Goal: Check status: Check status

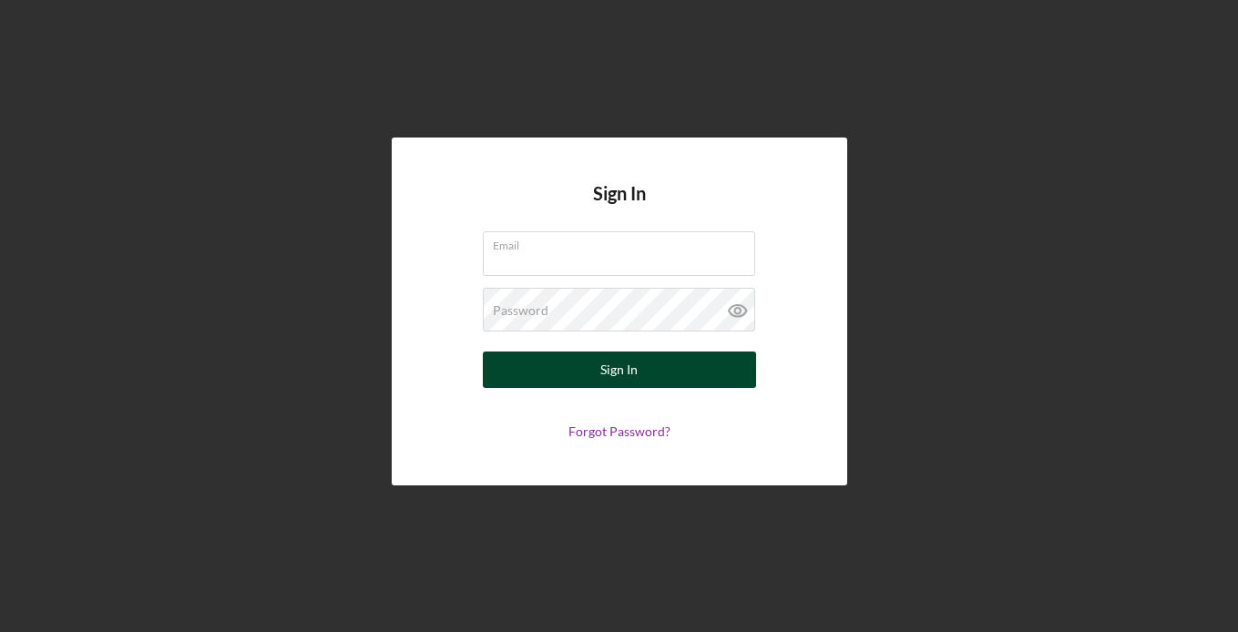
type input "[EMAIL_ADDRESS][DOMAIN_NAME]"
click at [613, 356] on div "Sign In" at bounding box center [618, 370] width 37 height 36
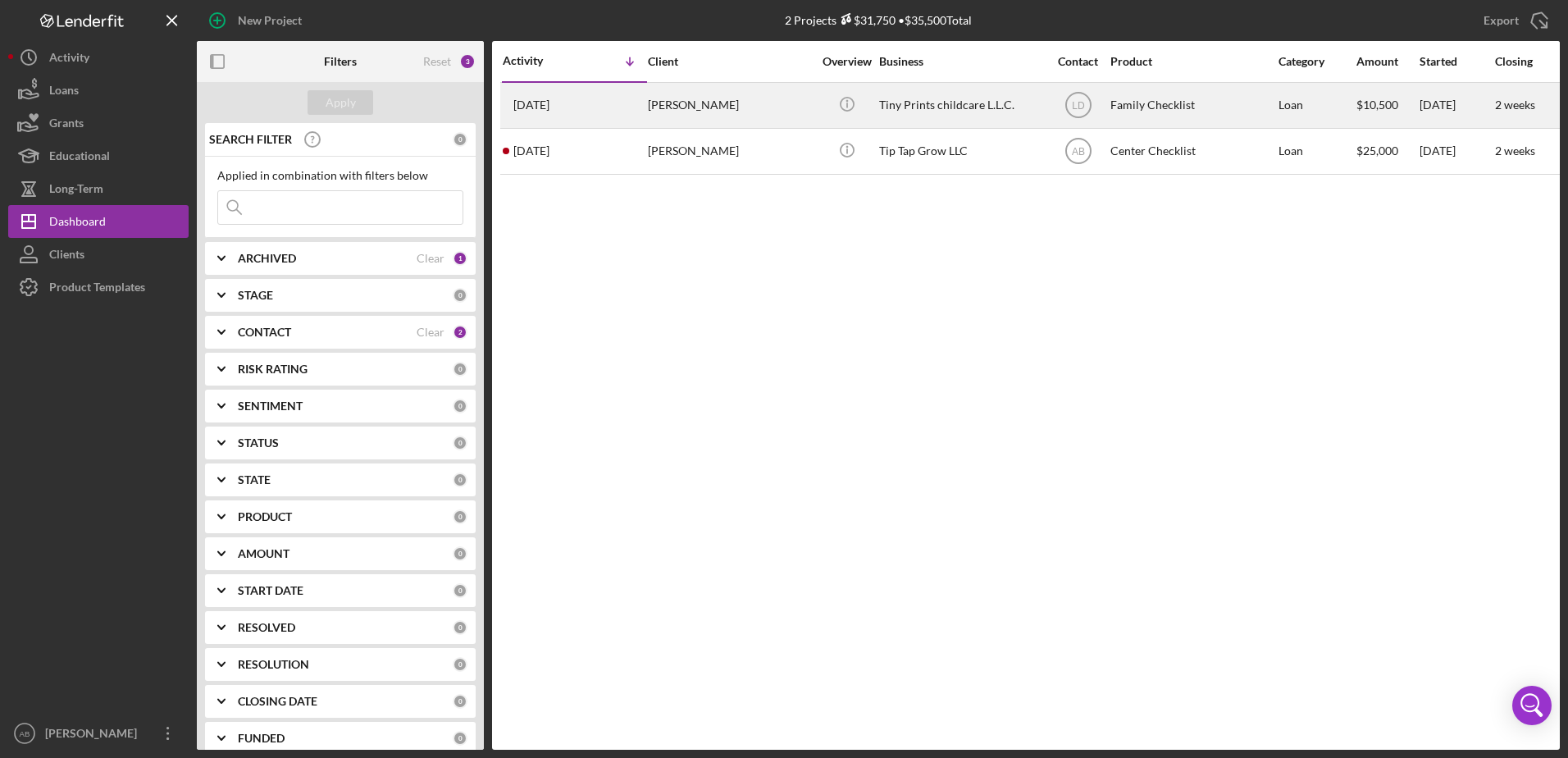
click at [638, 104] on div "[DATE] [PERSON_NAME]" at bounding box center [574, 105] width 143 height 43
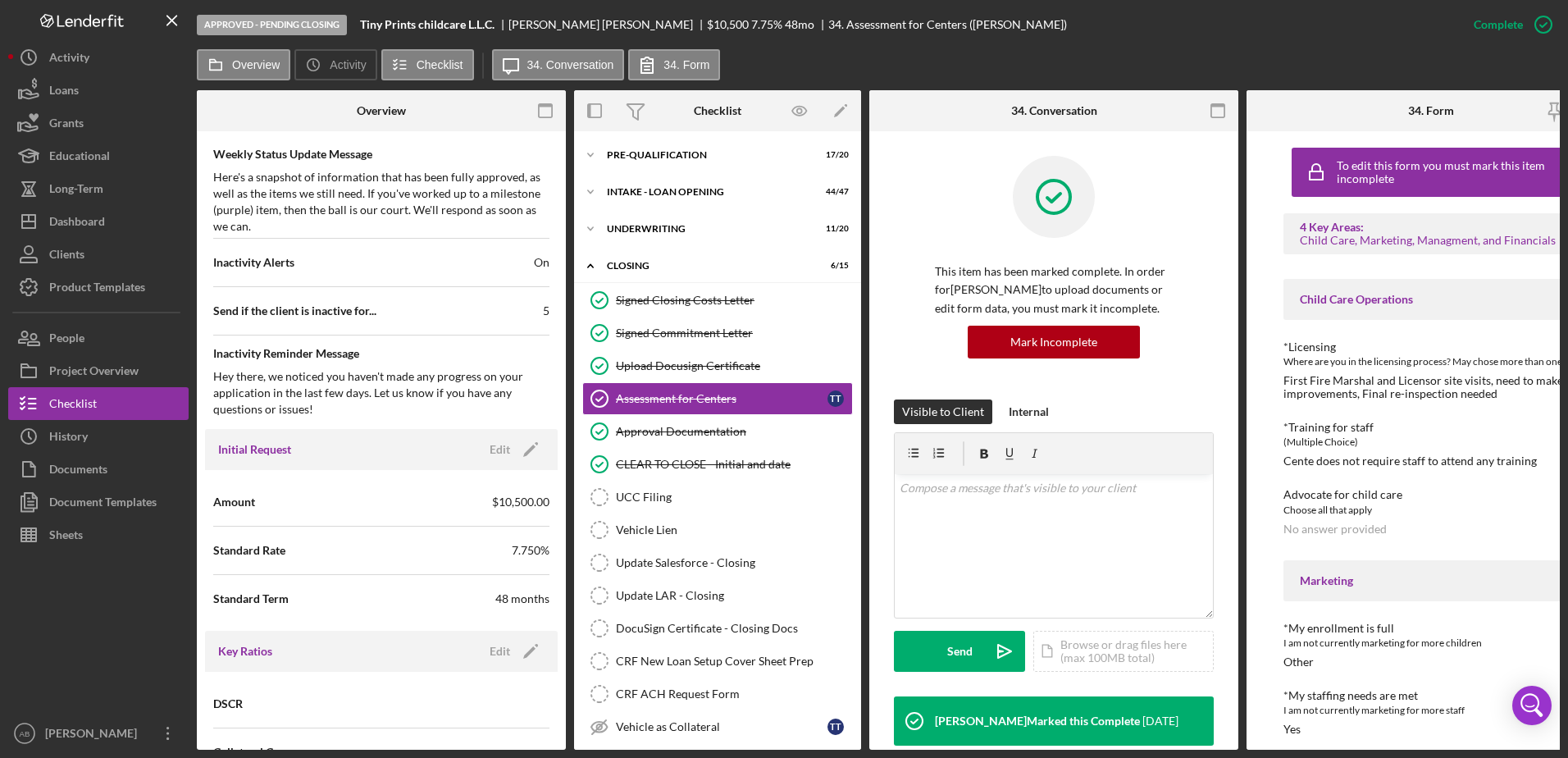
scroll to position [0, 56]
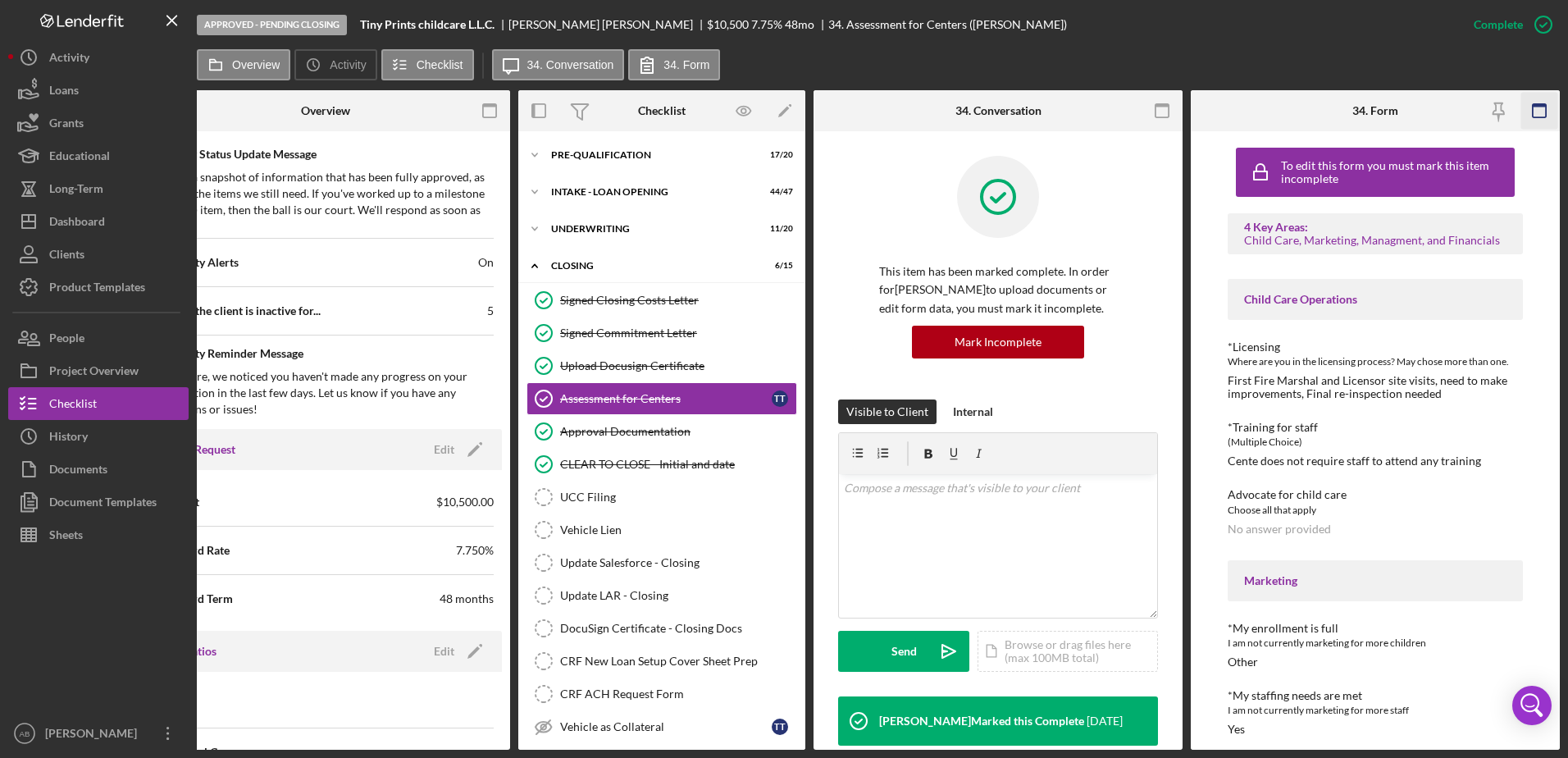
click at [1113, 120] on icon "button" at bounding box center [1539, 111] width 37 height 37
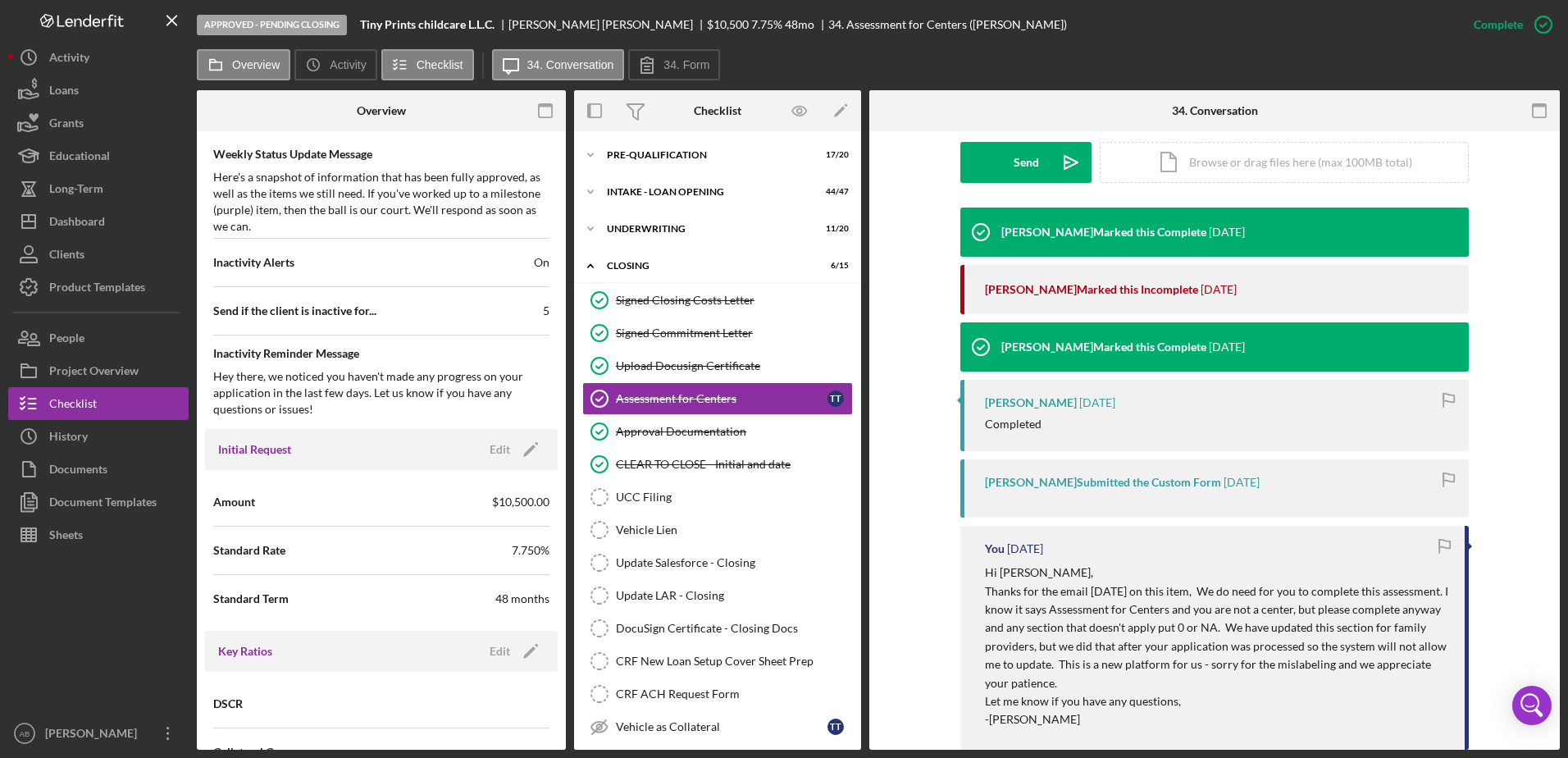
scroll to position [676, 0]
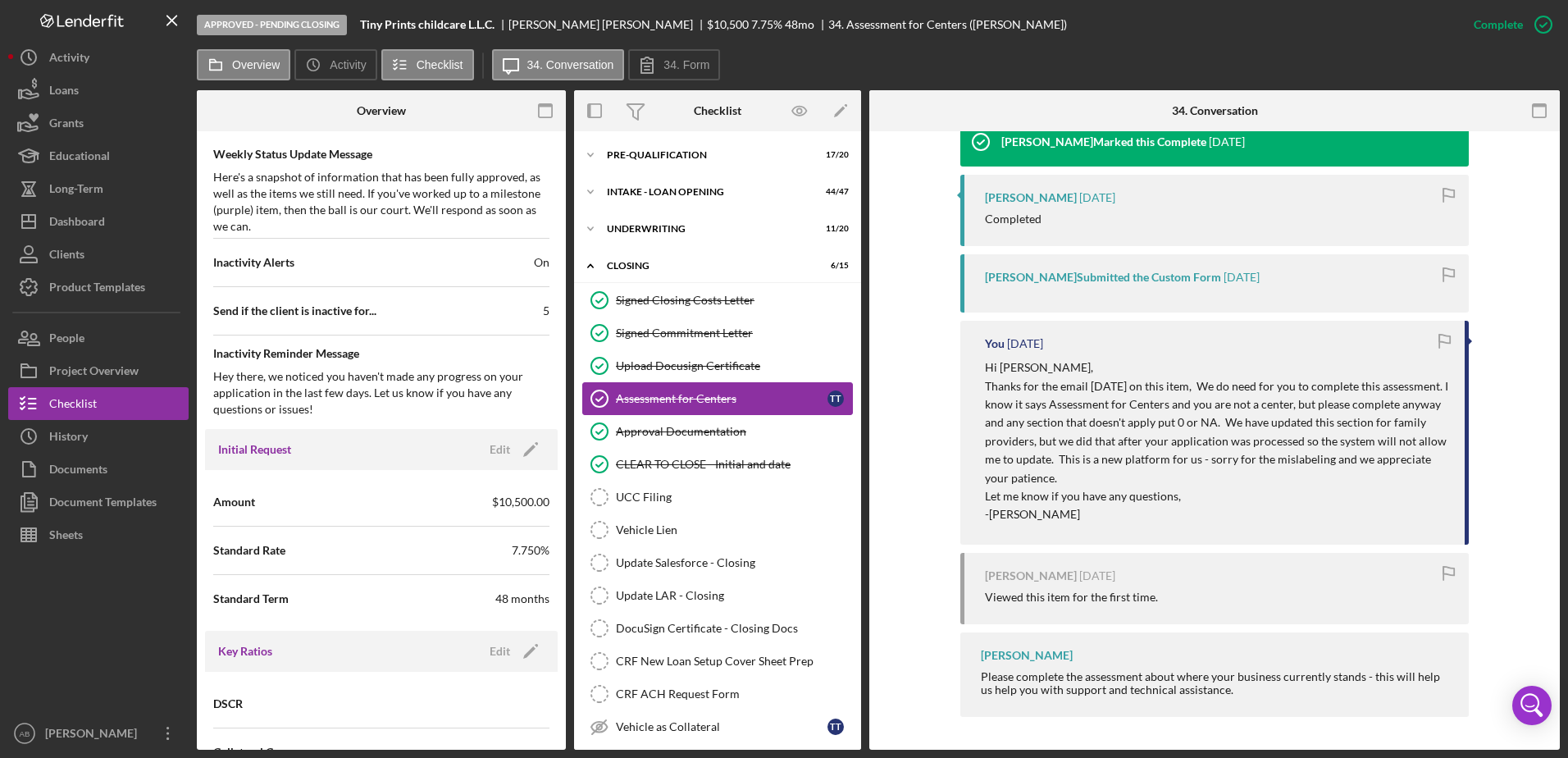
click at [689, 393] on div "Assessment for Centers" at bounding box center [721, 399] width 212 height 14
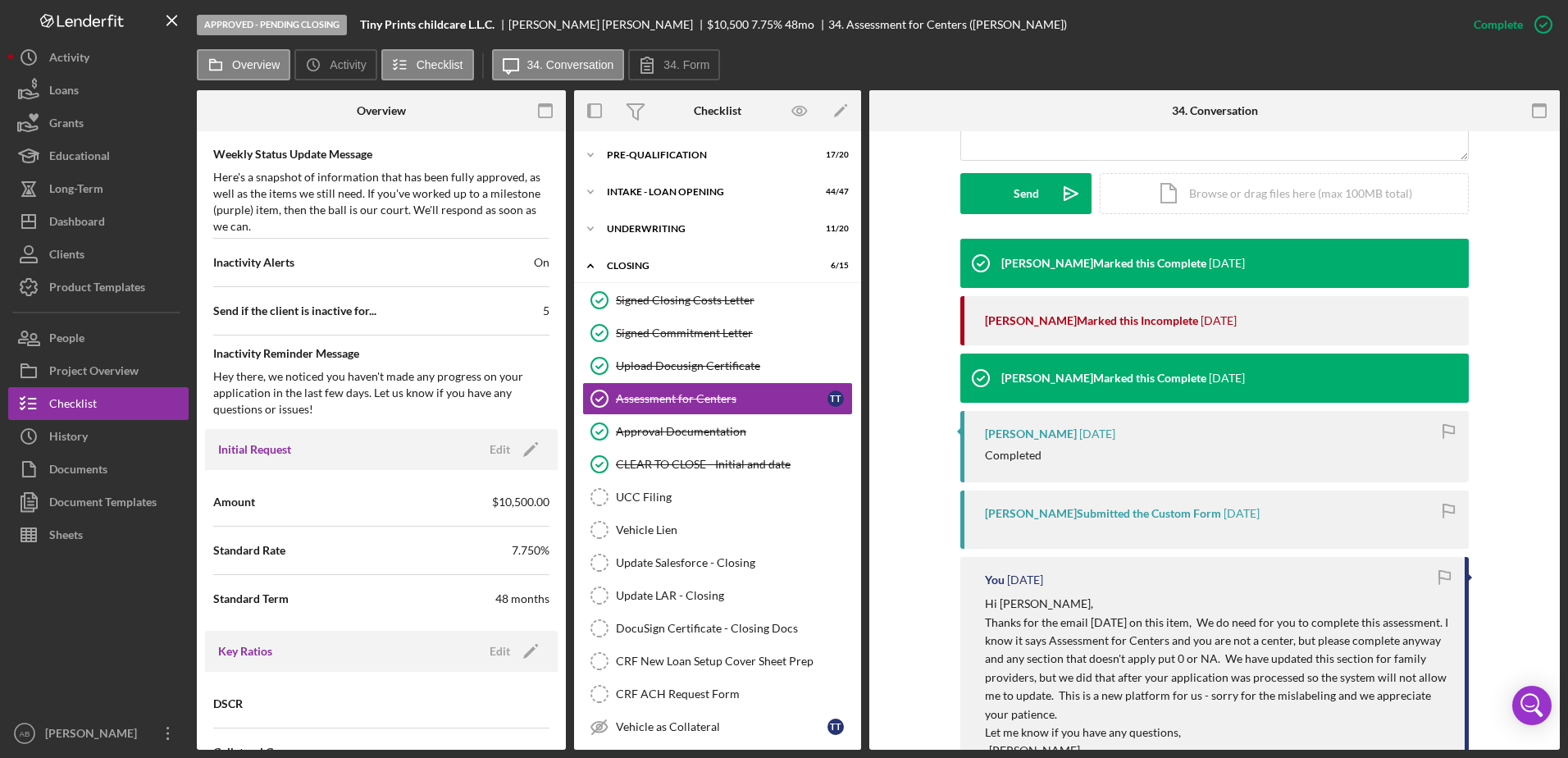
scroll to position [347, 0]
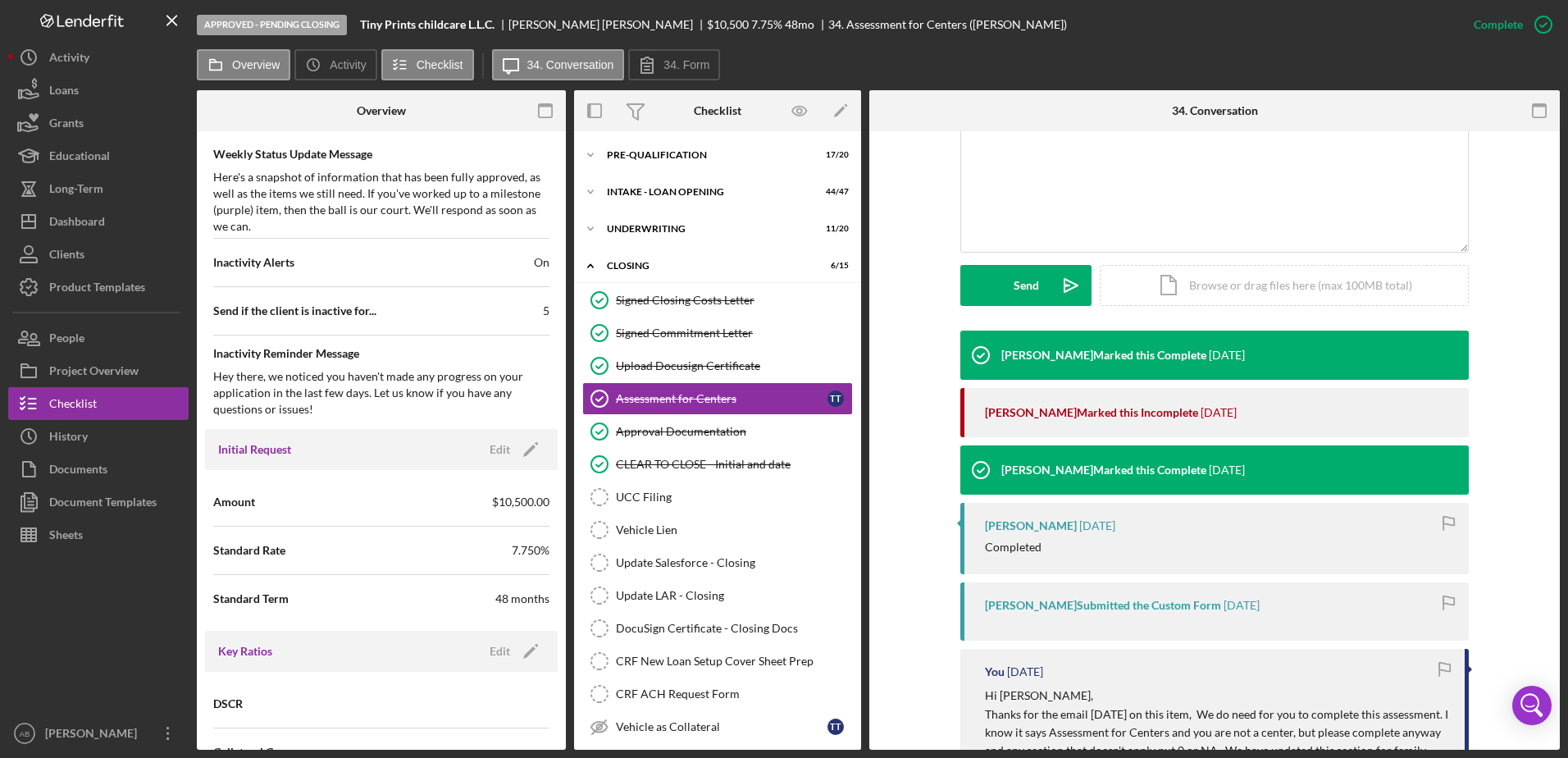
click at [1095, 510] on div "[PERSON_NAME] [DATE] Completed" at bounding box center [1214, 538] width 509 height 71
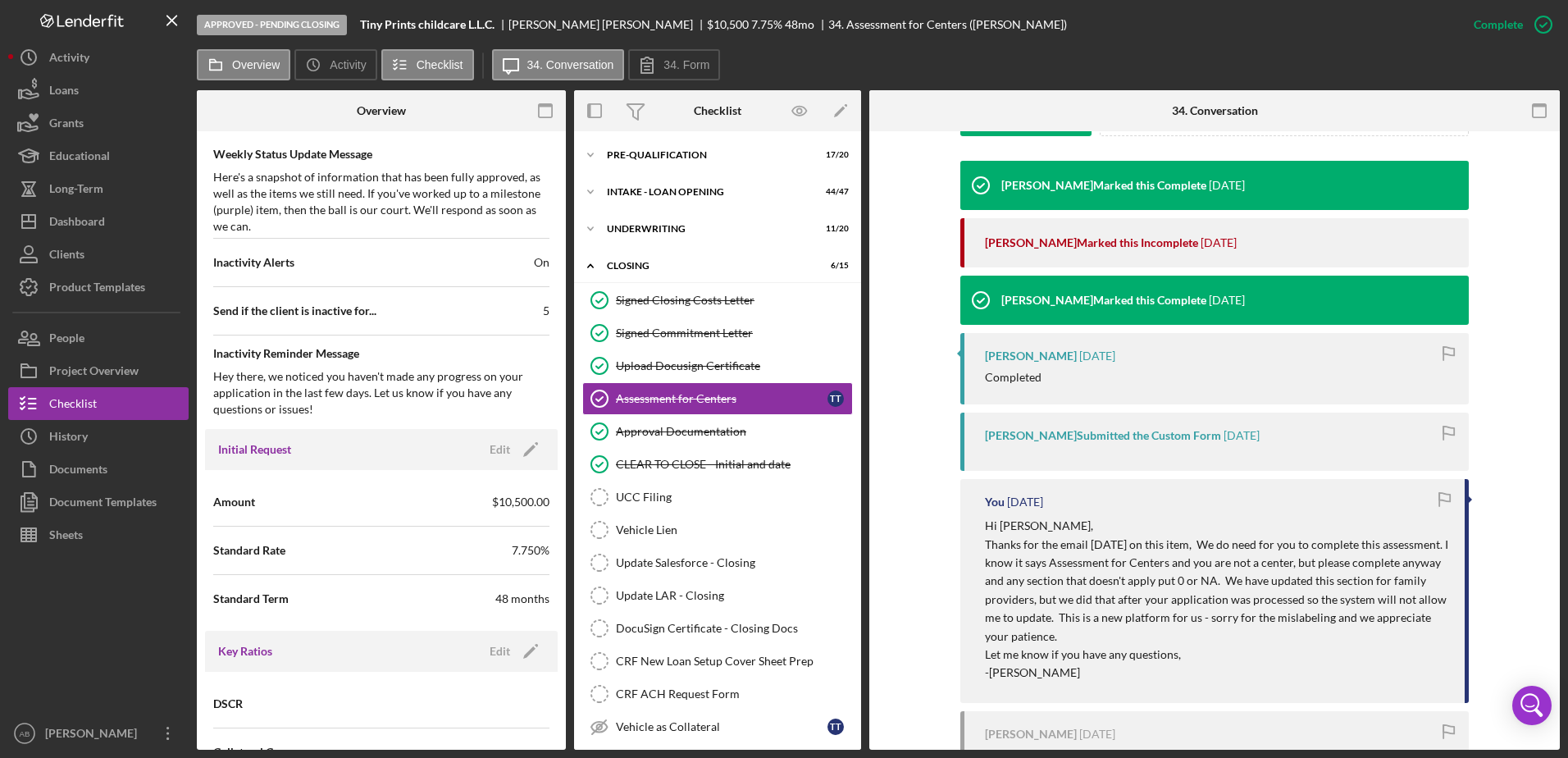
scroll to position [676, 0]
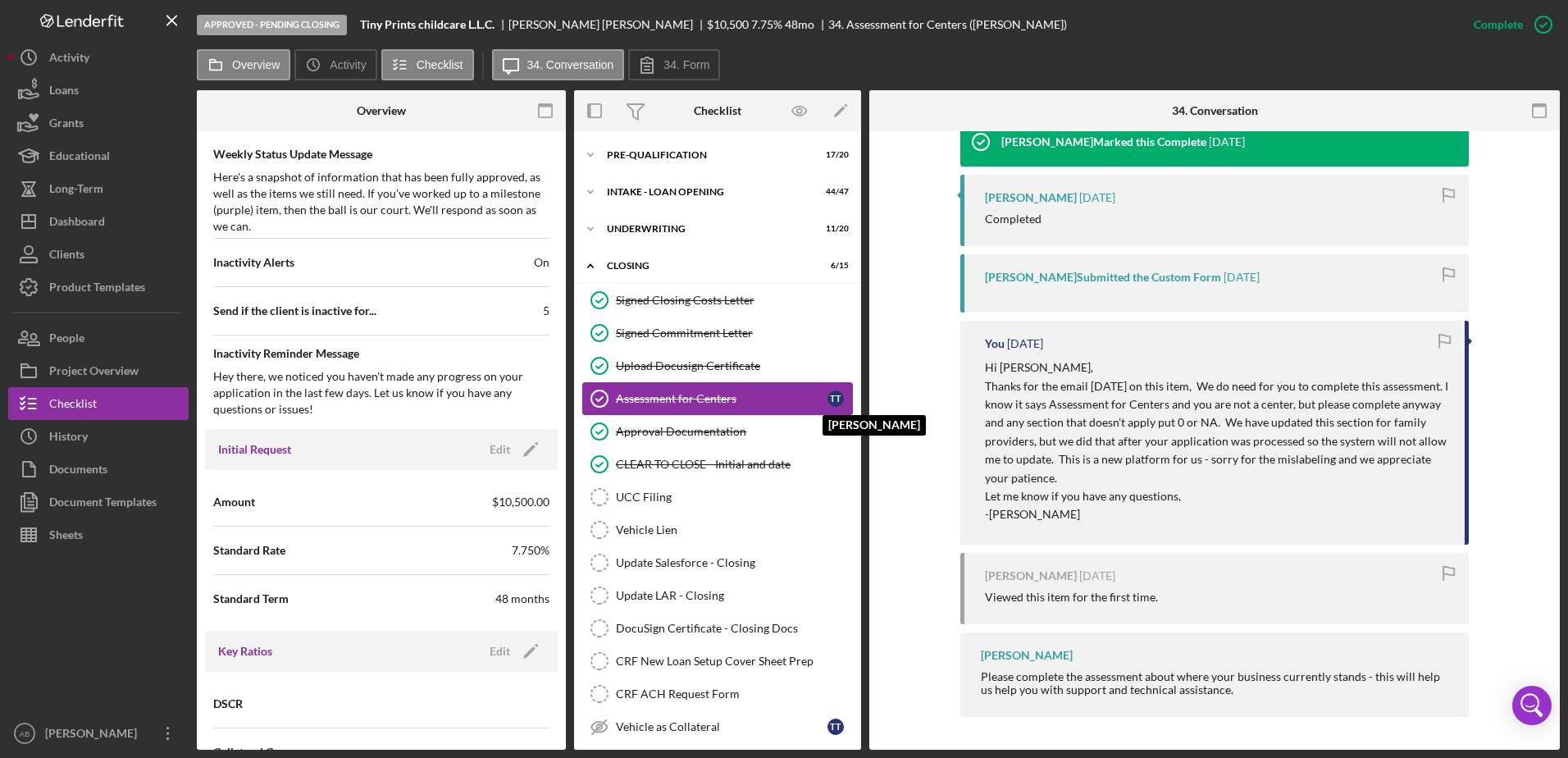
click at [839, 397] on div "T T" at bounding box center [839, 399] width 24 height 16
click at [624, 403] on div "Assessment for Centers" at bounding box center [721, 399] width 212 height 14
click at [59, 501] on div "Document Templates" at bounding box center [103, 503] width 107 height 37
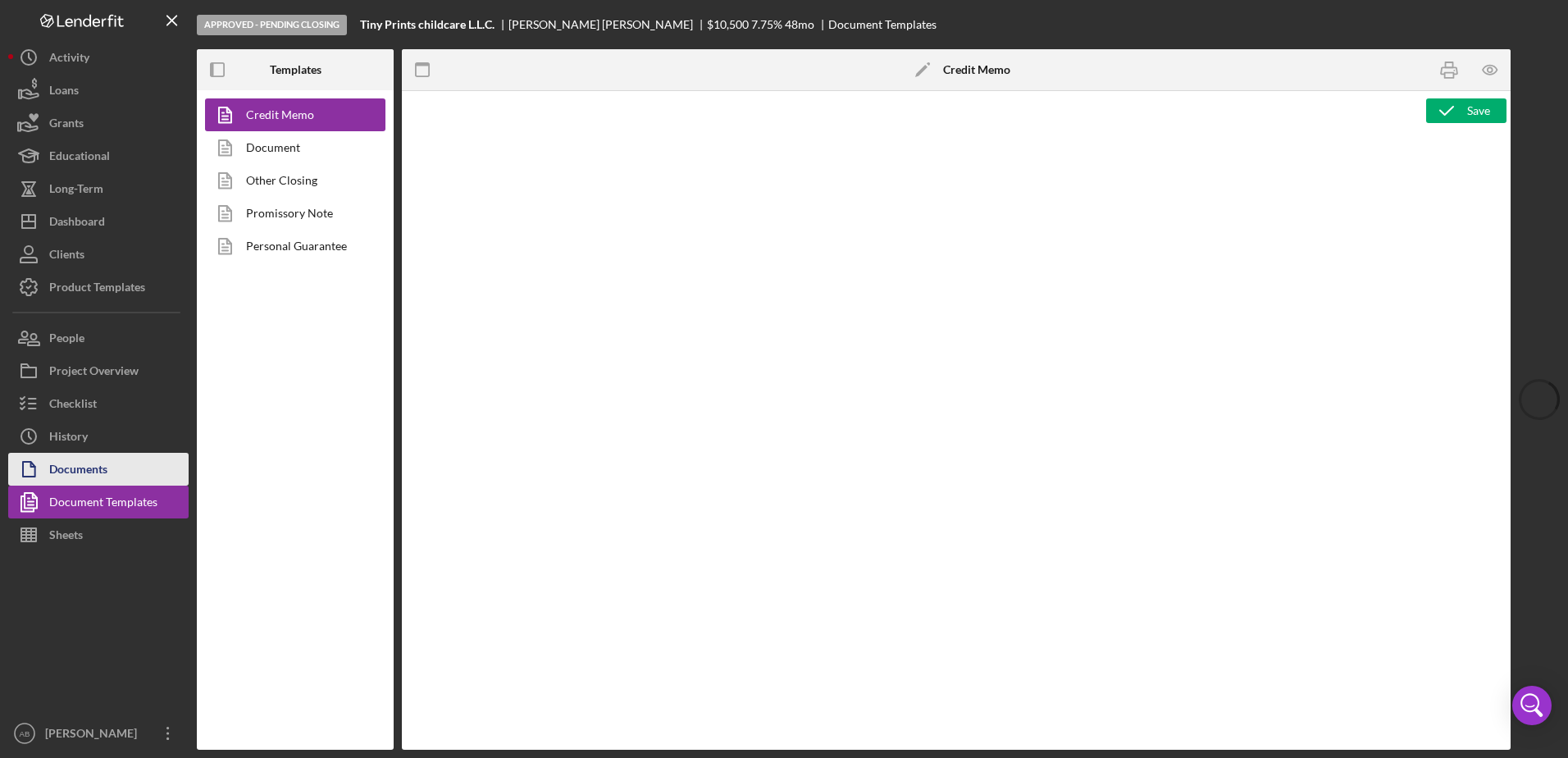
type textarea "<p style="margin: 0in 0in 0in 0.25in; text-align: center; font-size: 12pt; font…"
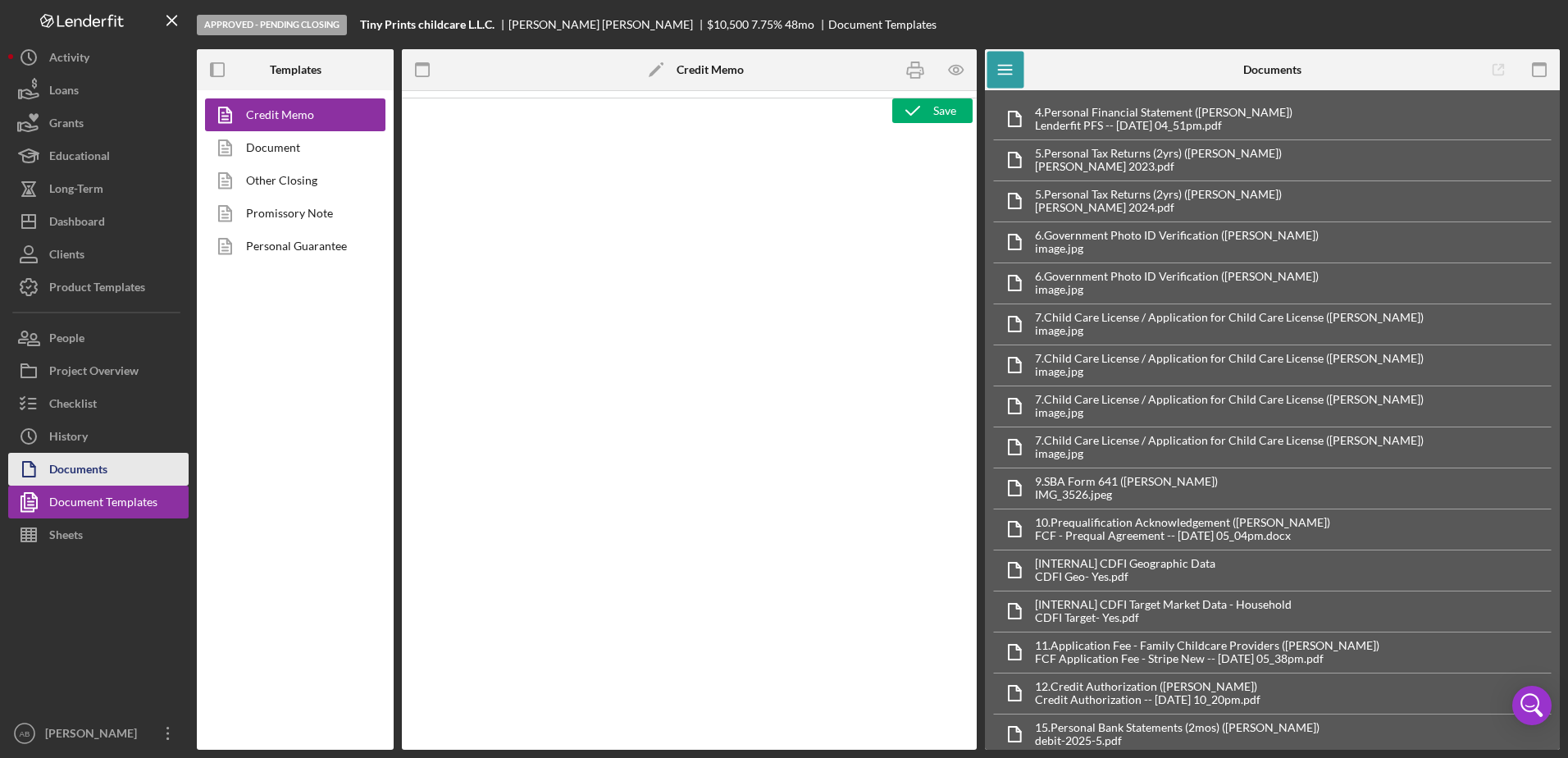
click at [71, 475] on div "Documents" at bounding box center [78, 471] width 59 height 37
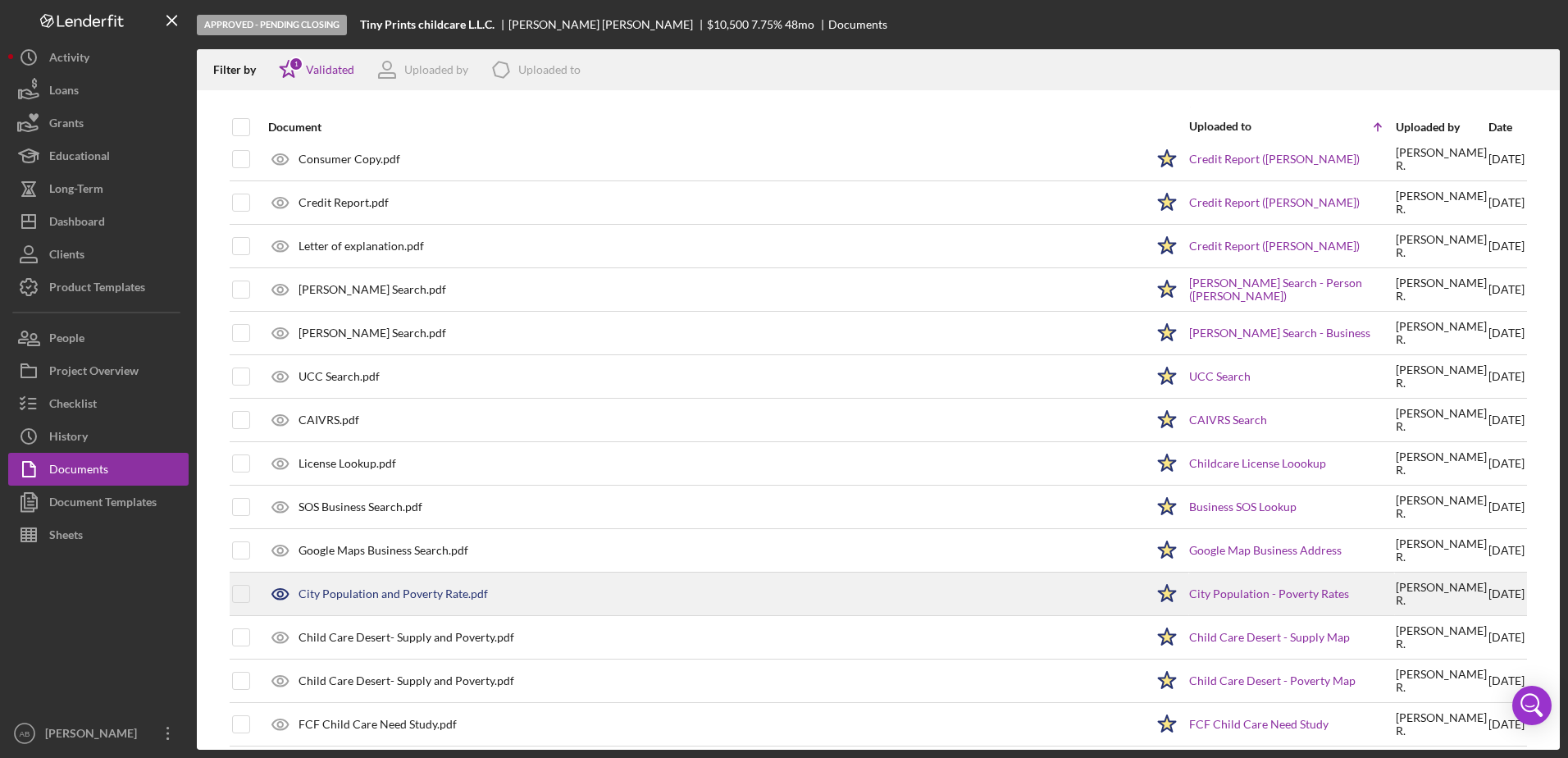
scroll to position [1546, 0]
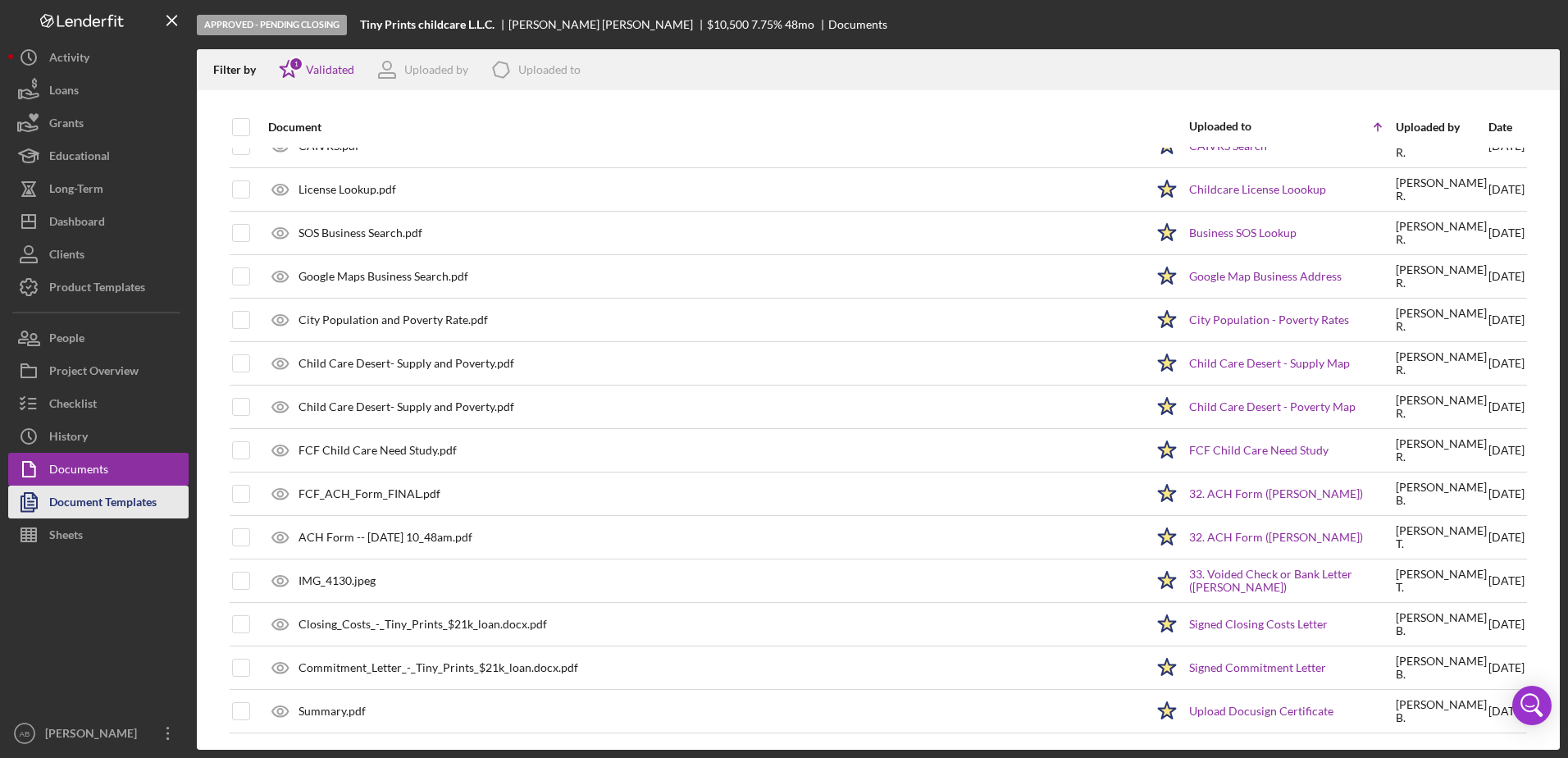
click at [91, 493] on div "Document Templates" at bounding box center [103, 503] width 107 height 37
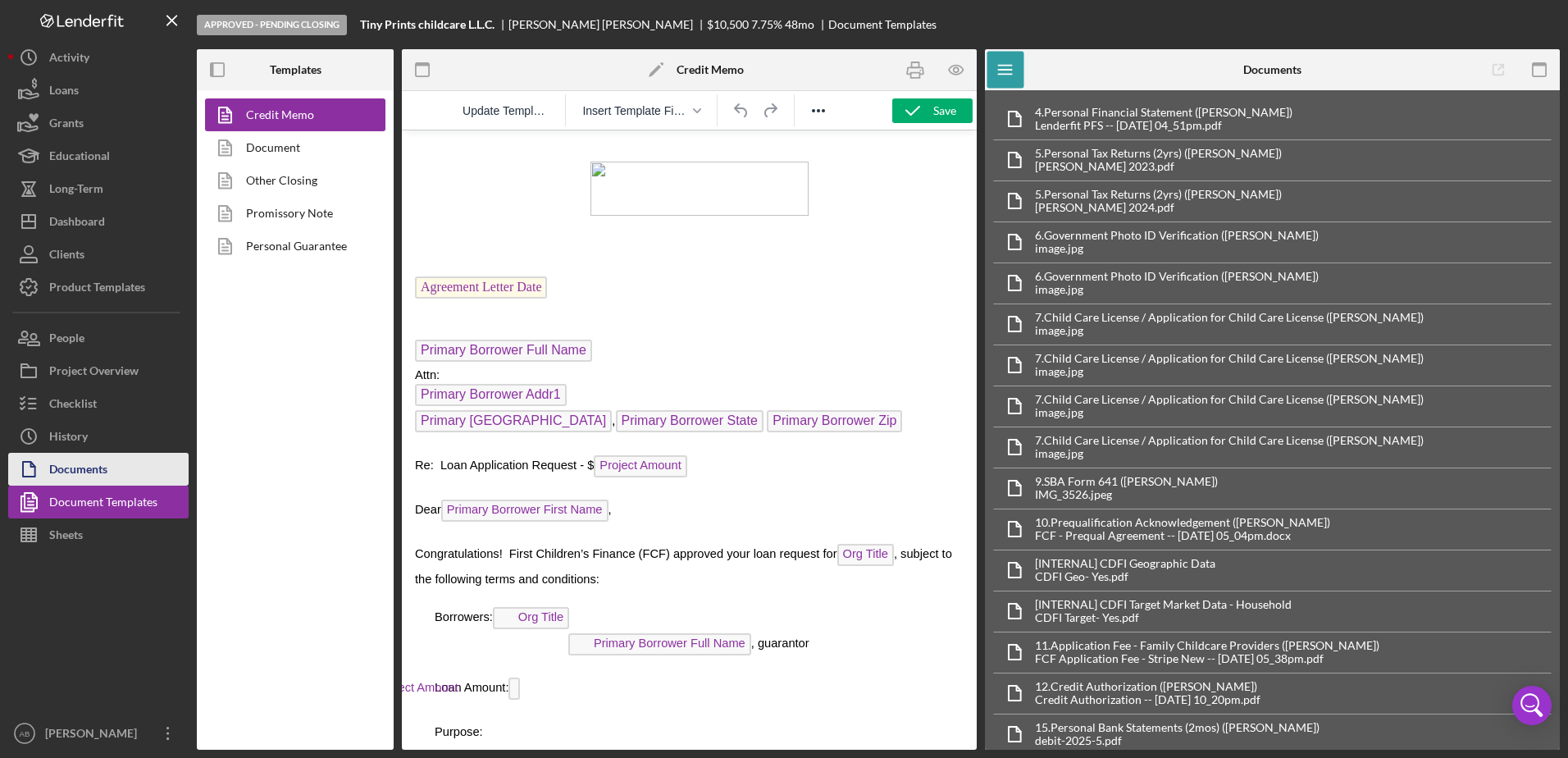
click at [90, 476] on div "Documents" at bounding box center [78, 471] width 59 height 37
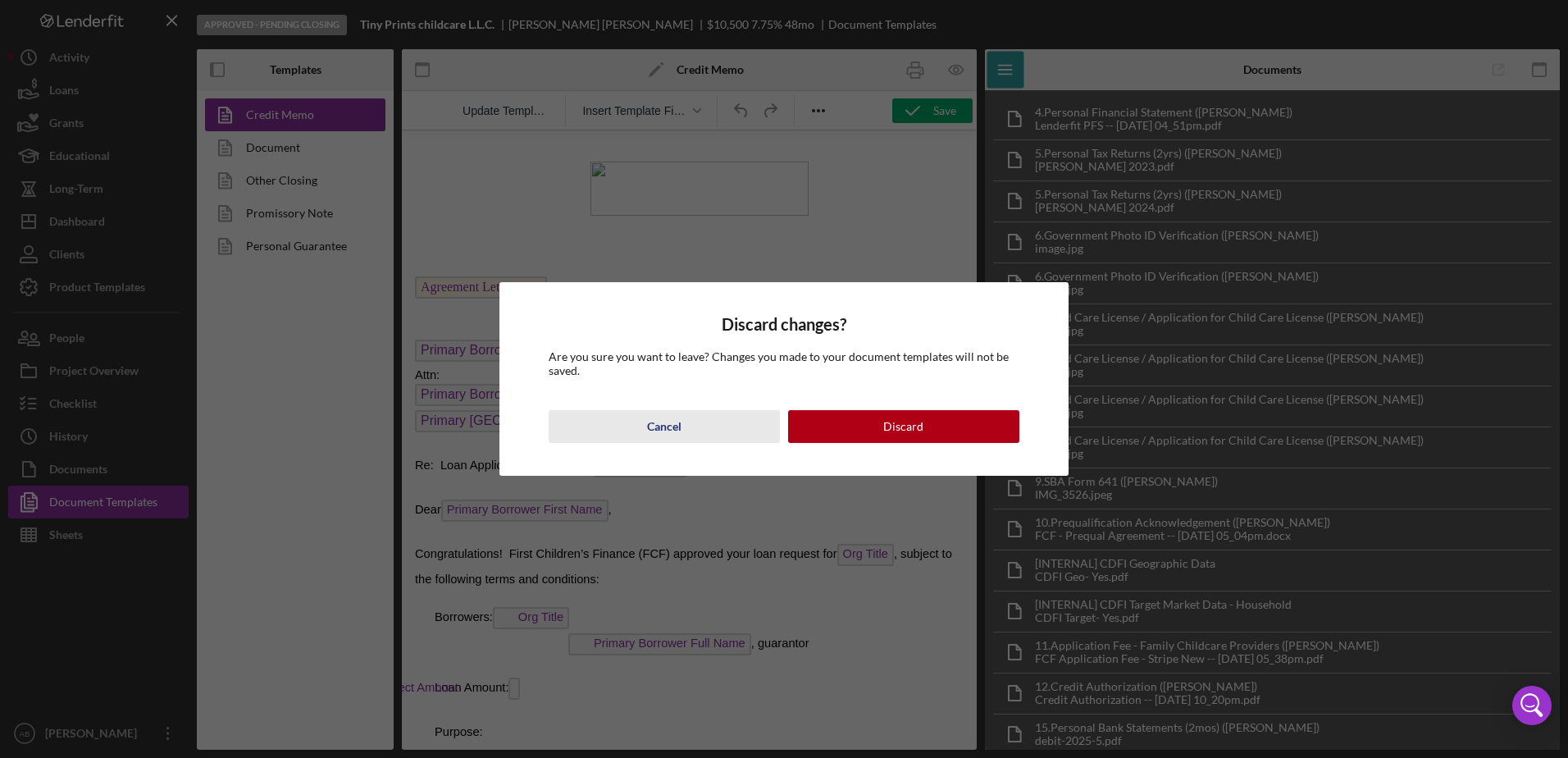
click at [689, 425] on button "Cancel" at bounding box center [664, 427] width 231 height 32
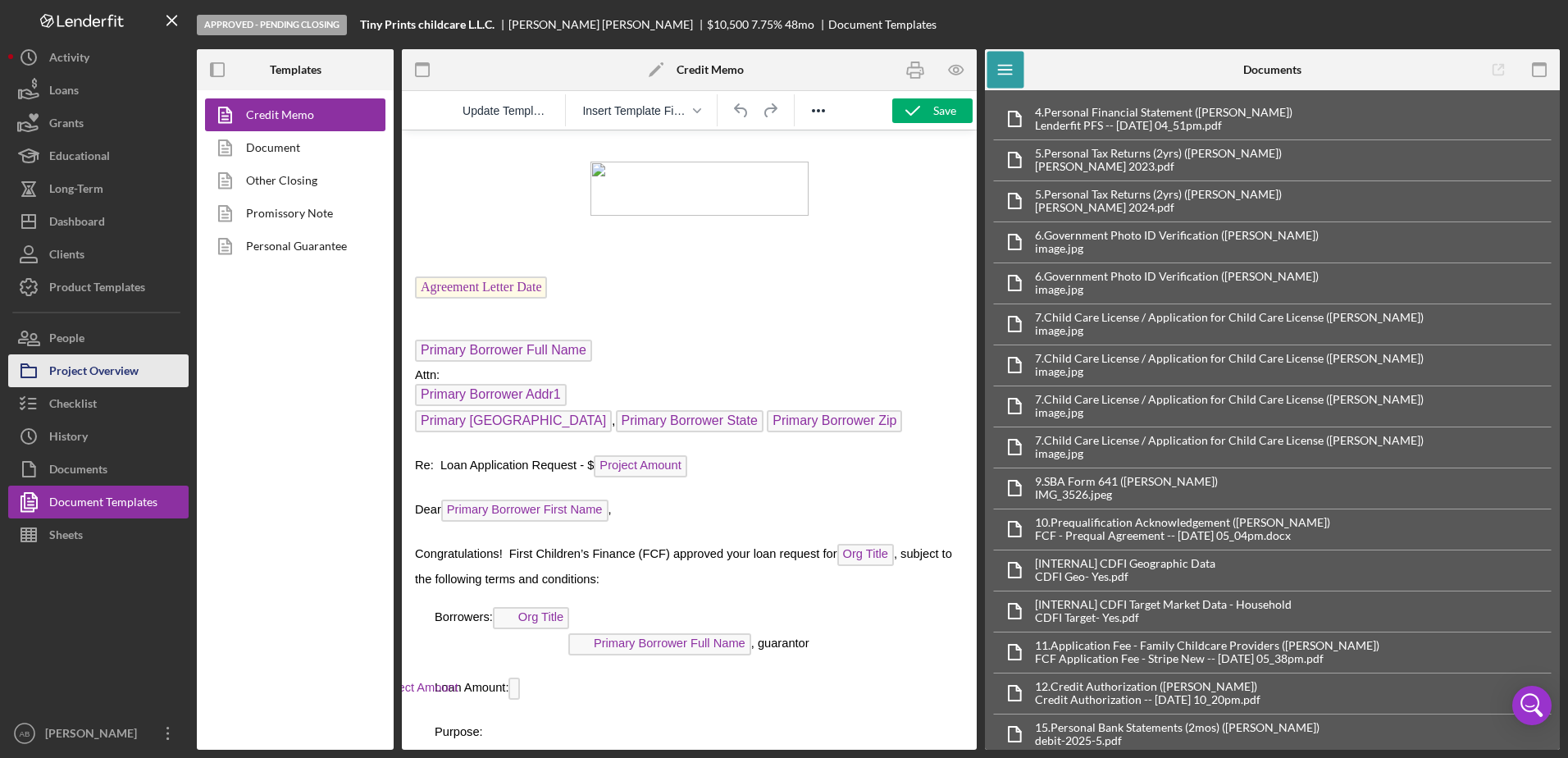
click at [119, 374] on div "Project Overview" at bounding box center [94, 373] width 89 height 37
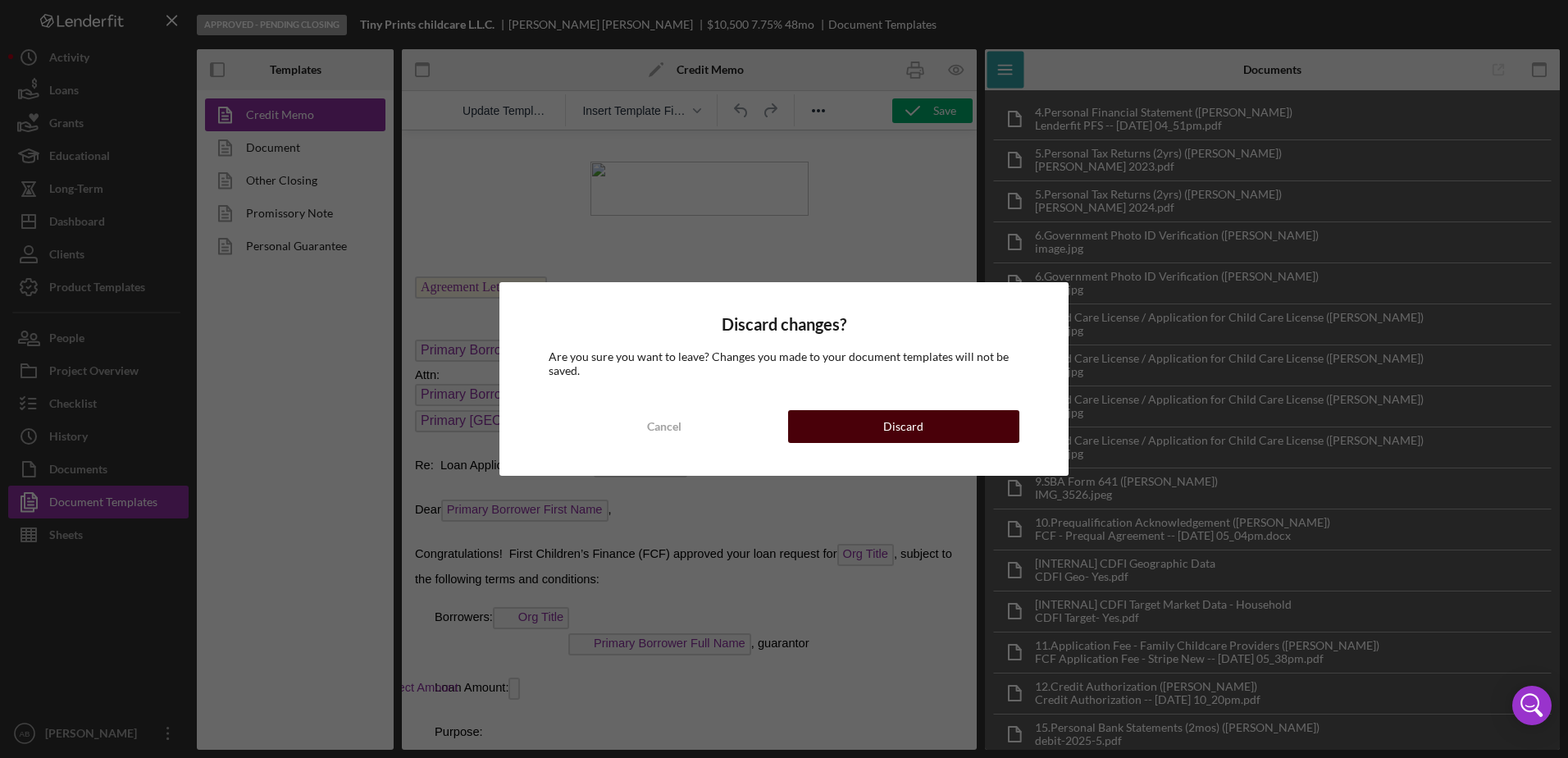
click at [893, 424] on div "Discard" at bounding box center [903, 427] width 41 height 32
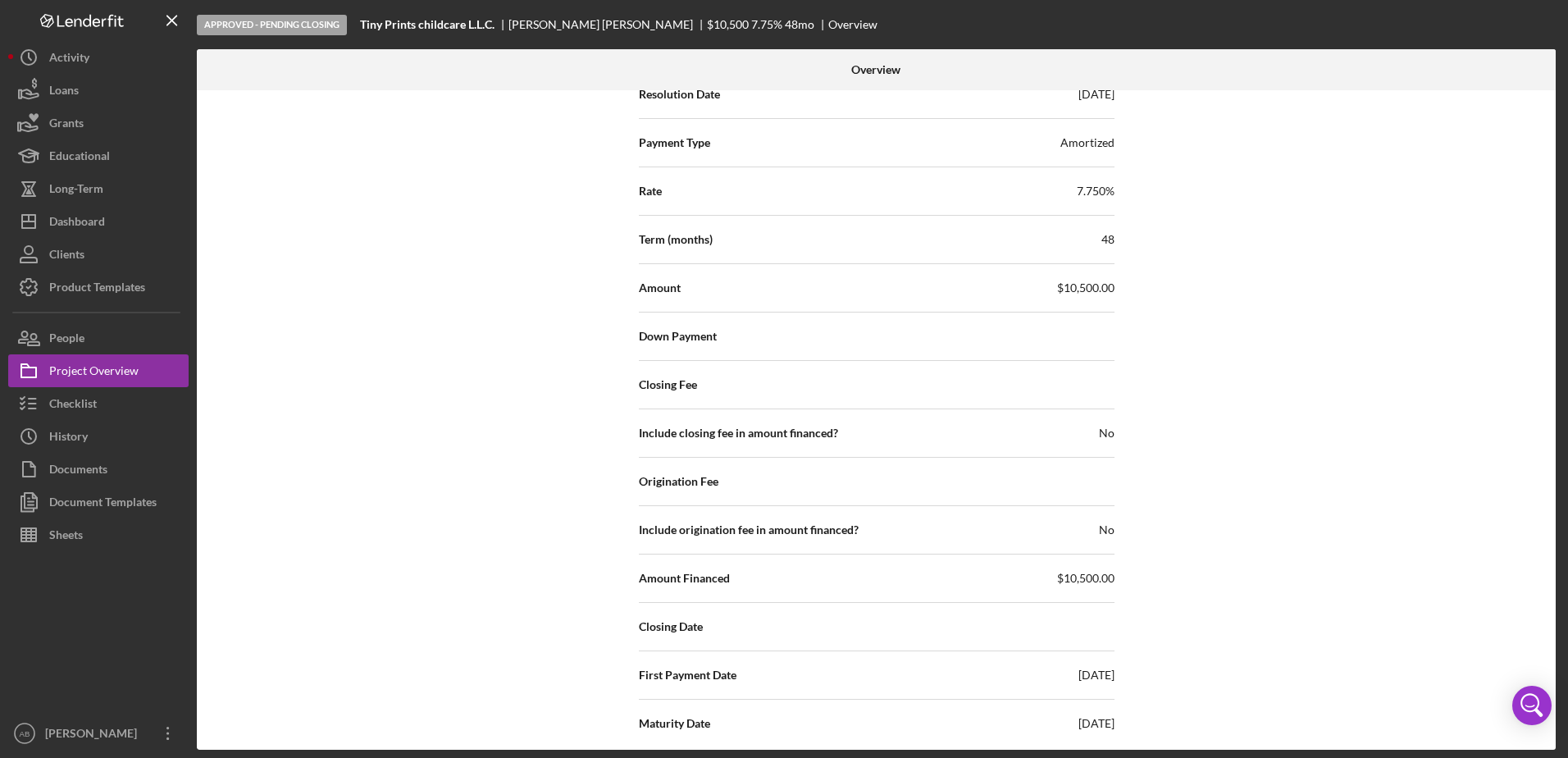
scroll to position [2376, 0]
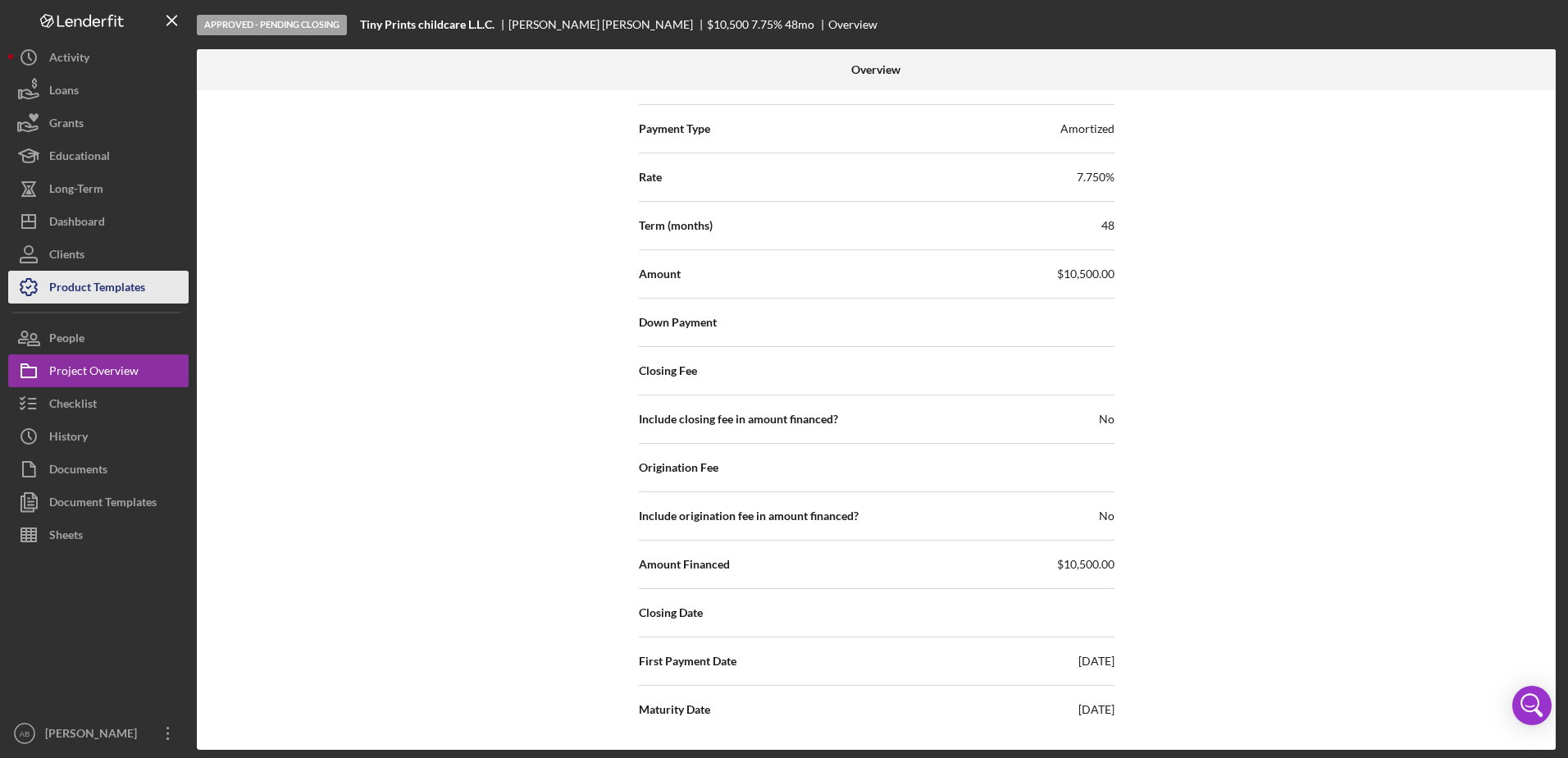
click at [68, 293] on div "Product Templates" at bounding box center [97, 289] width 96 height 37
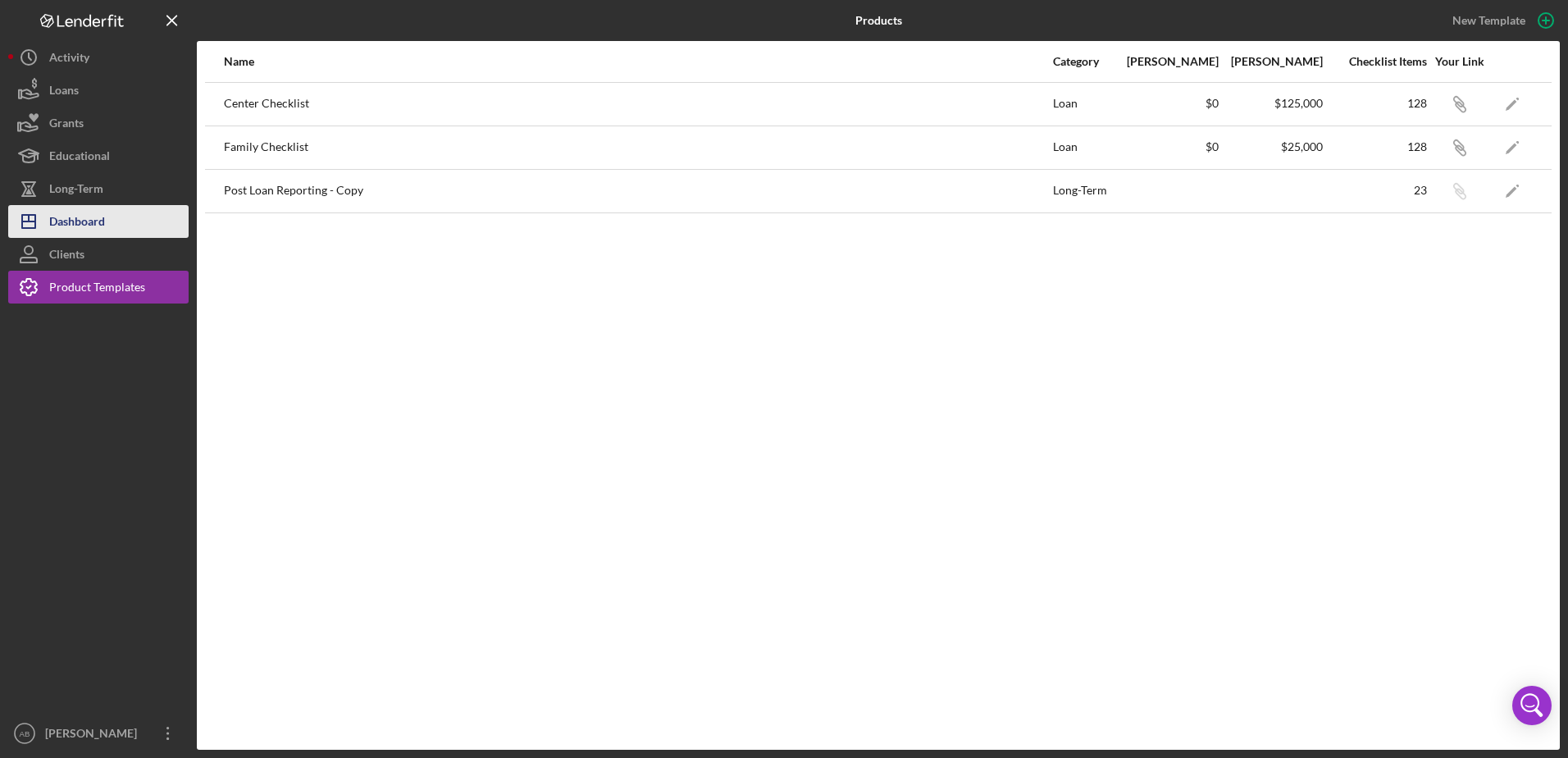
click at [77, 221] on div "Dashboard" at bounding box center [77, 223] width 56 height 37
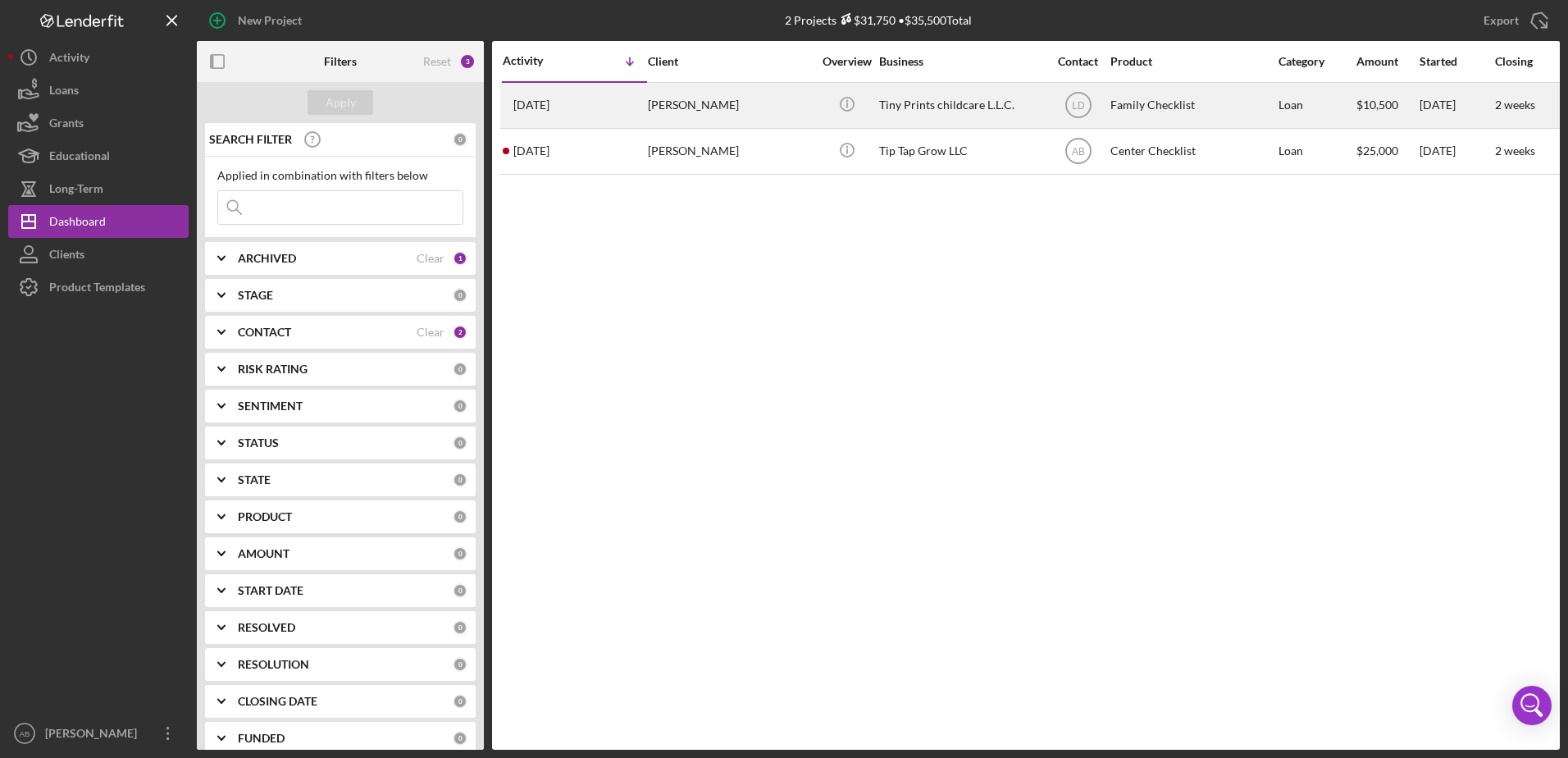
click at [698, 105] on div "[PERSON_NAME]" at bounding box center [730, 105] width 164 height 43
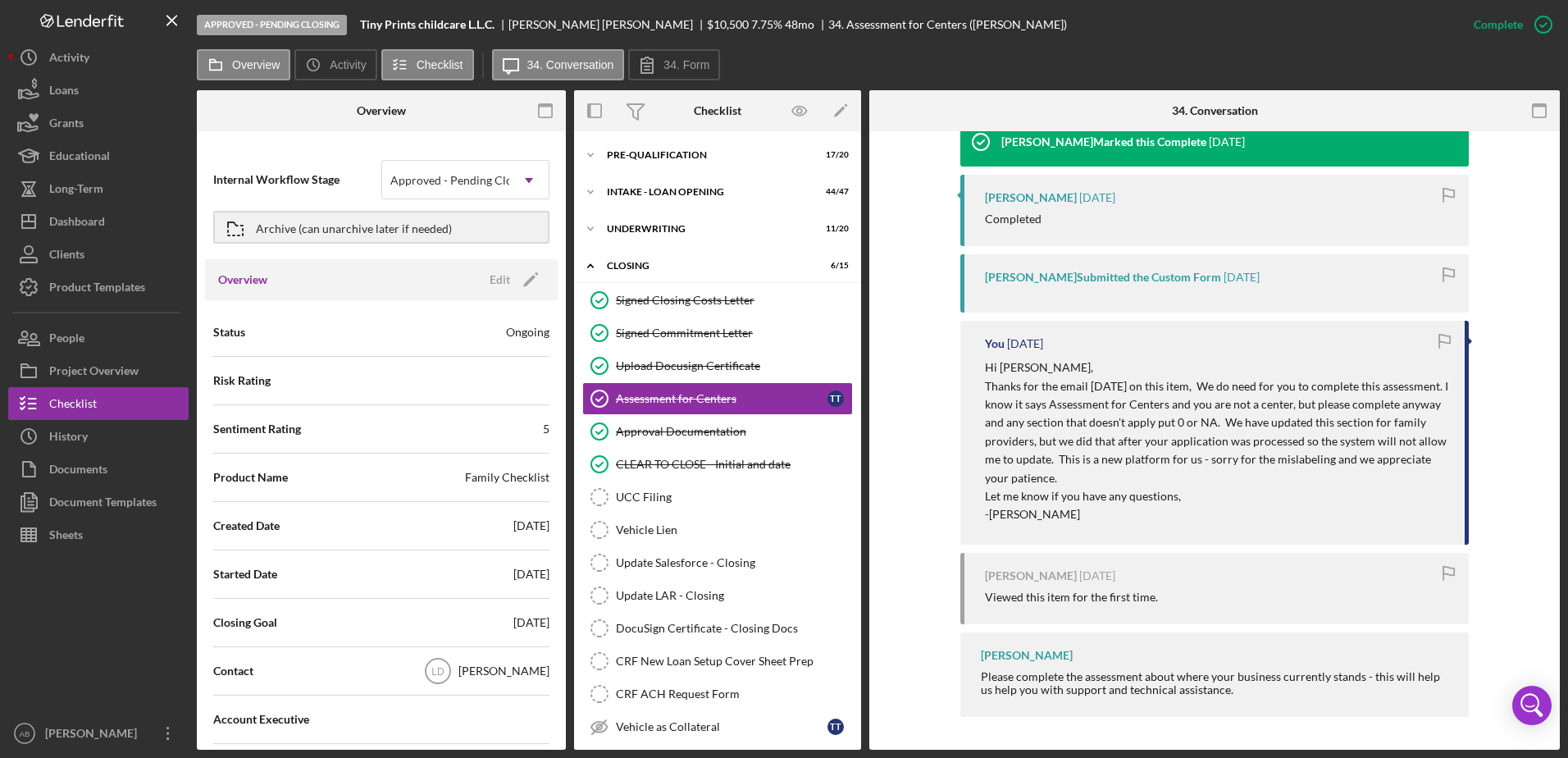
scroll to position [429, 0]
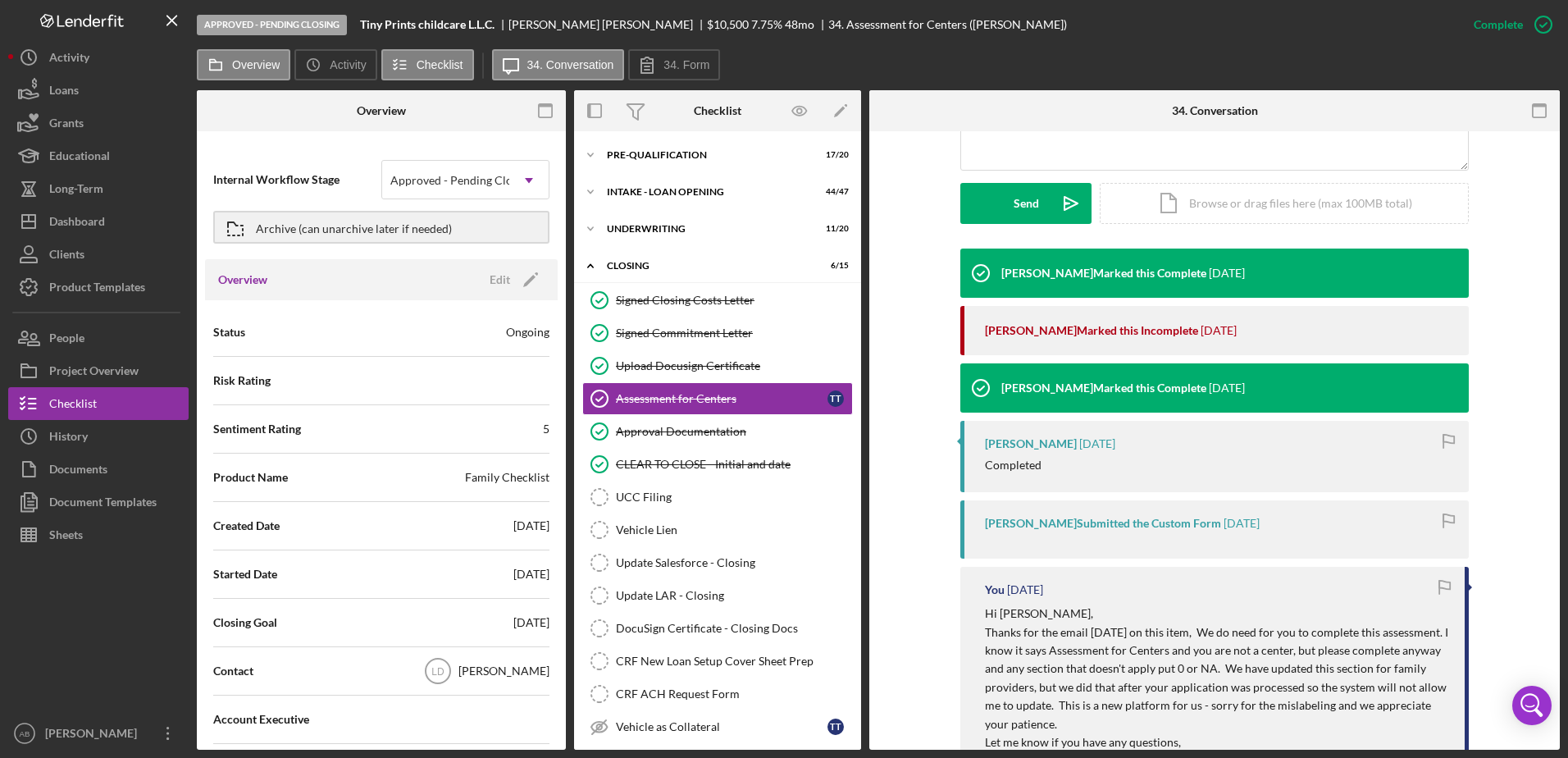
click at [1024, 520] on div "[PERSON_NAME] Submitted the Custom Form" at bounding box center [1103, 523] width 236 height 14
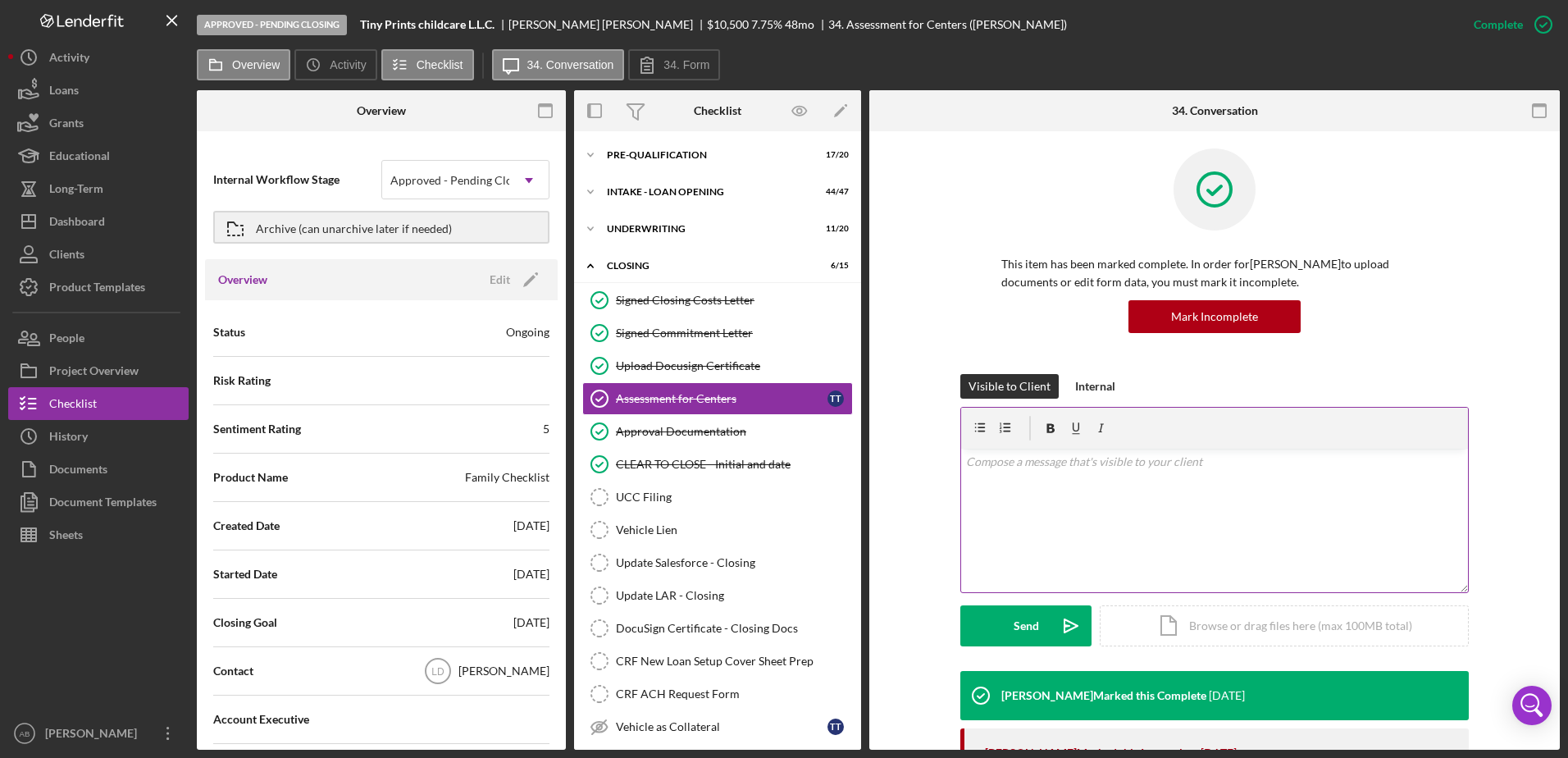
scroll to position [0, 0]
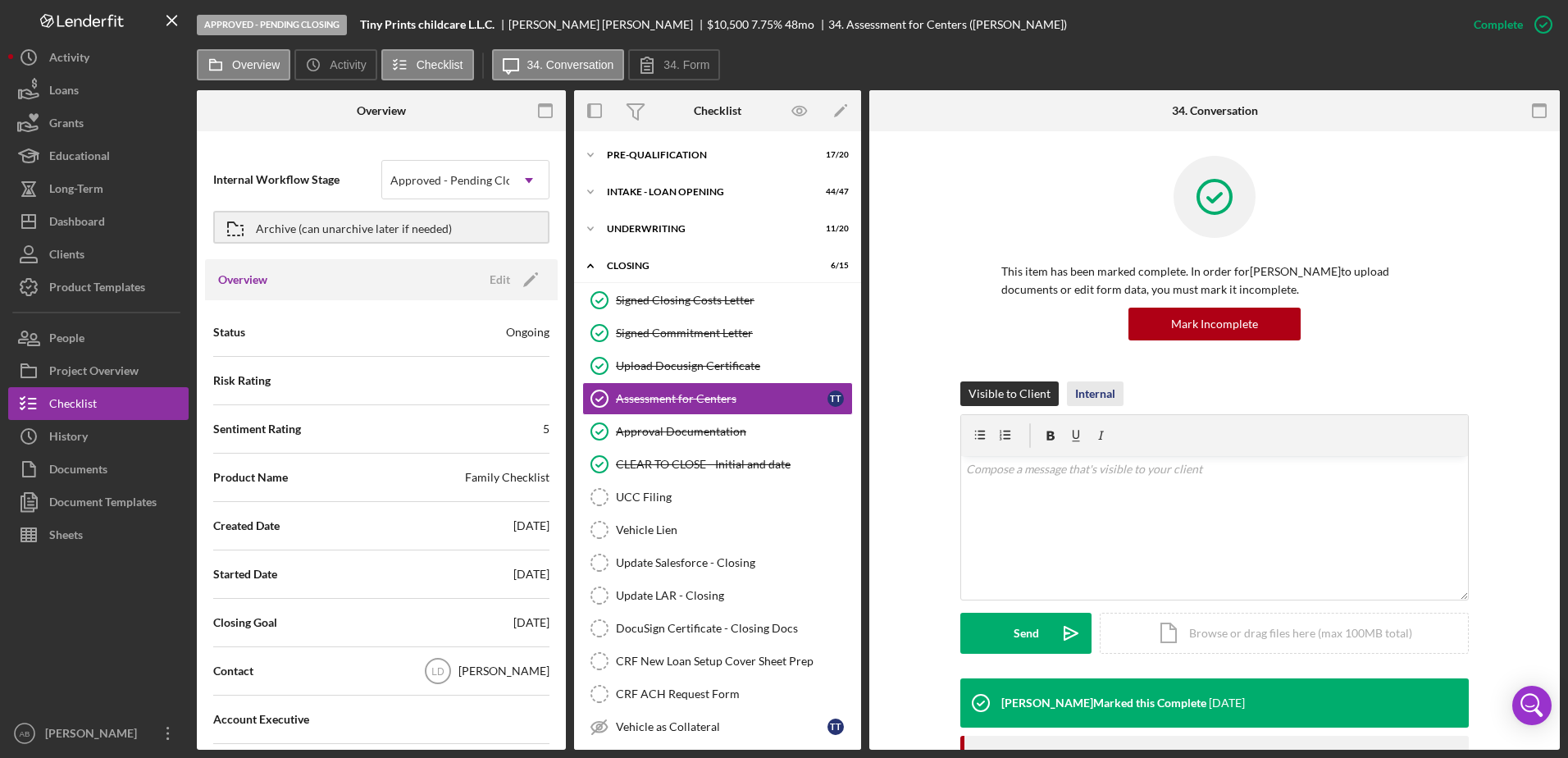
click at [1096, 390] on div "Internal" at bounding box center [1095, 393] width 41 height 24
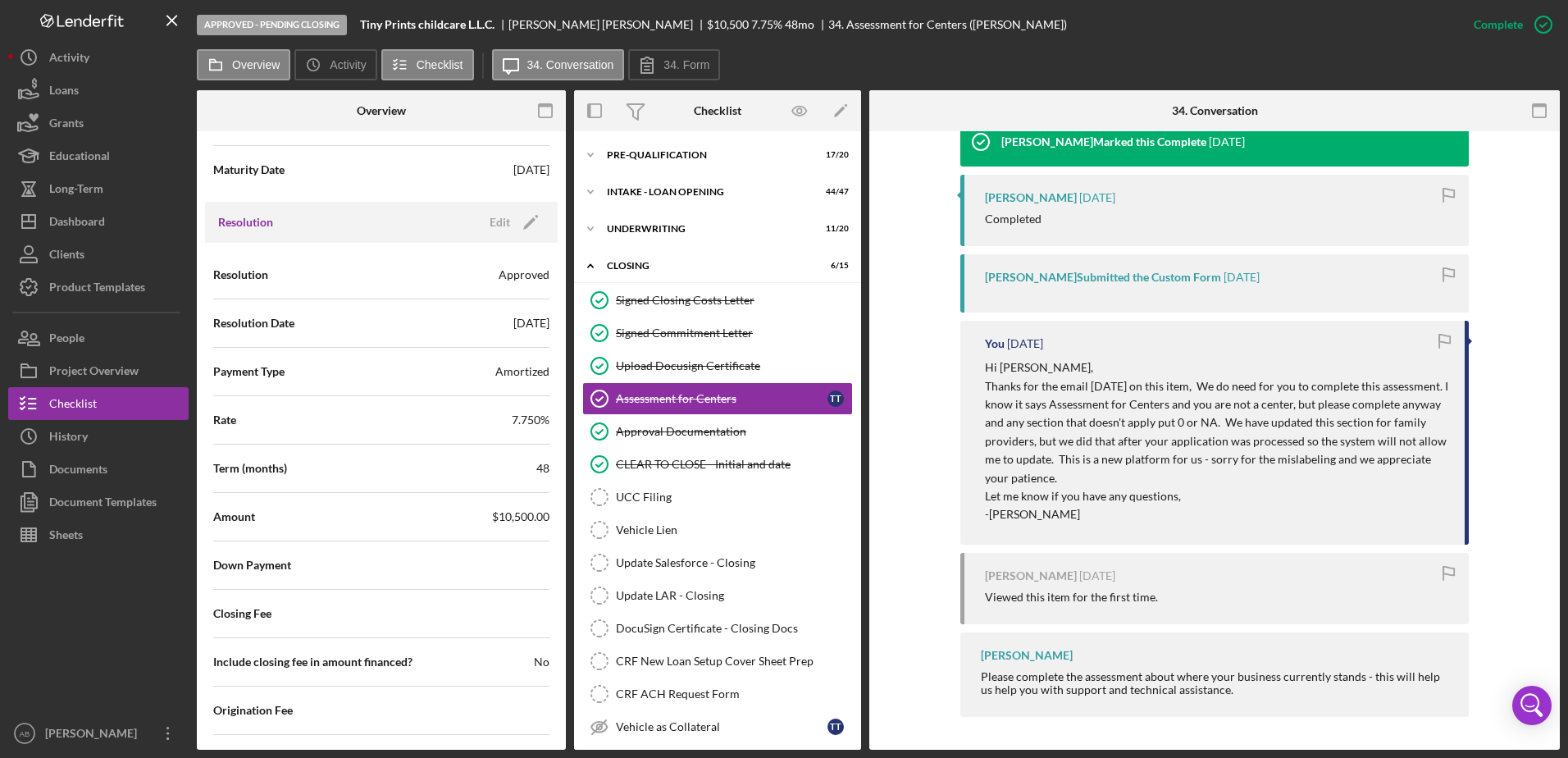
scroll to position [2458, 0]
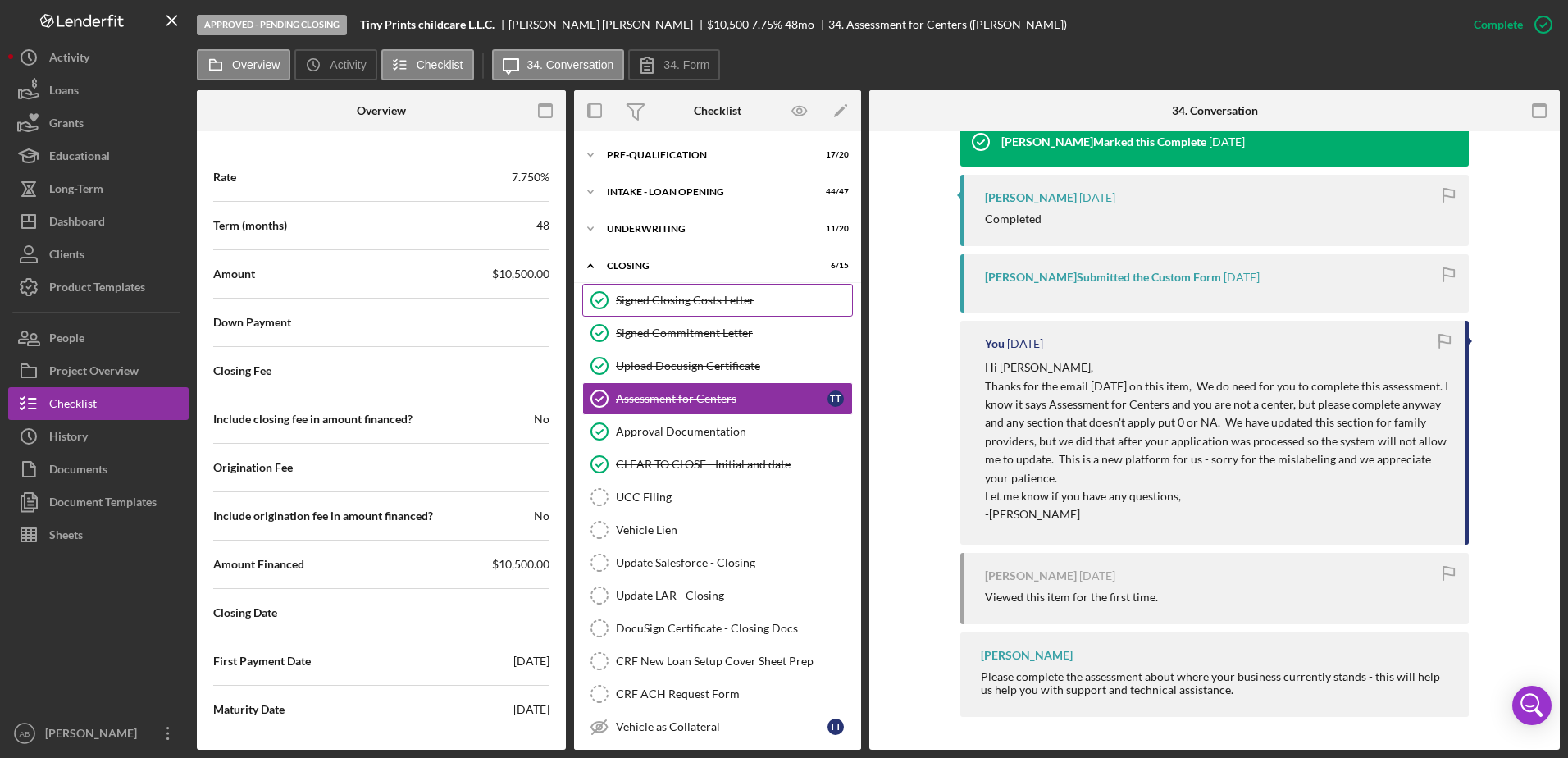
click at [662, 298] on div "Signed Closing Costs Letter" at bounding box center [734, 300] width 236 height 14
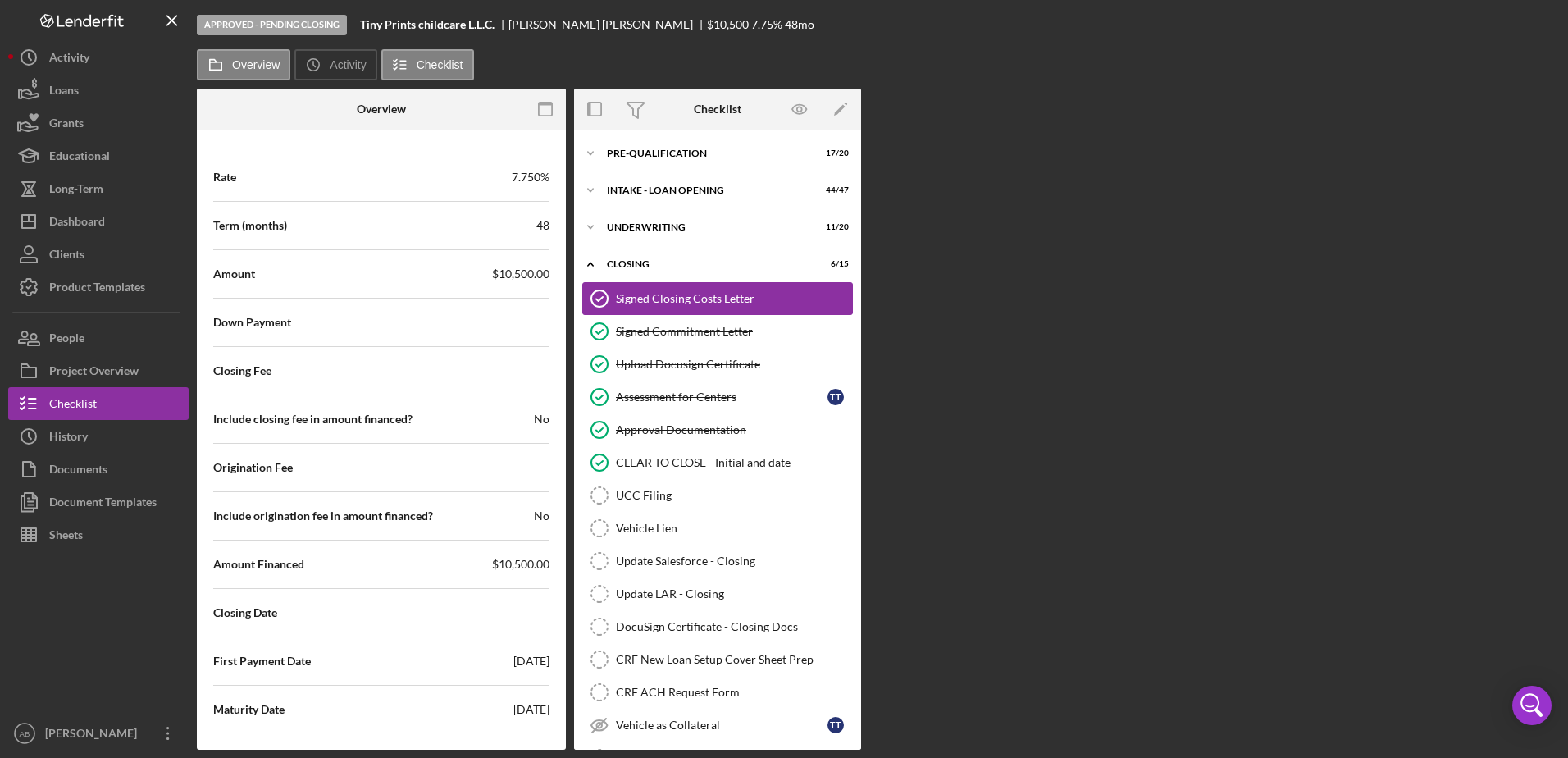
scroll to position [2458, 0]
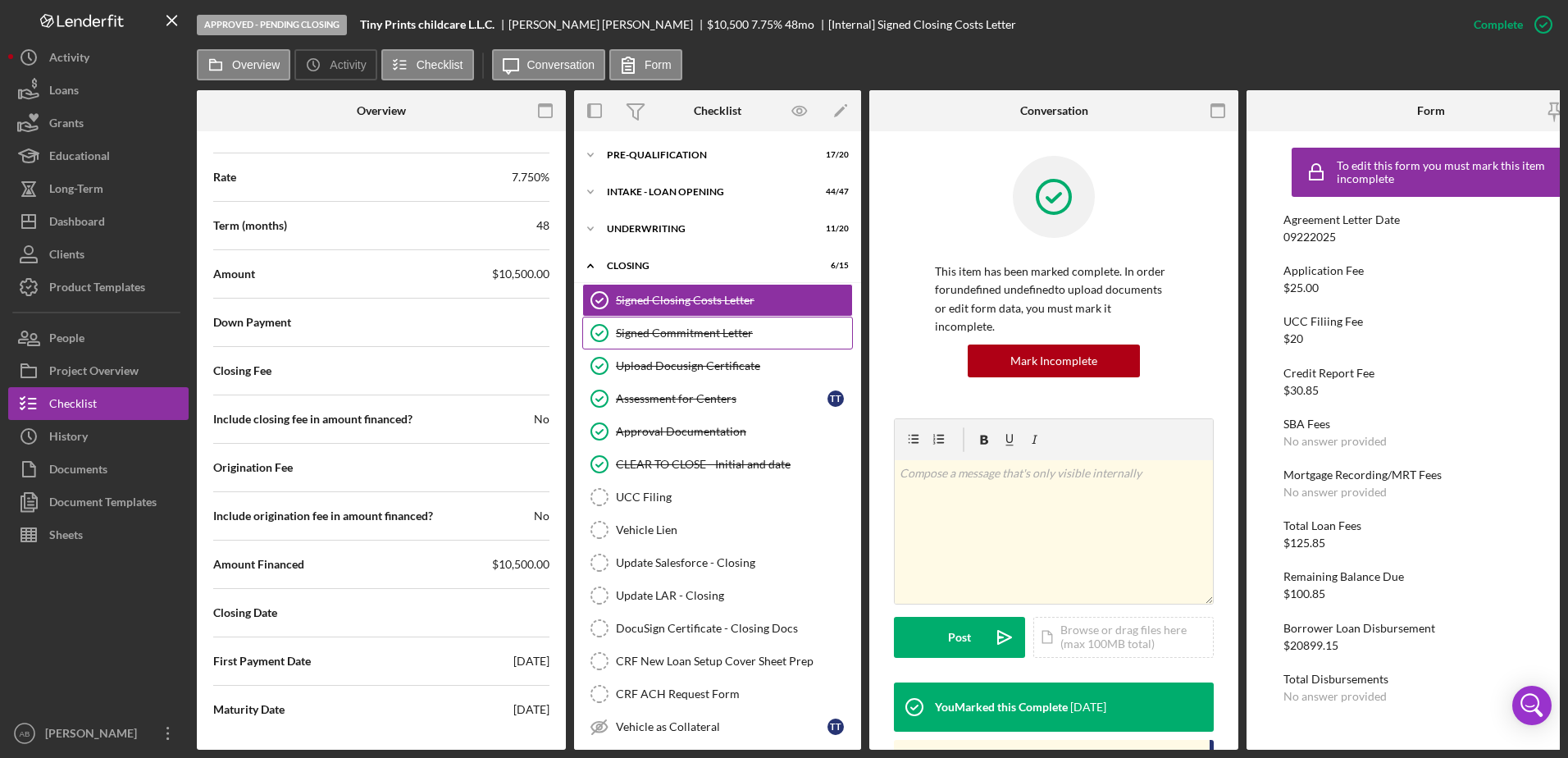
click at [706, 330] on div "Signed Commitment Letter" at bounding box center [734, 333] width 236 height 14
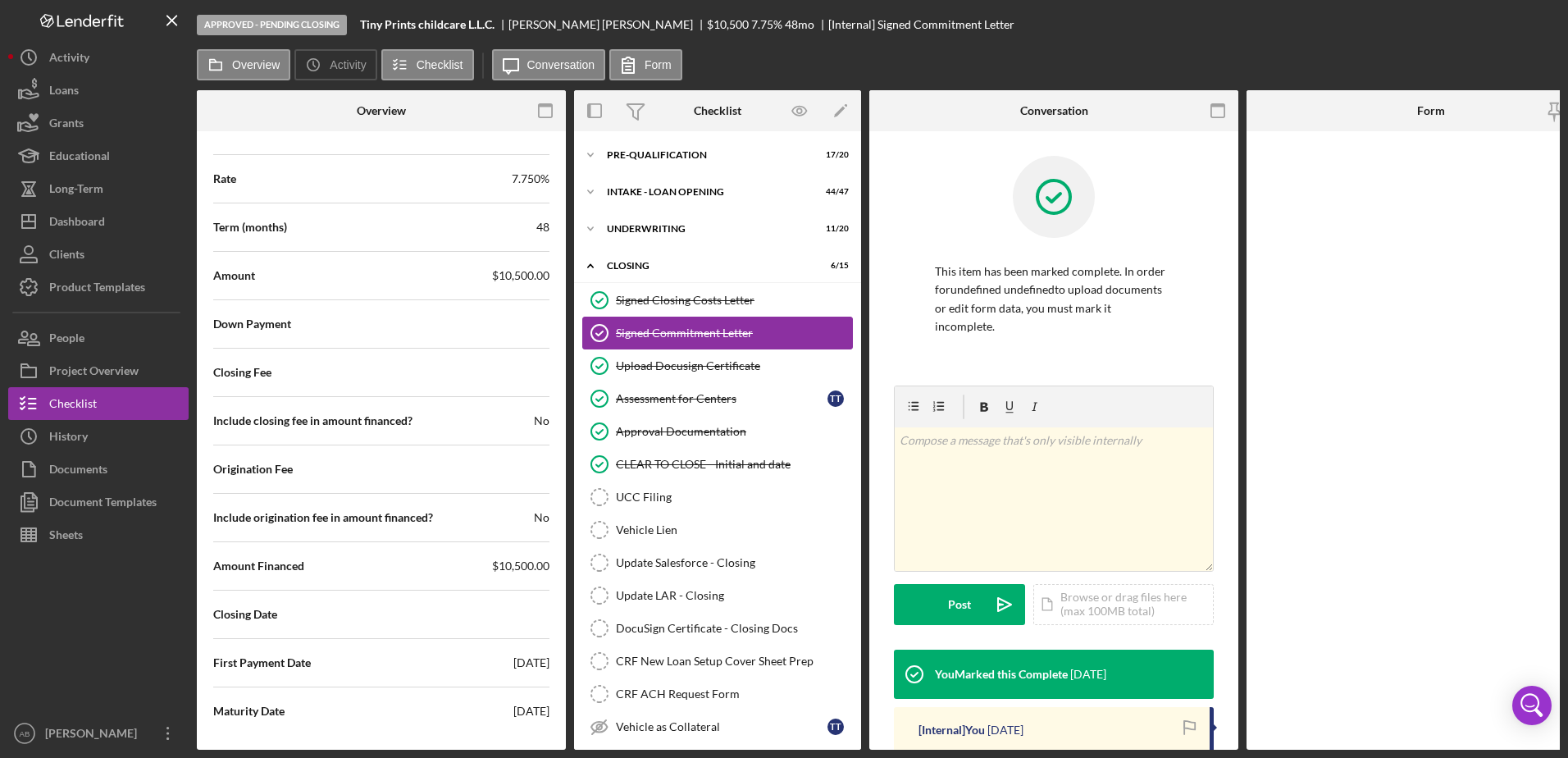
scroll to position [2458, 0]
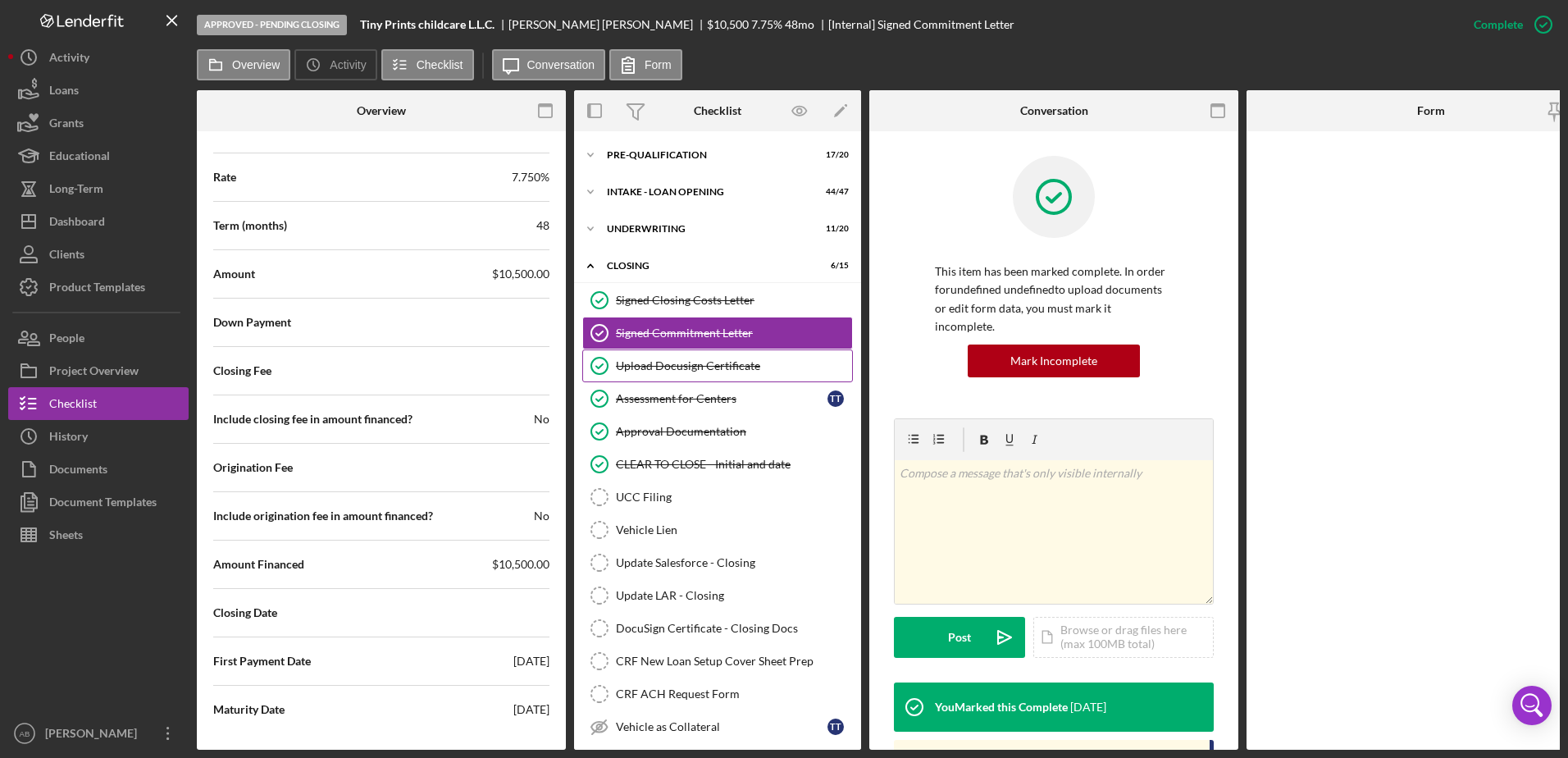
click at [683, 361] on div "Upload Docusign Certificate" at bounding box center [734, 365] width 236 height 14
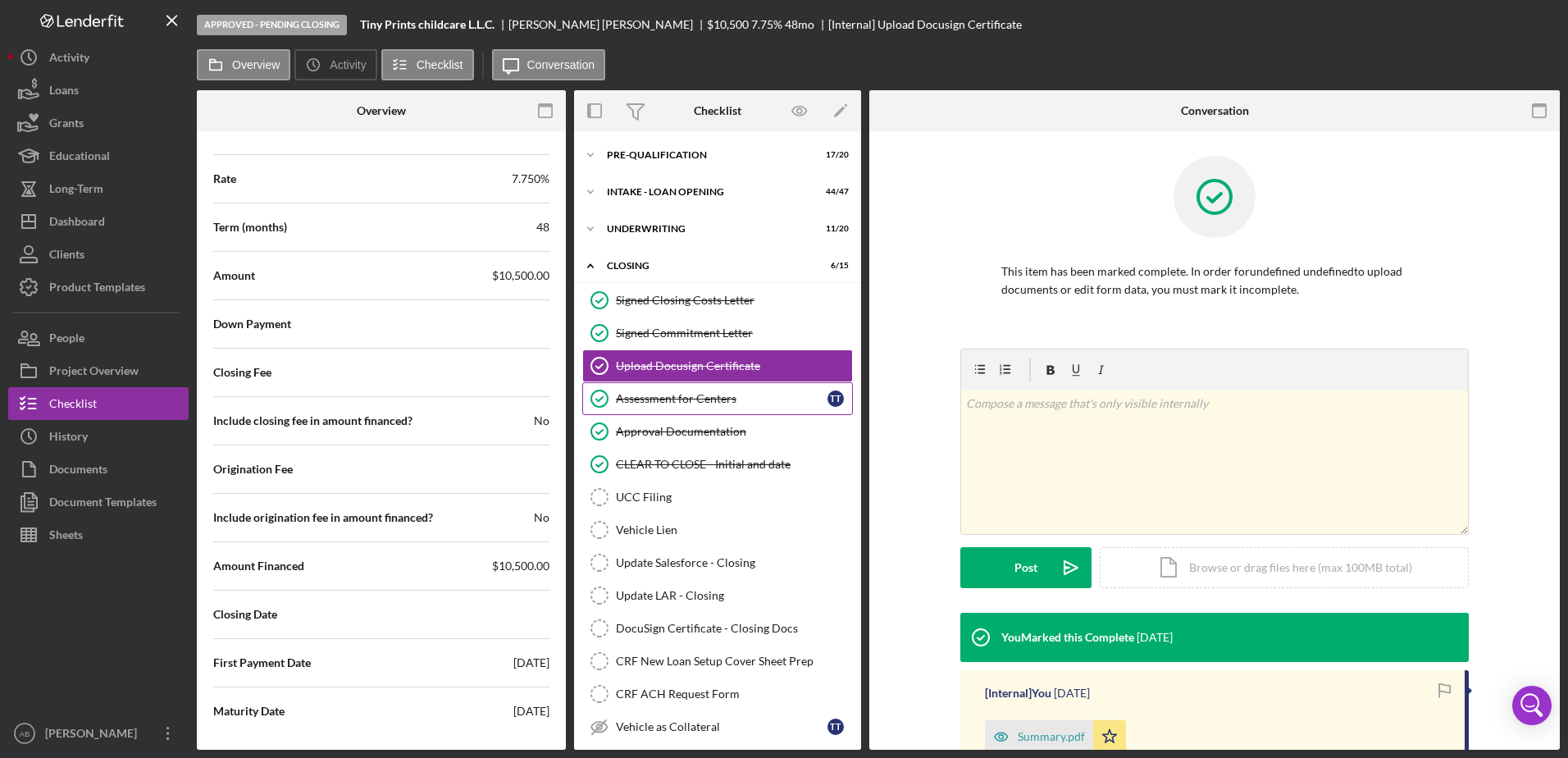
scroll to position [2458, 0]
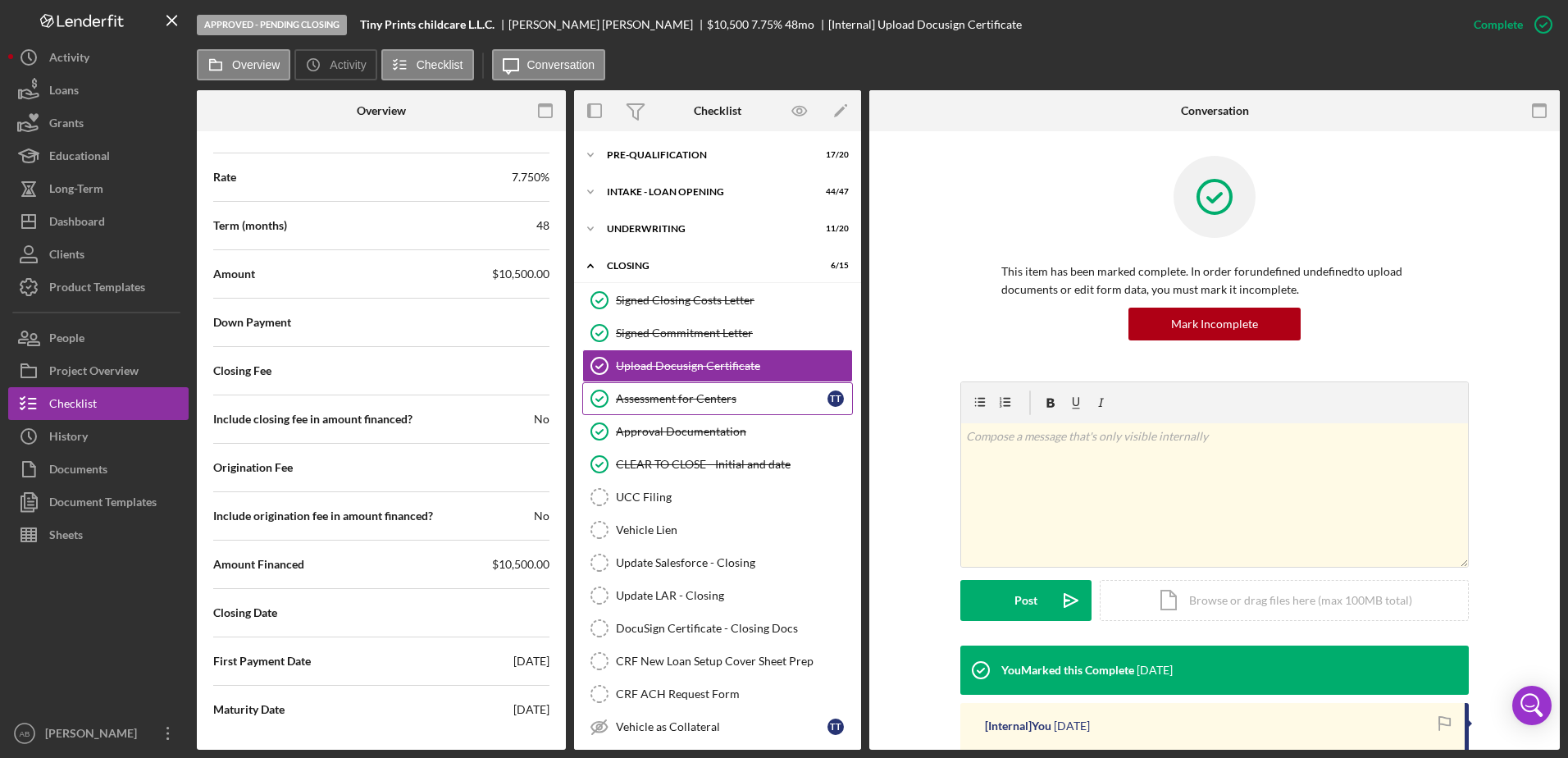
click at [668, 406] on link "Assessment for Centers Assessment for Centers T T" at bounding box center [717, 399] width 271 height 32
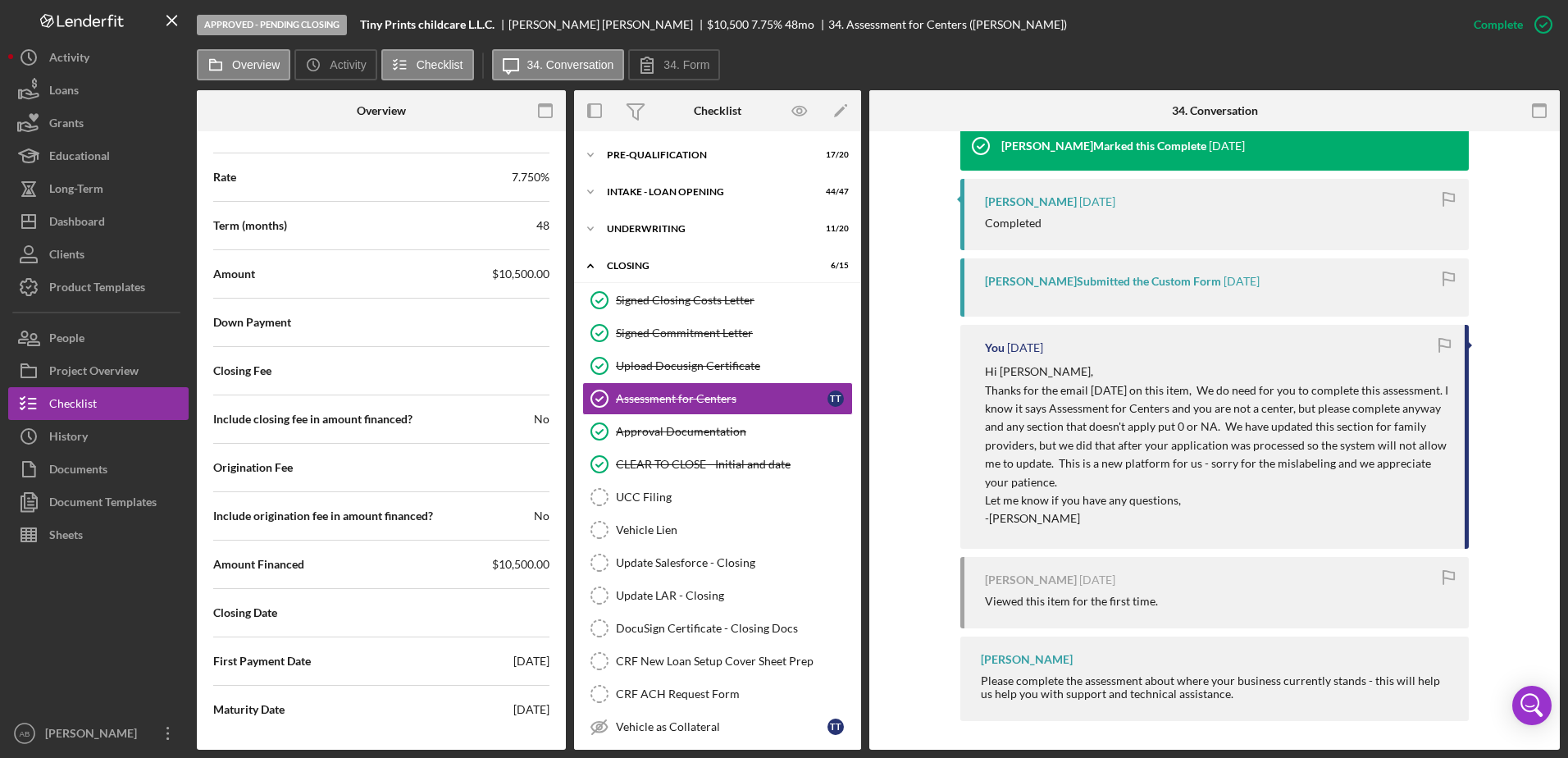
scroll to position [676, 0]
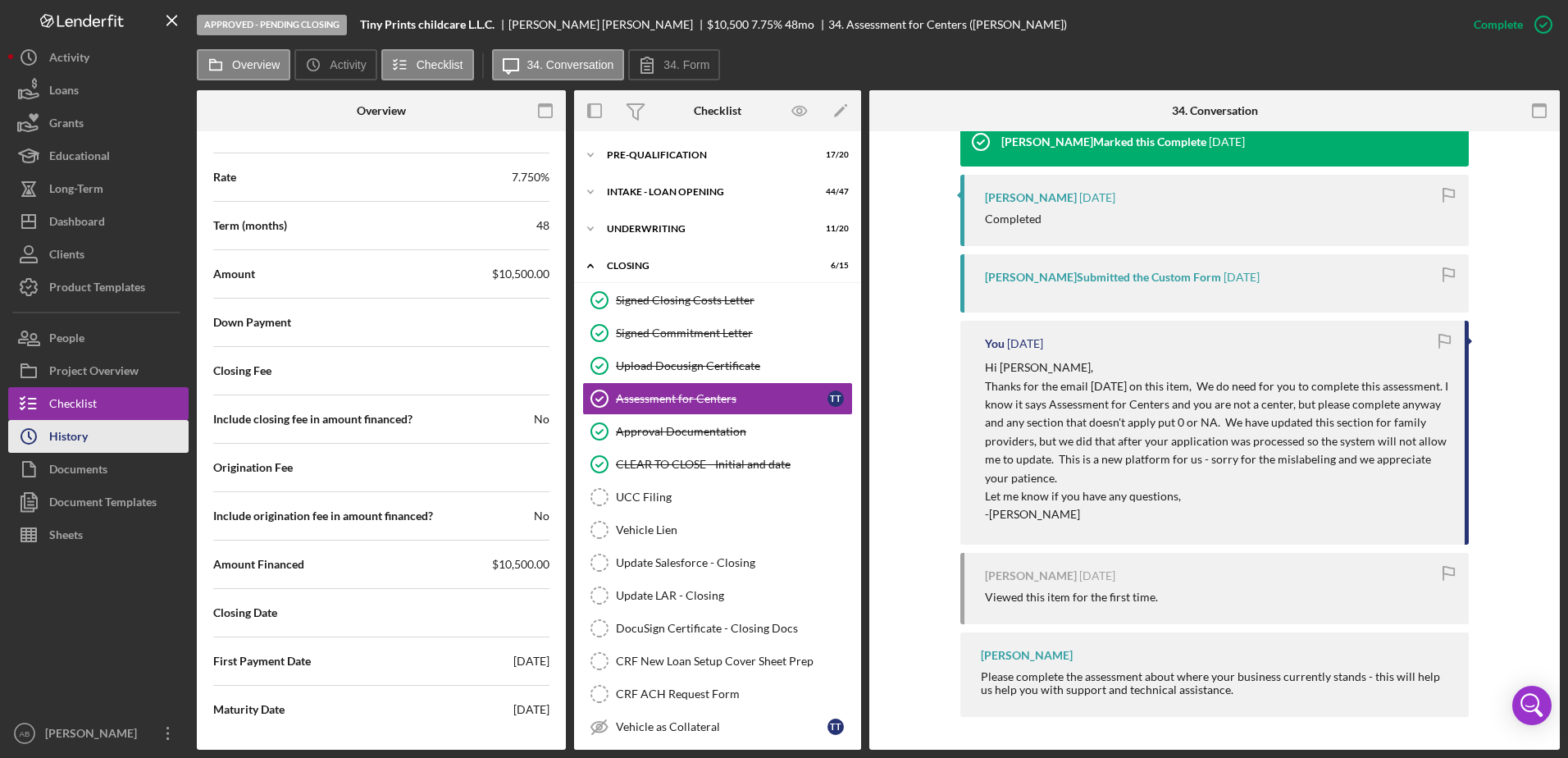
click at [69, 441] on div "History" at bounding box center [68, 438] width 39 height 37
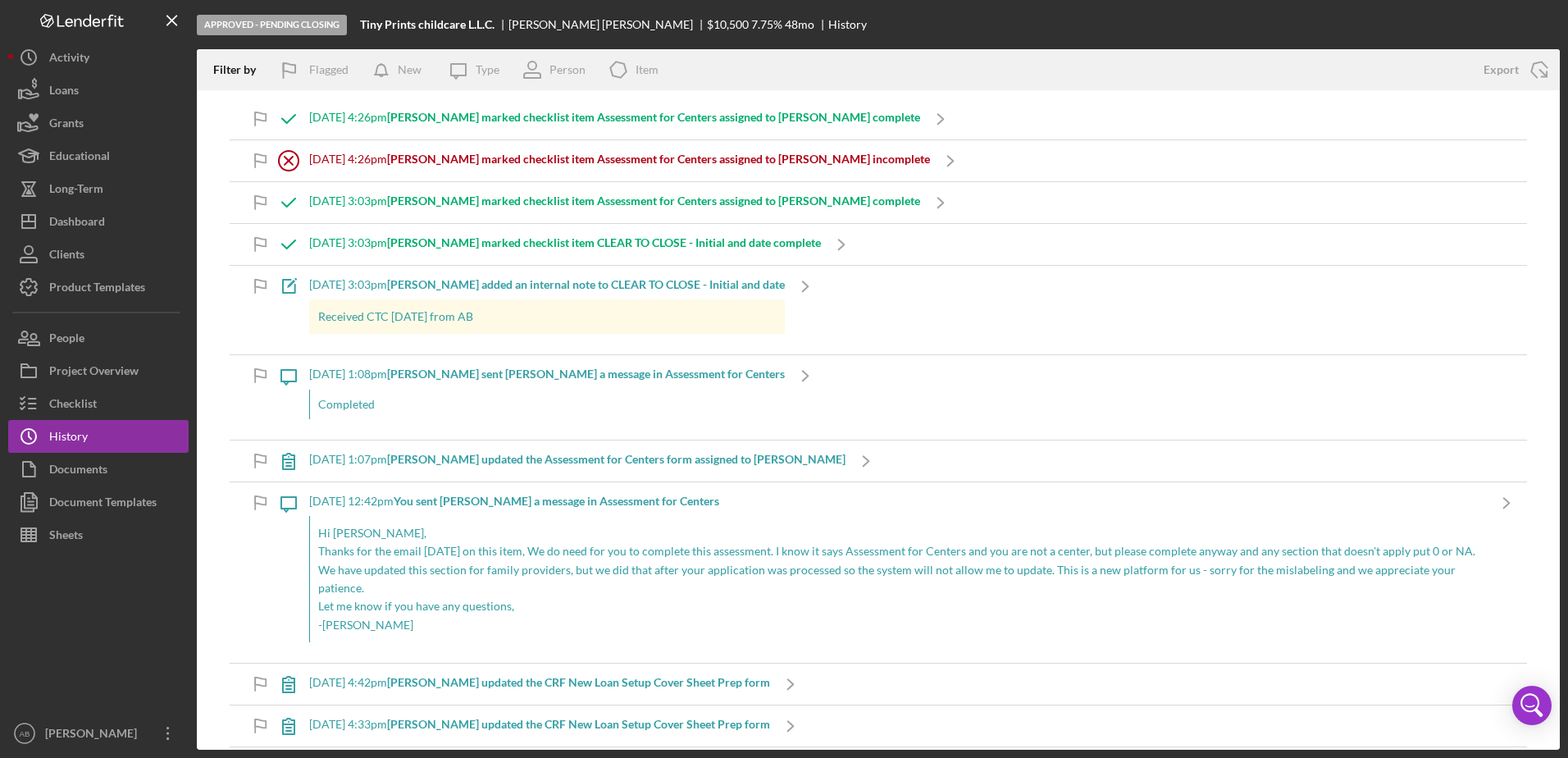
click at [662, 189] on div "[DATE] 3:03pm [PERSON_NAME] marked checklist item Assessment for Centers assign…" at bounding box center [615, 203] width 611 height 41
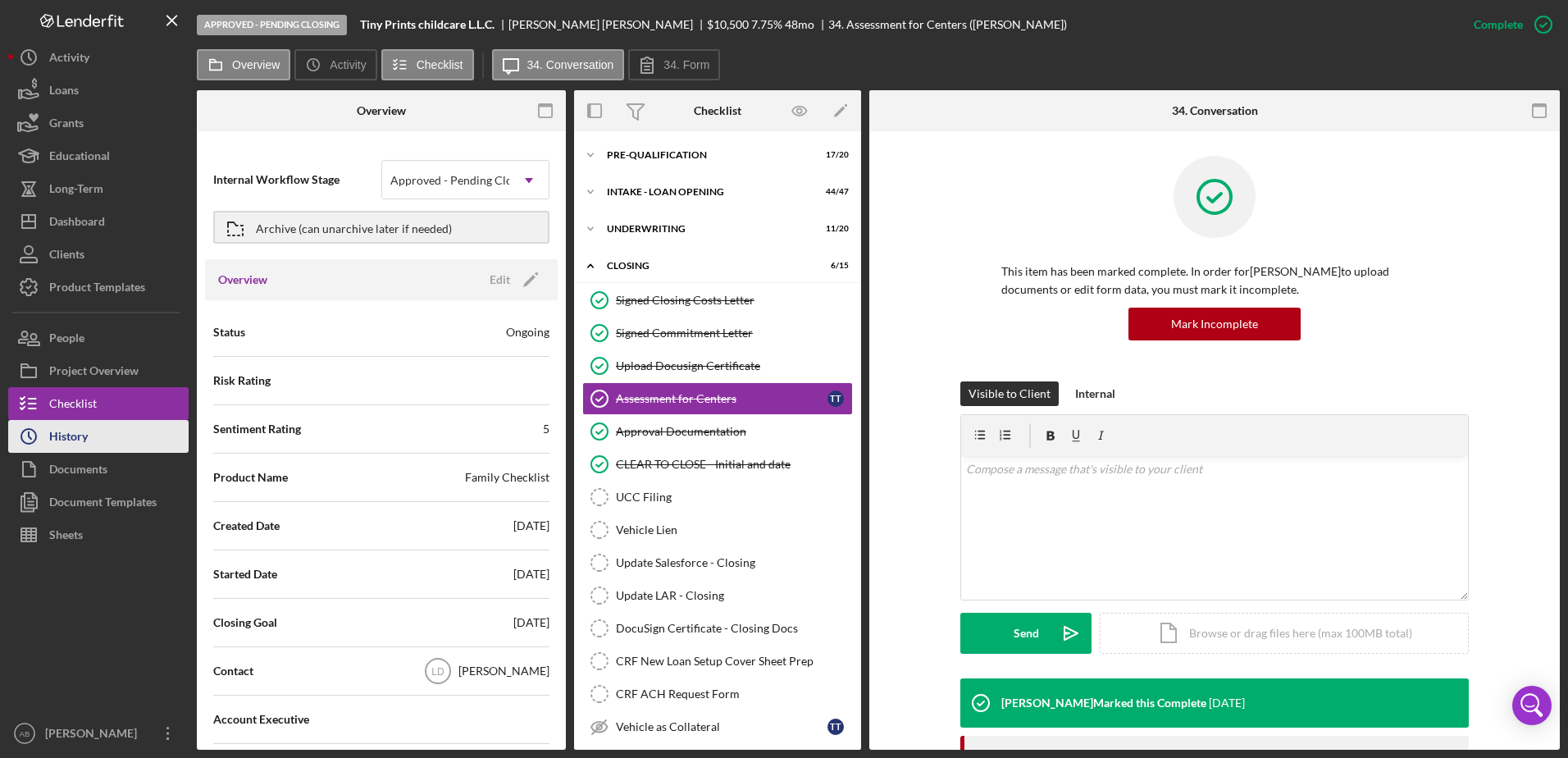
click at [82, 431] on div "History" at bounding box center [68, 438] width 39 height 37
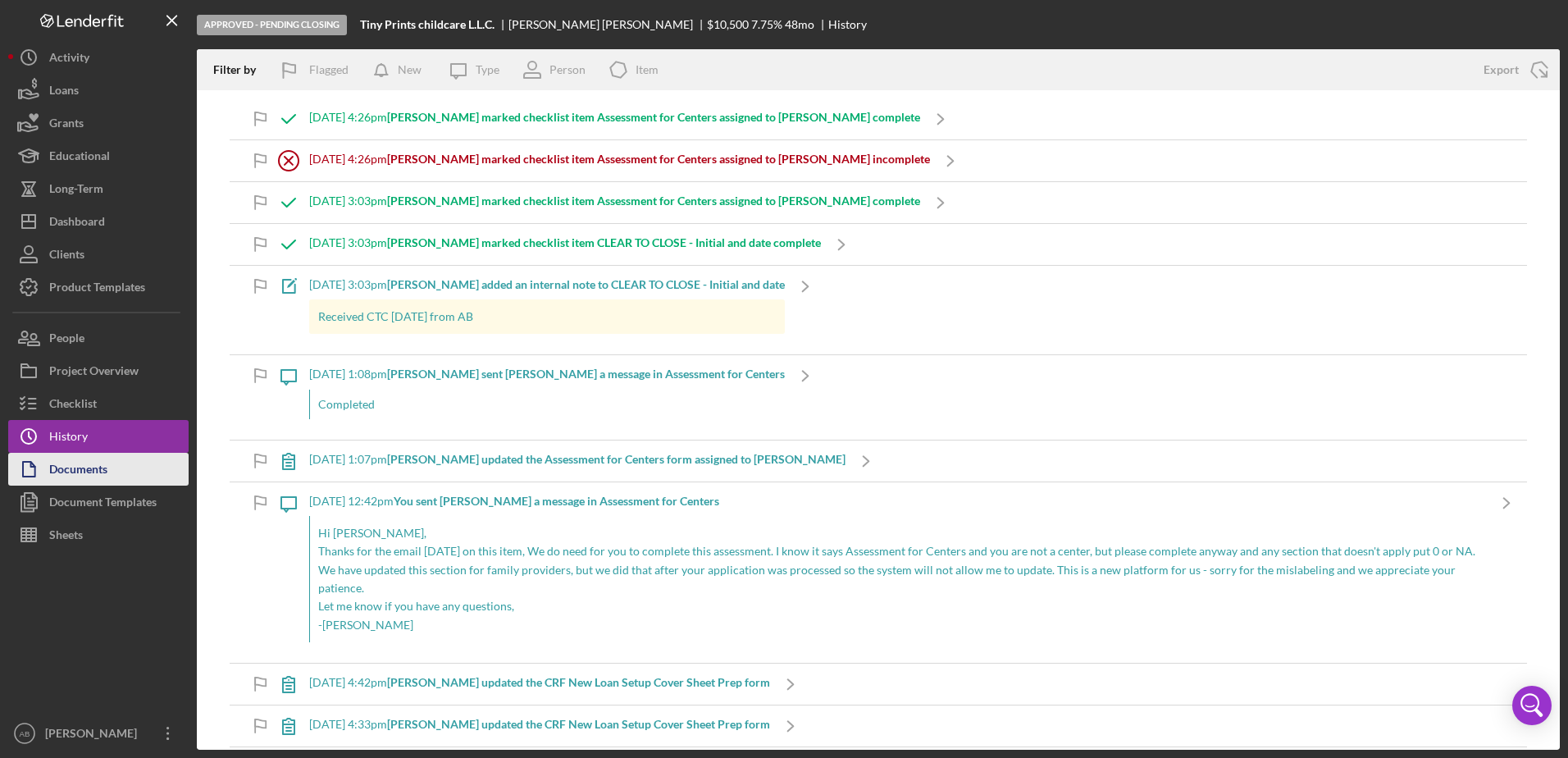
click at [114, 464] on button "Documents" at bounding box center [98, 469] width 180 height 32
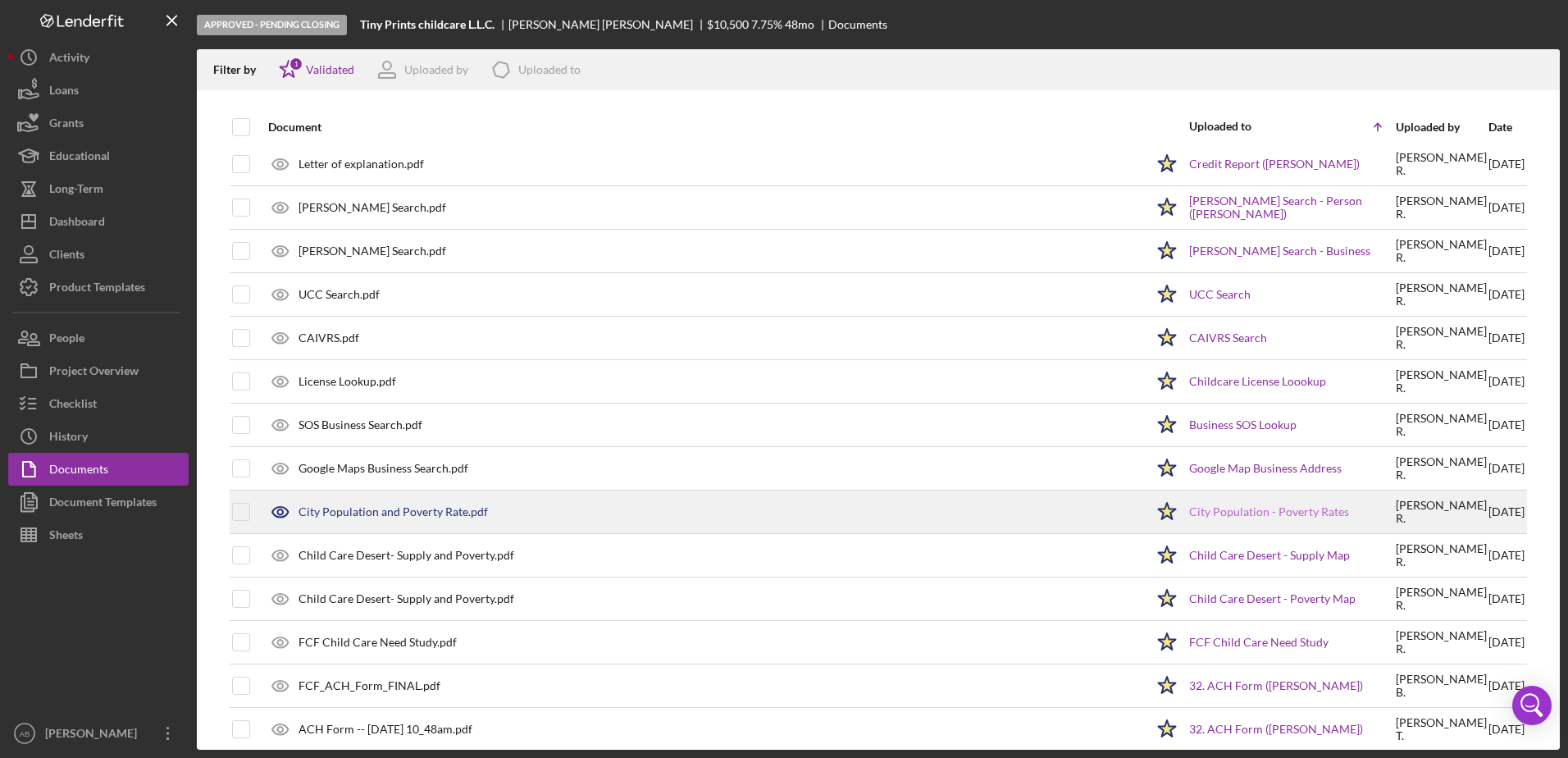
scroll to position [1546, 0]
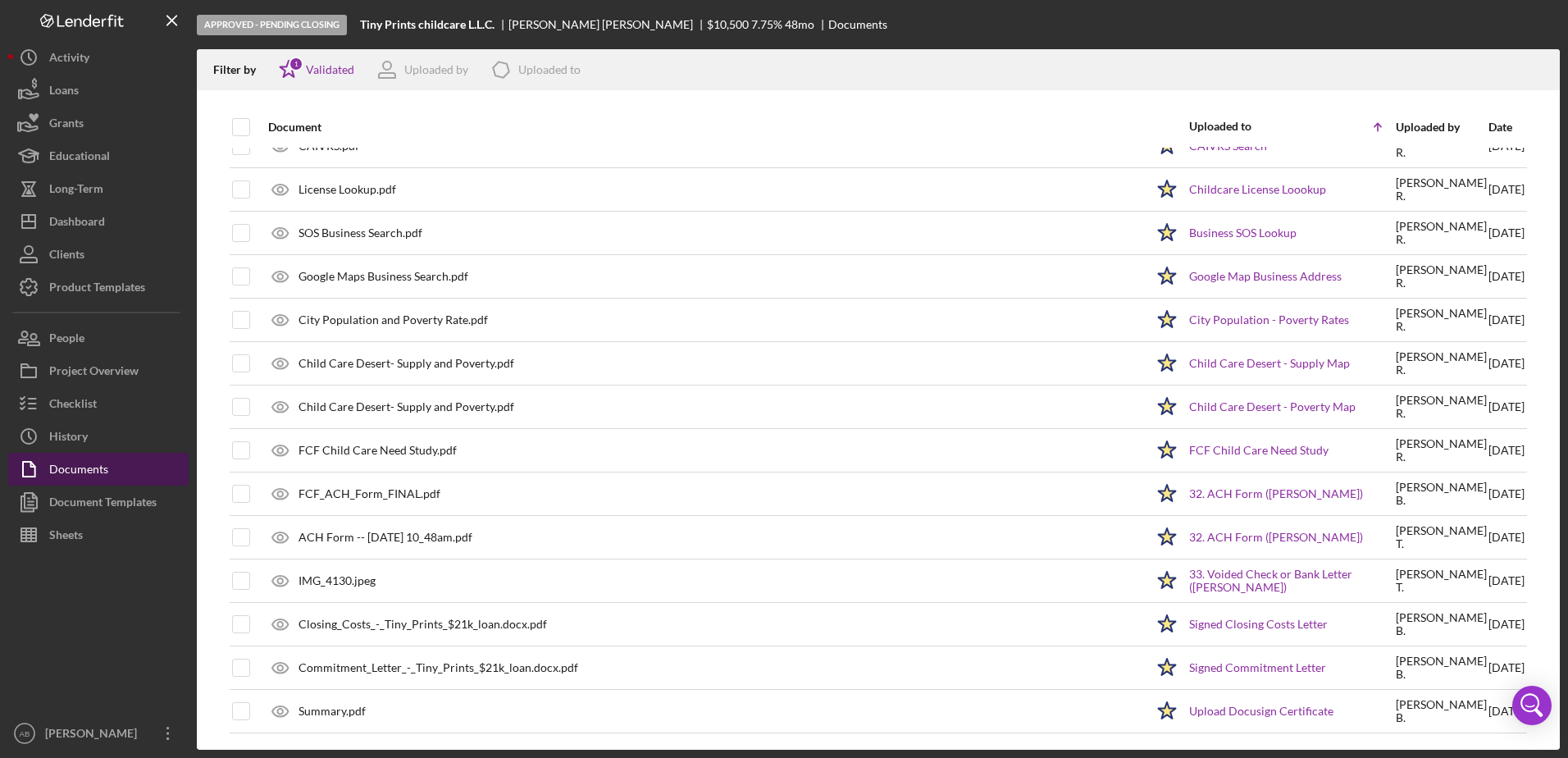
click at [108, 484] on button "Documents" at bounding box center [98, 469] width 180 height 32
click at [104, 498] on div "Document Templates" at bounding box center [103, 503] width 107 height 37
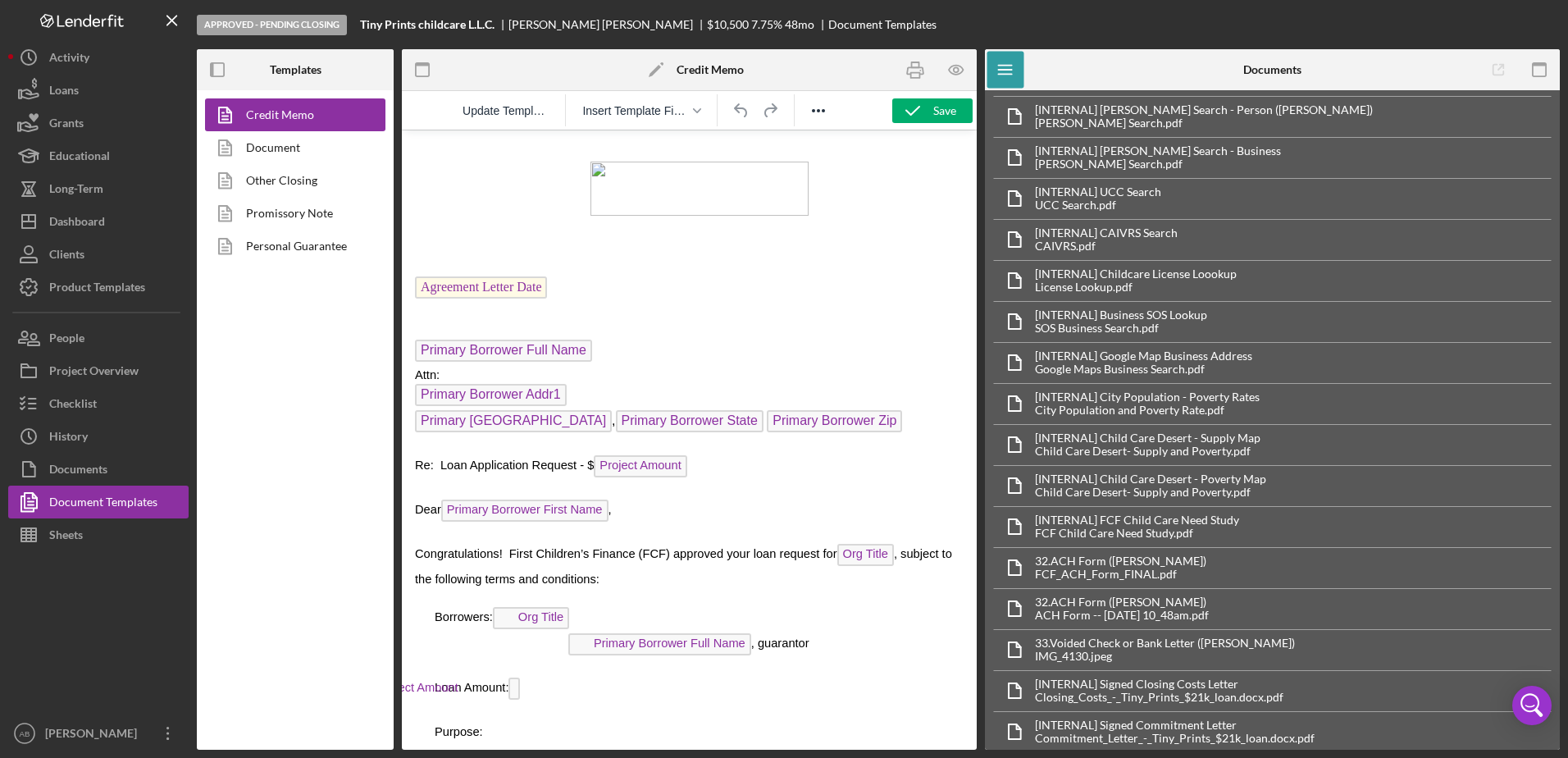
scroll to position [1367, 0]
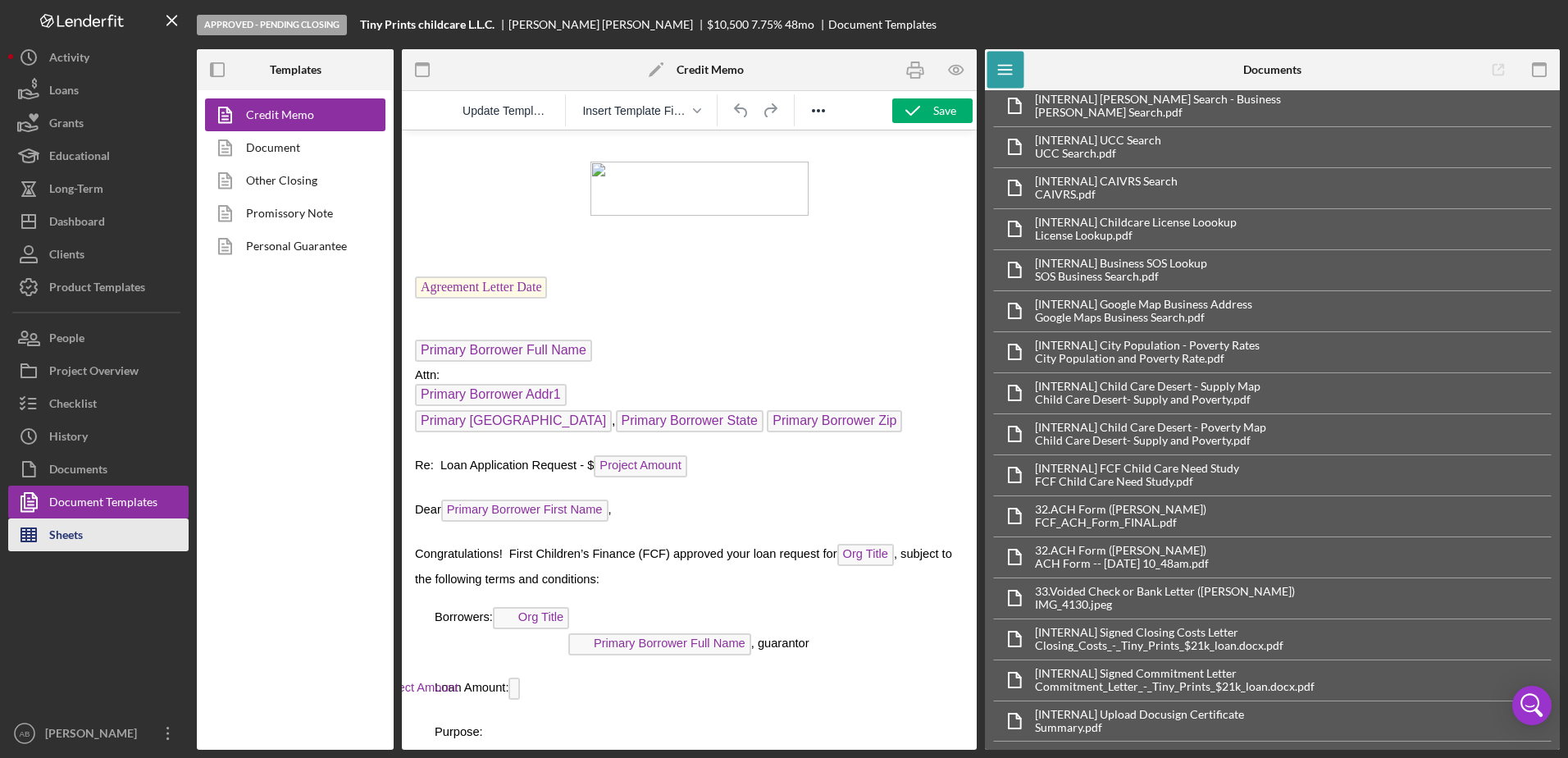
click at [78, 540] on div "Sheets" at bounding box center [66, 537] width 33 height 37
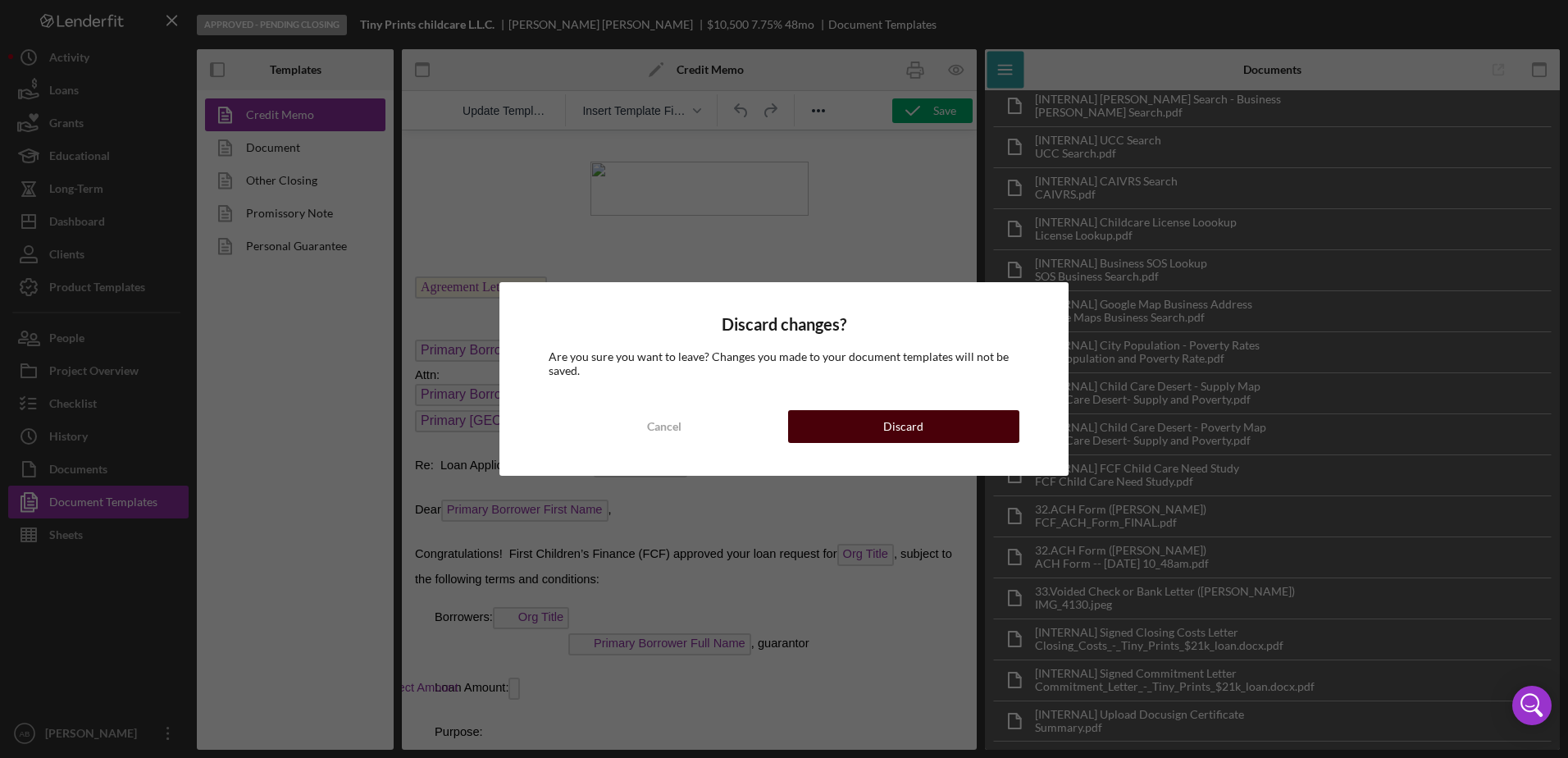
click at [820, 420] on button "Discard" at bounding box center [904, 427] width 231 height 32
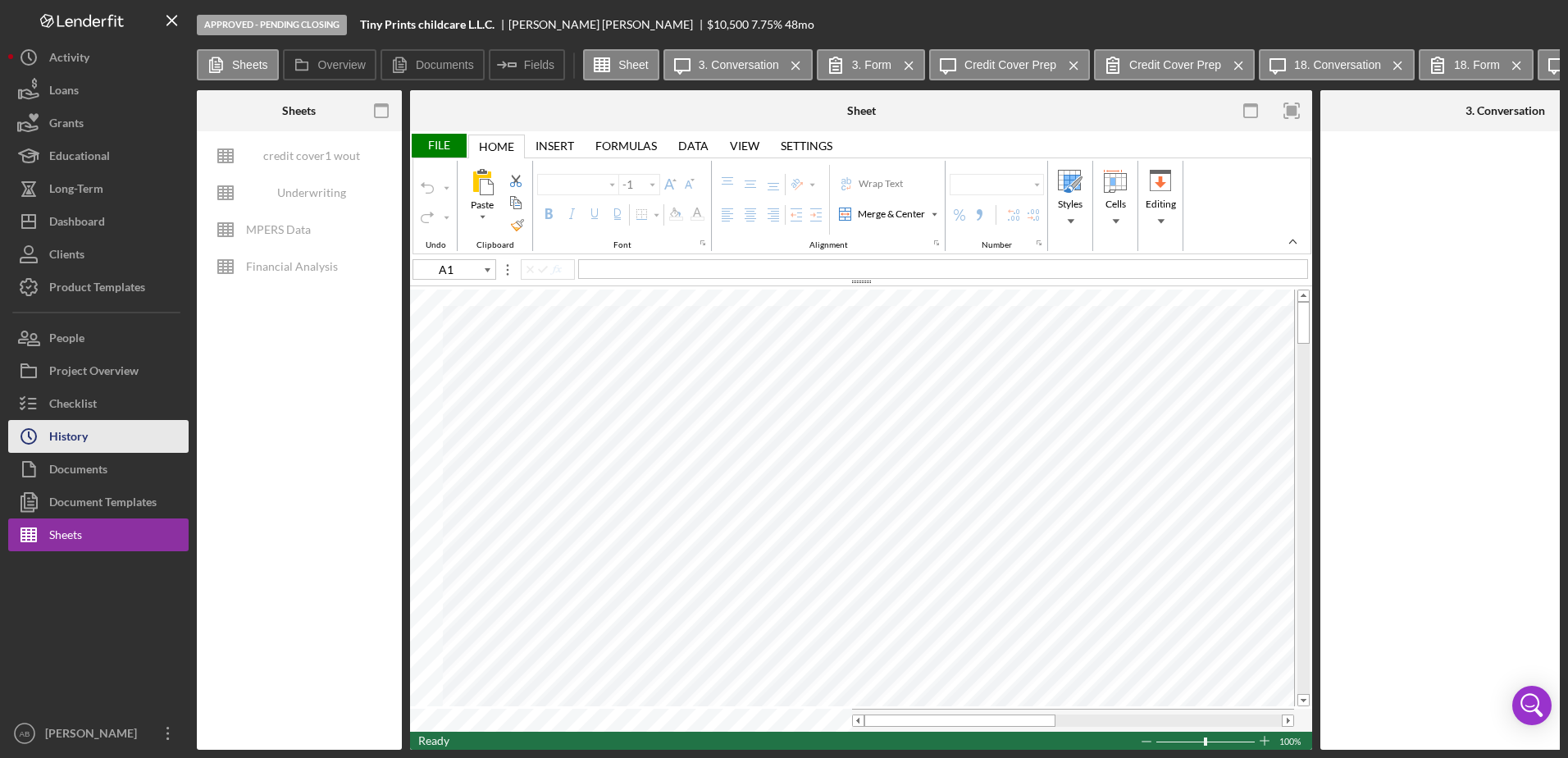
type input "Poppins"
type input "10"
type input "B59"
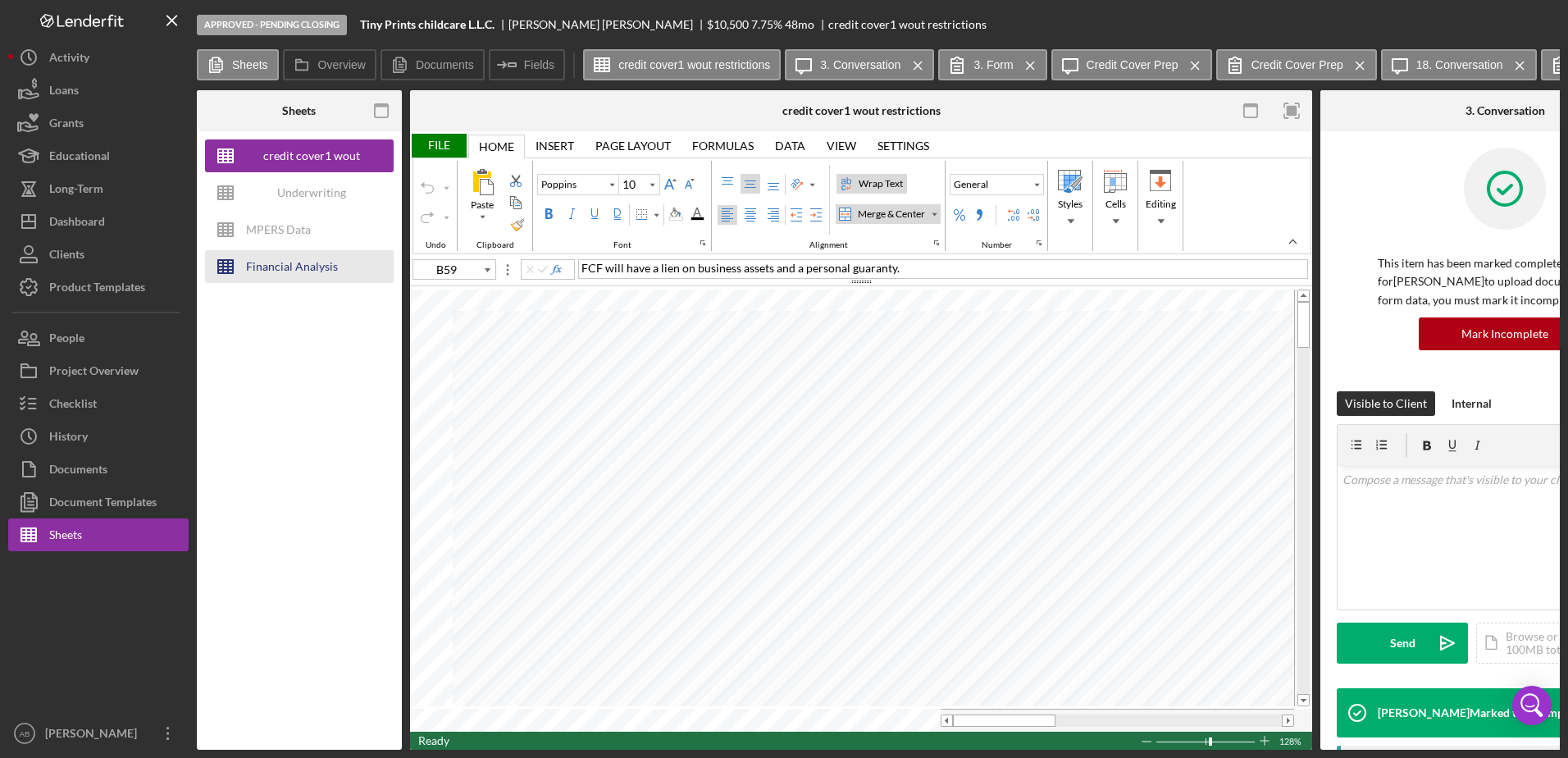
click at [320, 263] on div "Financial Analysis" at bounding box center [292, 266] width 92 height 32
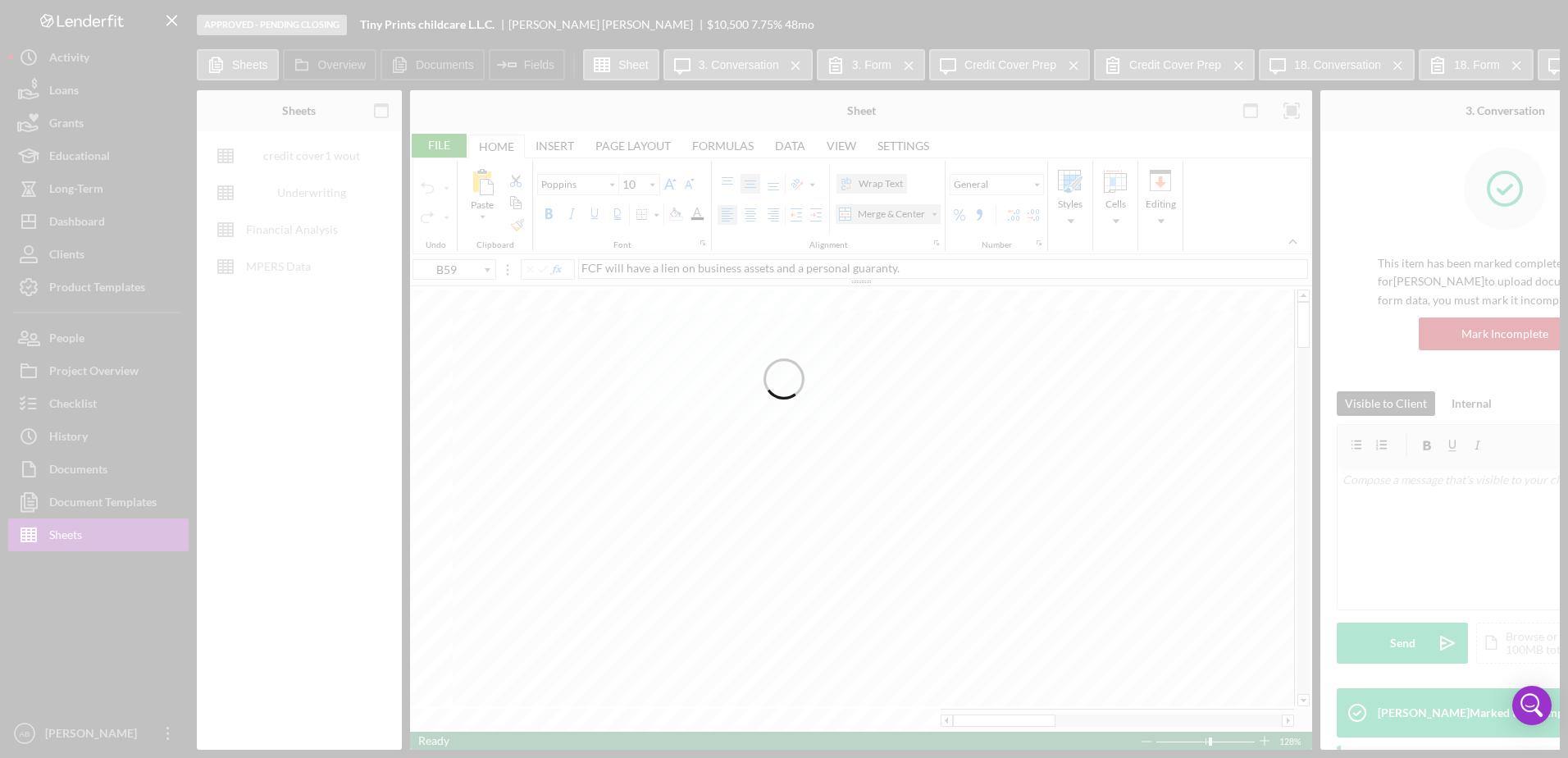
type input "Calibri"
type input "11"
type input "A25"
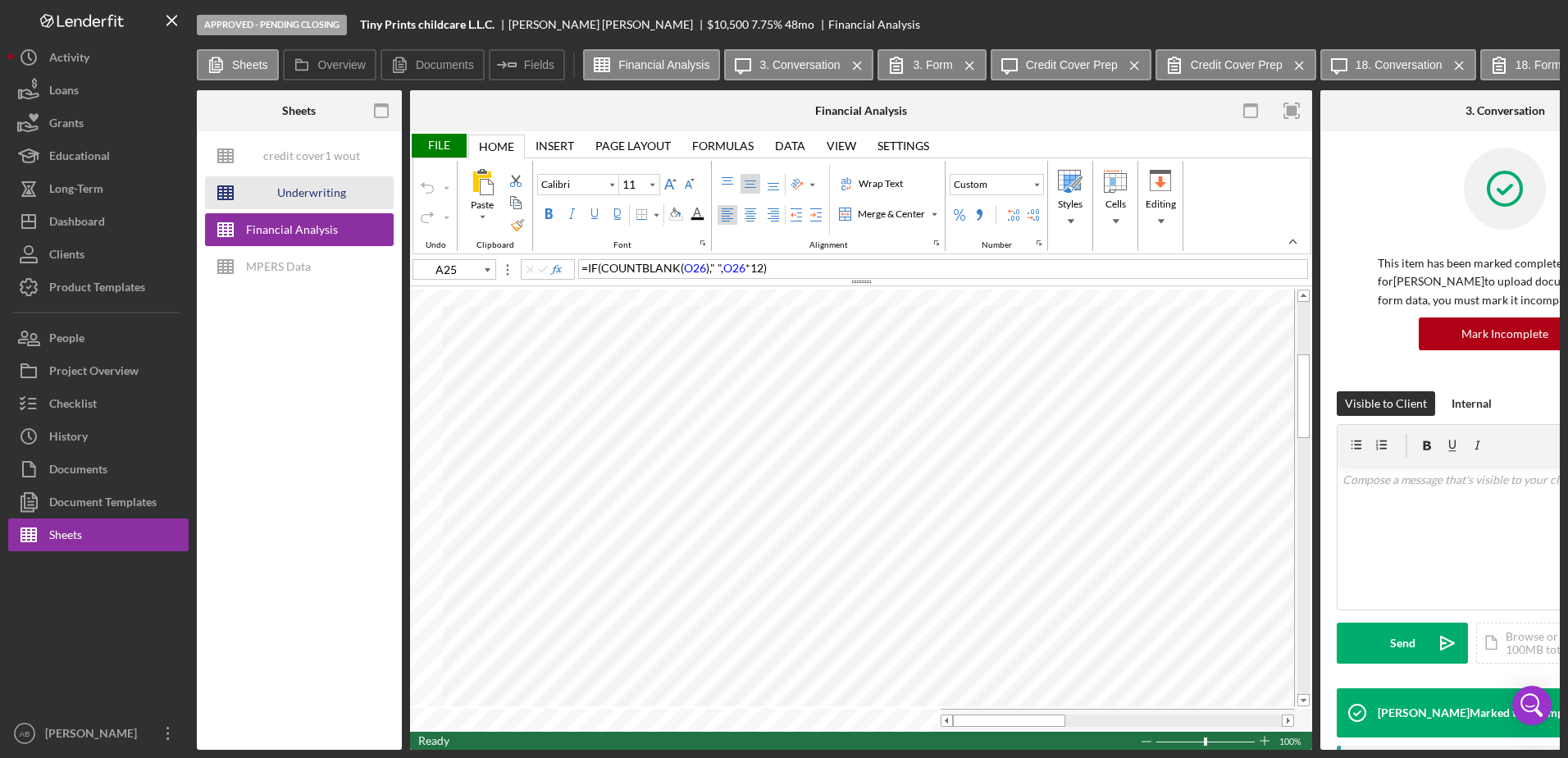
click at [319, 200] on div "Underwriting Worksheets - Template 2022" at bounding box center [311, 193] width 131 height 32
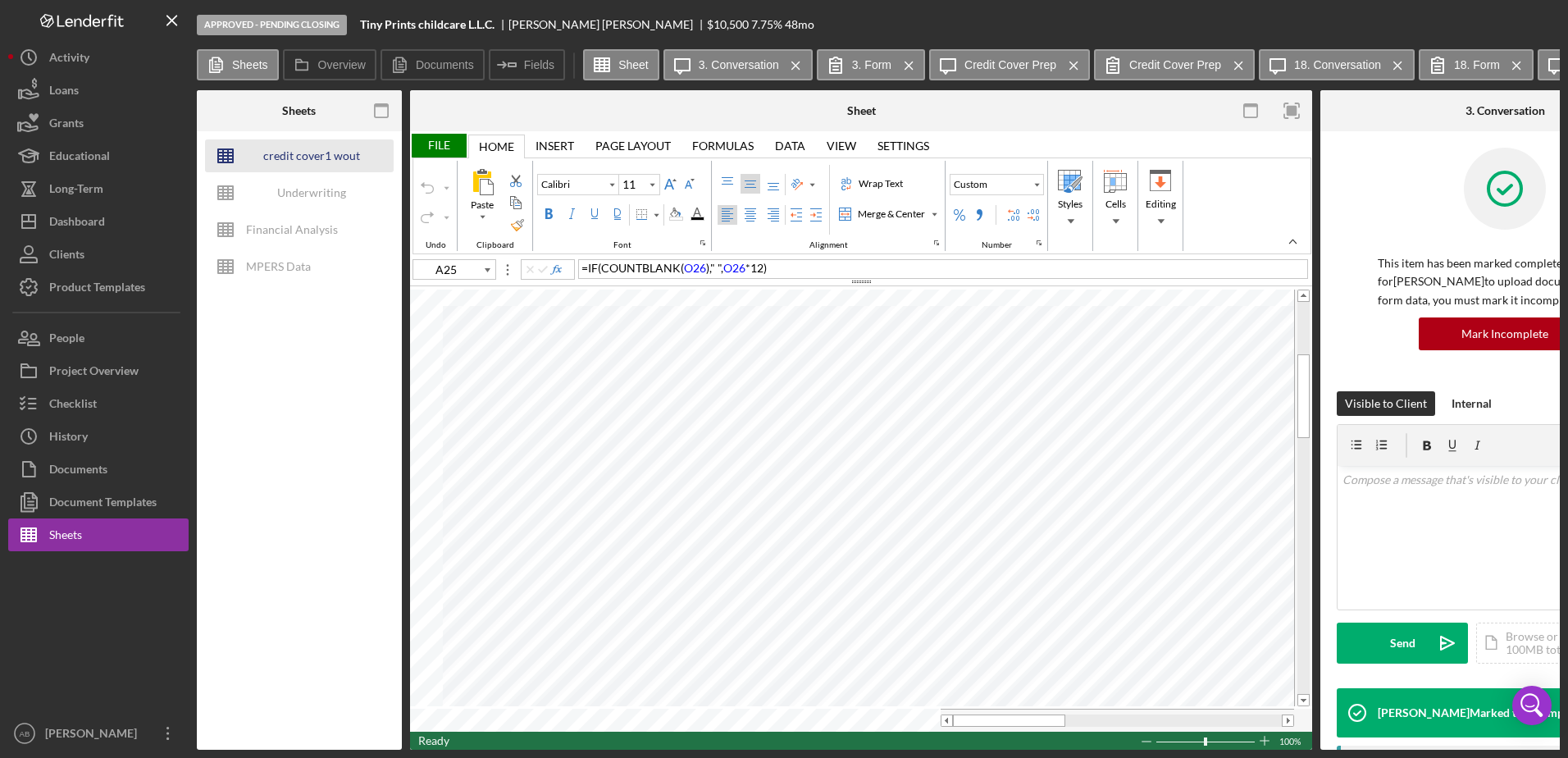
type input "Arial"
type input "10"
type input "I8"
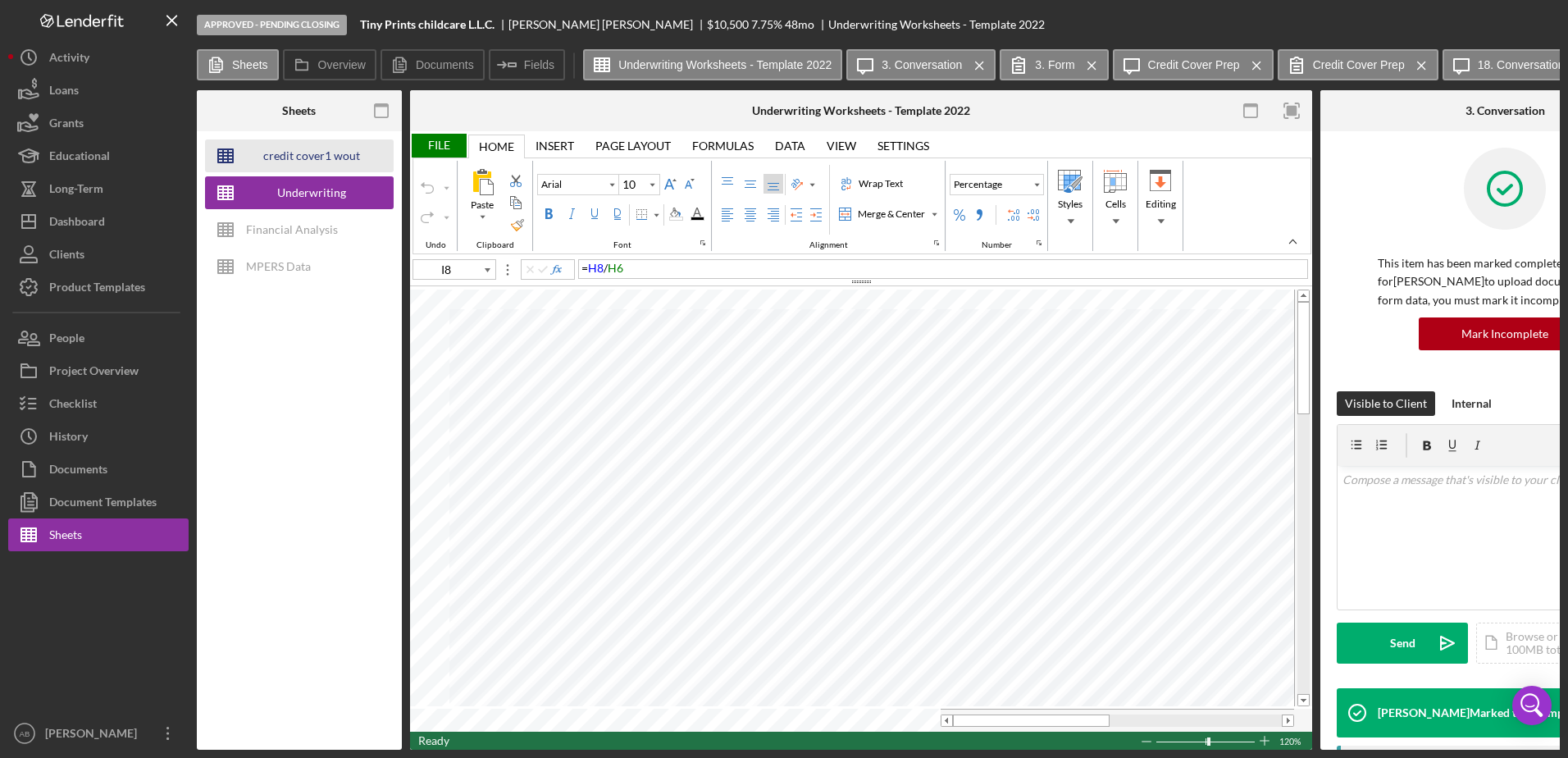
click at [343, 147] on div "credit cover1 wout restrictions" at bounding box center [311, 156] width 131 height 32
type input "Poppins"
type input "B59"
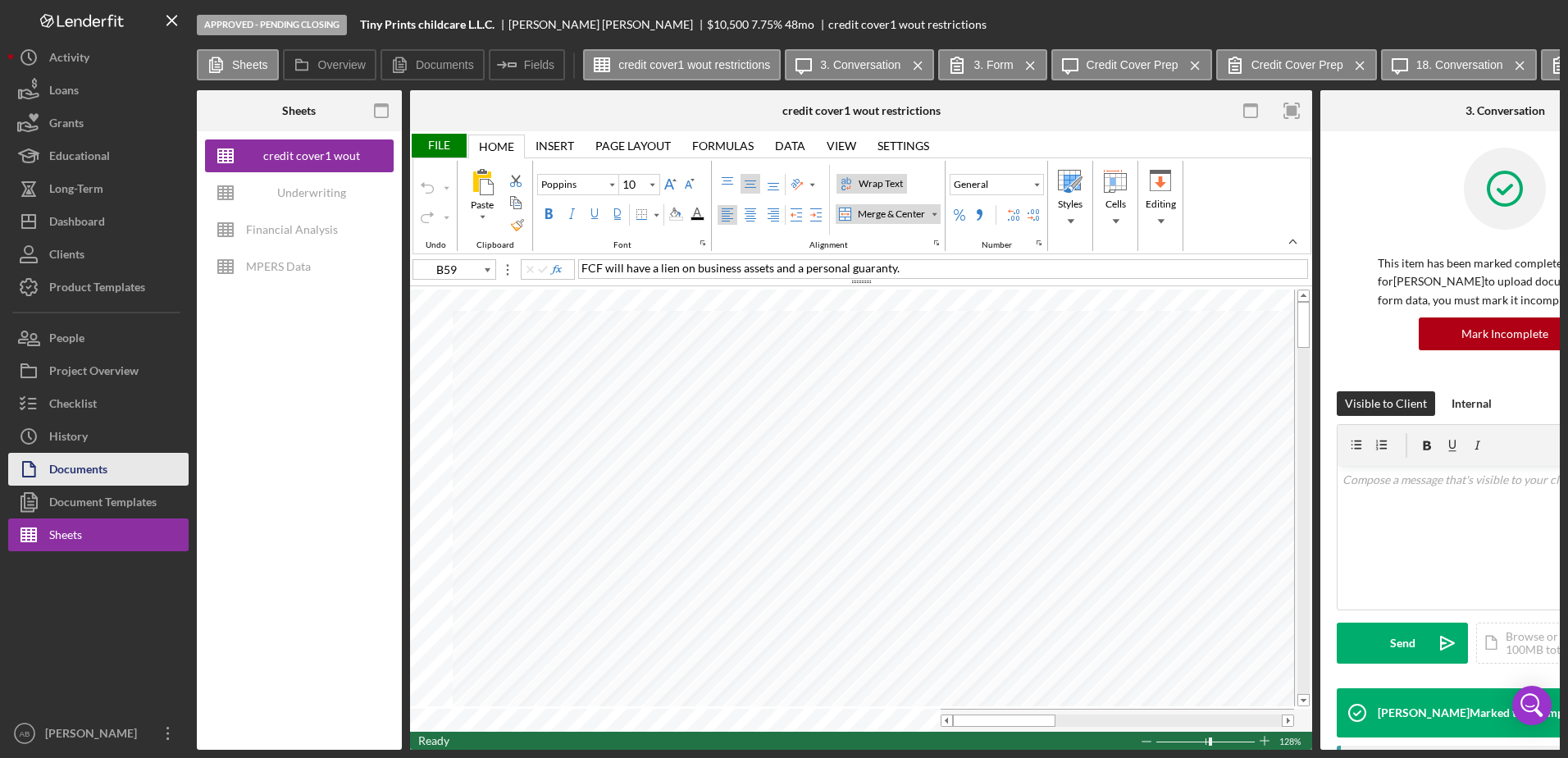
click at [90, 467] on div "Documents" at bounding box center [78, 471] width 59 height 37
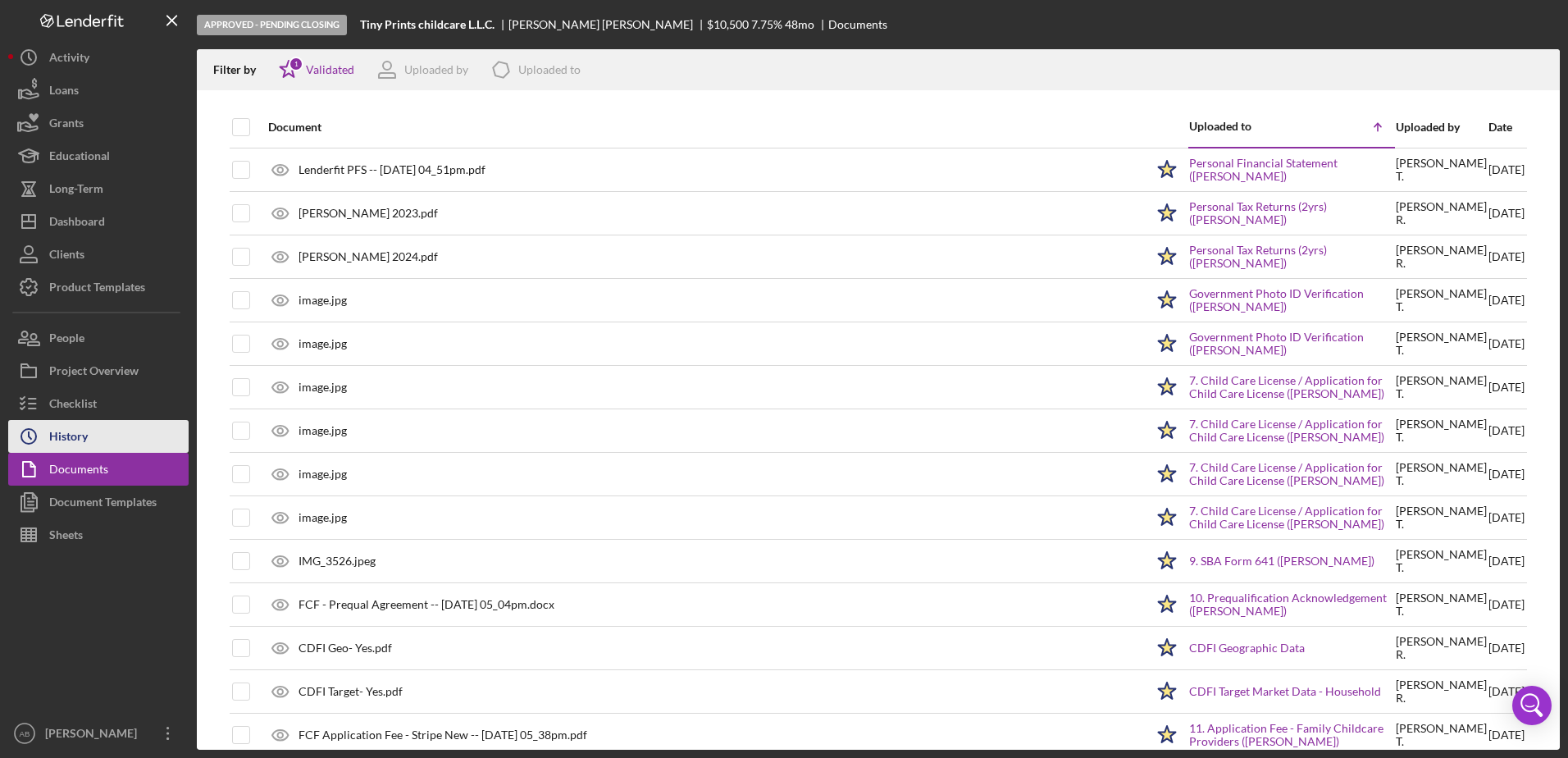
click at [88, 439] on button "Icon/History History" at bounding box center [98, 437] width 180 height 32
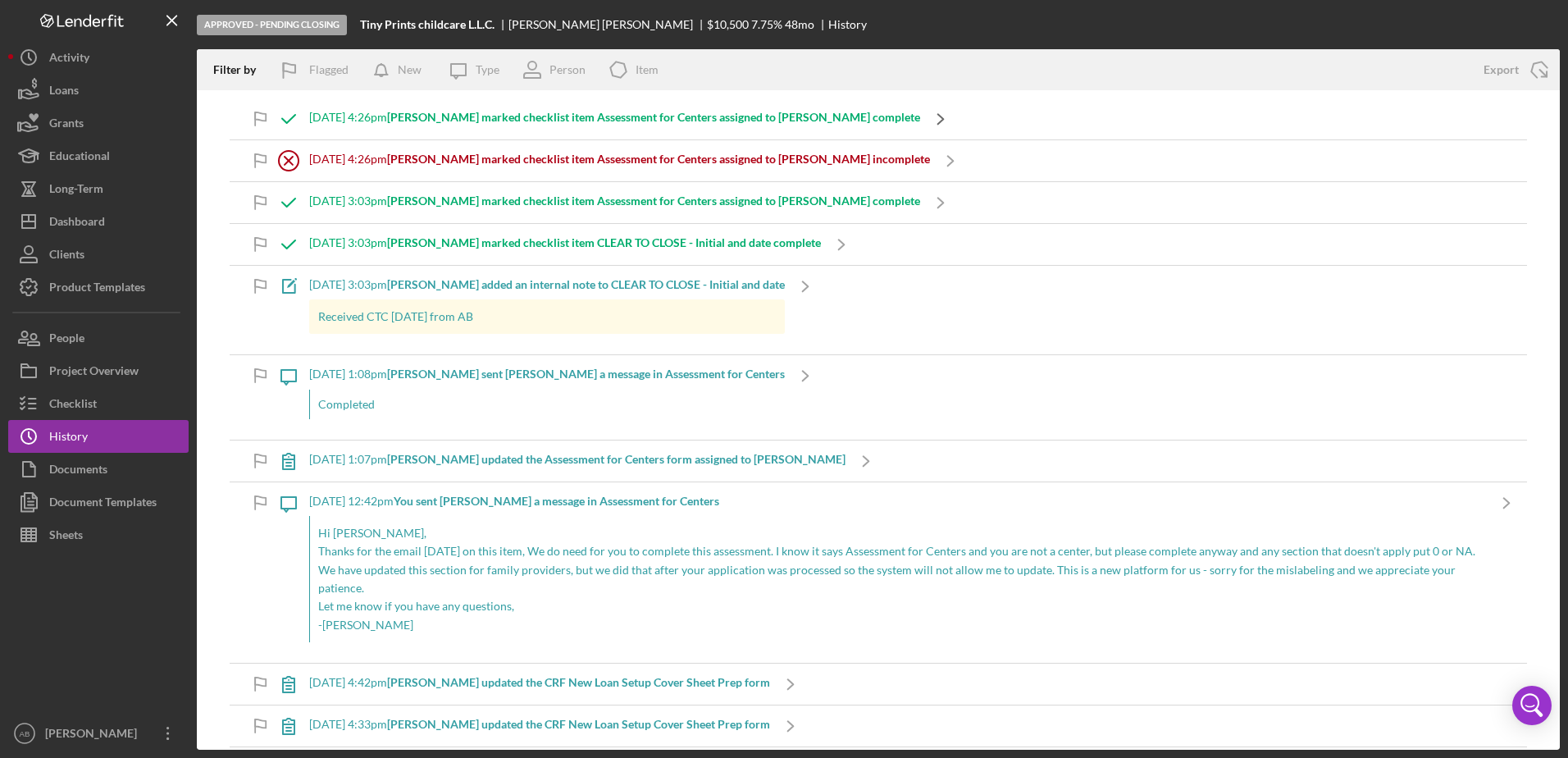
click at [920, 111] on icon "Icon/Navigate" at bounding box center [941, 119] width 41 height 41
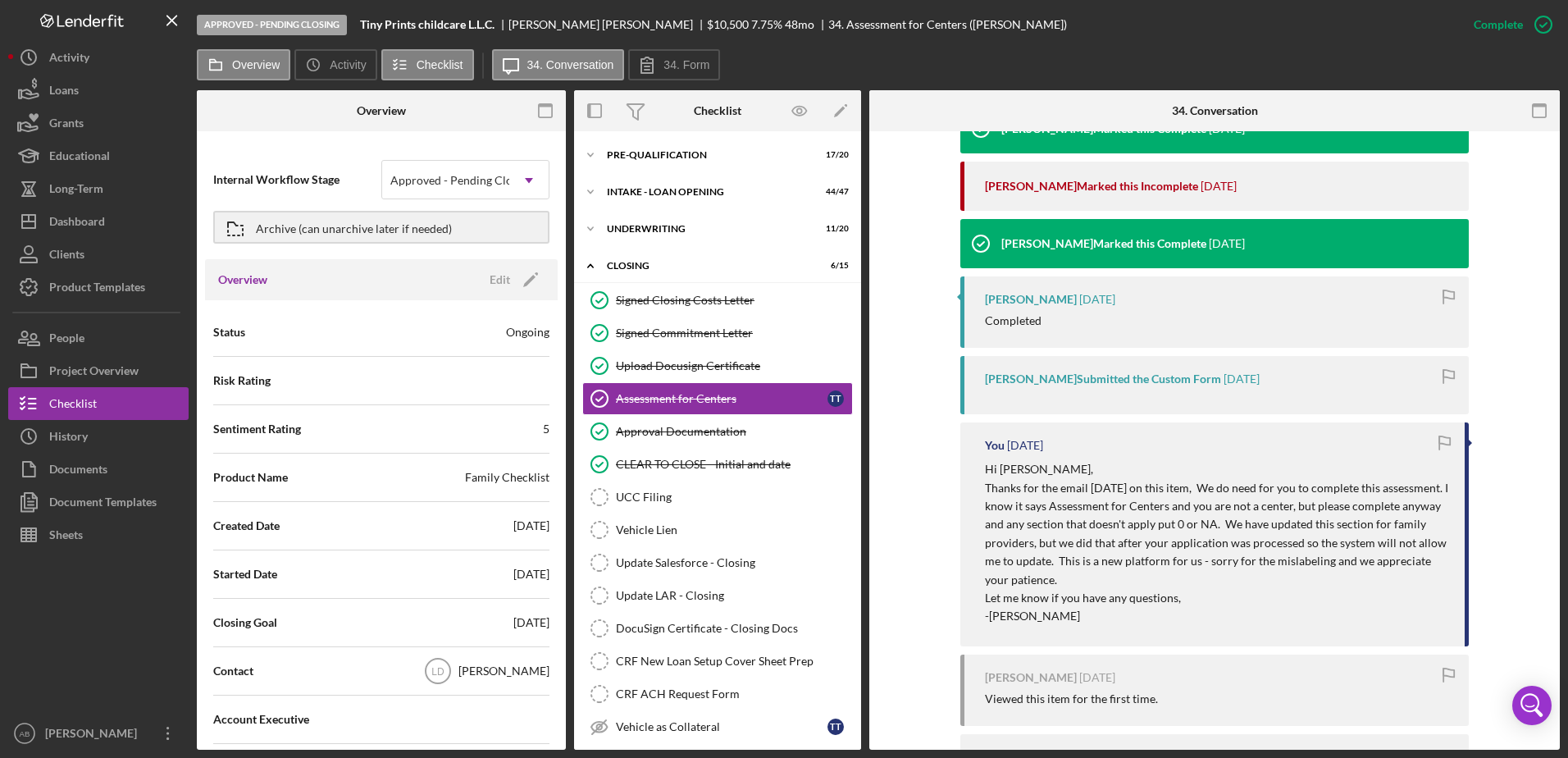
scroll to position [676, 0]
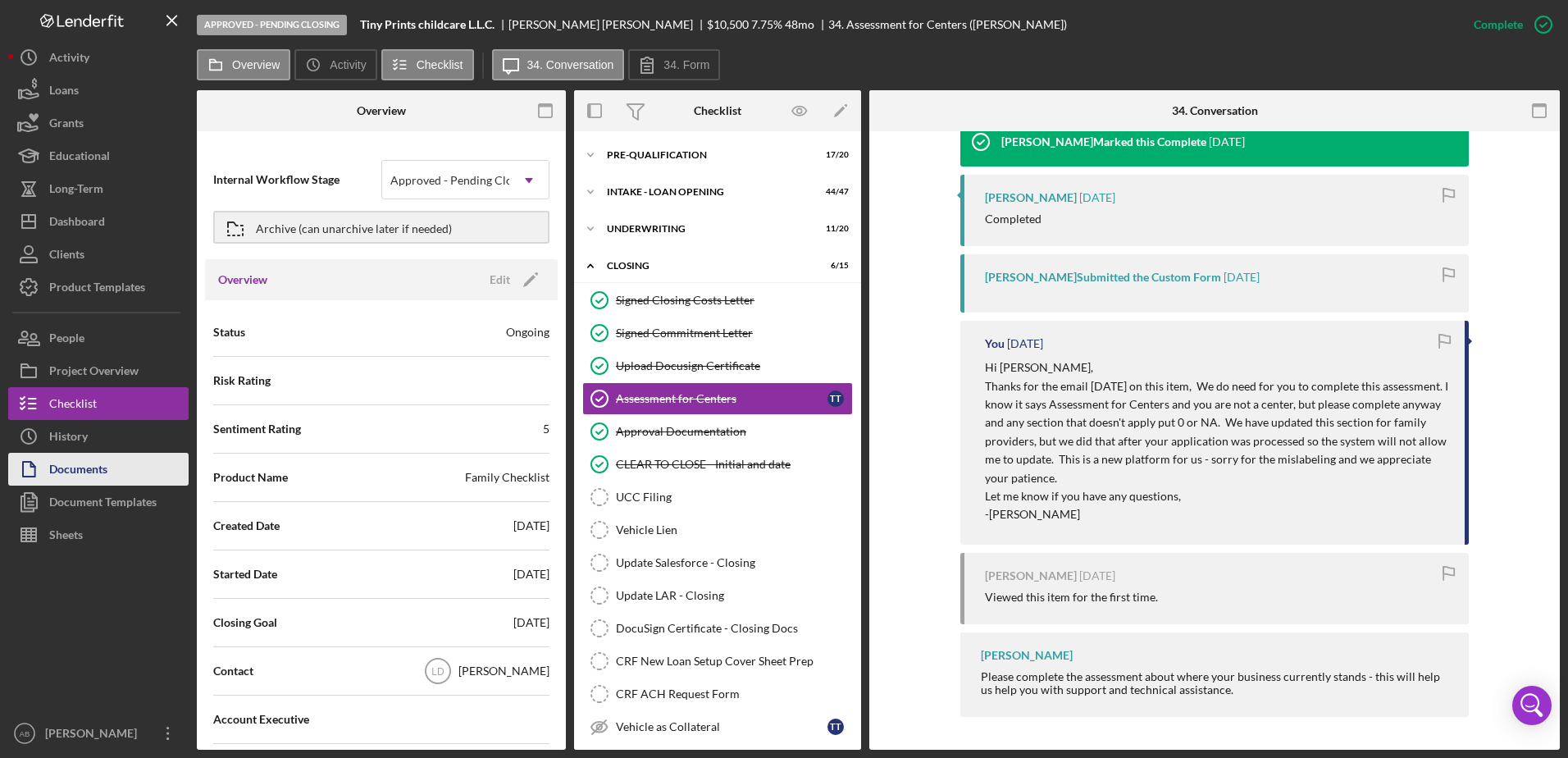
click at [104, 480] on div "Documents" at bounding box center [78, 471] width 59 height 37
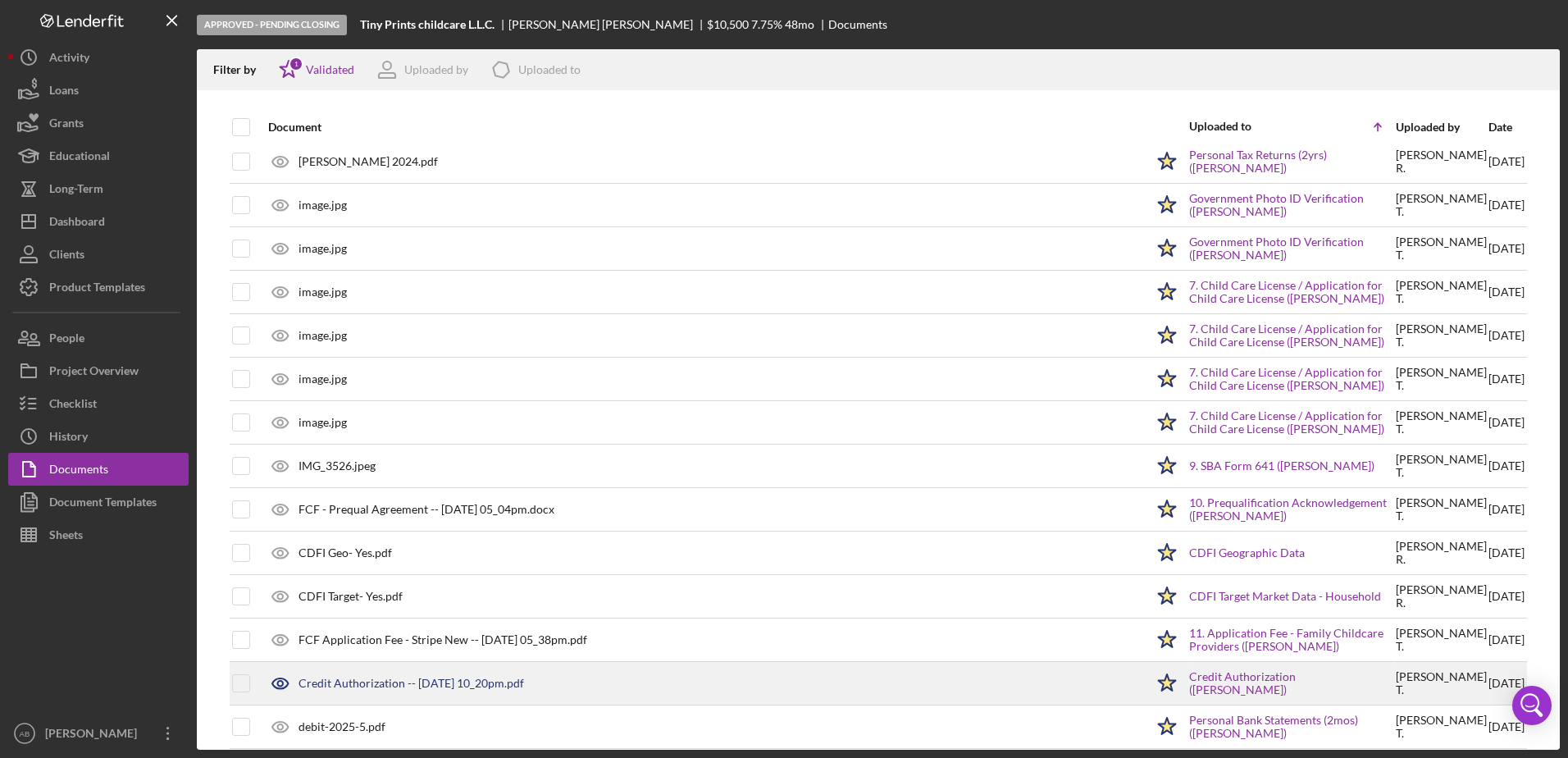
scroll to position [328, 0]
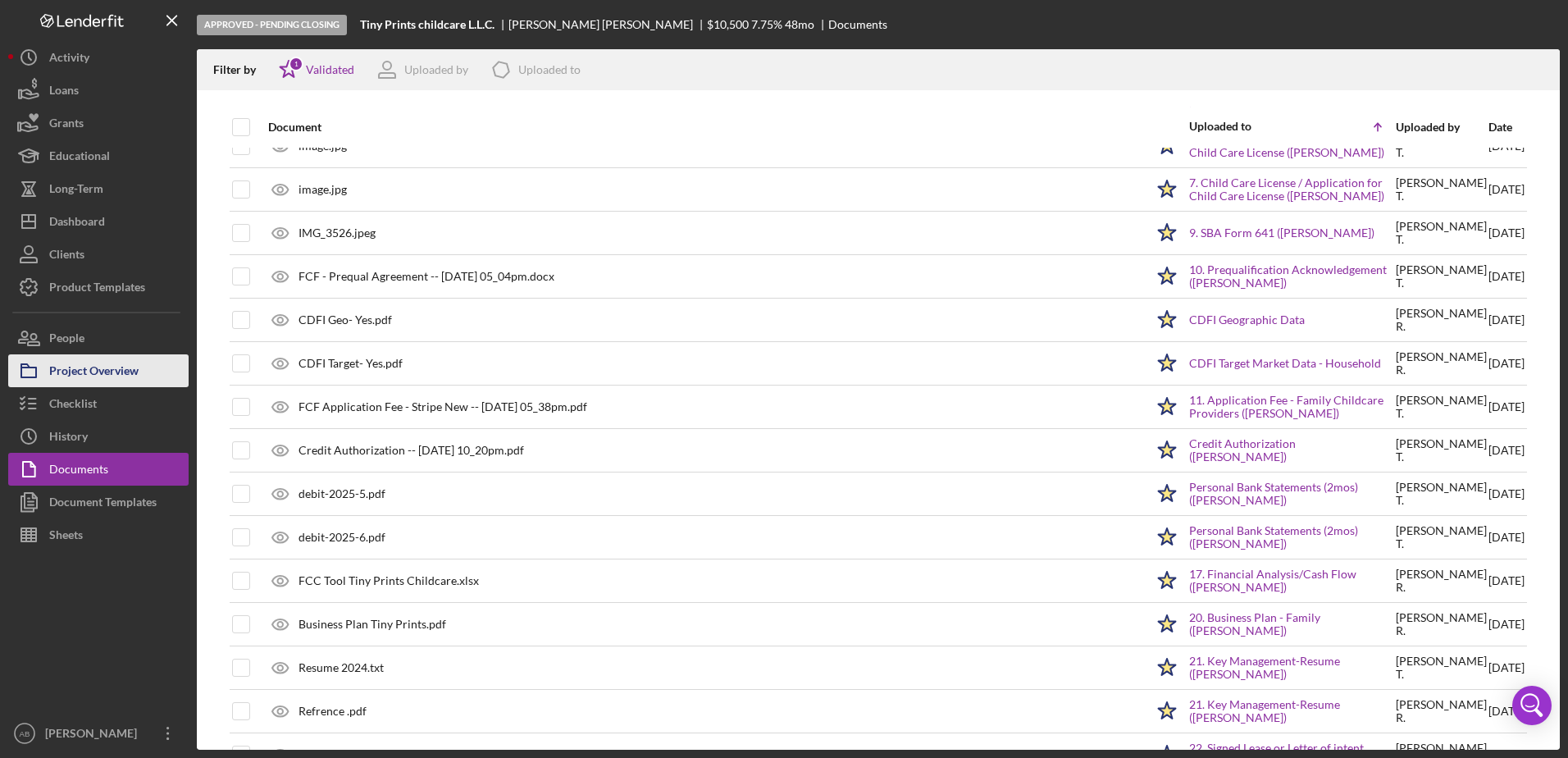
click at [97, 360] on div "Project Overview" at bounding box center [94, 373] width 89 height 37
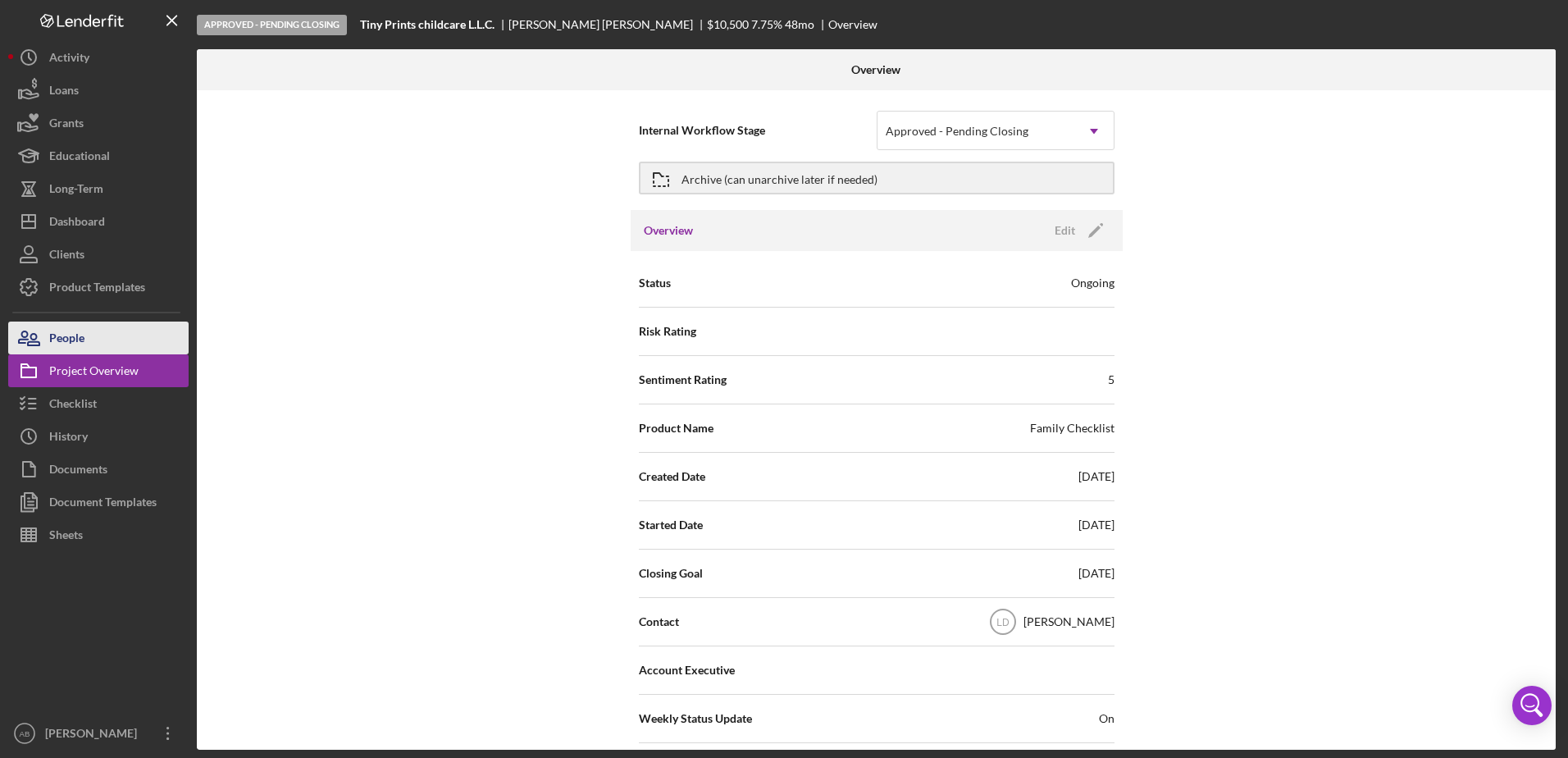
click at [79, 337] on div "People" at bounding box center [67, 339] width 35 height 37
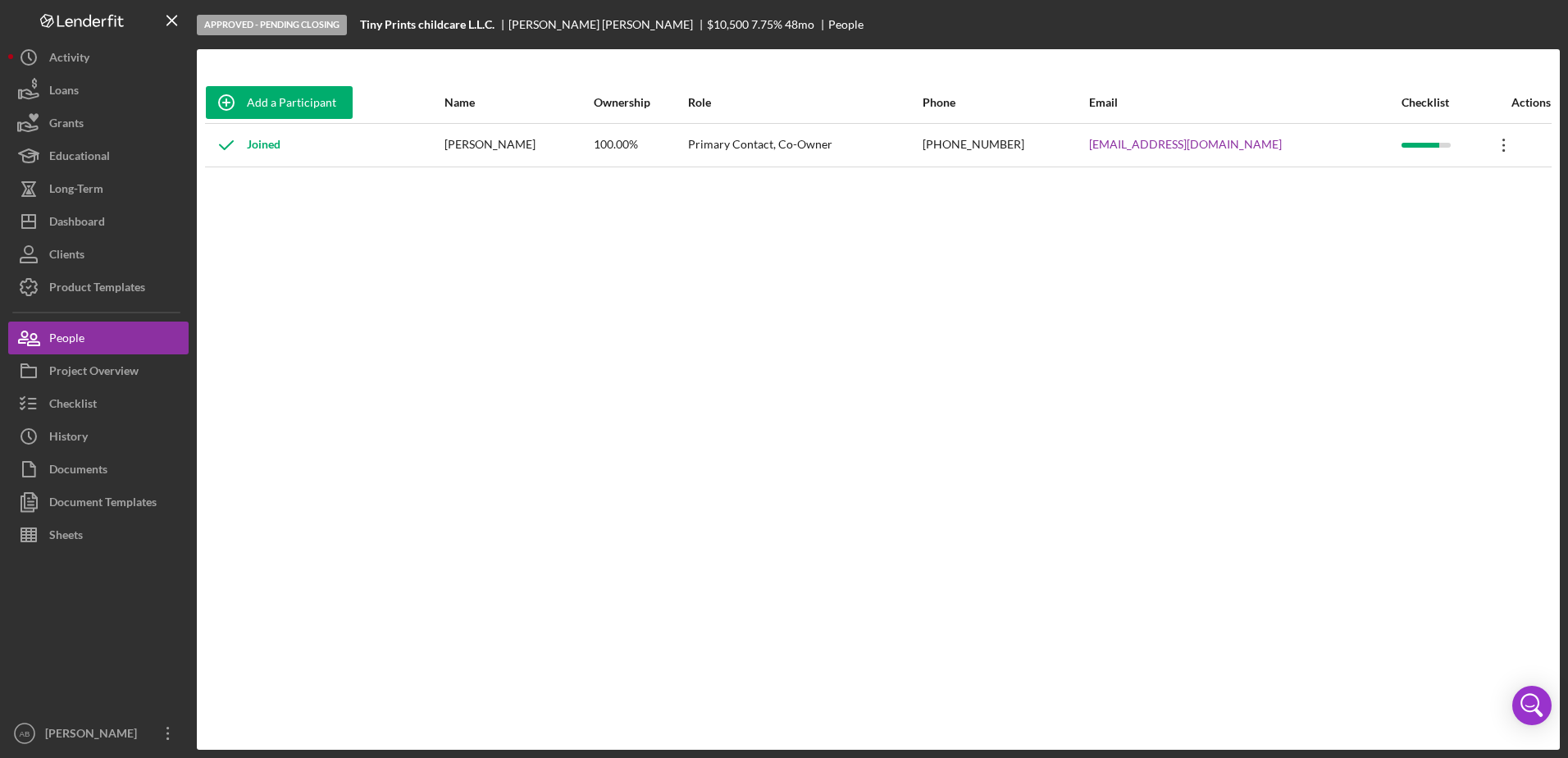
click at [1113, 140] on icon "Icon/Overflow" at bounding box center [1504, 146] width 41 height 41
click at [94, 406] on div "Checklist" at bounding box center [73, 405] width 48 height 37
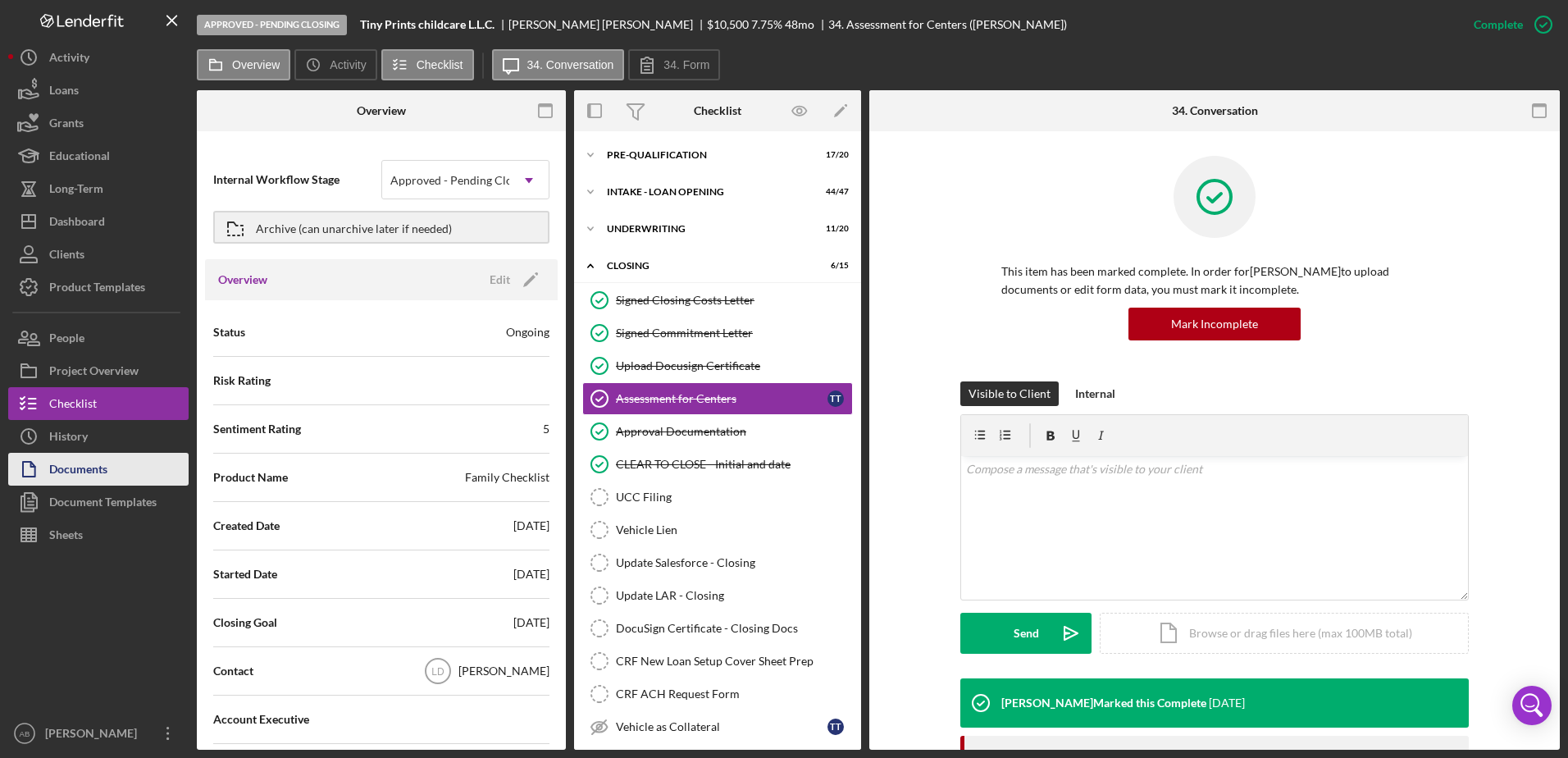
click at [90, 477] on div "Documents" at bounding box center [78, 471] width 59 height 37
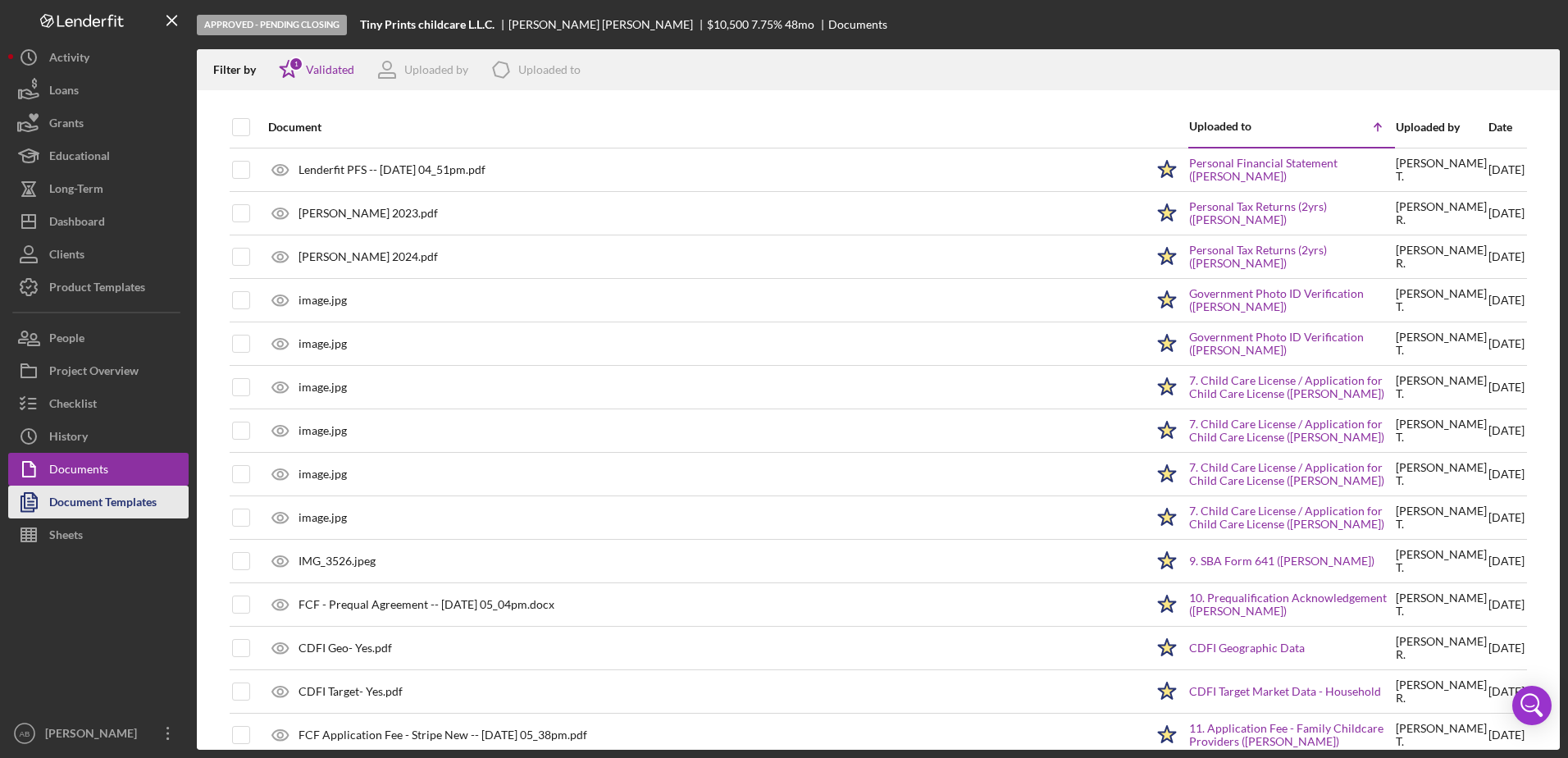
click at [78, 503] on div "Document Templates" at bounding box center [103, 503] width 107 height 37
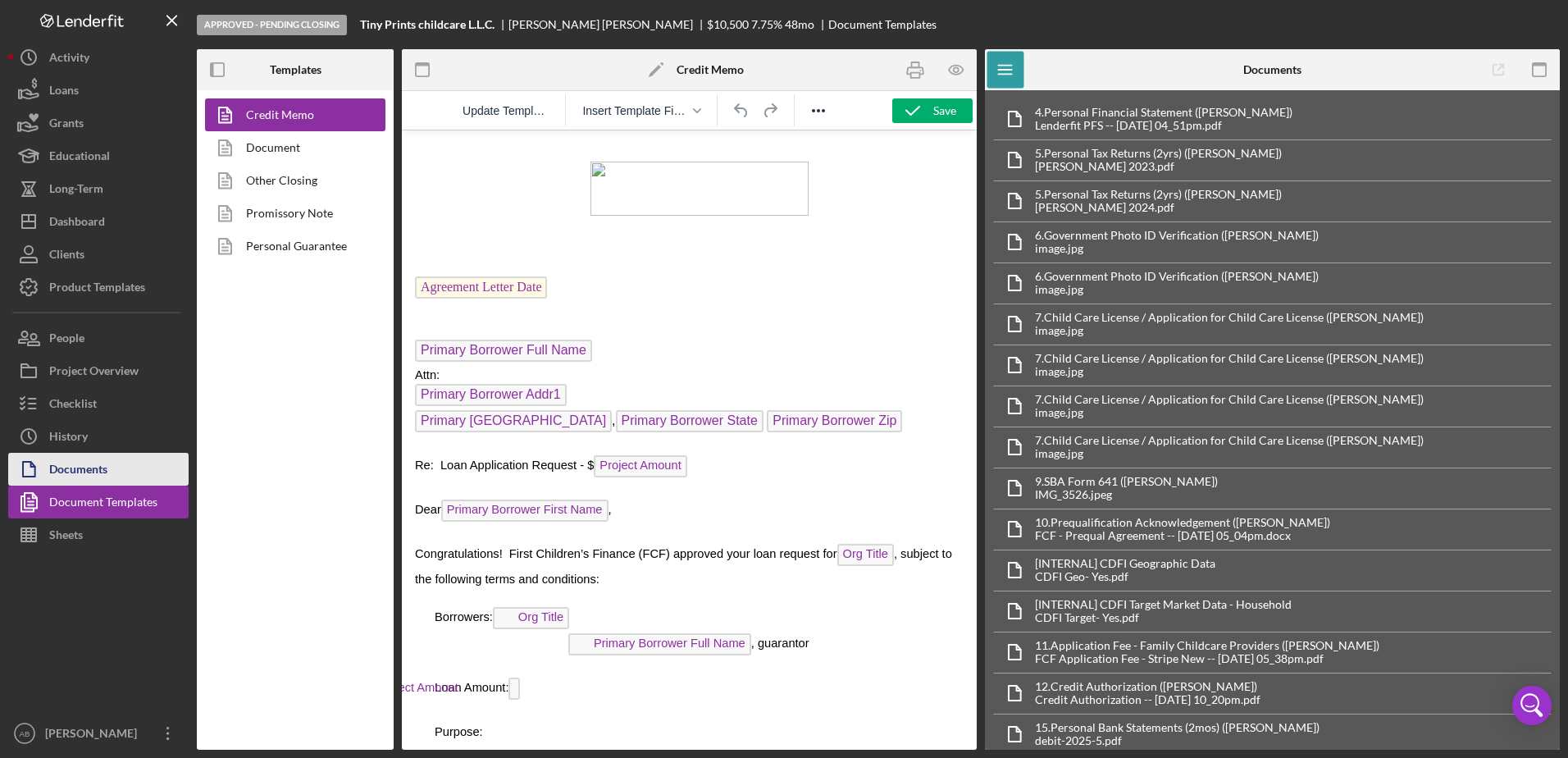
click at [78, 459] on div "Documents" at bounding box center [78, 471] width 59 height 37
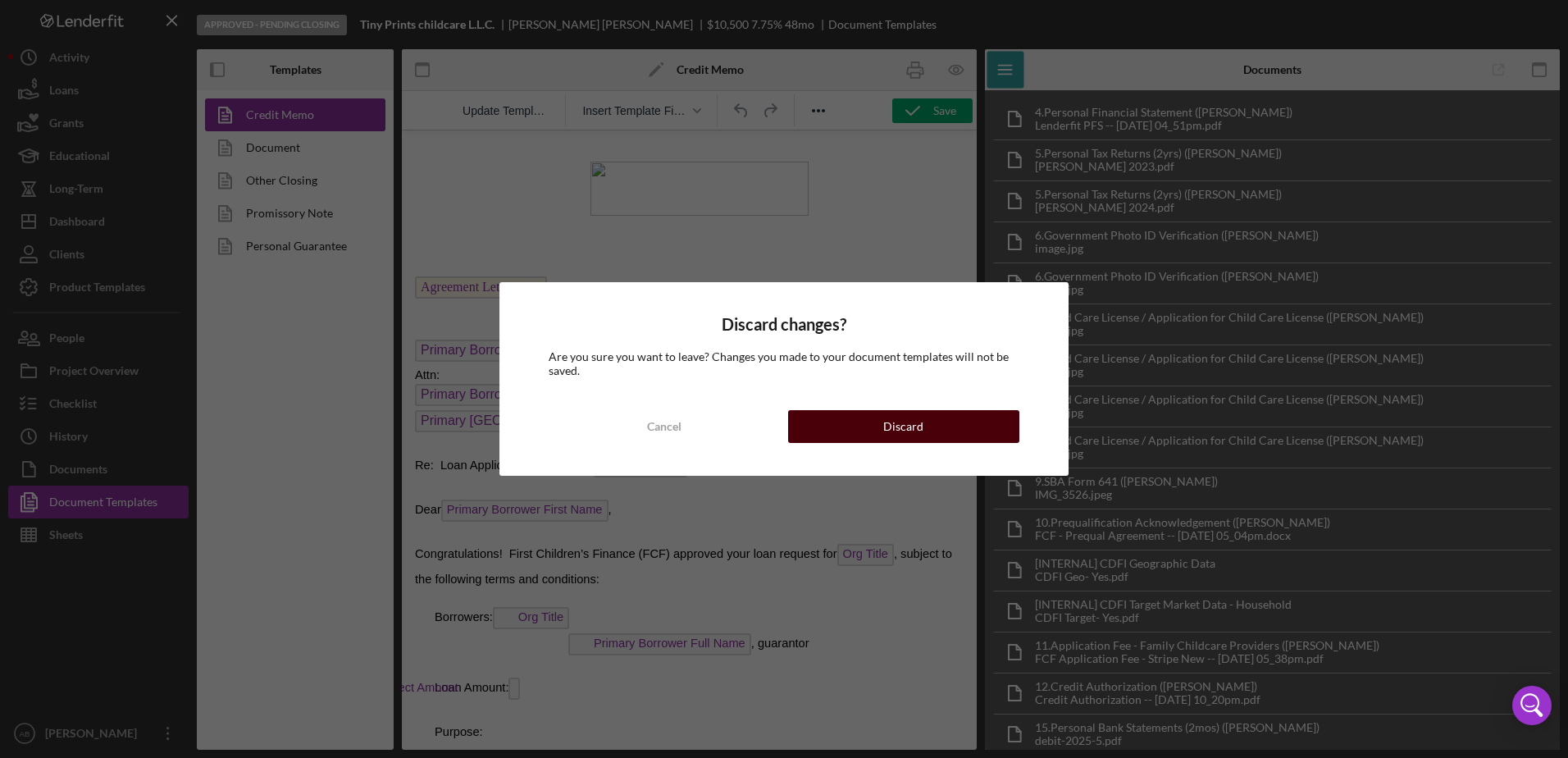
click at [919, 420] on div "Discard" at bounding box center [903, 427] width 41 height 32
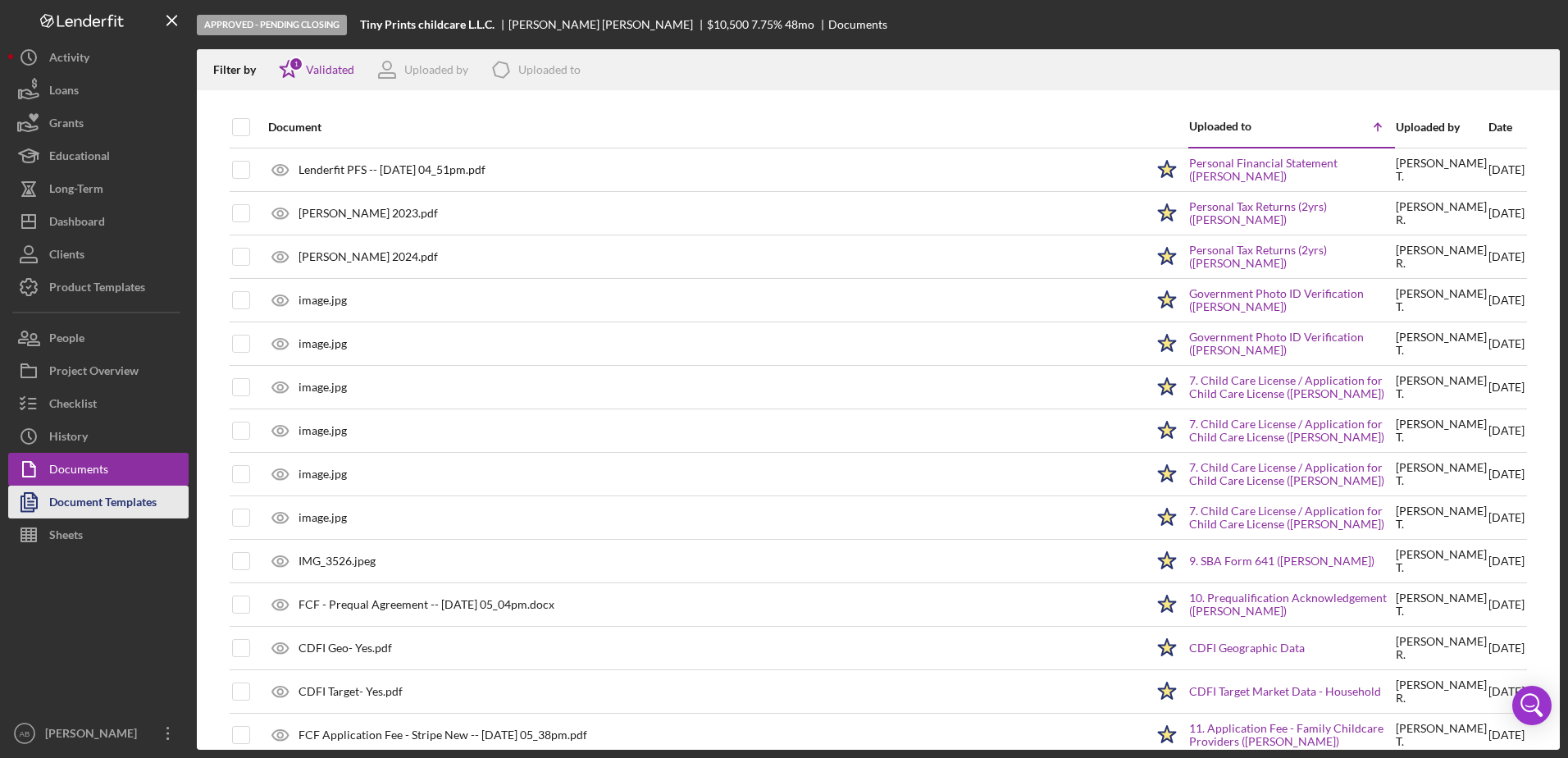
click at [129, 503] on div "Document Templates" at bounding box center [103, 503] width 107 height 37
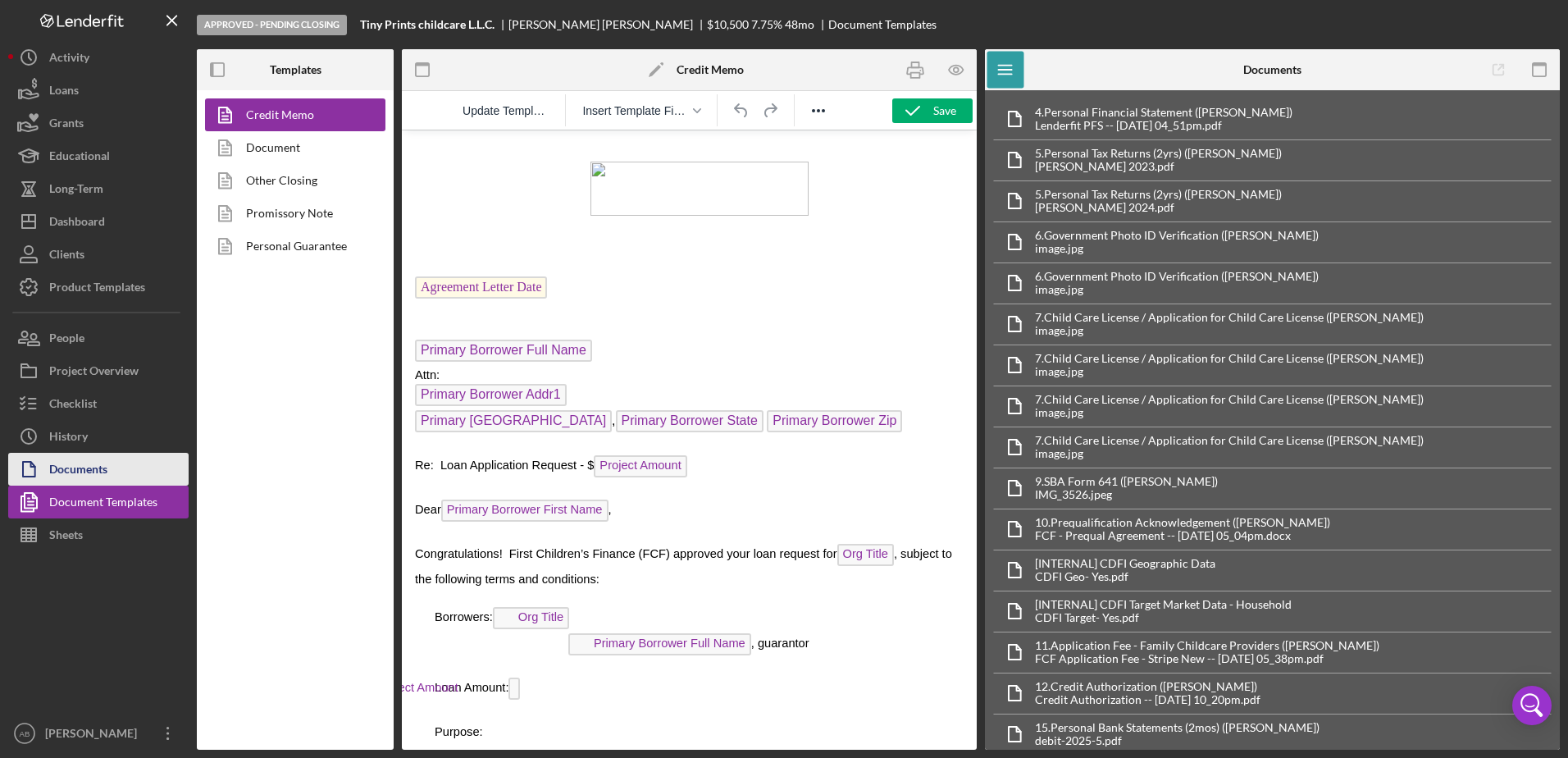
click at [100, 456] on div "Documents" at bounding box center [78, 471] width 59 height 37
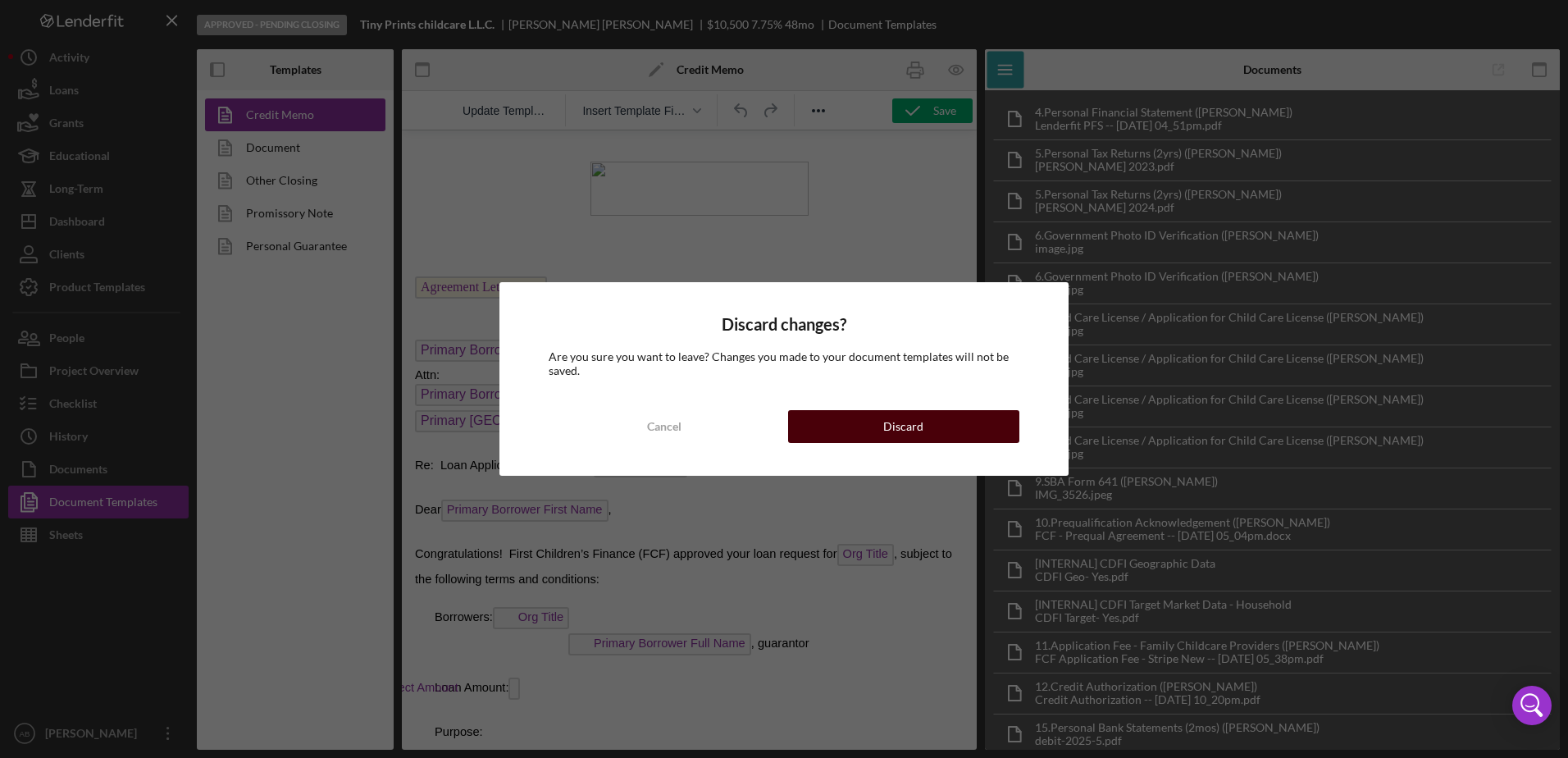
click at [921, 428] on div "Discard" at bounding box center [903, 427] width 41 height 32
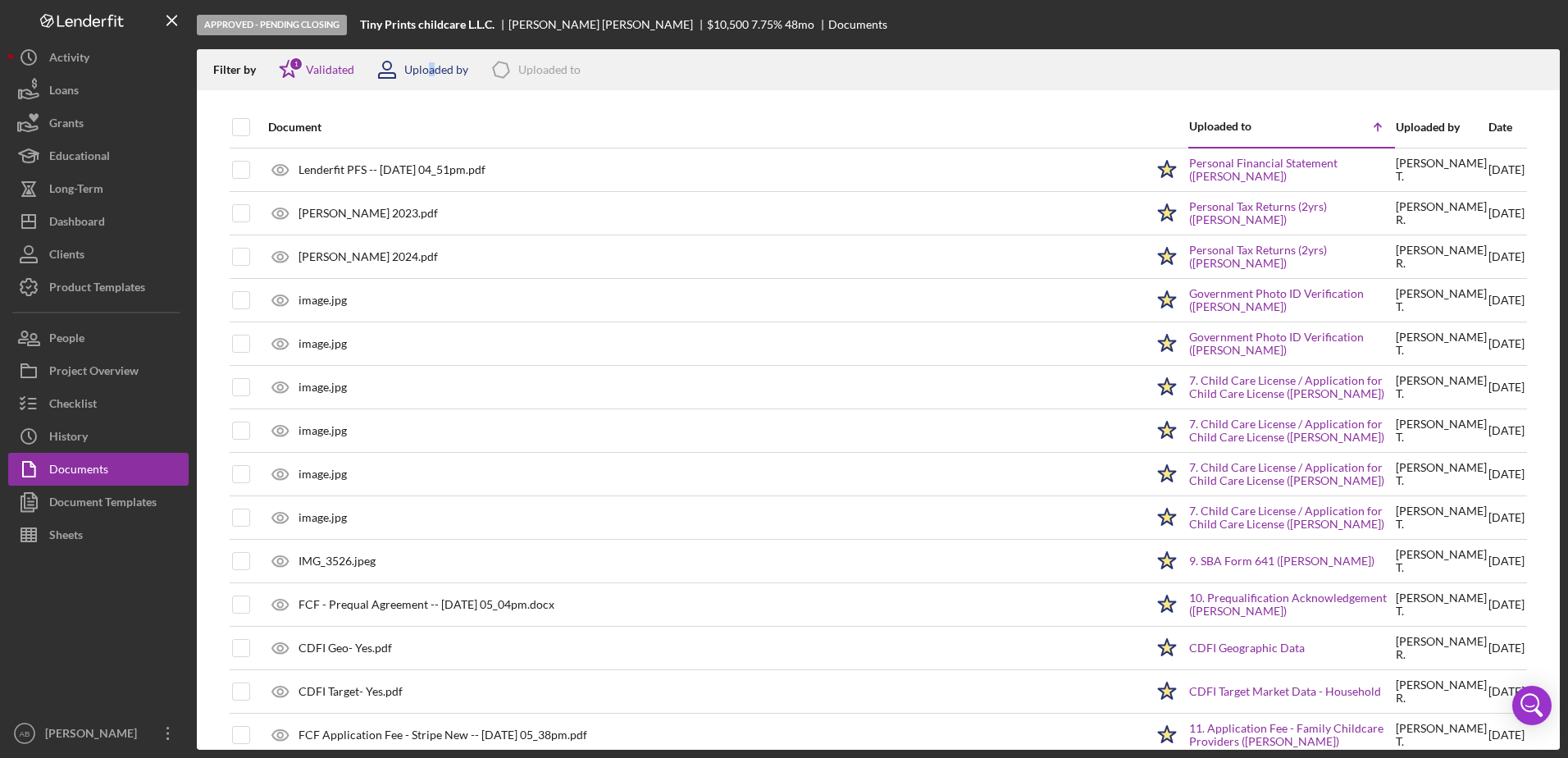
click at [435, 59] on div "Uploaded by" at bounding box center [417, 70] width 102 height 41
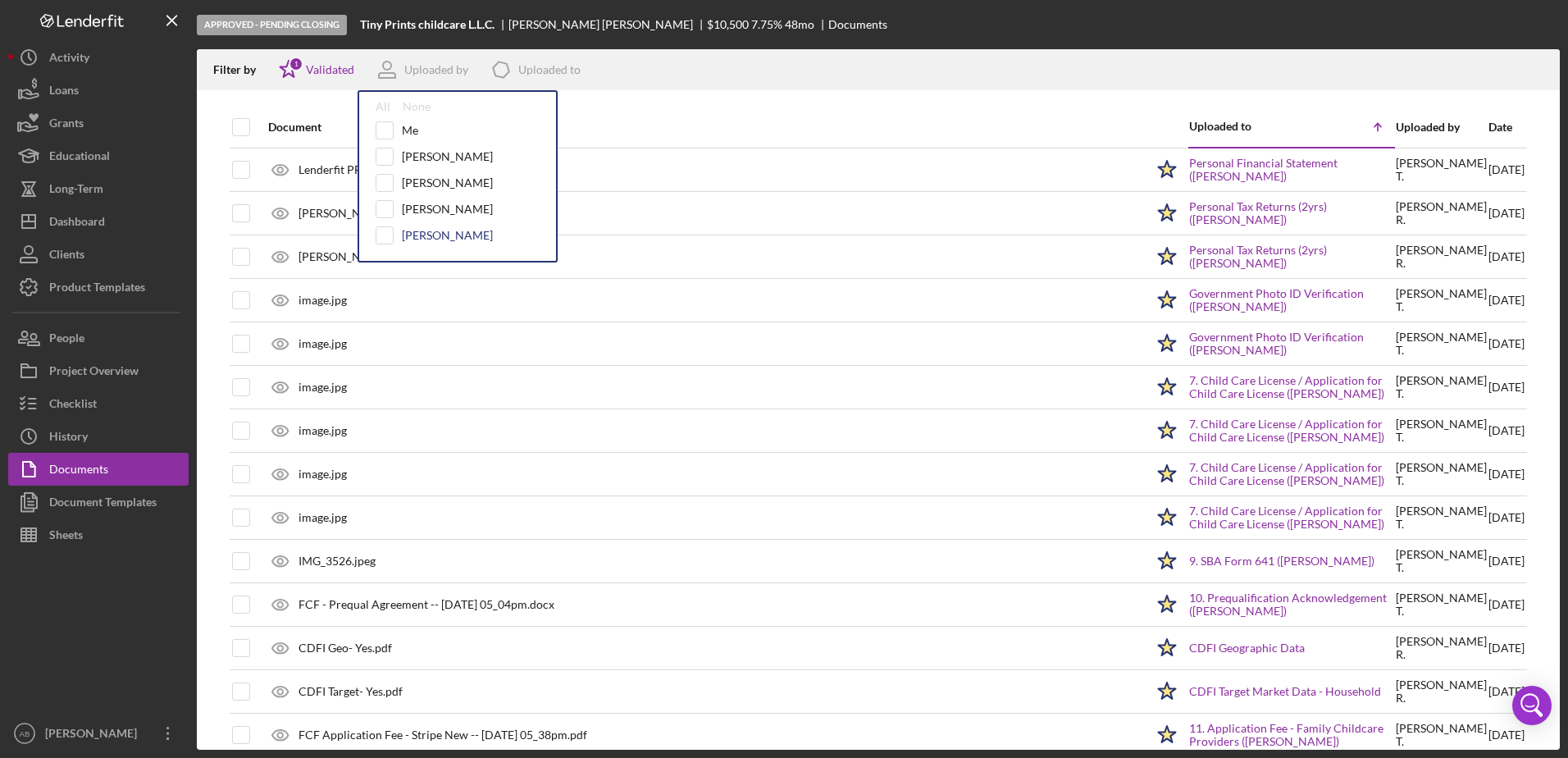
drag, startPoint x: 435, startPoint y: 59, endPoint x: 432, endPoint y: 230, distance: 171.0
click at [432, 230] on div "[PERSON_NAME]" at bounding box center [447, 235] width 91 height 14
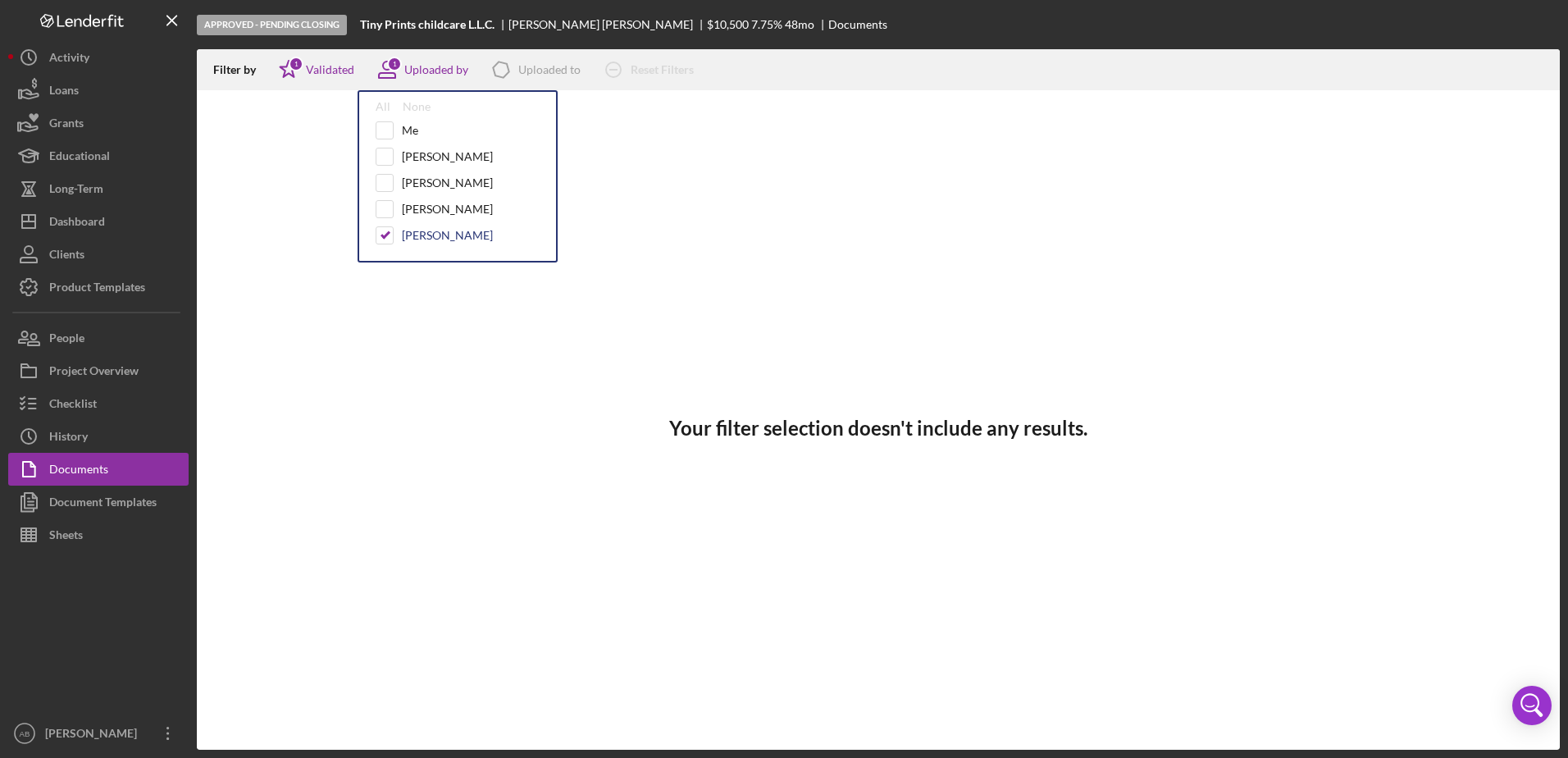
click at [420, 233] on div "[PERSON_NAME]" at bounding box center [447, 235] width 91 height 14
checkbox input "false"
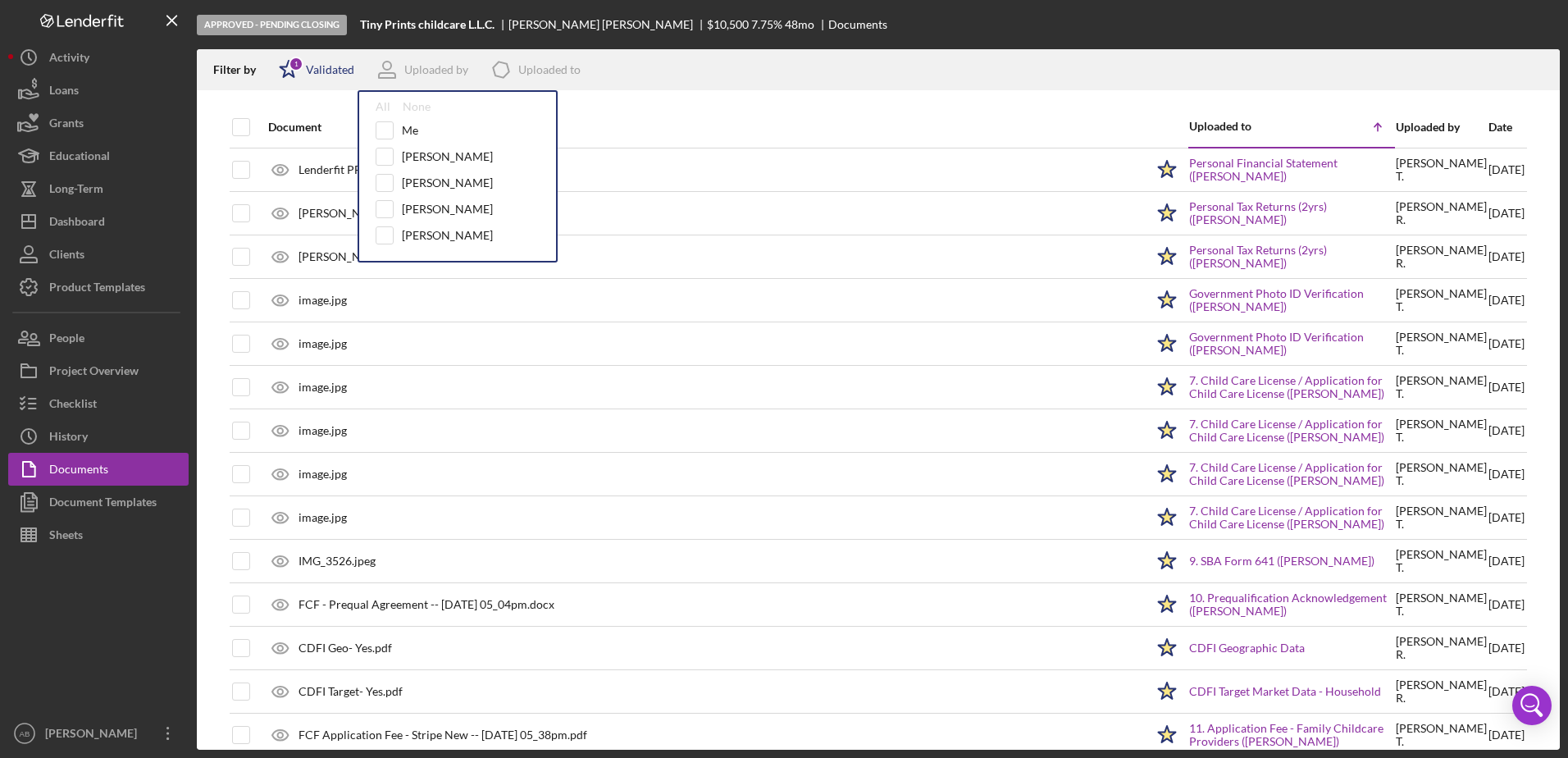
click at [347, 73] on div "Validated" at bounding box center [330, 69] width 49 height 14
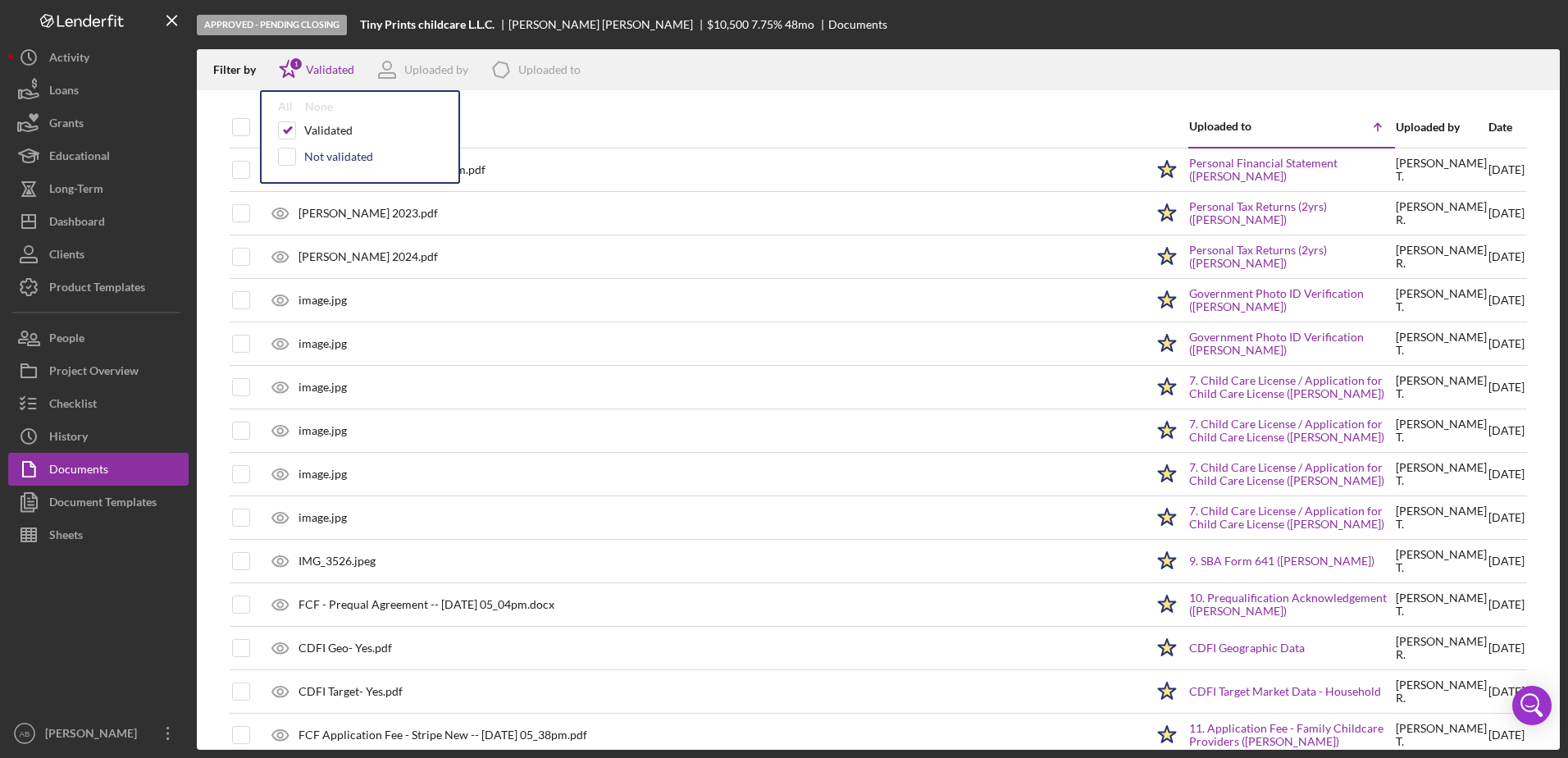
click at [365, 154] on div "Not validated" at bounding box center [338, 157] width 69 height 14
checkbox input "true"
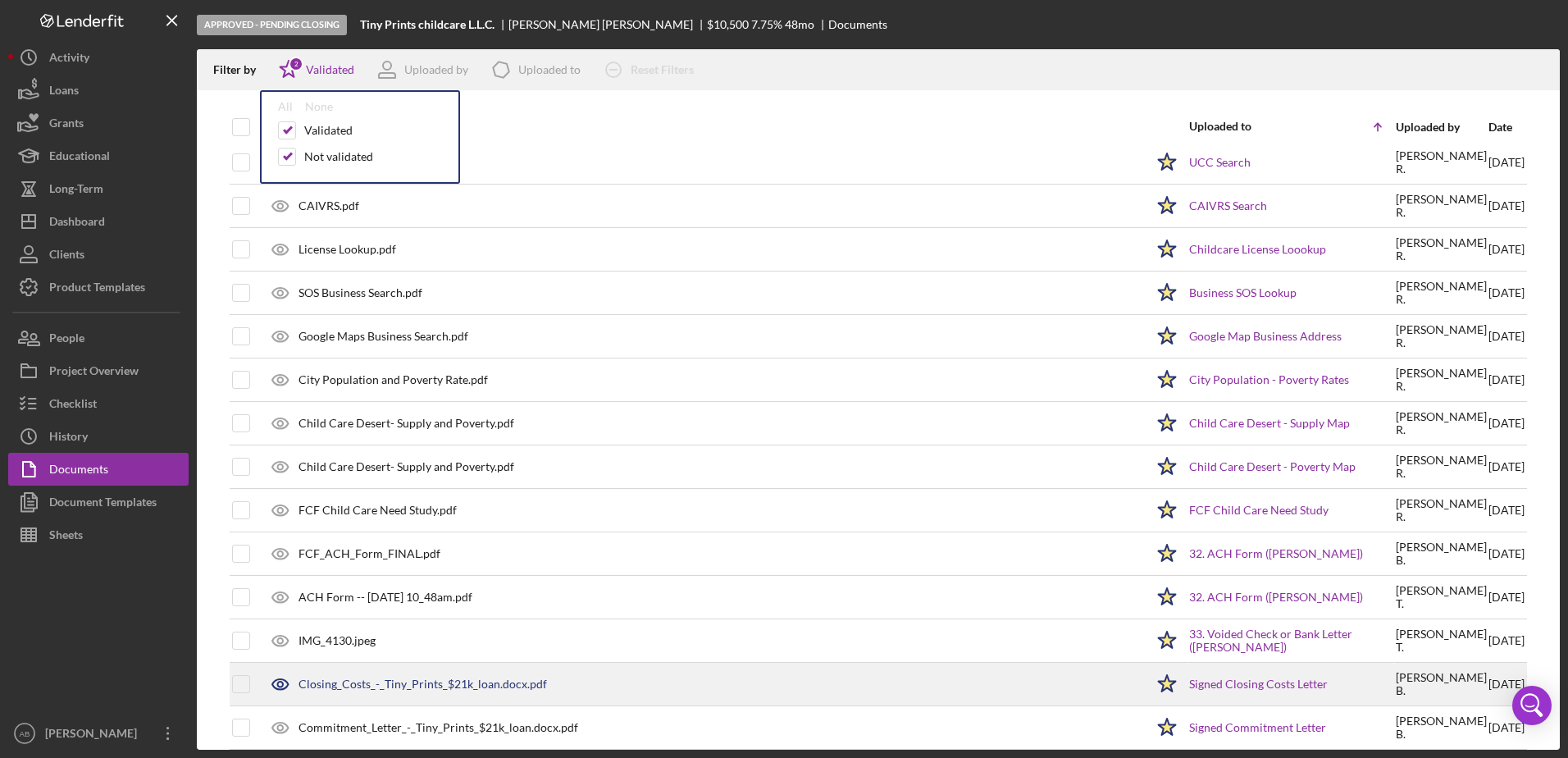
scroll to position [2111, 0]
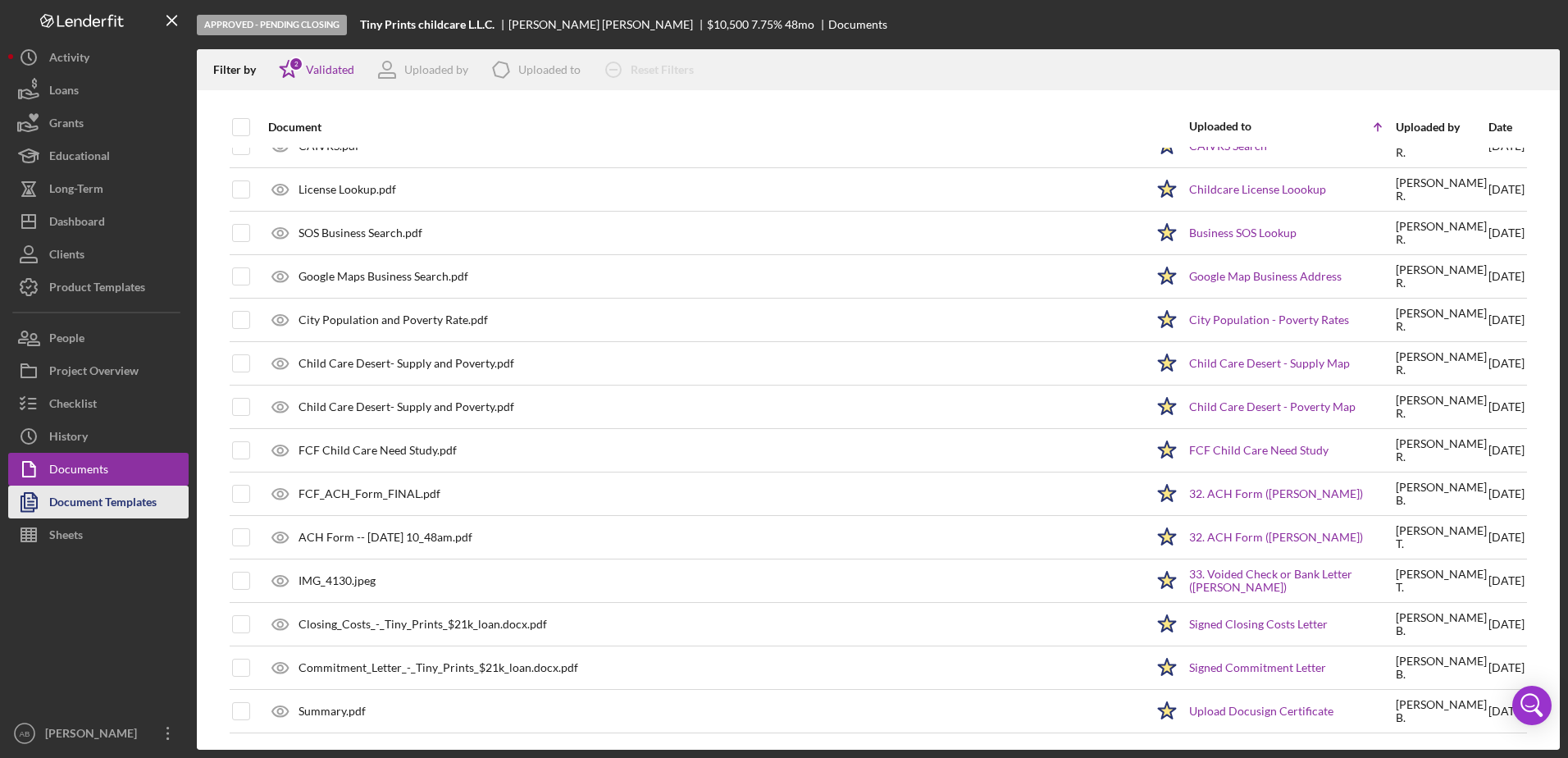
click at [61, 511] on div "Document Templates" at bounding box center [103, 503] width 107 height 37
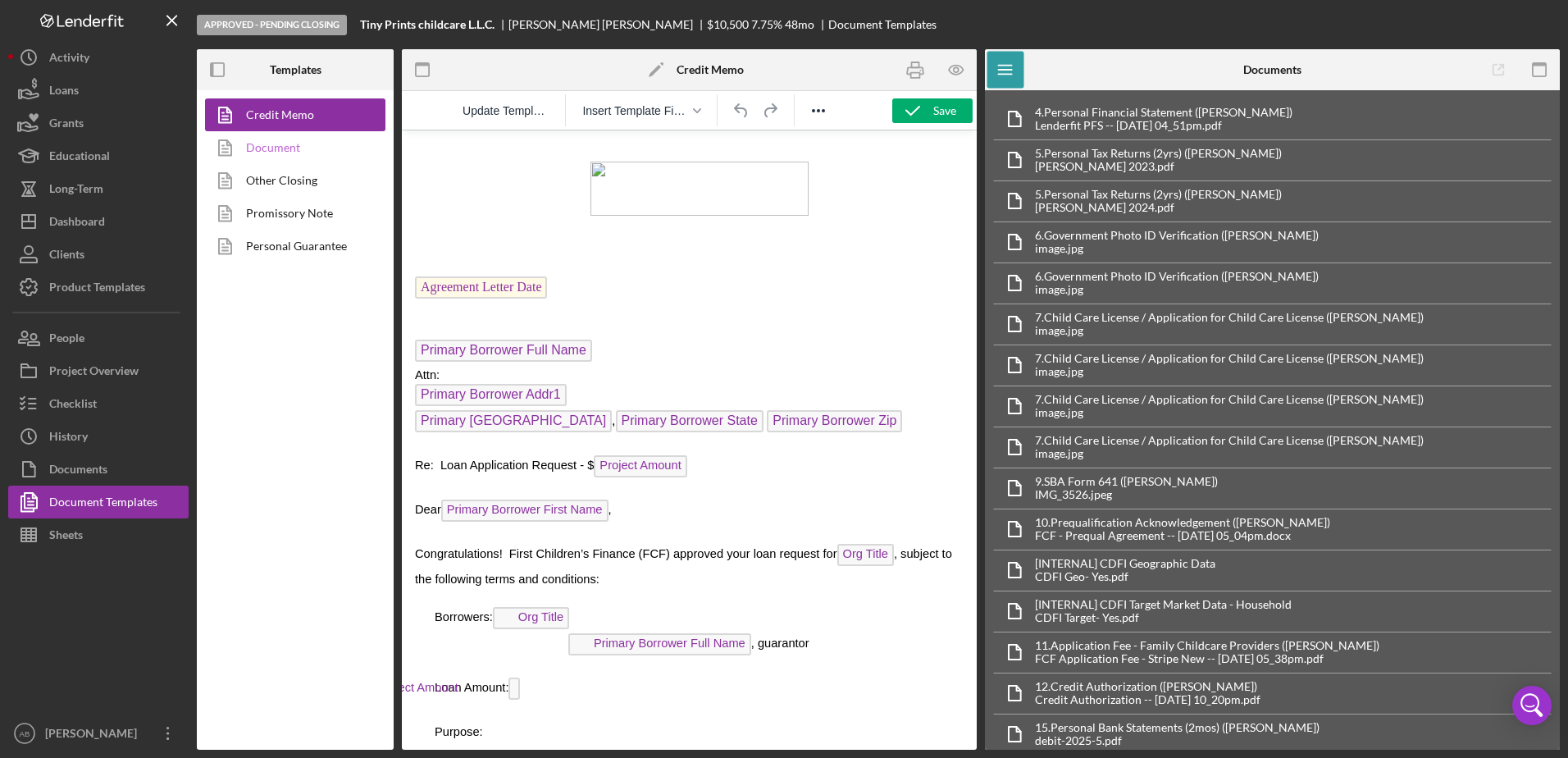
click at [272, 140] on link "Document" at bounding box center [291, 148] width 172 height 32
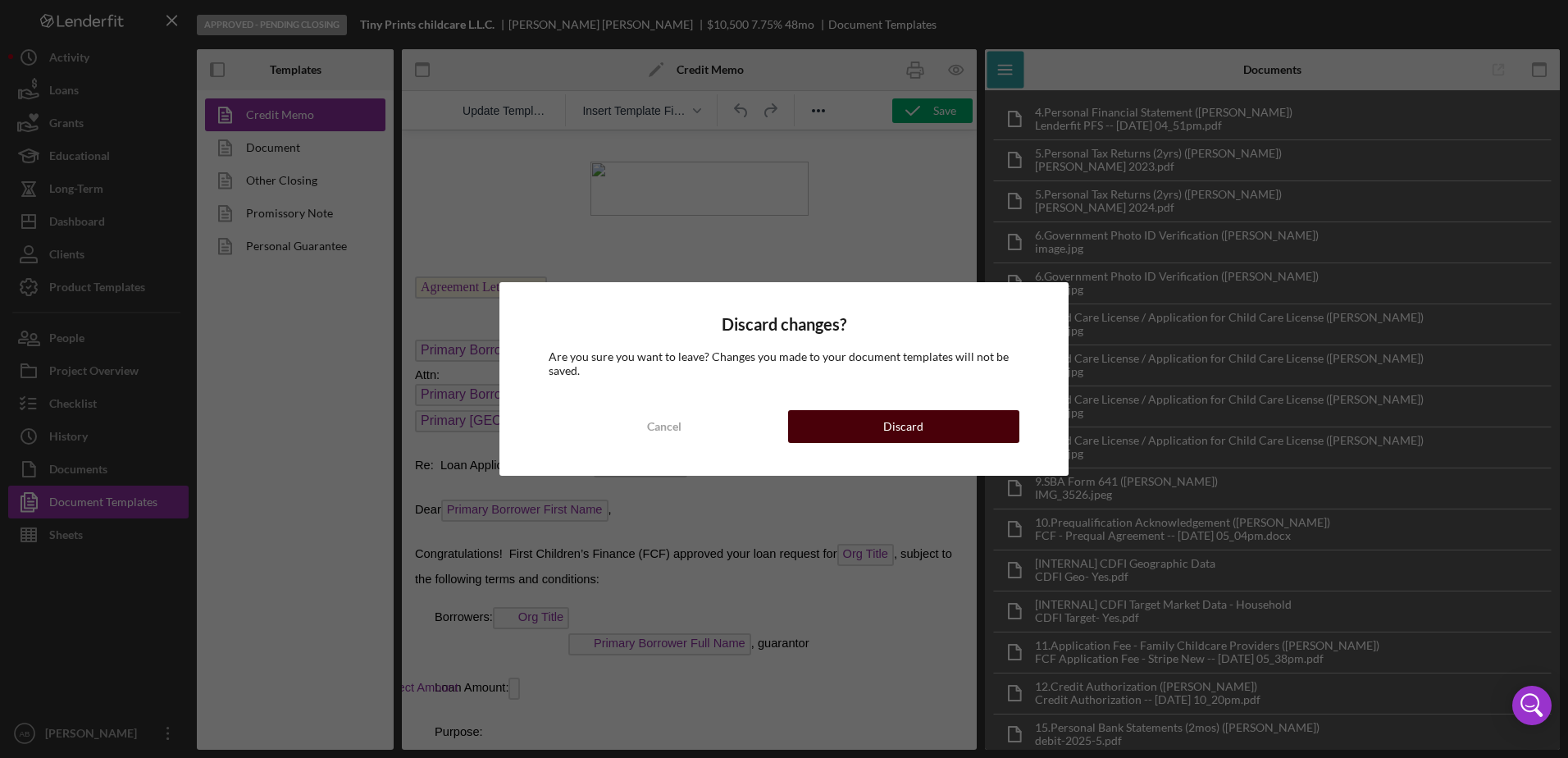
click at [843, 421] on button "Discard" at bounding box center [904, 427] width 231 height 32
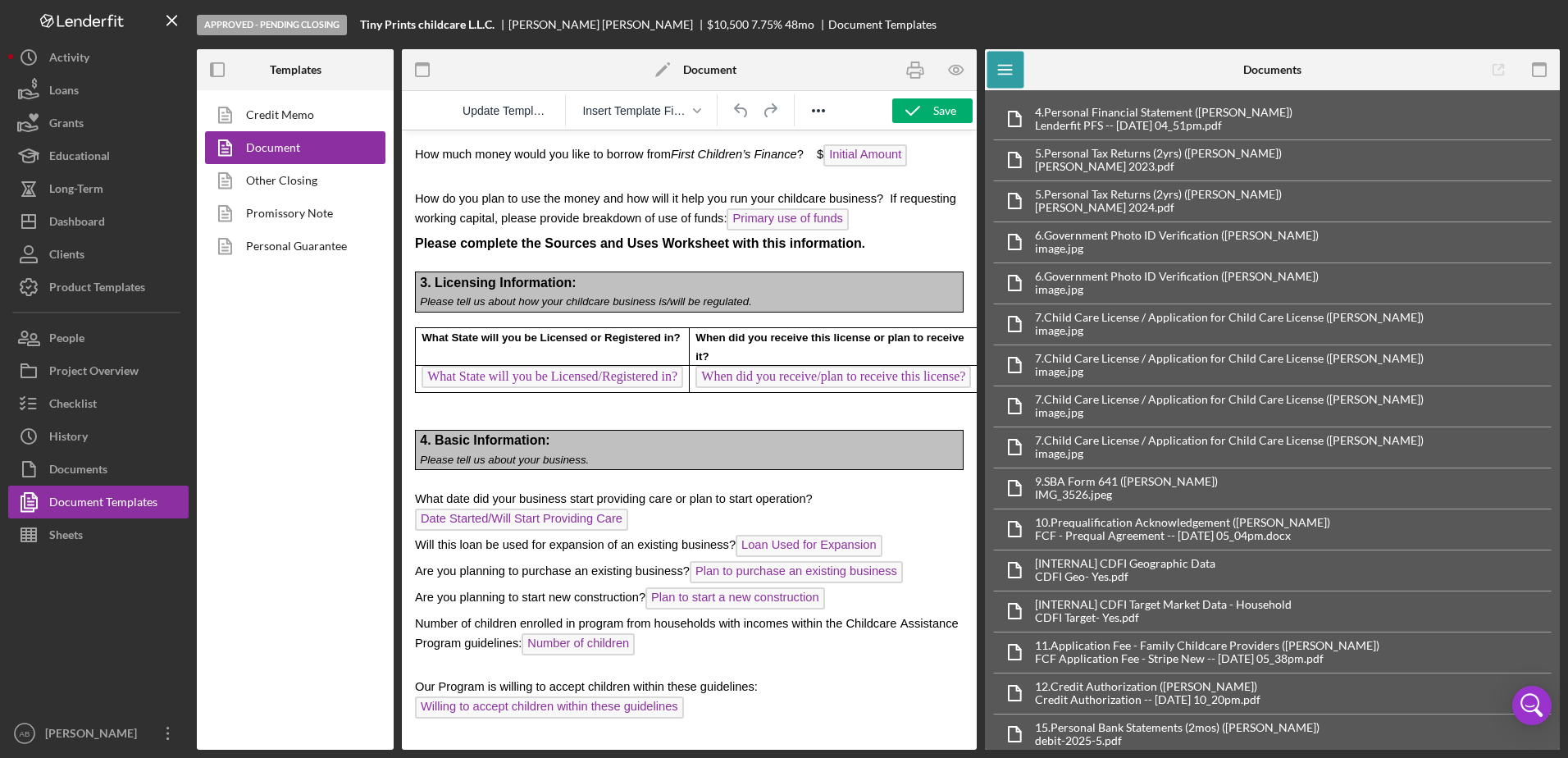
scroll to position [4348, 0]
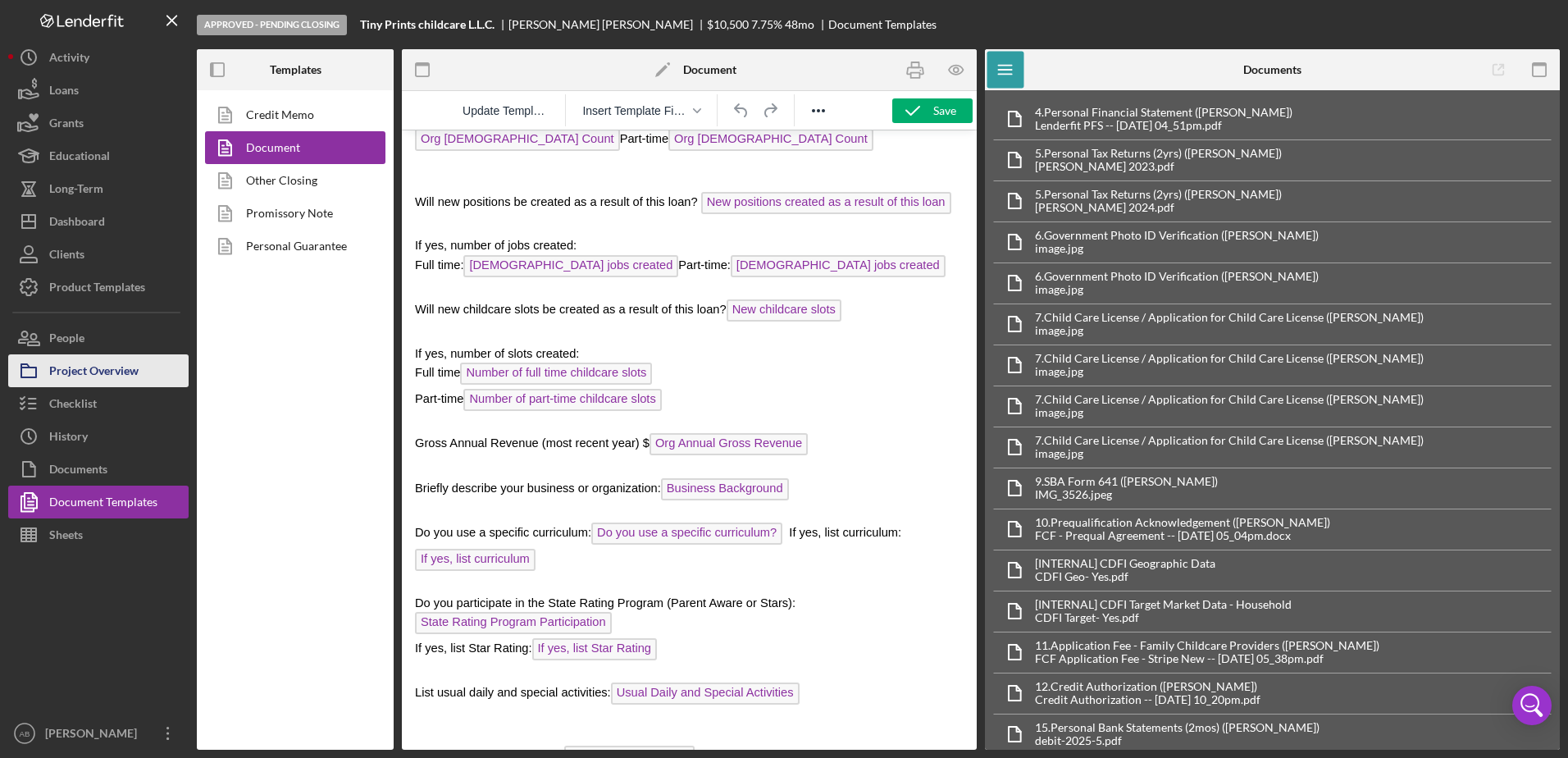
click at [100, 368] on div "Project Overview" at bounding box center [94, 373] width 89 height 37
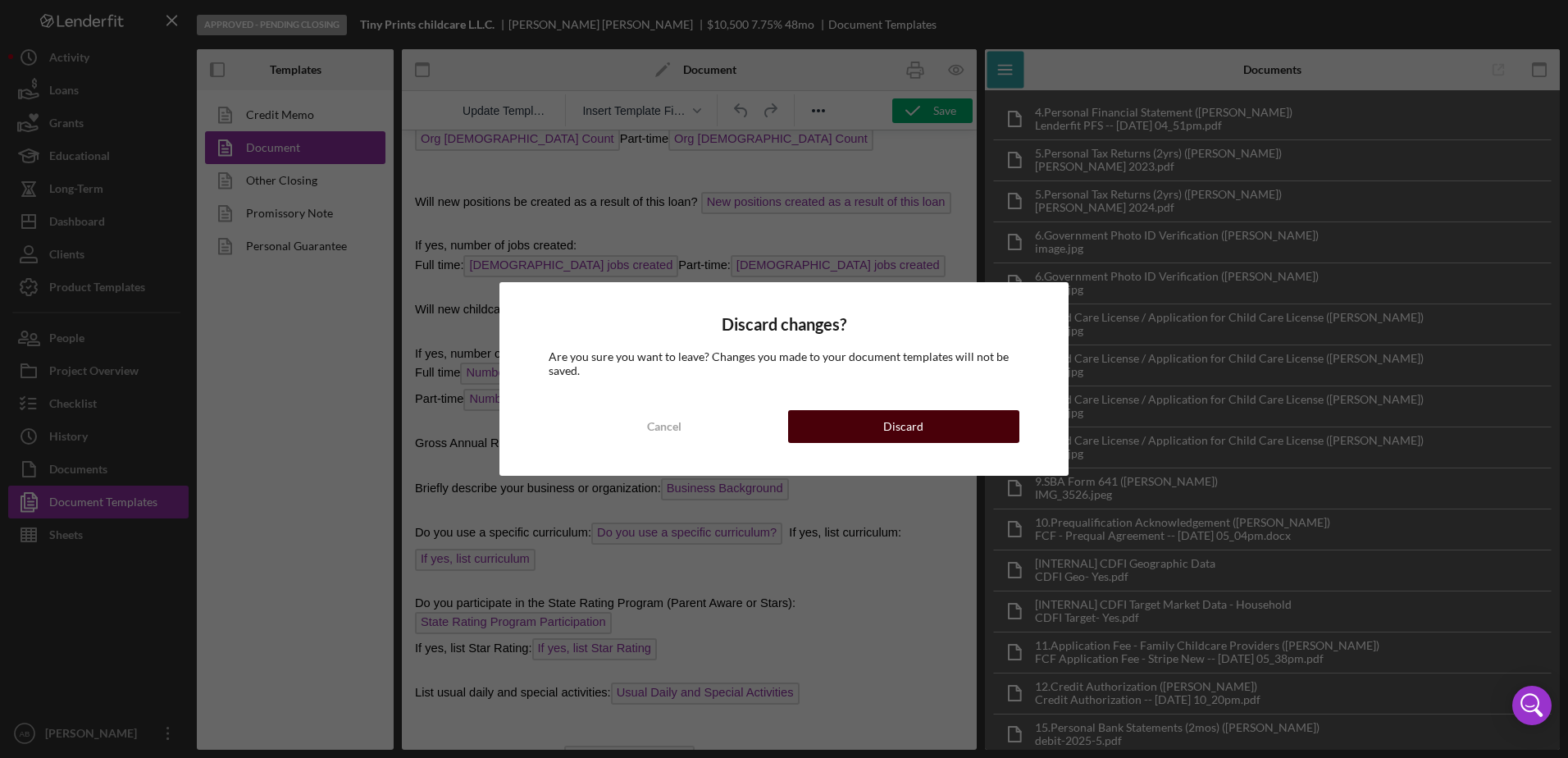
click at [838, 429] on button "Discard" at bounding box center [904, 427] width 231 height 32
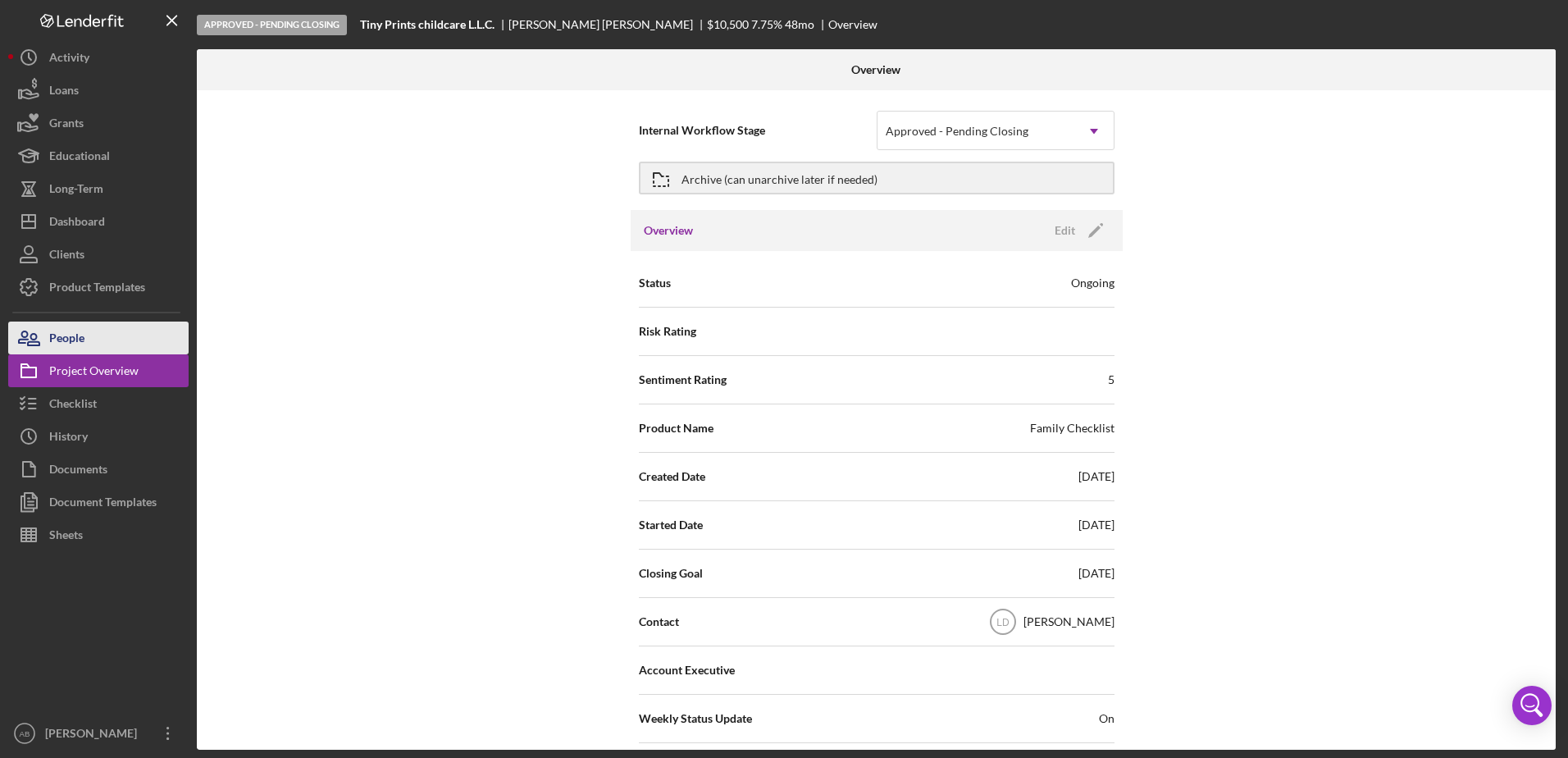
click at [127, 341] on button "People" at bounding box center [98, 338] width 180 height 32
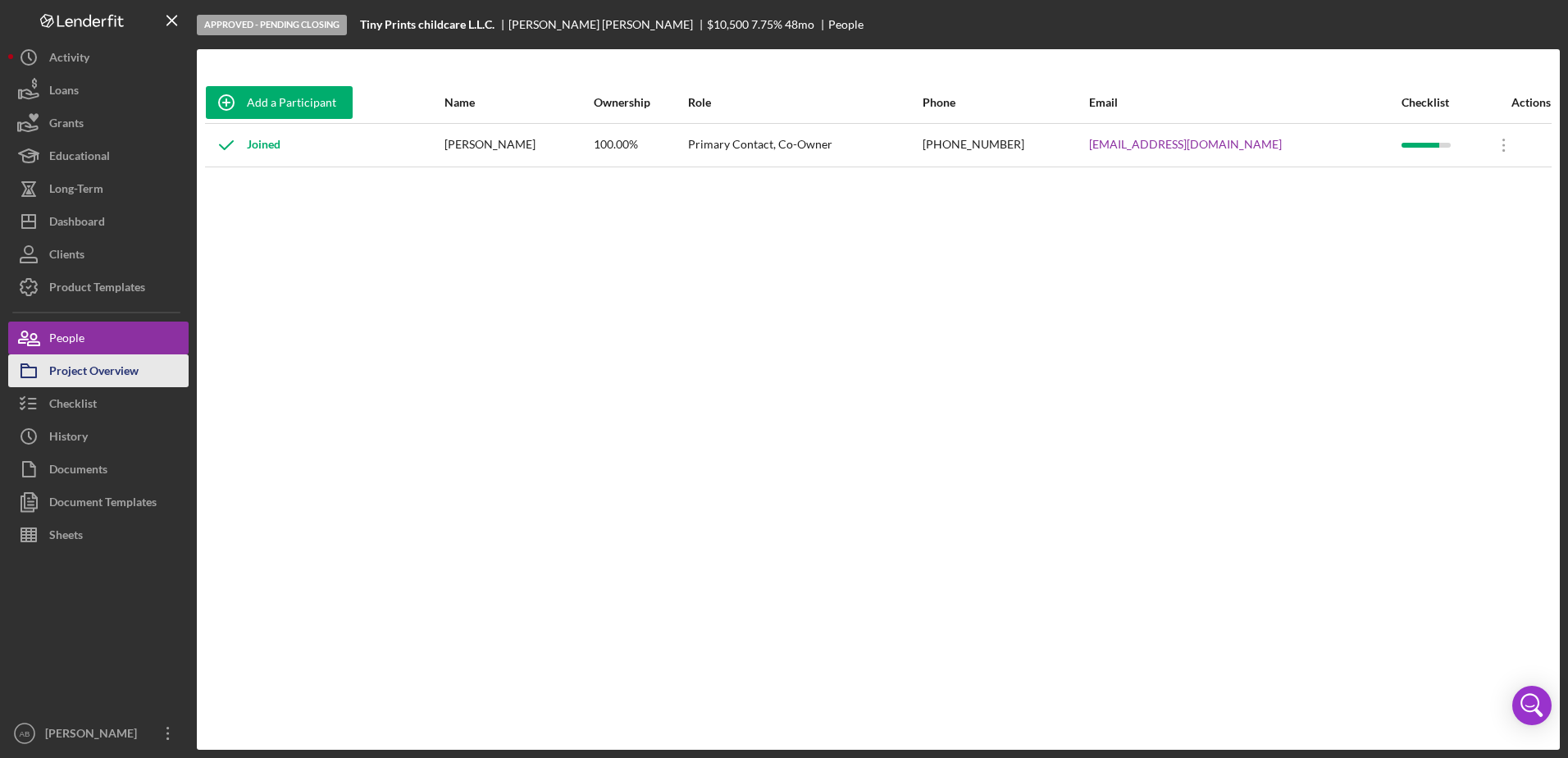
click at [101, 374] on div "Project Overview" at bounding box center [94, 373] width 89 height 37
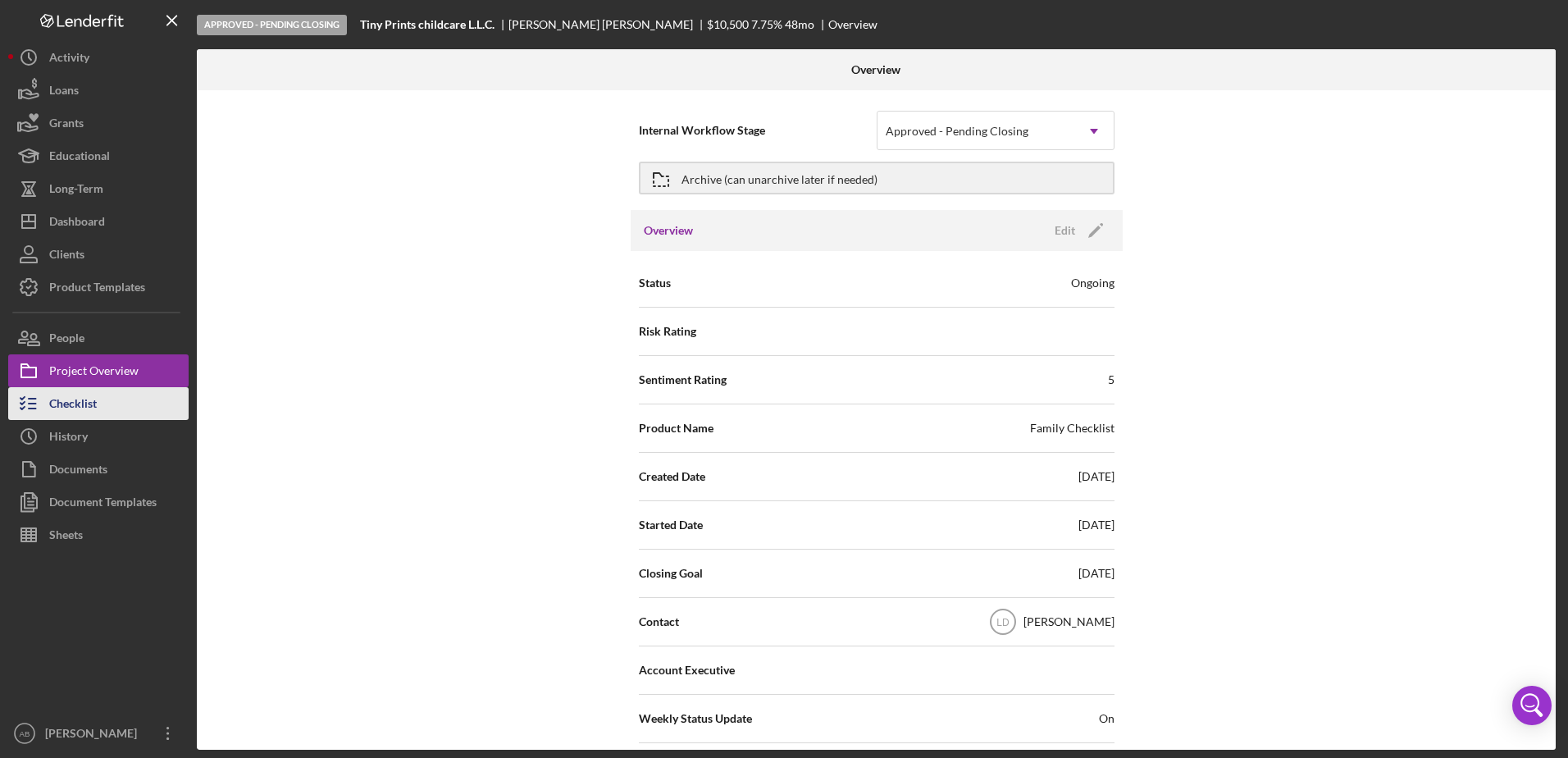
click at [104, 401] on button "Checklist" at bounding box center [98, 403] width 180 height 32
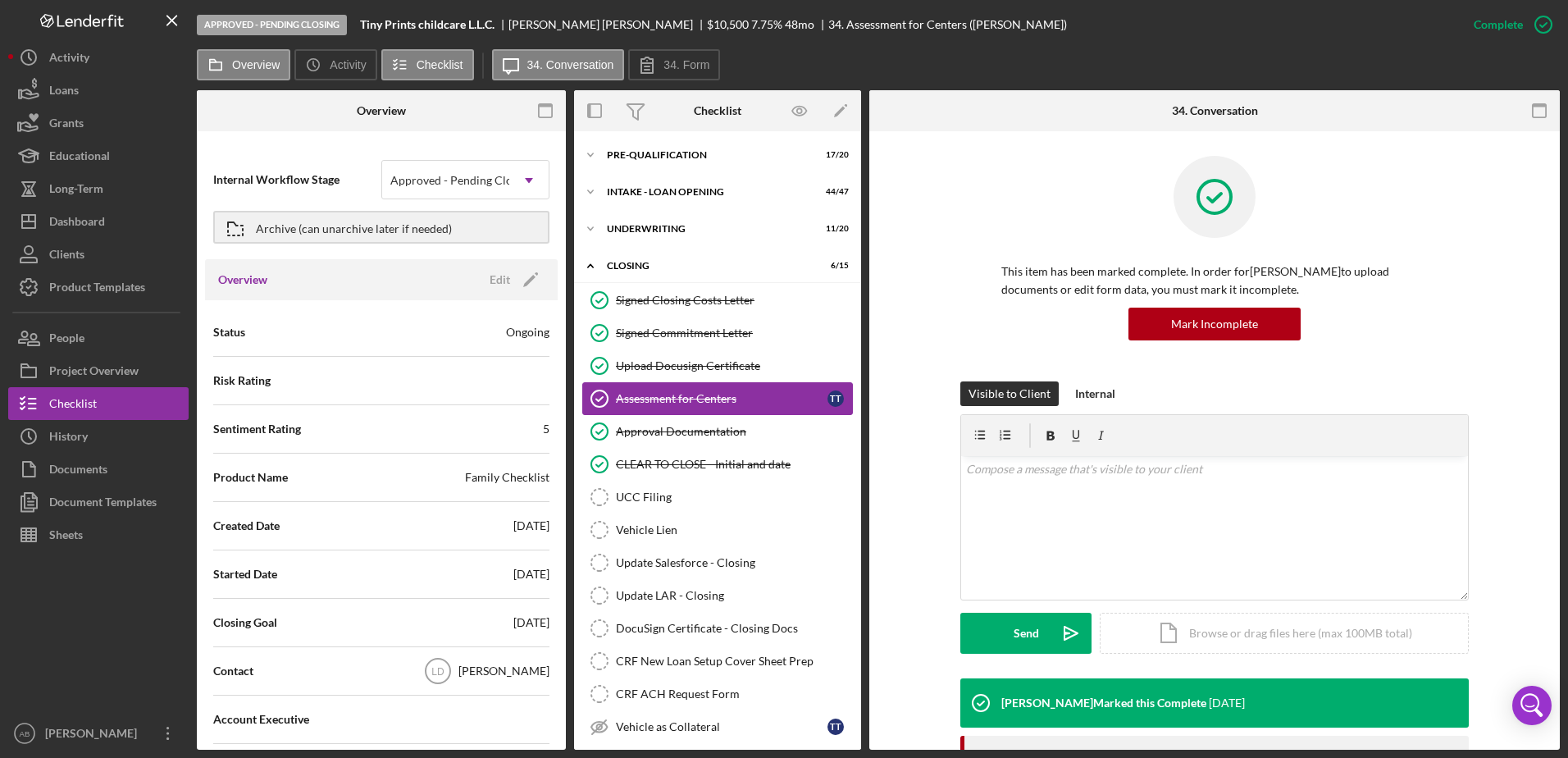
click at [663, 398] on div "Assessment for Centers" at bounding box center [721, 399] width 212 height 14
click at [834, 396] on div "T T" at bounding box center [835, 399] width 16 height 16
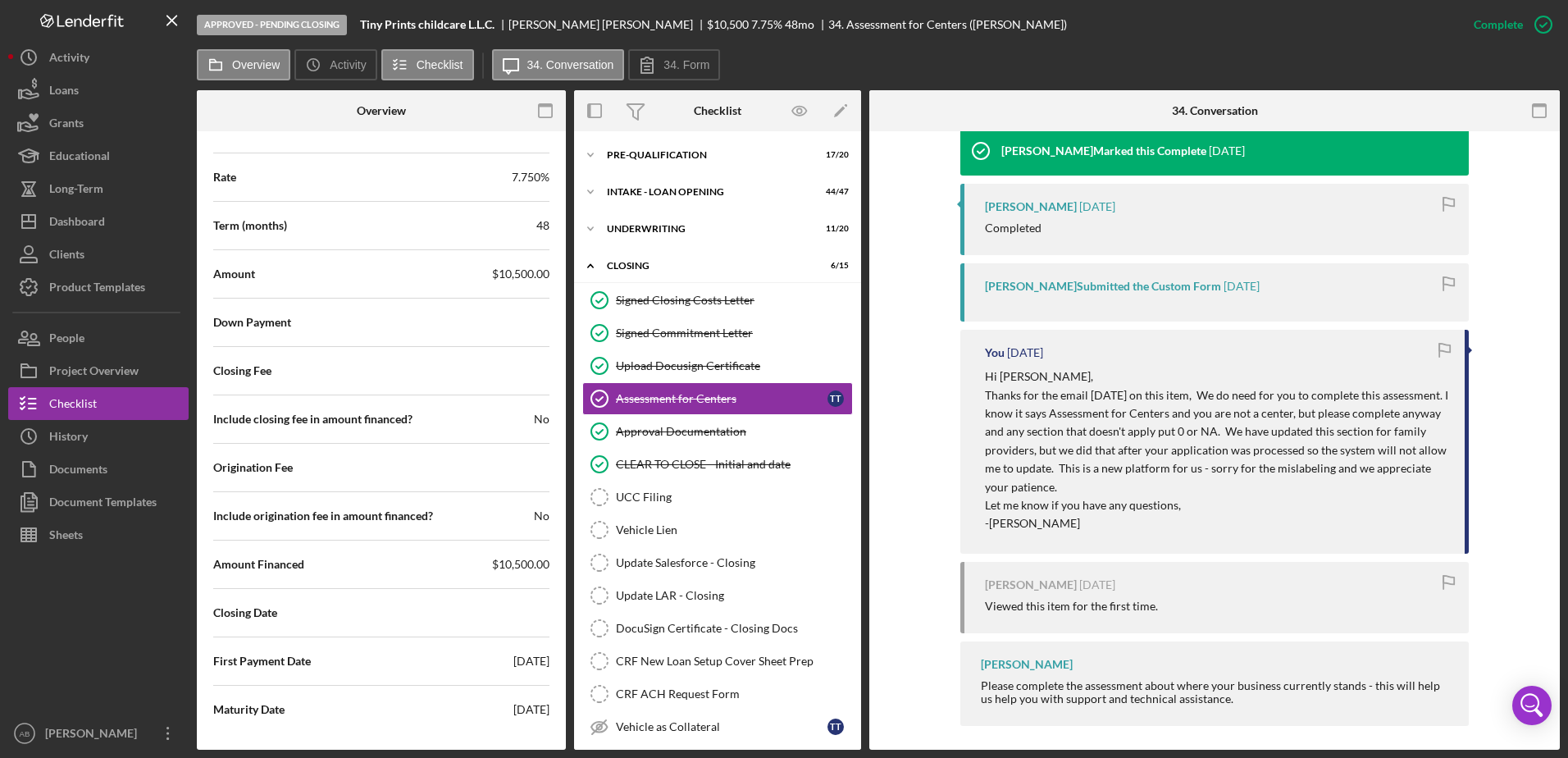
scroll to position [676, 0]
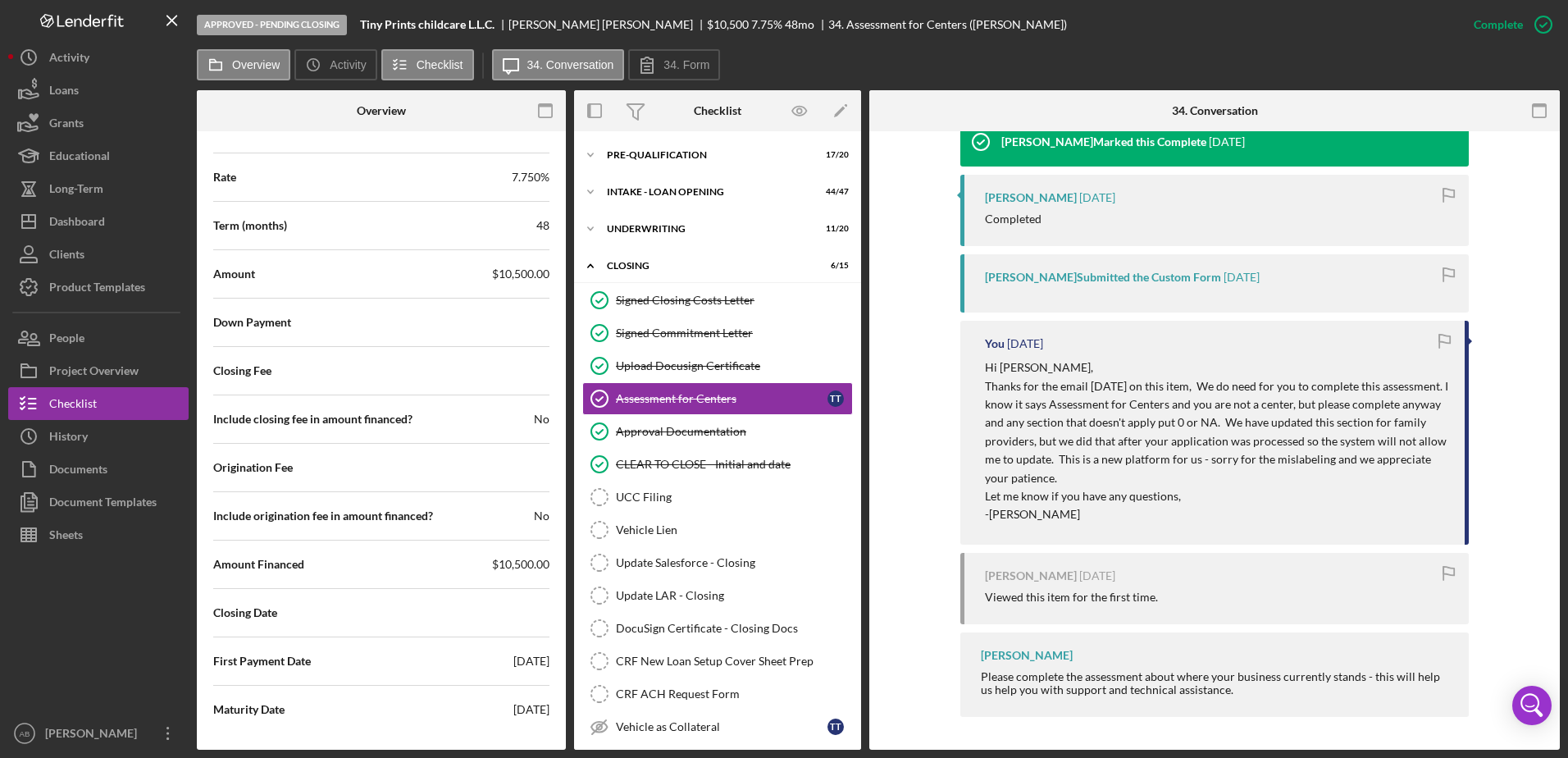
click at [1105, 285] on div "[PERSON_NAME] Submitted the Custom Form [DATE]" at bounding box center [1214, 283] width 509 height 59
click at [88, 289] on div "Product Templates" at bounding box center [97, 289] width 96 height 37
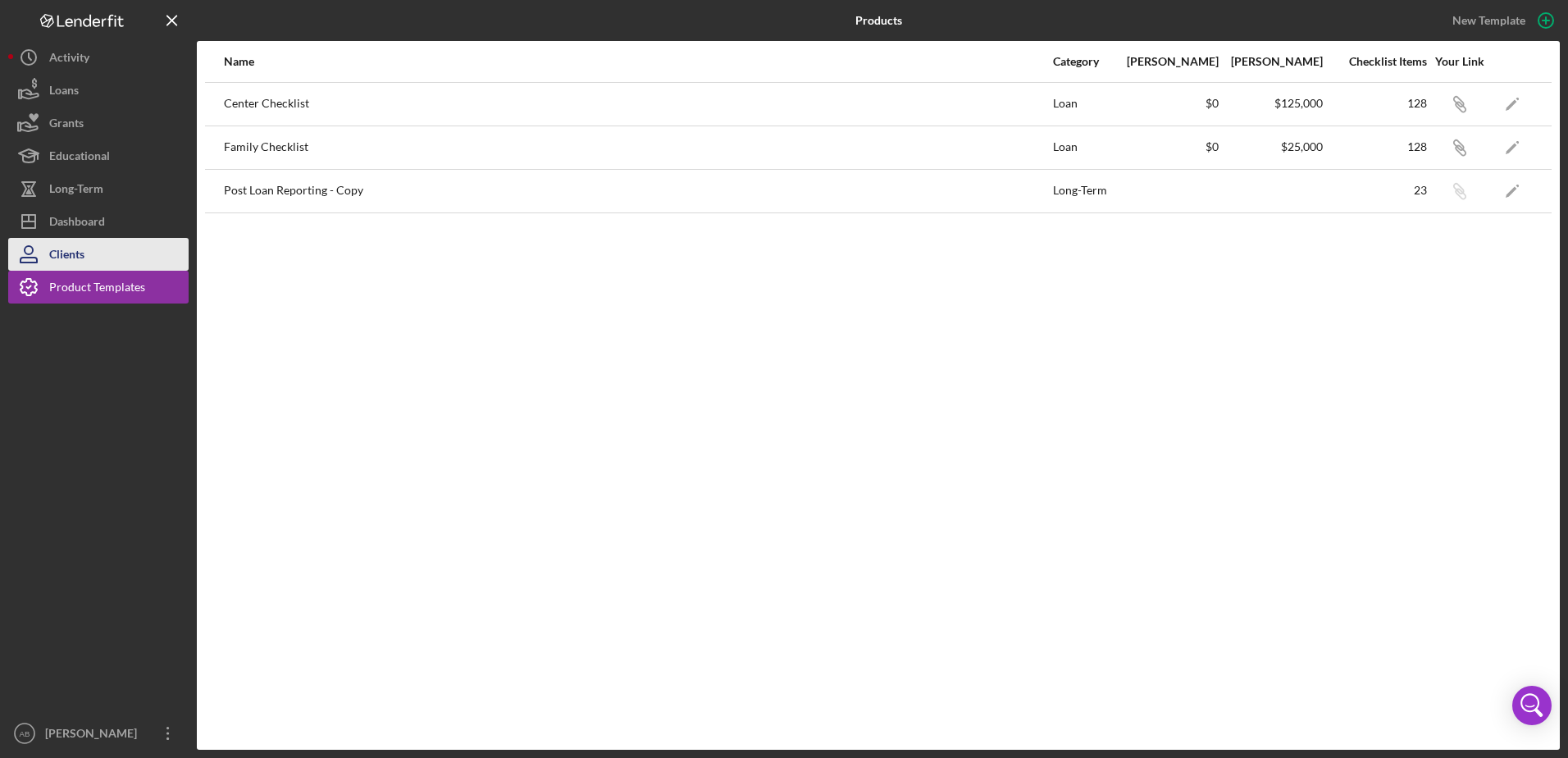
click at [82, 257] on div "Clients" at bounding box center [67, 256] width 35 height 37
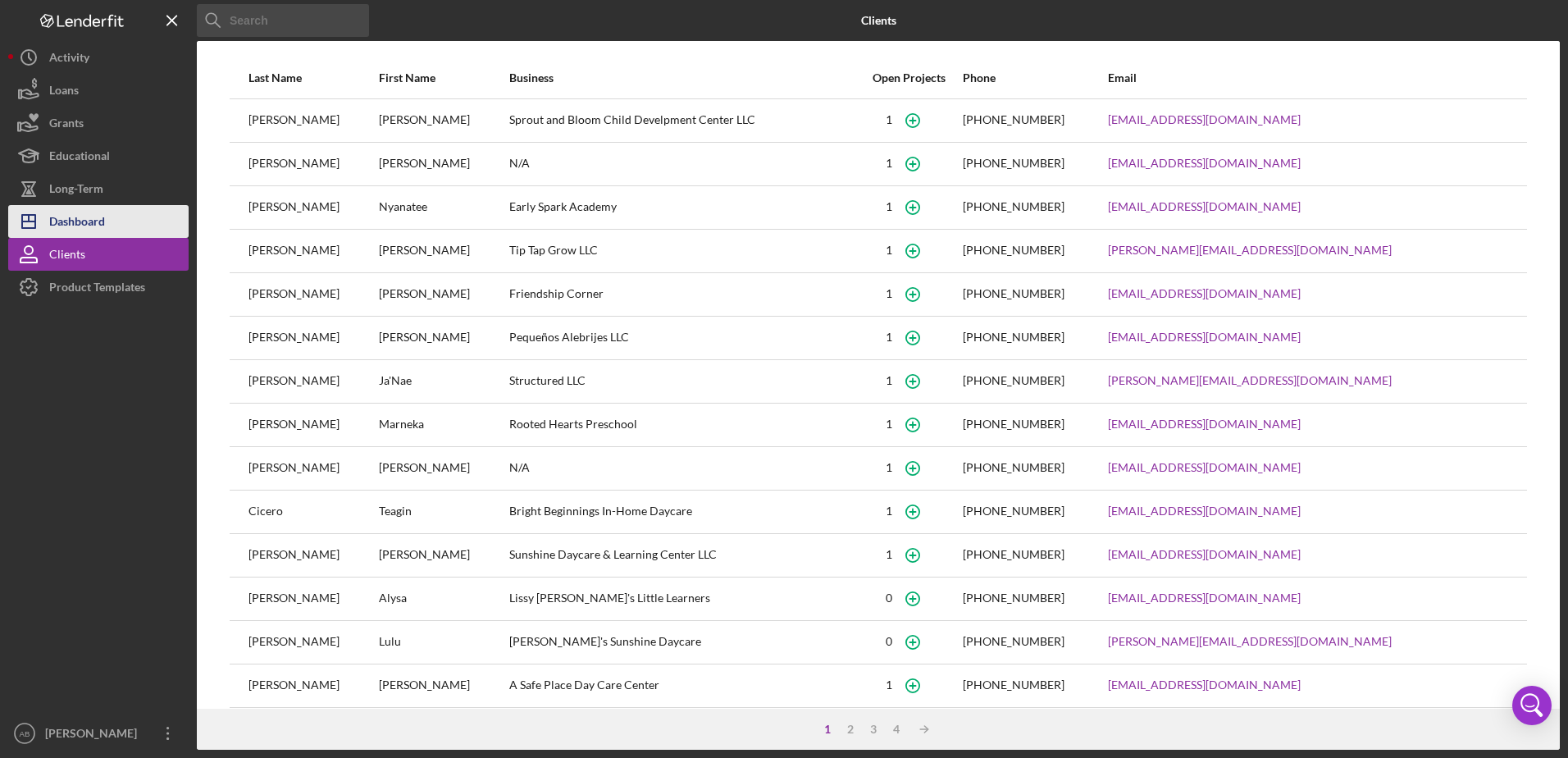
click at [82, 217] on div "Dashboard" at bounding box center [77, 223] width 56 height 37
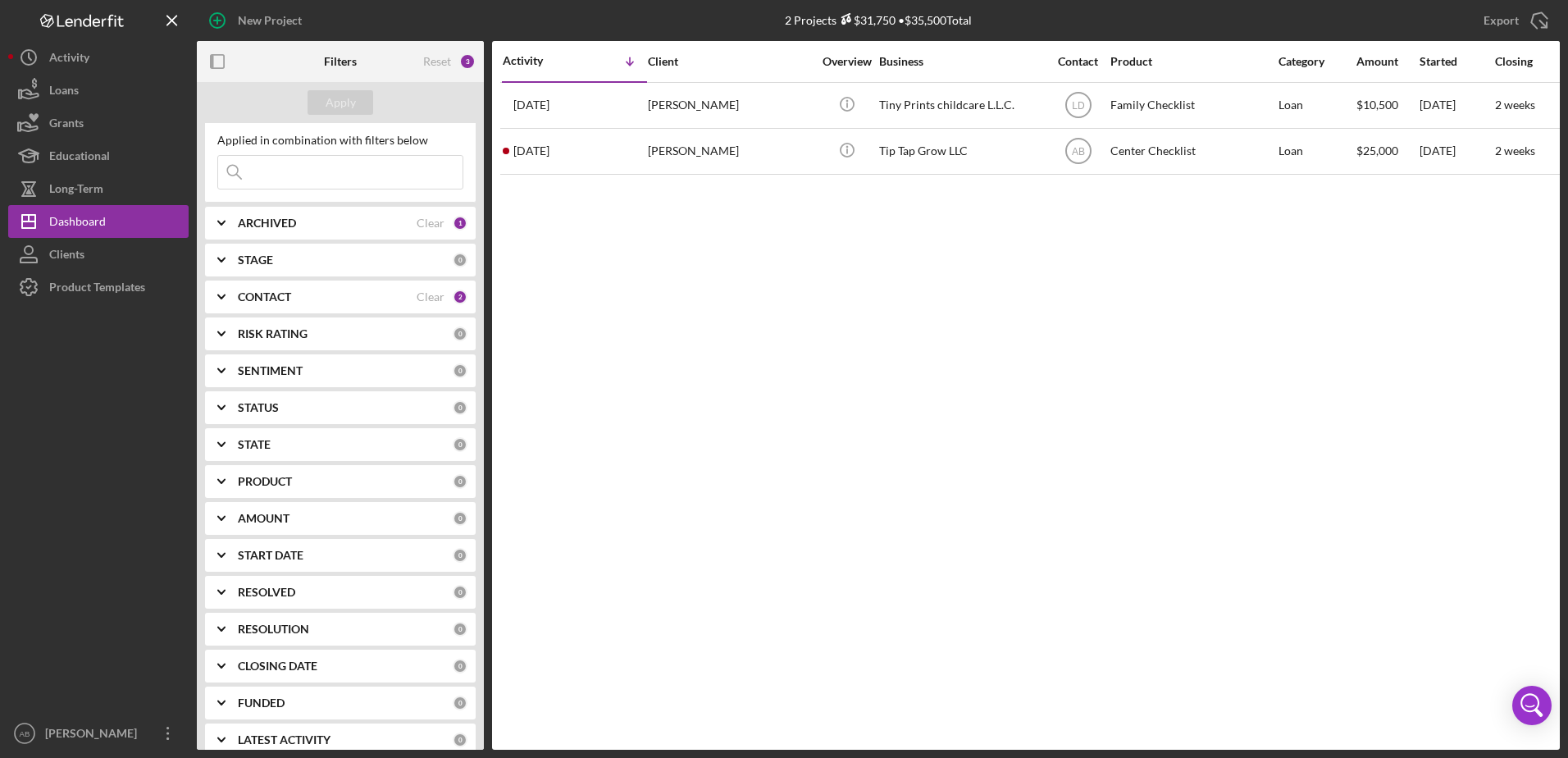
scroll to position [54, 0]
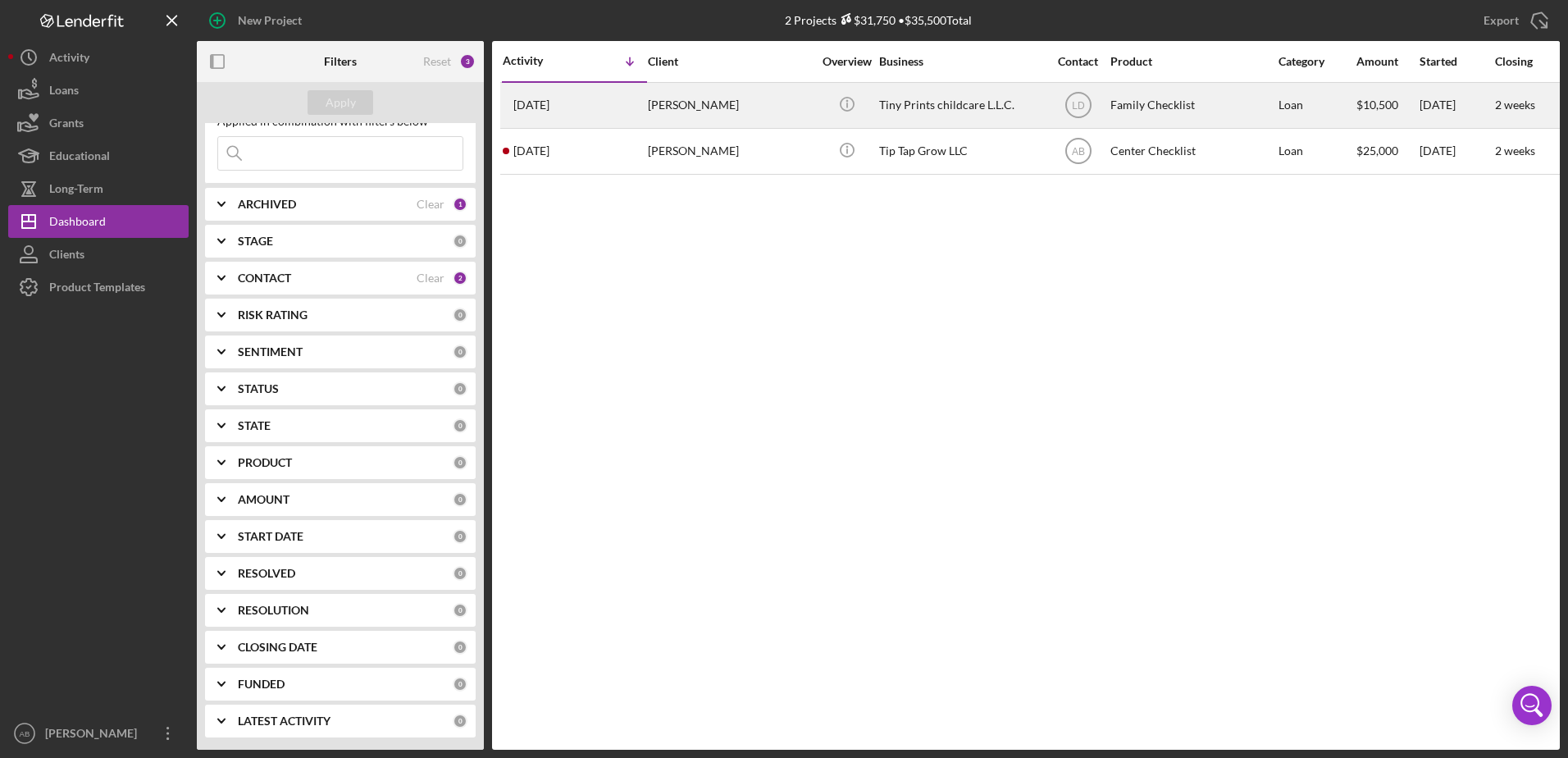
click at [749, 95] on div "[PERSON_NAME]" at bounding box center [730, 105] width 164 height 43
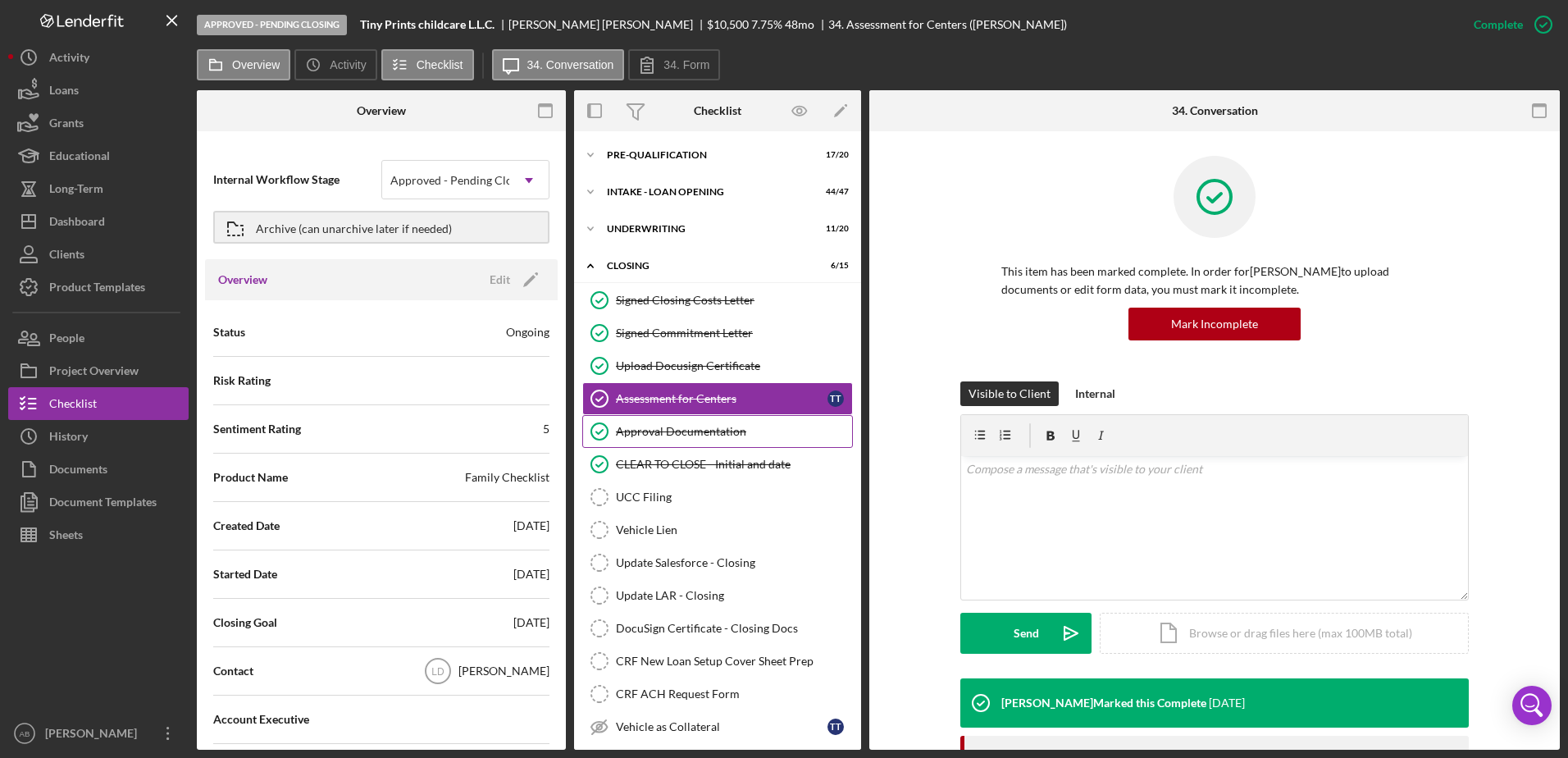
click at [721, 438] on div "Approval Documentation" at bounding box center [734, 431] width 236 height 14
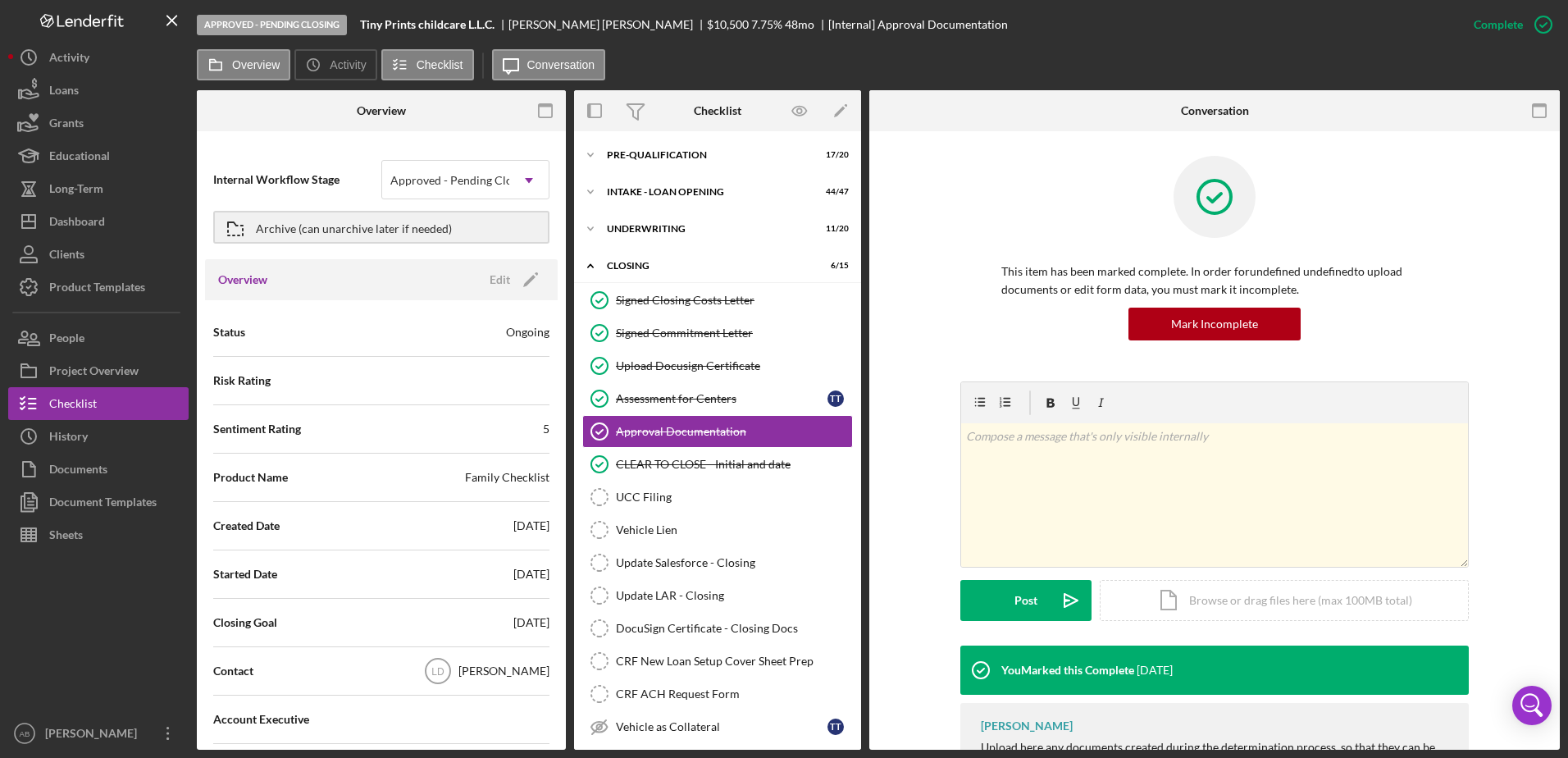
scroll to position [84, 0]
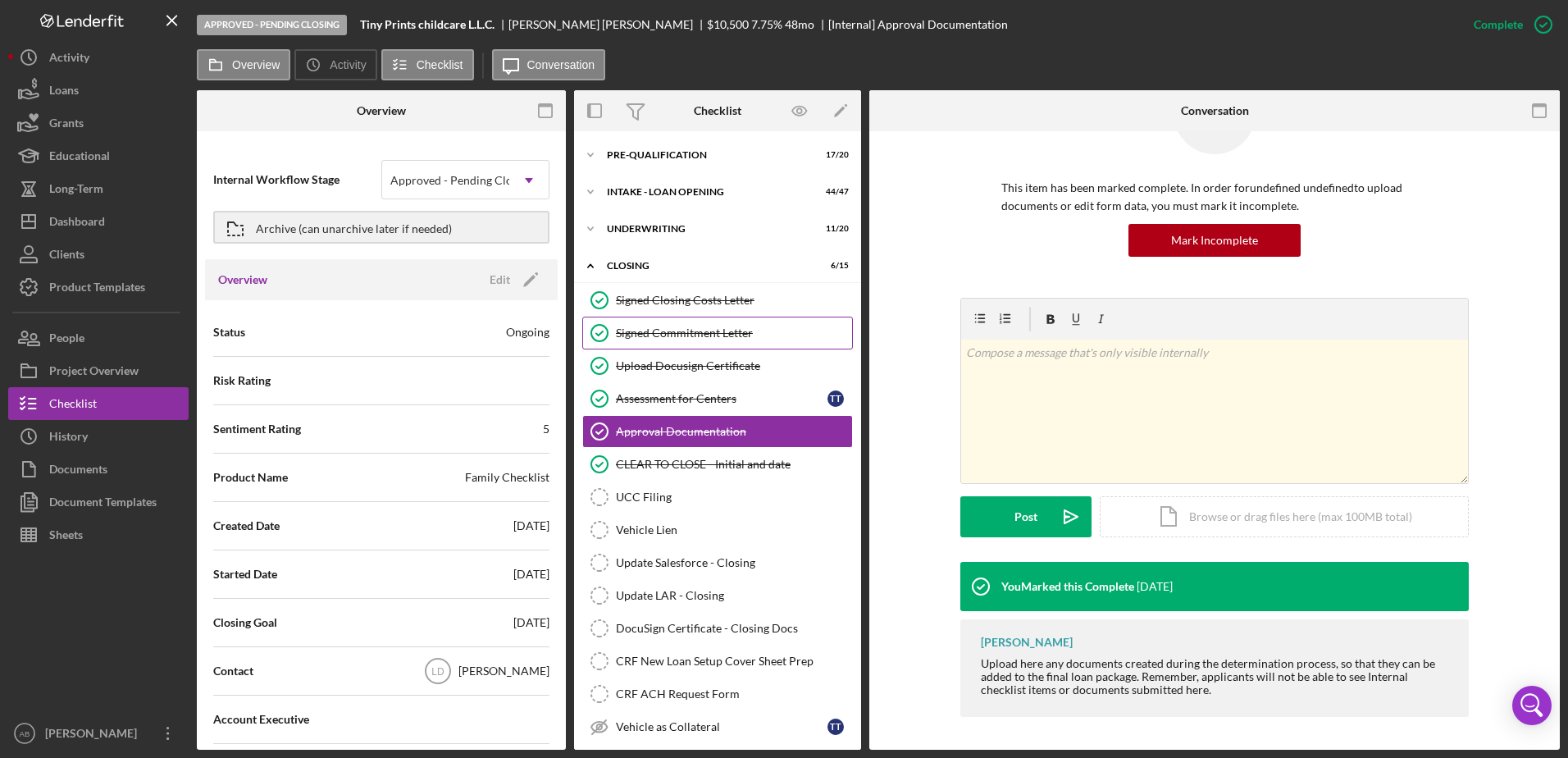
click at [652, 336] on div "Signed Commitment Letter" at bounding box center [734, 333] width 236 height 14
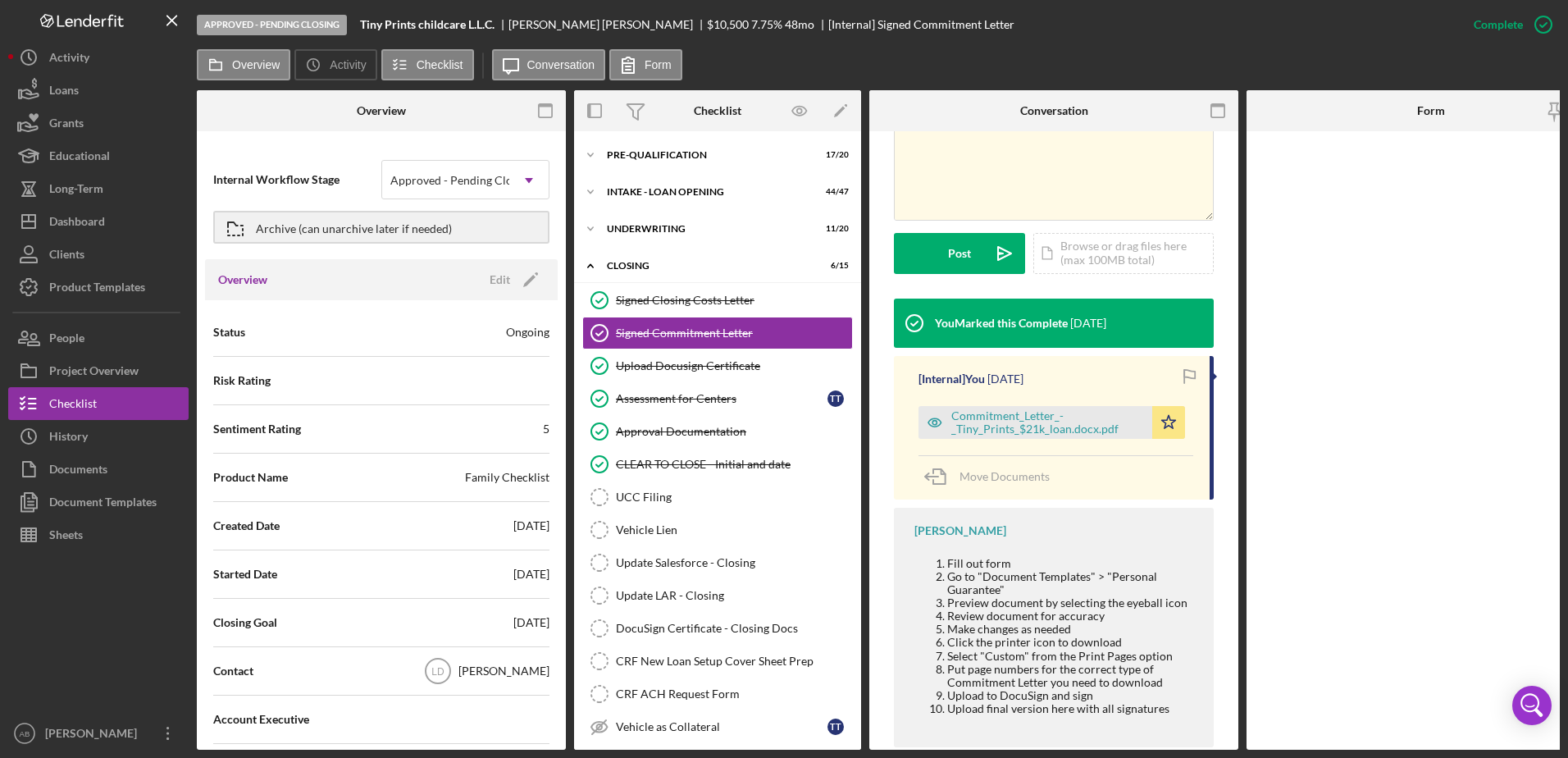
scroll to position [402, 0]
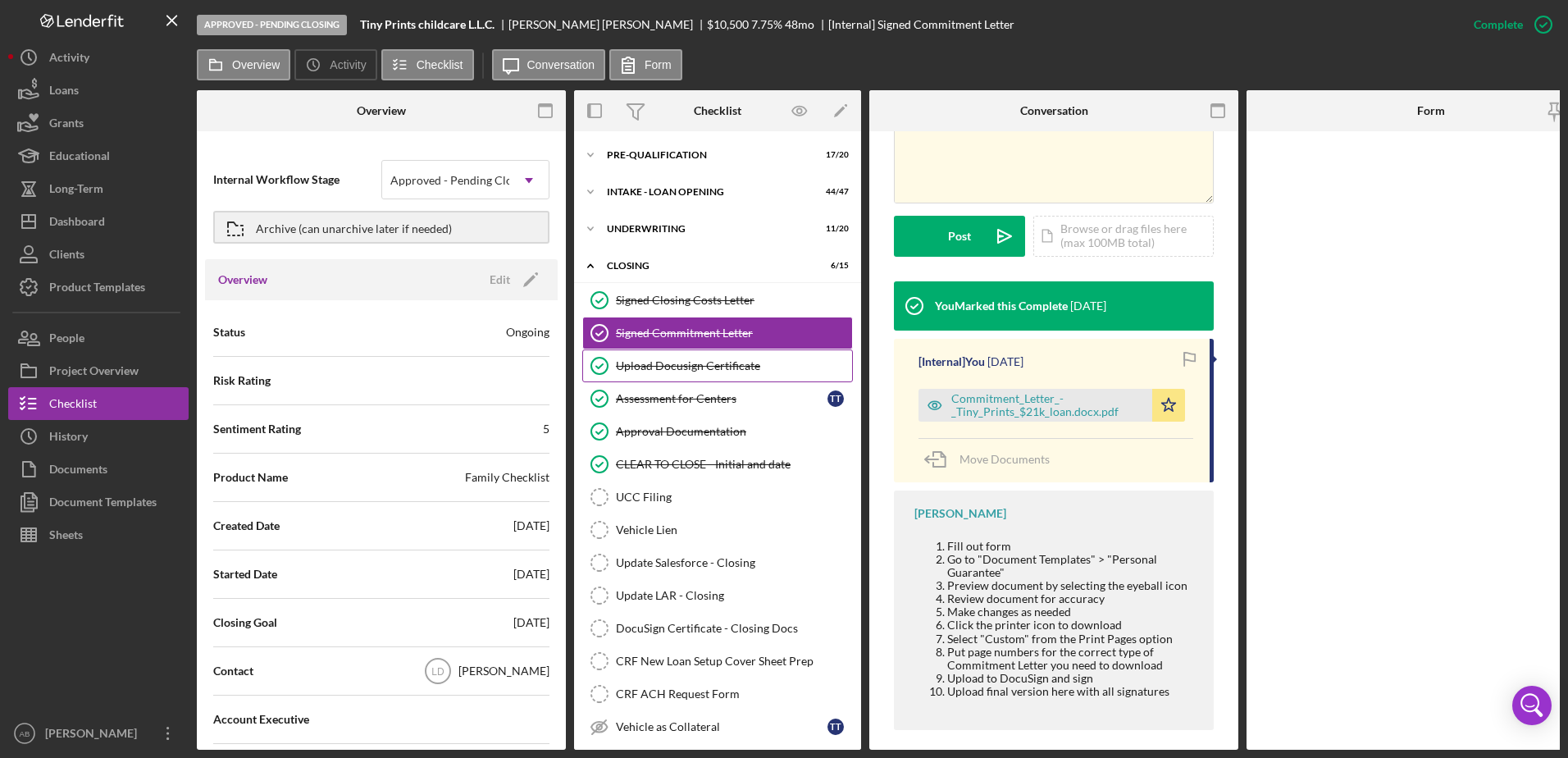
click at [710, 363] on div "Upload Docusign Certificate" at bounding box center [734, 365] width 236 height 14
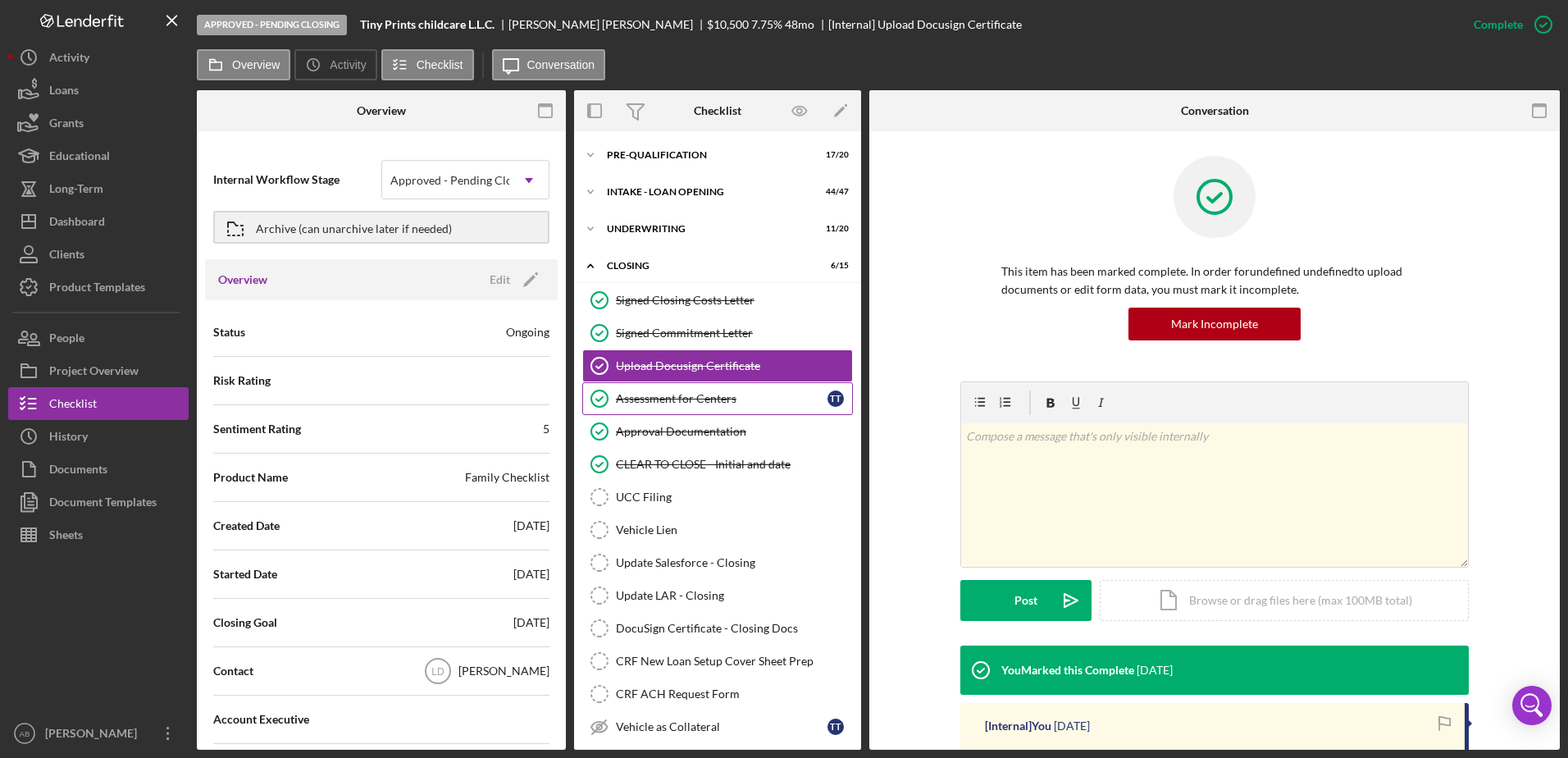
click at [703, 399] on div "Assessment for Centers" at bounding box center [721, 399] width 212 height 14
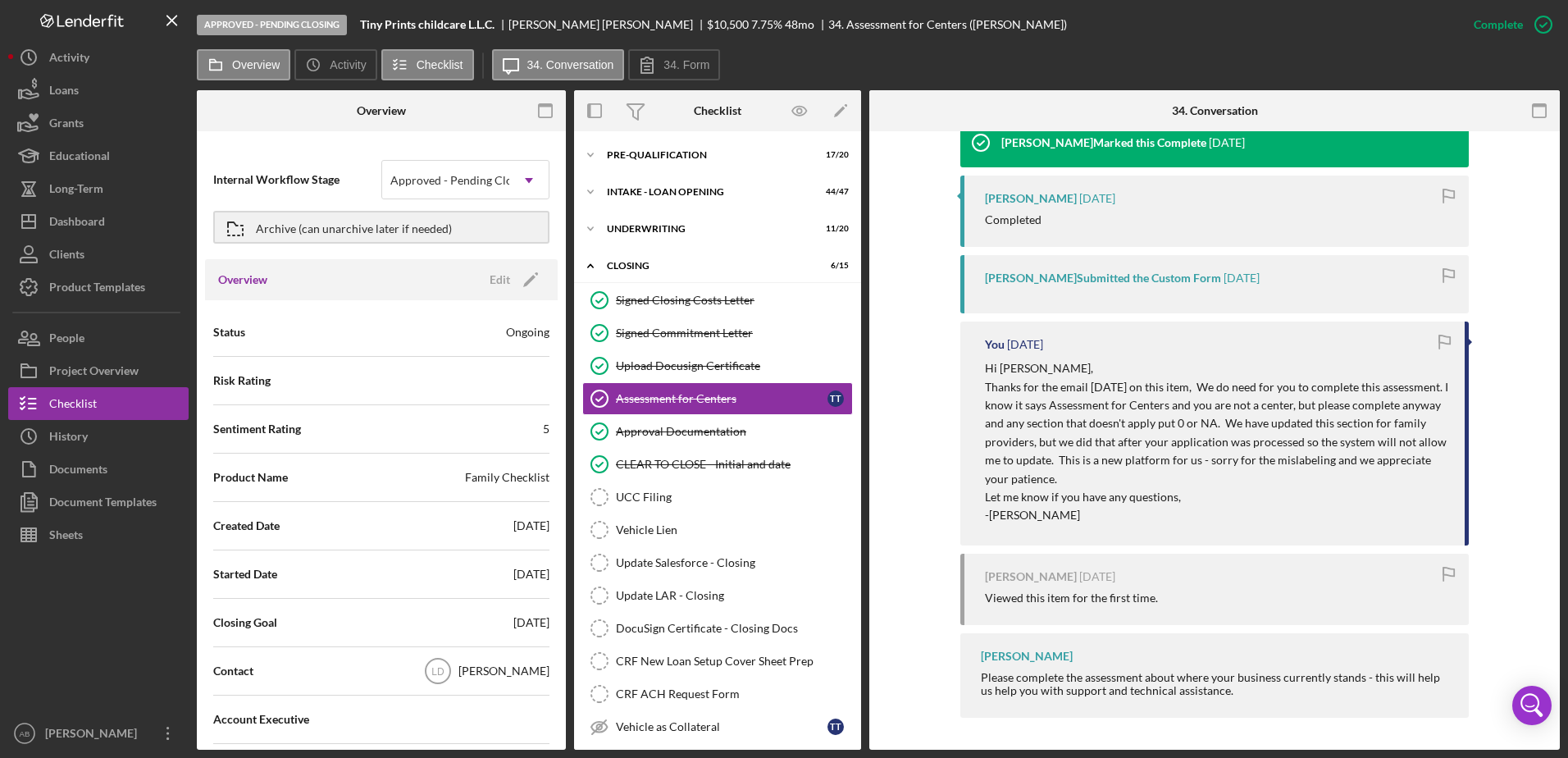
scroll to position [676, 0]
click at [498, 185] on div "Approved - Pending Closing" at bounding box center [462, 180] width 143 height 14
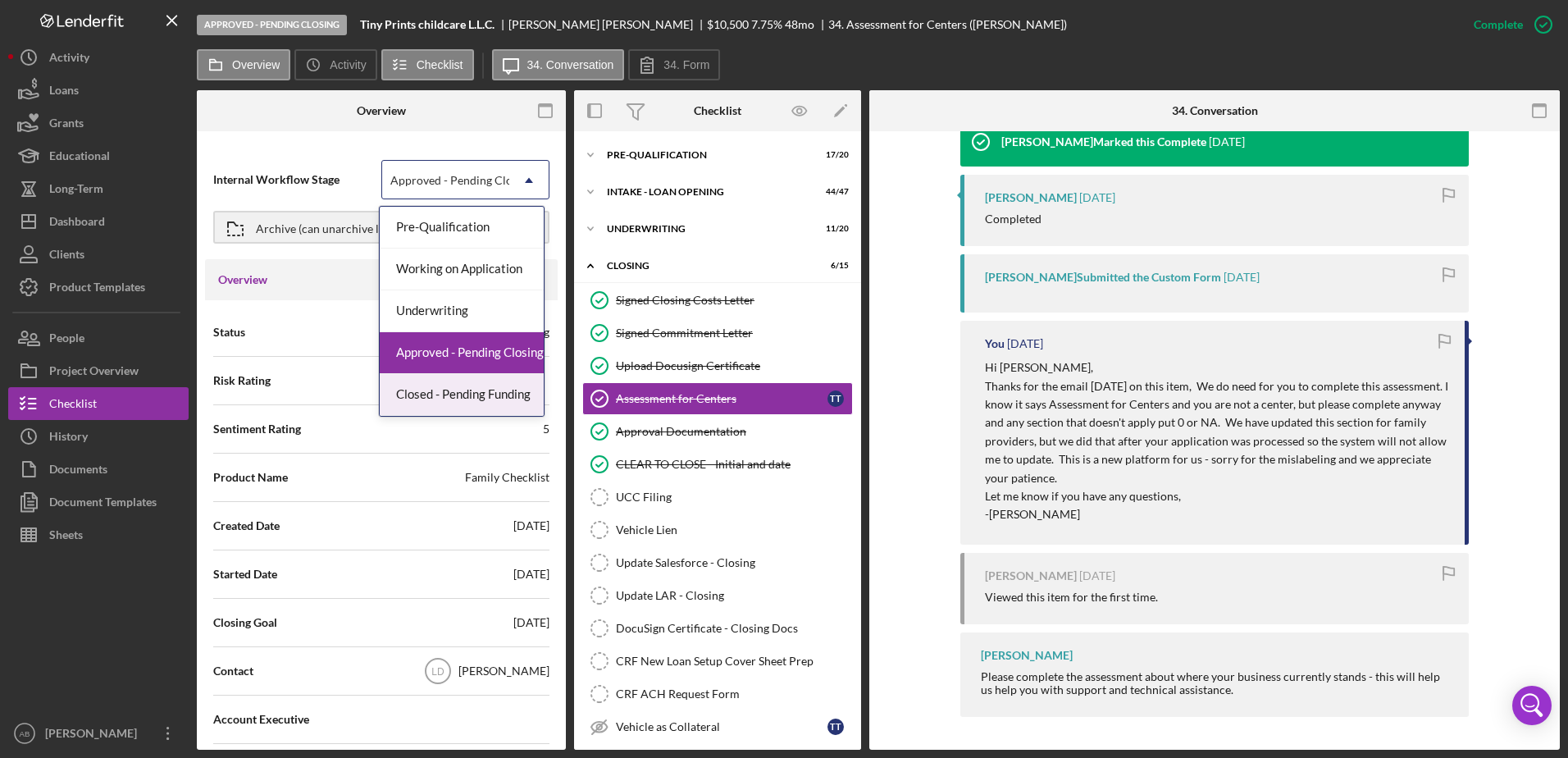
click at [449, 400] on div "Closed - Pending Funding" at bounding box center [462, 395] width 164 height 41
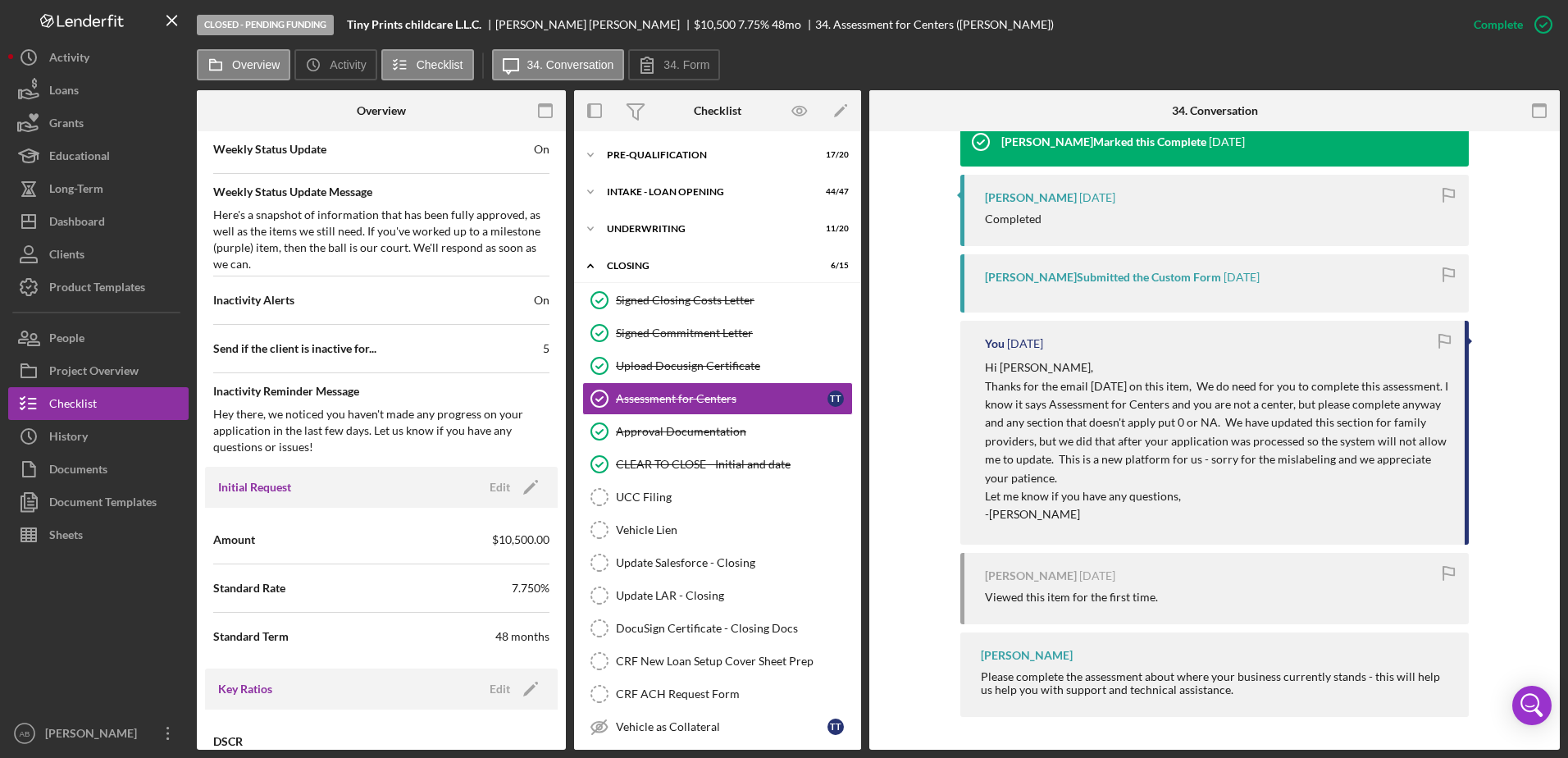
scroll to position [902, 0]
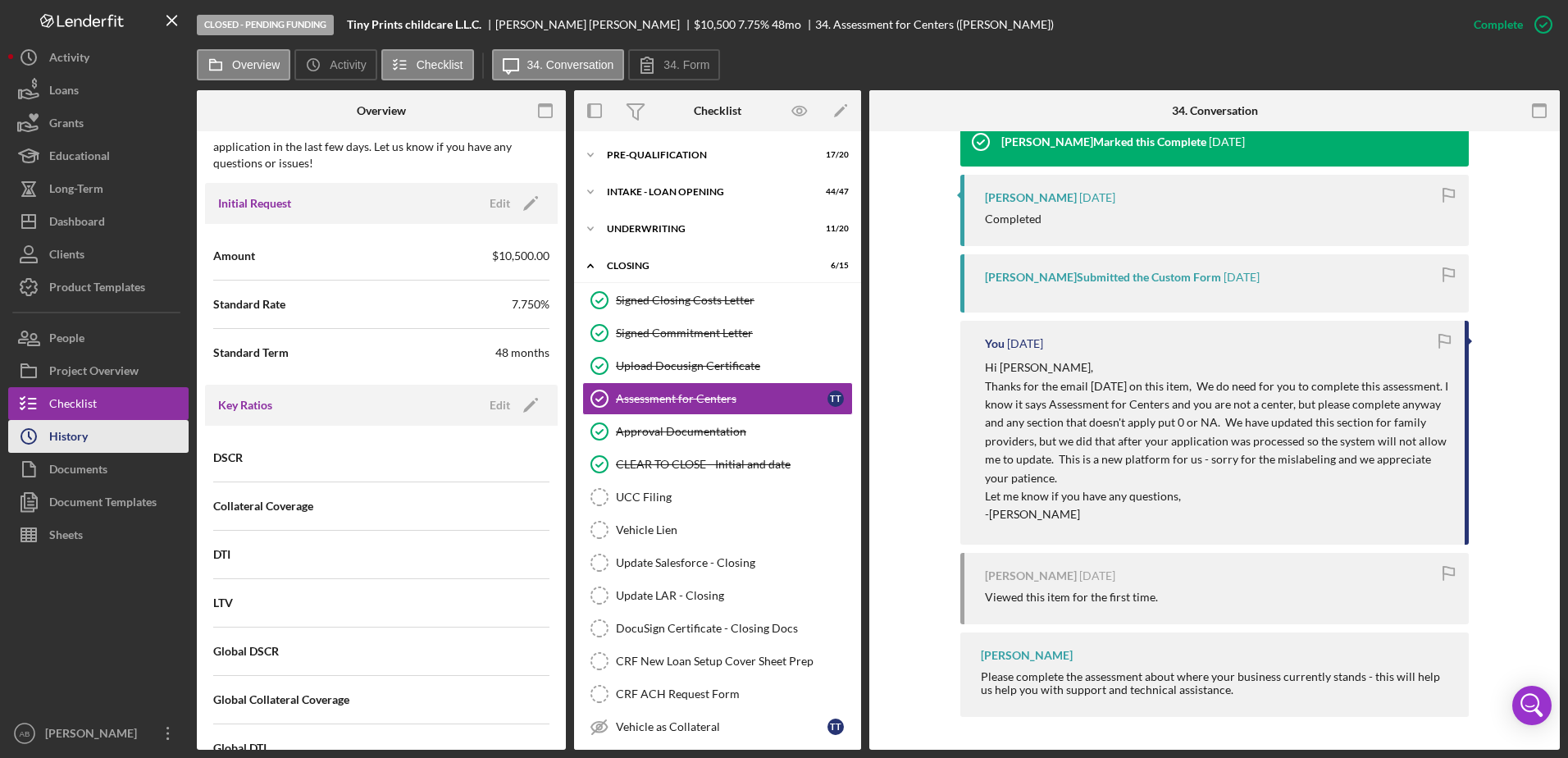
click at [68, 449] on div "History" at bounding box center [68, 438] width 39 height 37
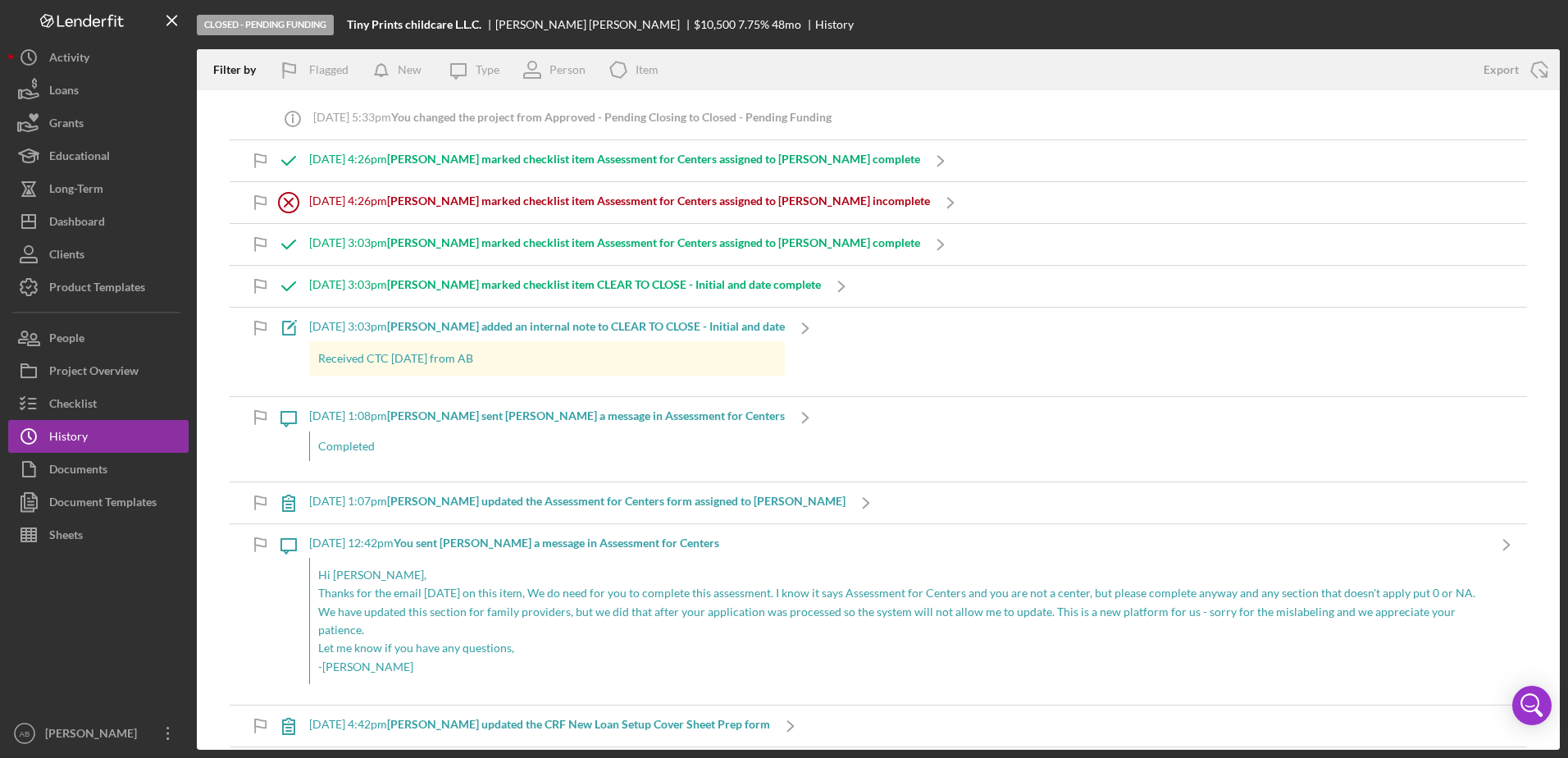
click at [574, 155] on b "[PERSON_NAME] marked checklist item Assessment for Centers assigned to [PERSON_…" at bounding box center [653, 158] width 533 height 14
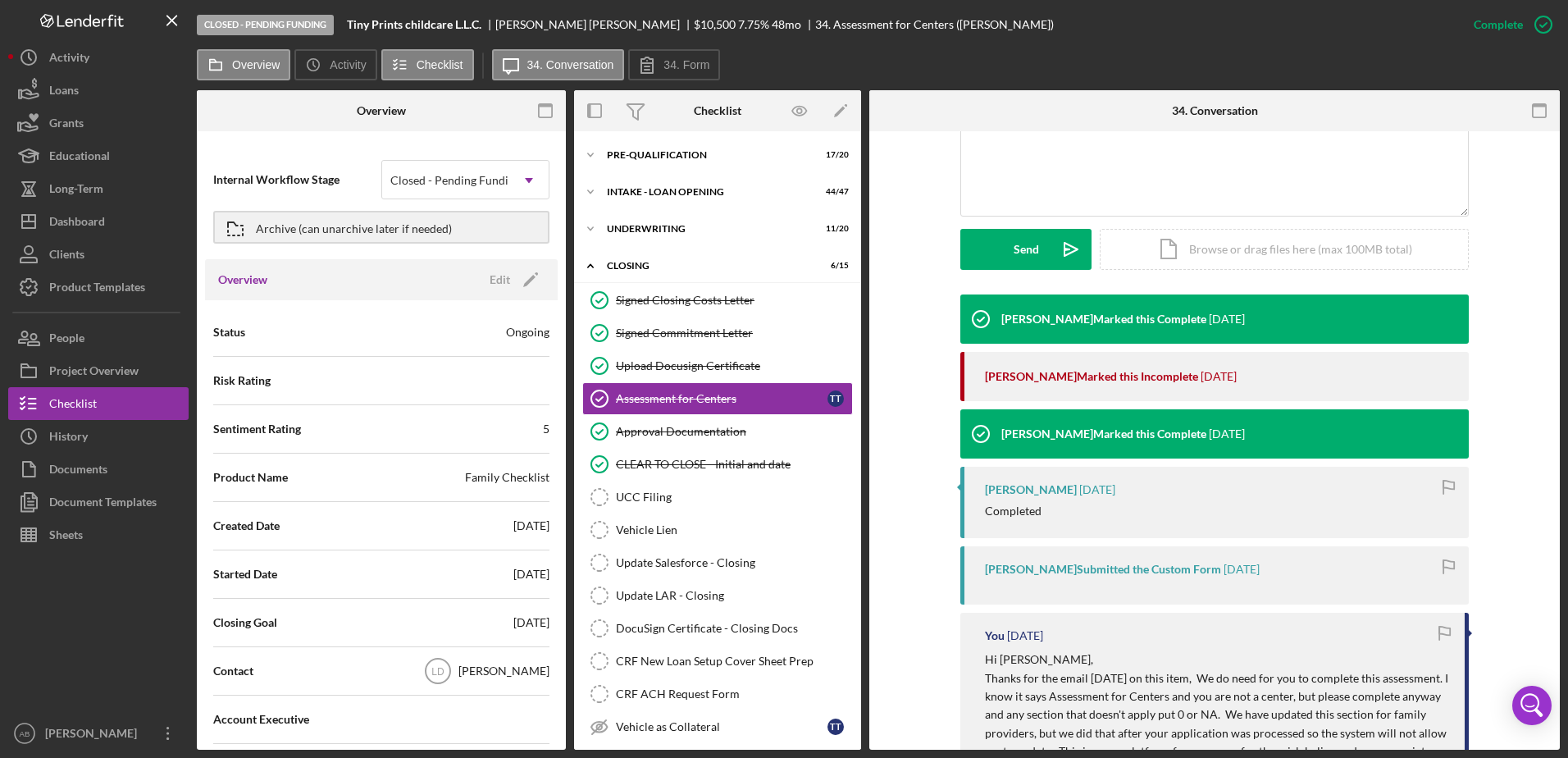
scroll to position [411, 0]
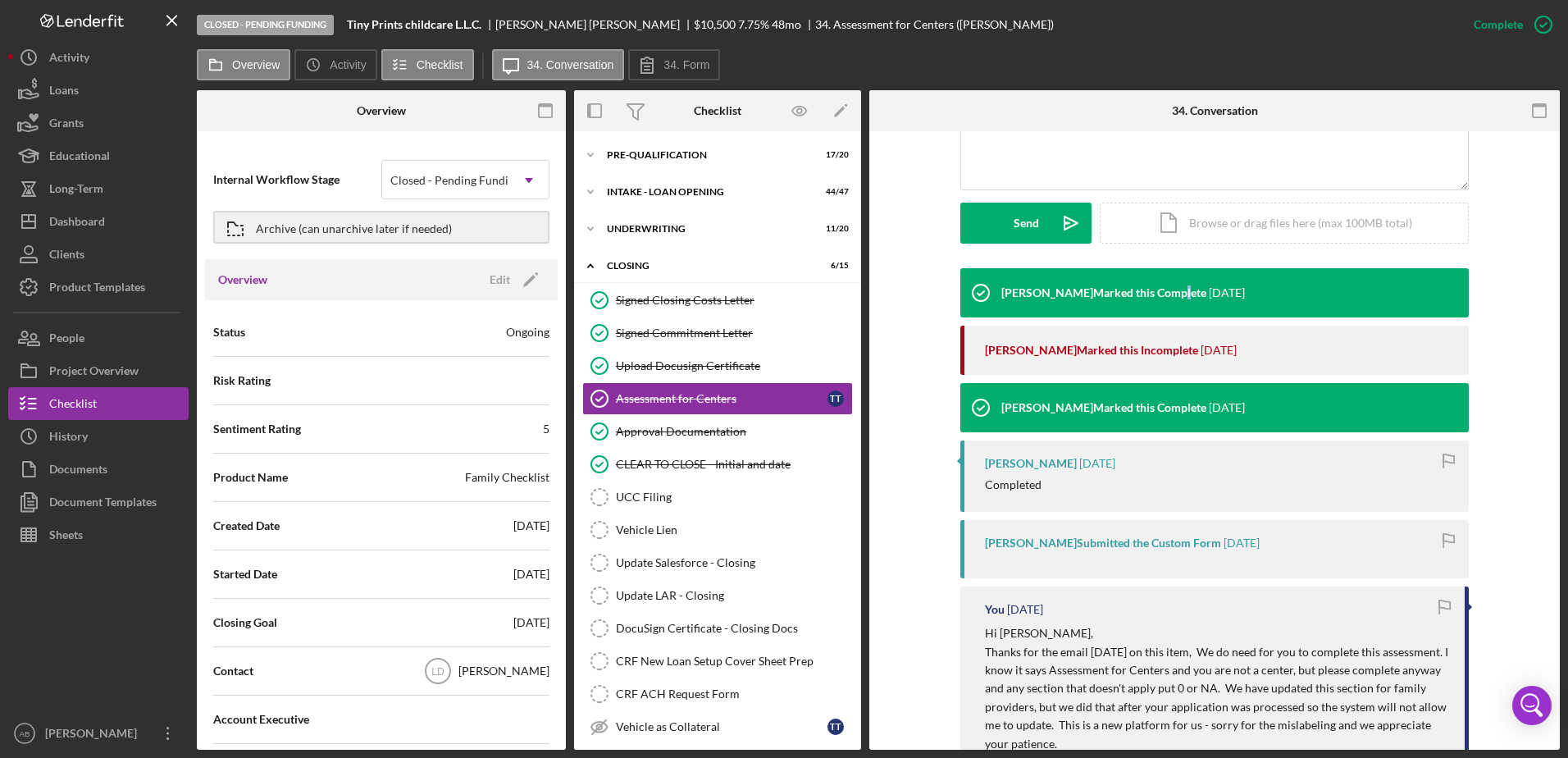
click at [1113, 305] on div "[PERSON_NAME] Marked this Complete [DATE]" at bounding box center [1103, 293] width 284 height 50
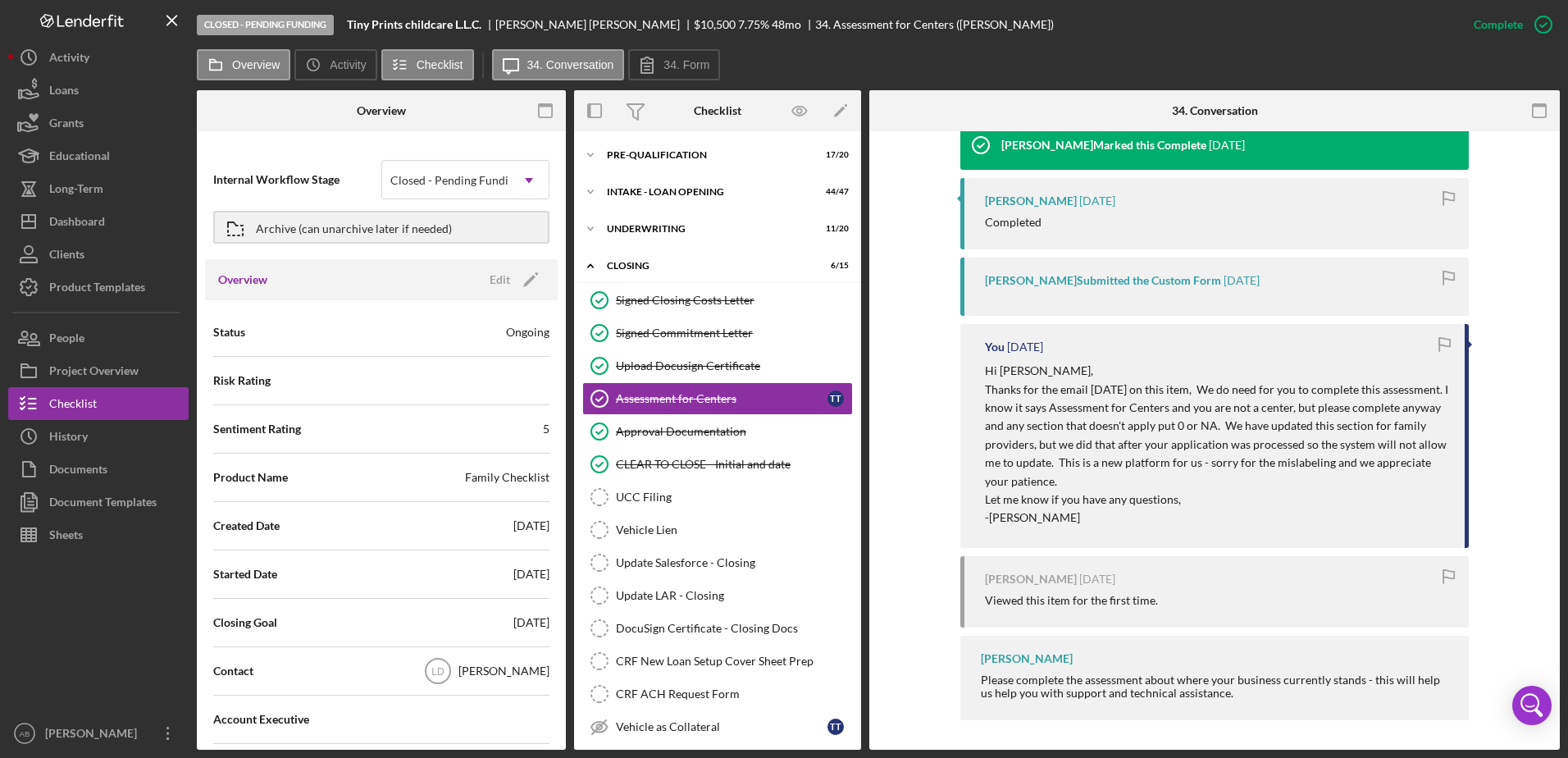
scroll to position [676, 0]
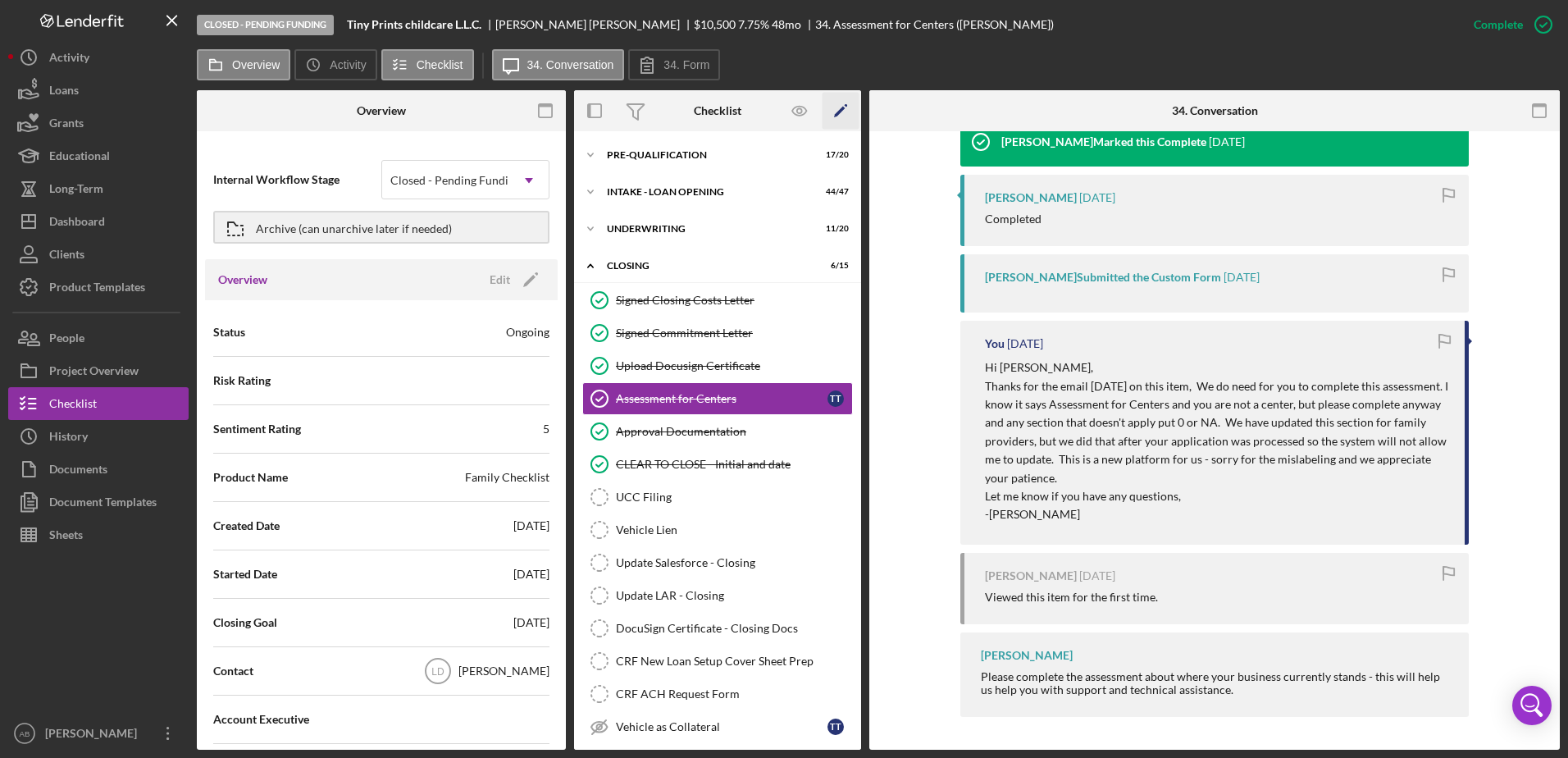
click at [835, 111] on icon "Icon/Edit" at bounding box center [841, 111] width 37 height 37
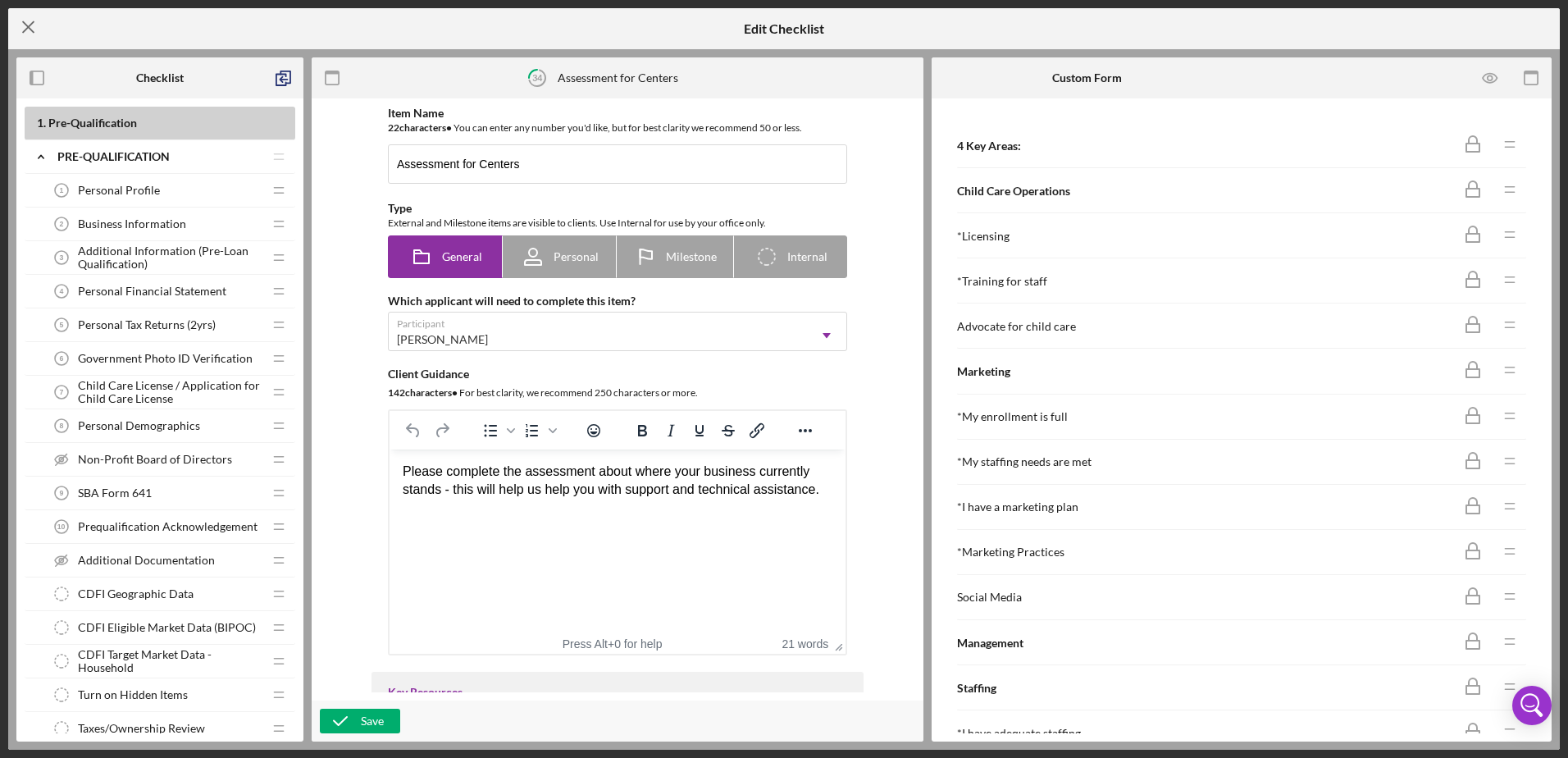
click at [15, 23] on icon "Icon/Menu Close" at bounding box center [29, 27] width 41 height 41
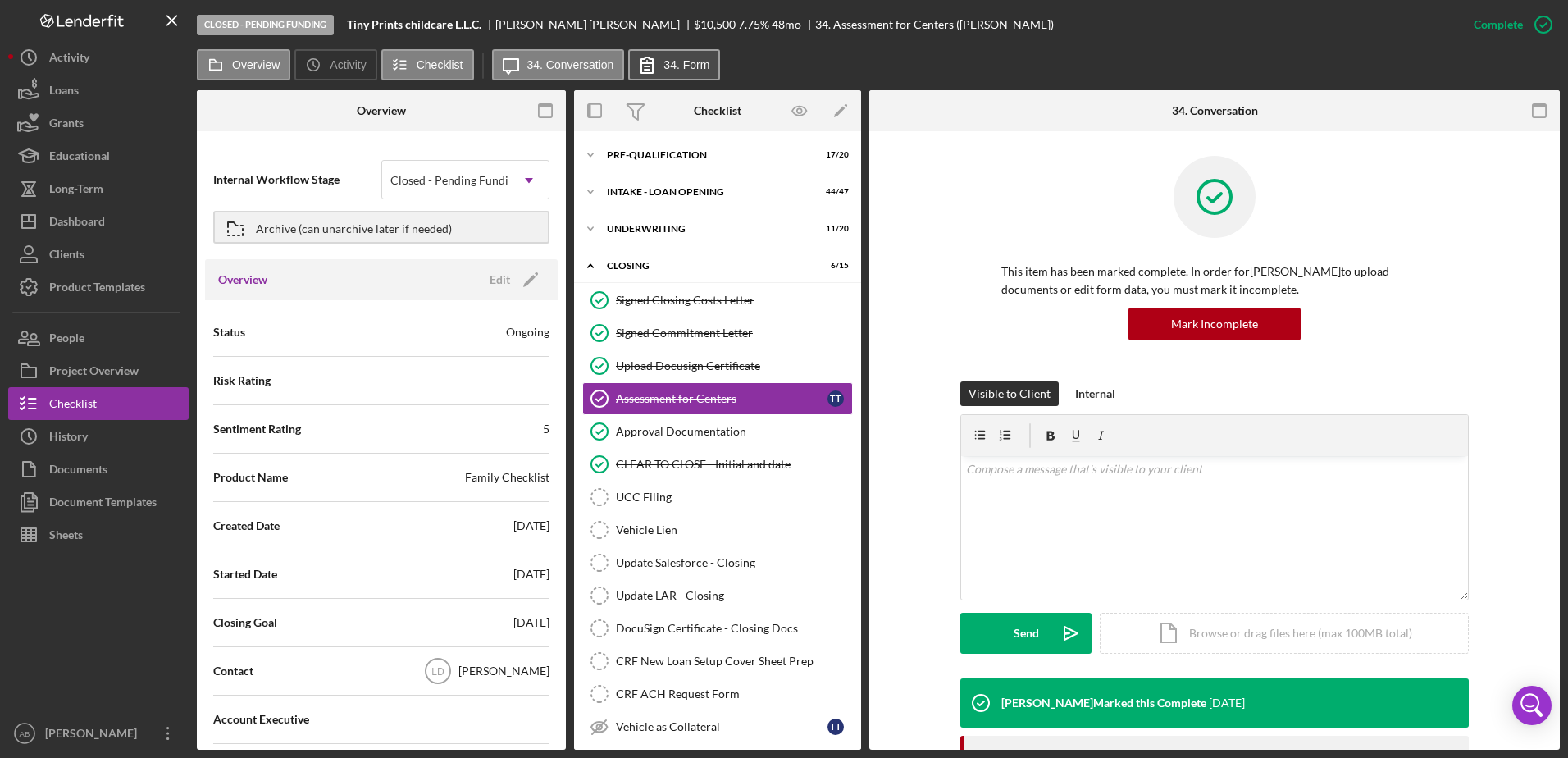
click at [690, 68] on label "34. Form" at bounding box center [686, 65] width 46 height 14
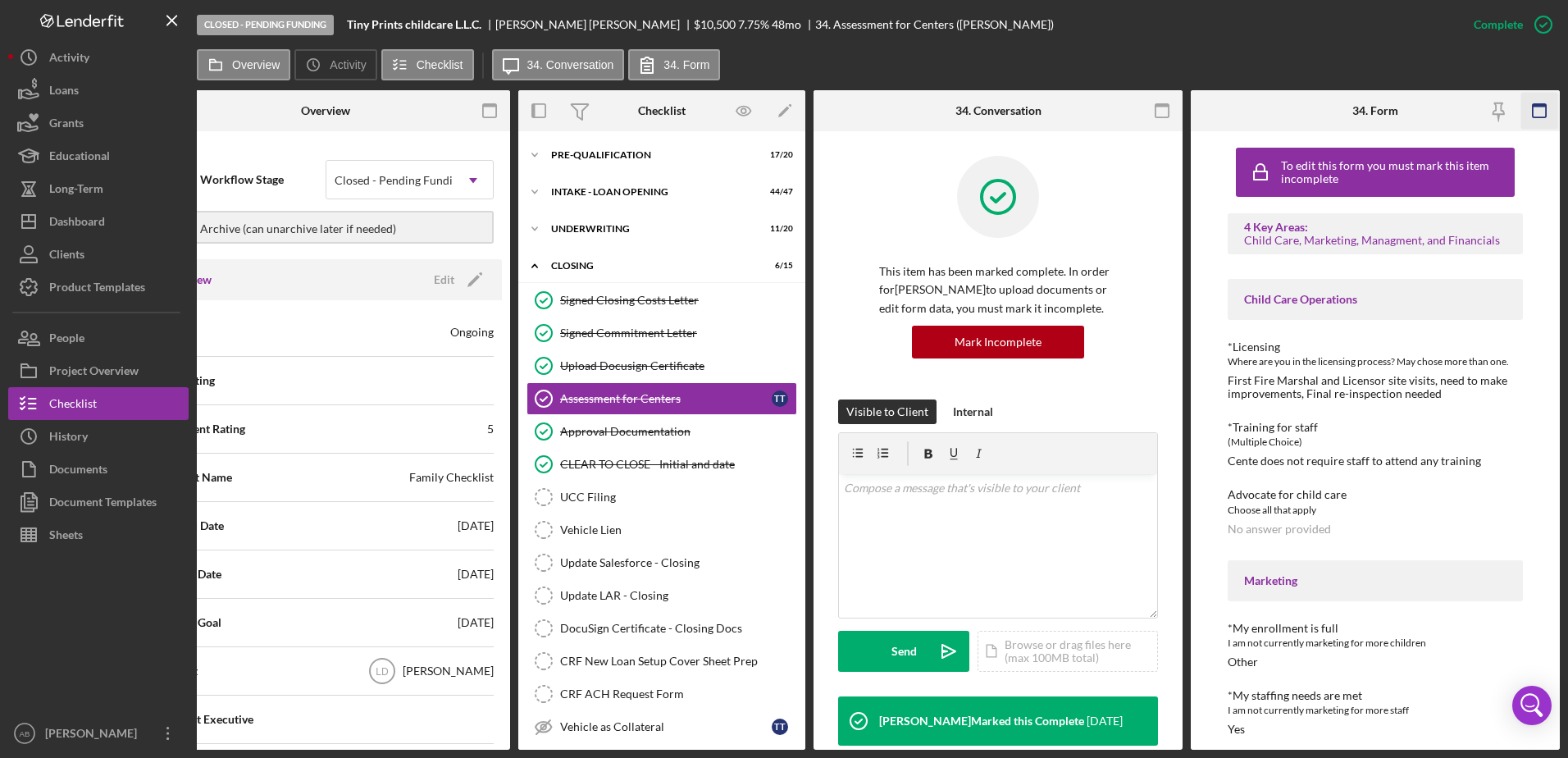
click at [1113, 104] on rect "button" at bounding box center [1539, 106] width 14 height 4
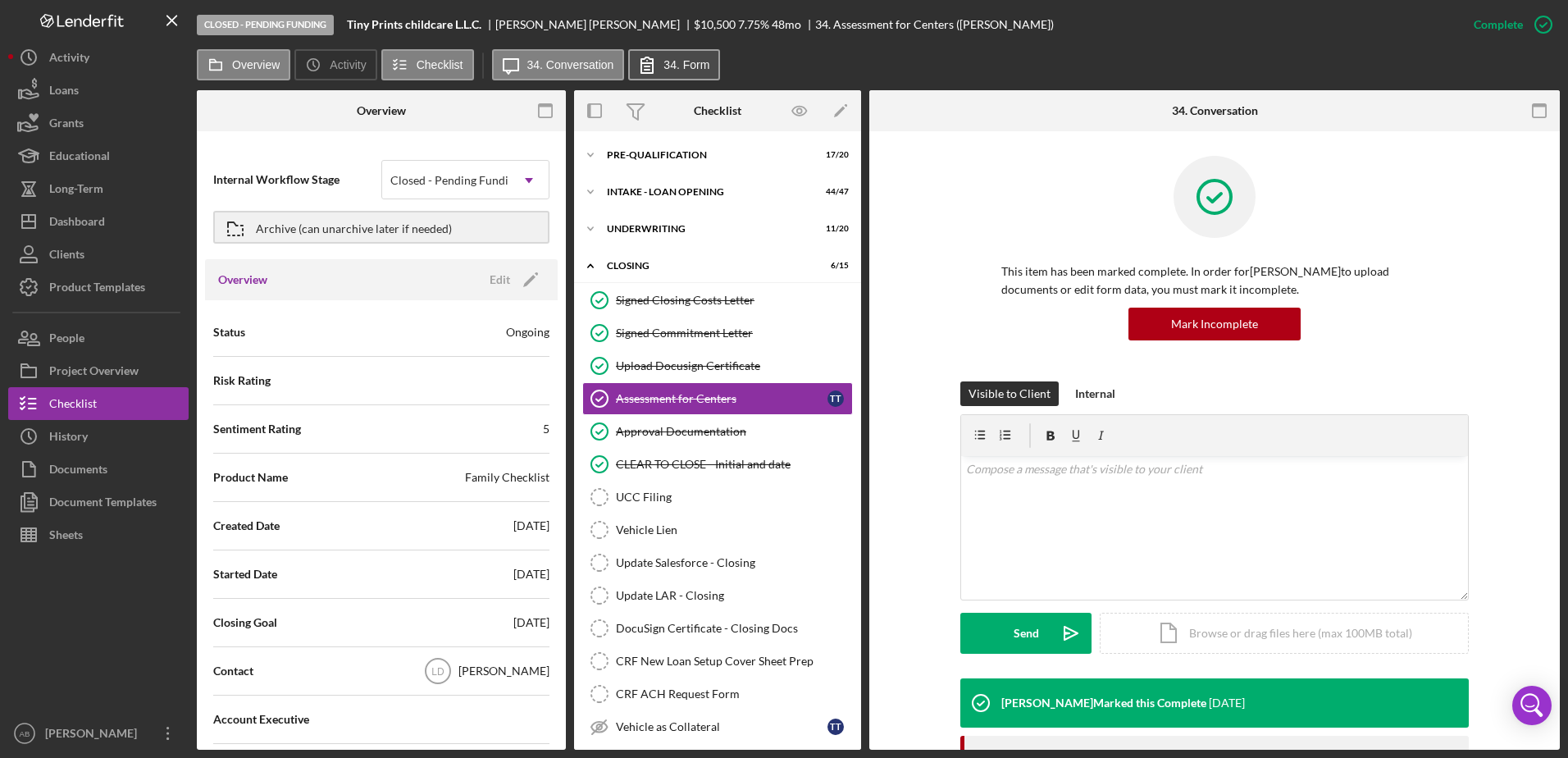
click at [667, 65] on label "34. Form" at bounding box center [686, 65] width 46 height 14
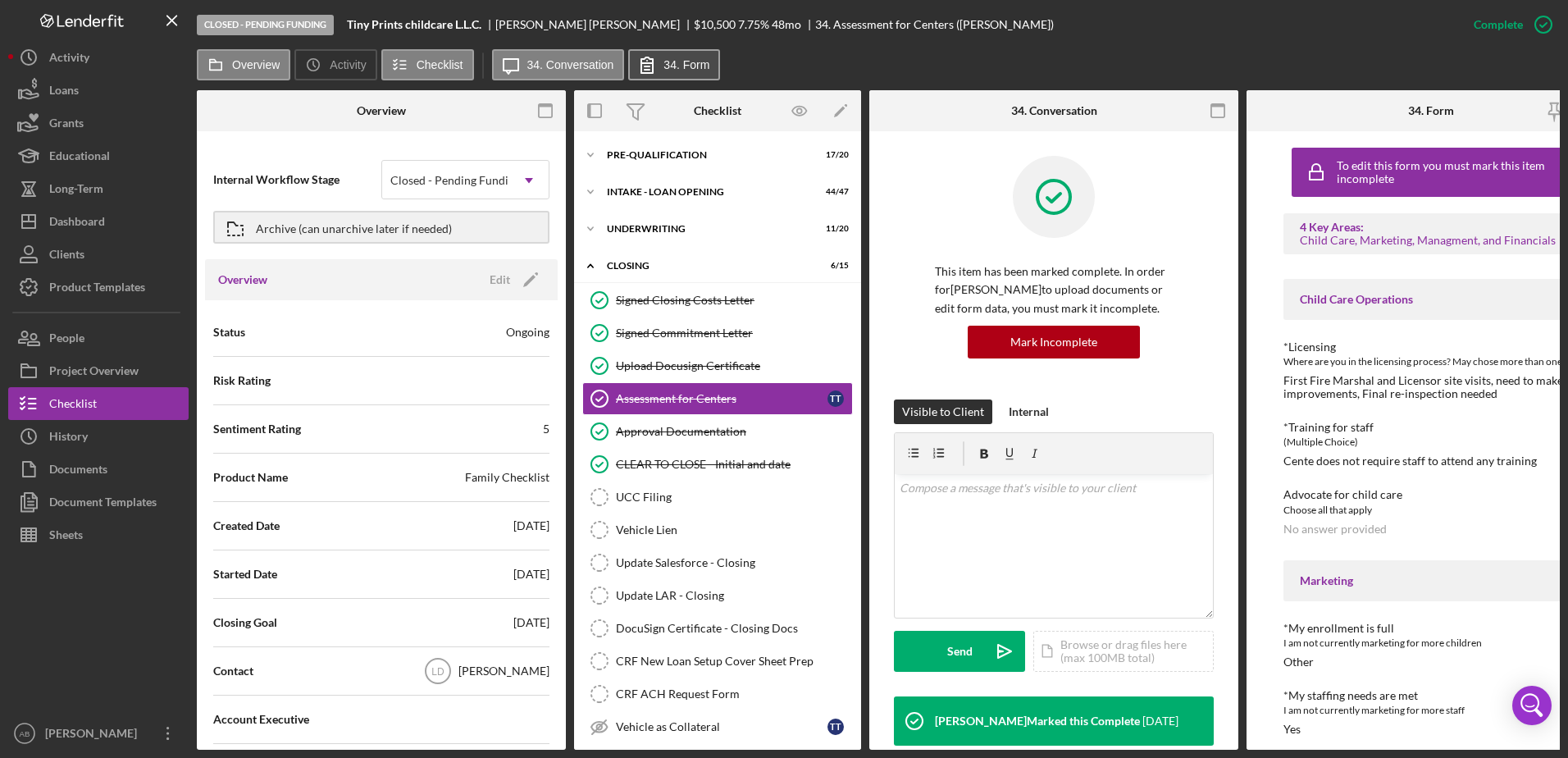
click at [672, 62] on label "34. Form" at bounding box center [686, 65] width 46 height 14
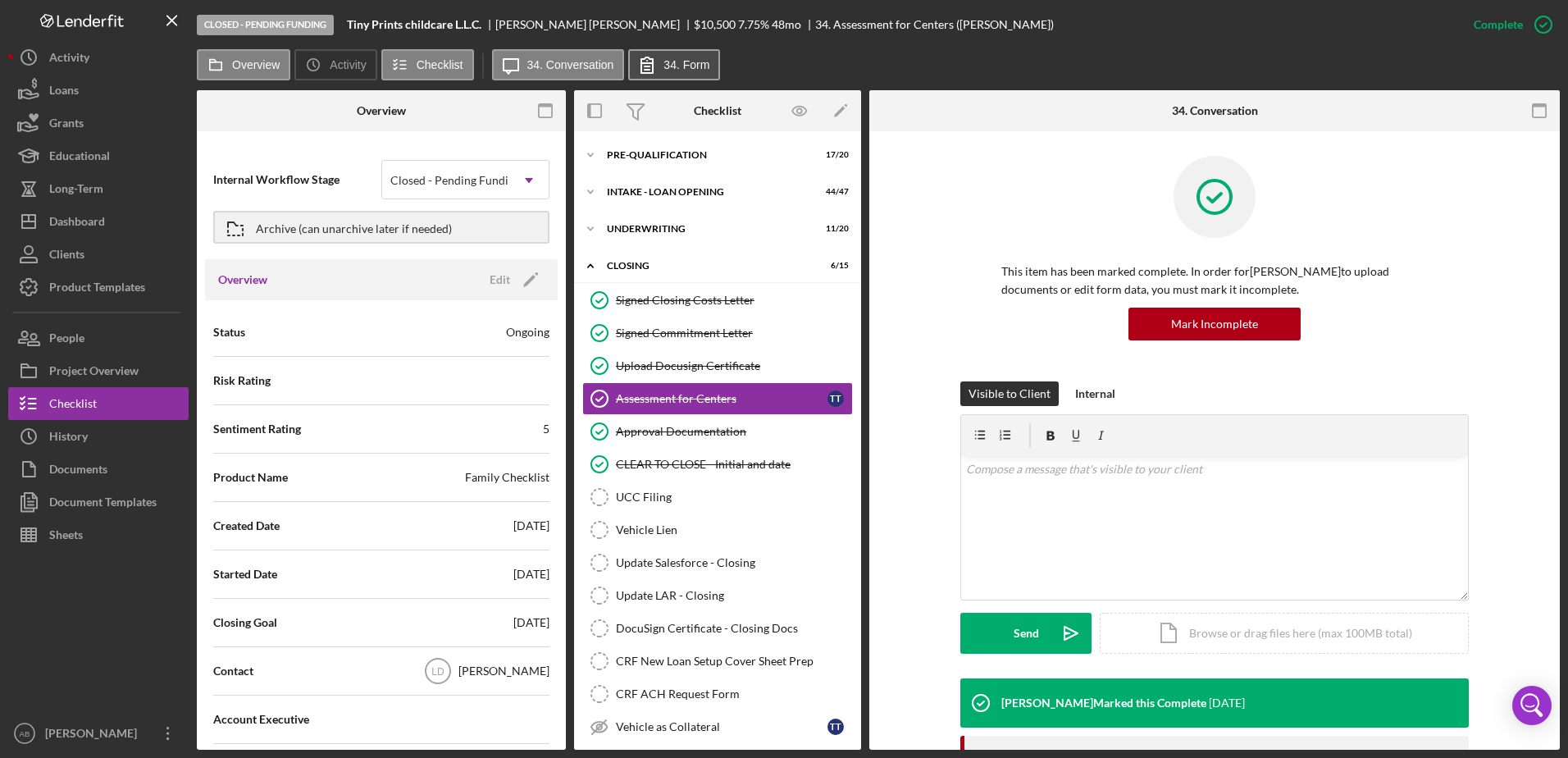
click at [672, 62] on label "34. Form" at bounding box center [686, 65] width 46 height 14
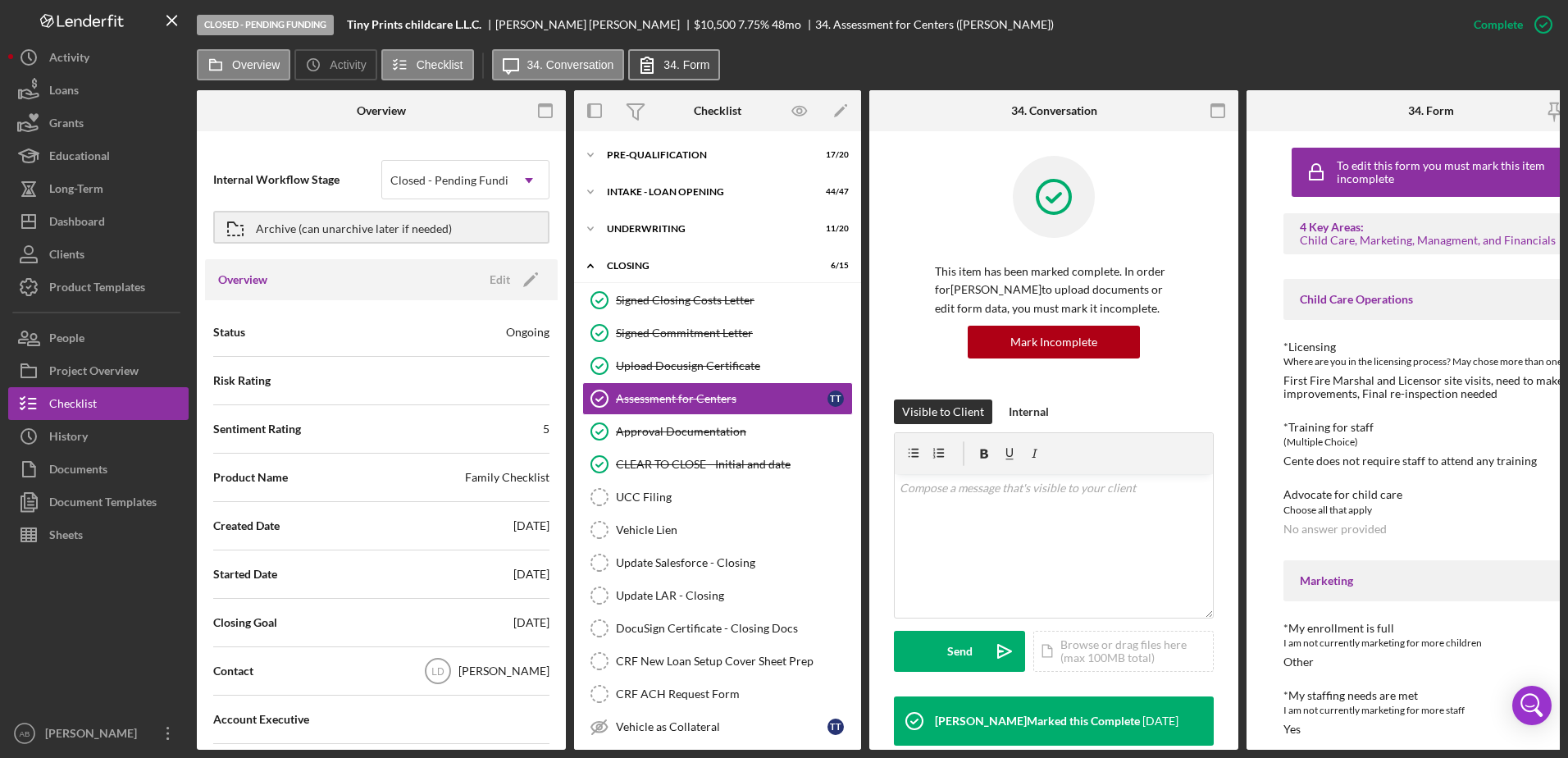
click at [663, 50] on icon at bounding box center [647, 65] width 41 height 41
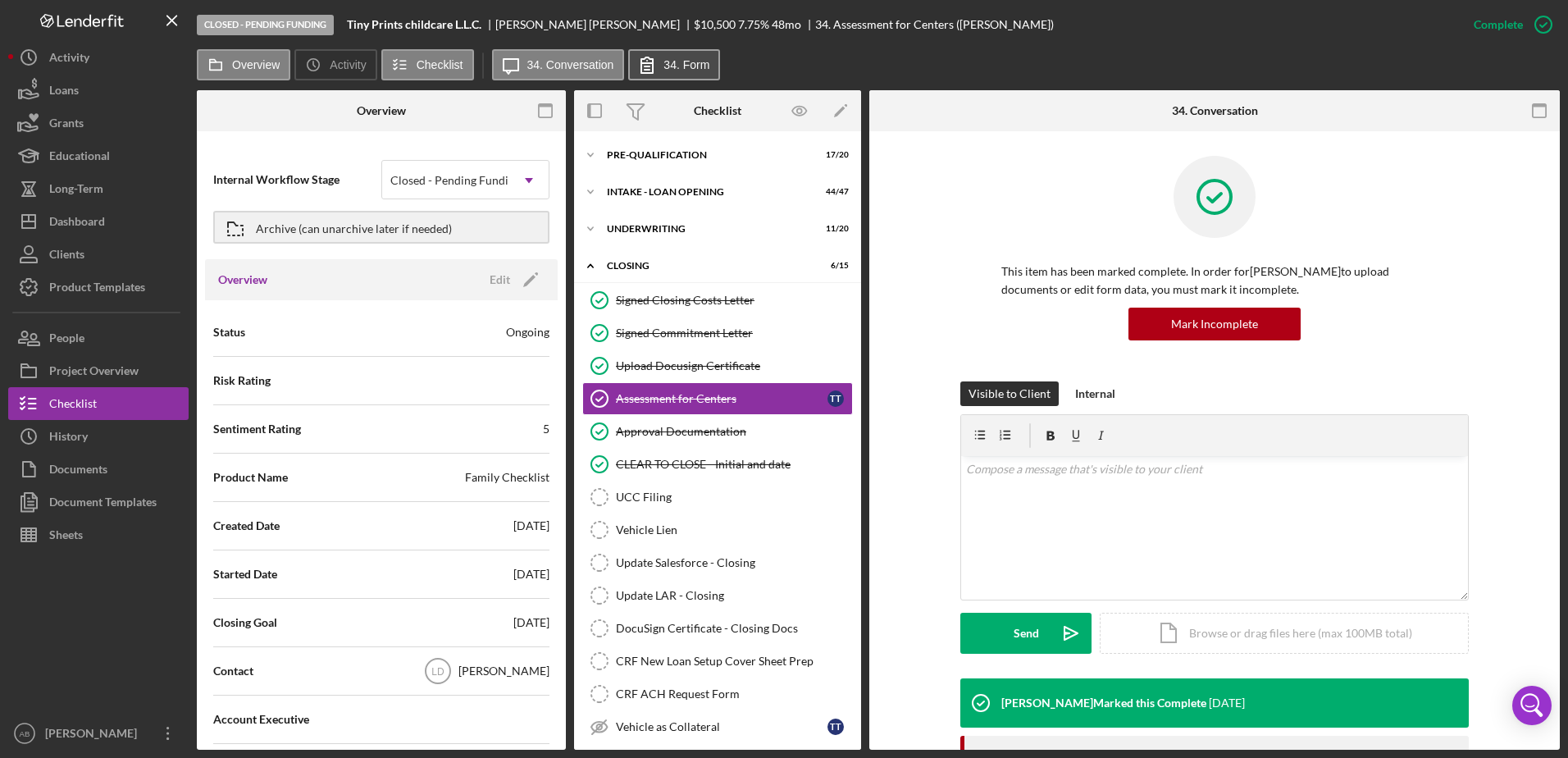
click at [662, 51] on icon at bounding box center [647, 65] width 41 height 41
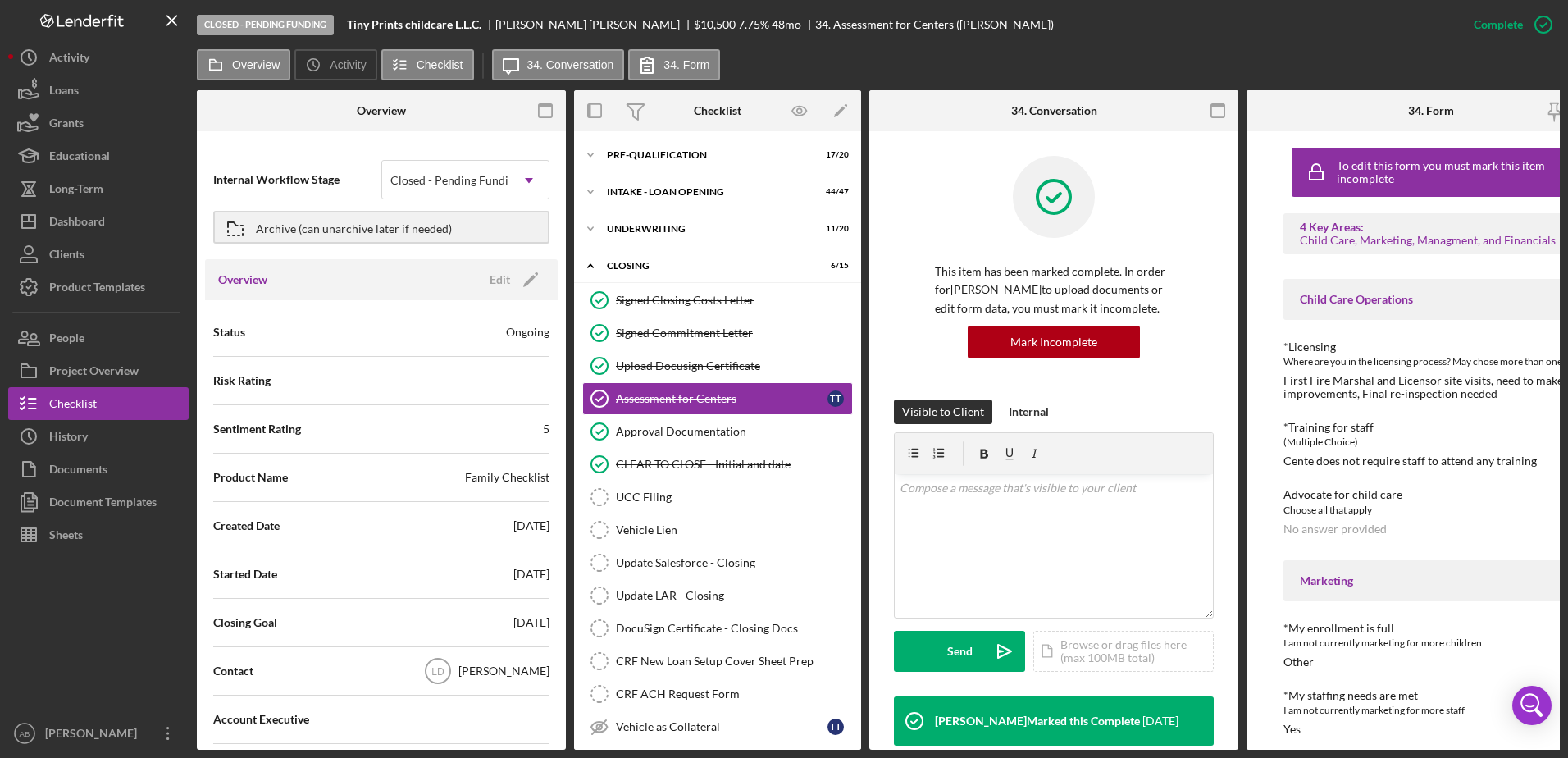
drag, startPoint x: 659, startPoint y: 73, endPoint x: 960, endPoint y: 41, distance: 302.7
click at [960, 41] on div "Closed - Pending Funding Tiny Prints childcare L.L.C. [PERSON_NAME] $10,500 7.7…" at bounding box center [827, 24] width 1261 height 50
click at [1113, 107] on icon "button" at bounding box center [1218, 111] width 37 height 37
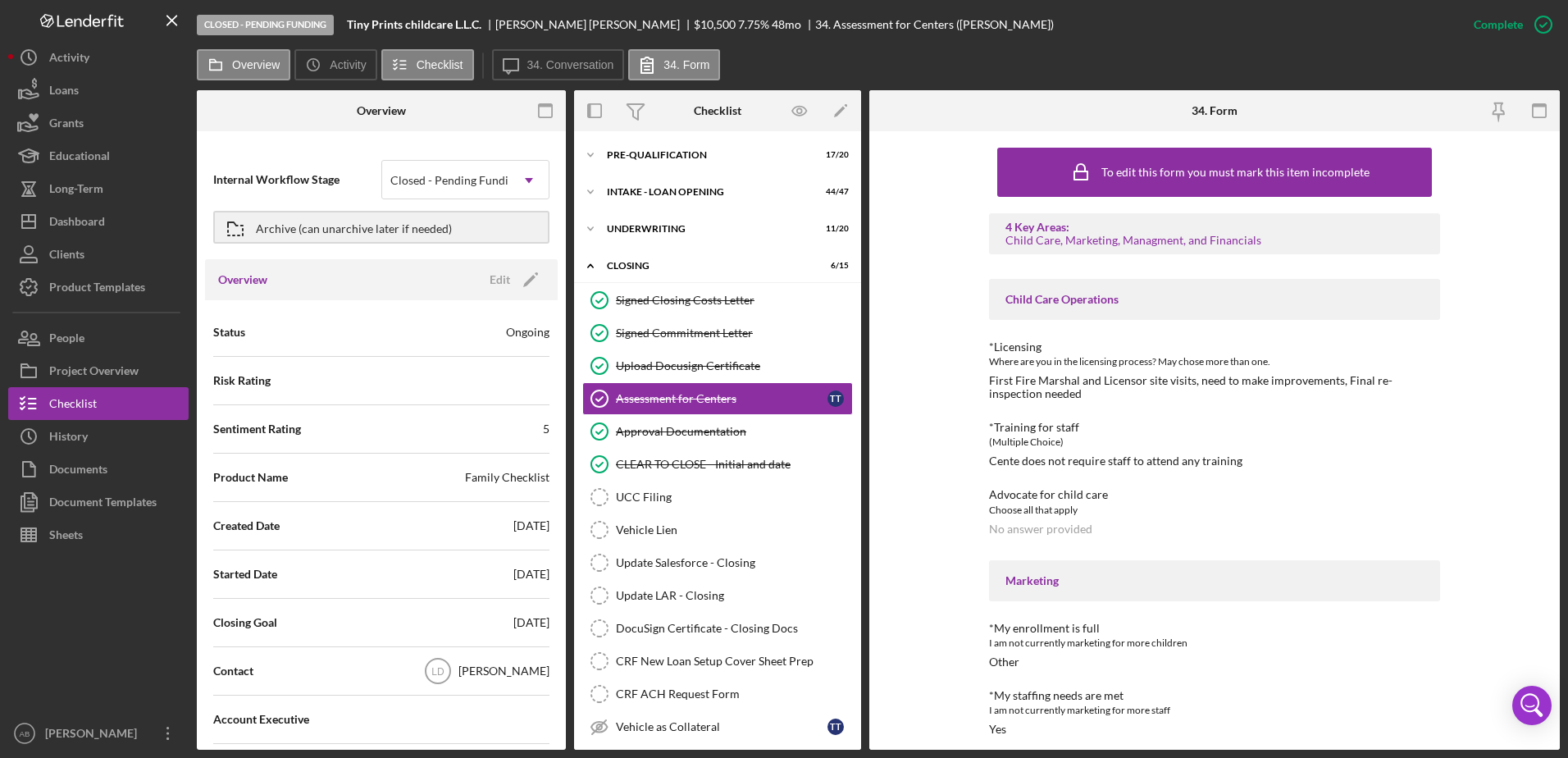
click at [1113, 89] on div "Overview Icon/History Activity Checklist Icon/Message 34. Conversation 34. Form…" at bounding box center [879, 400] width 1363 height 700
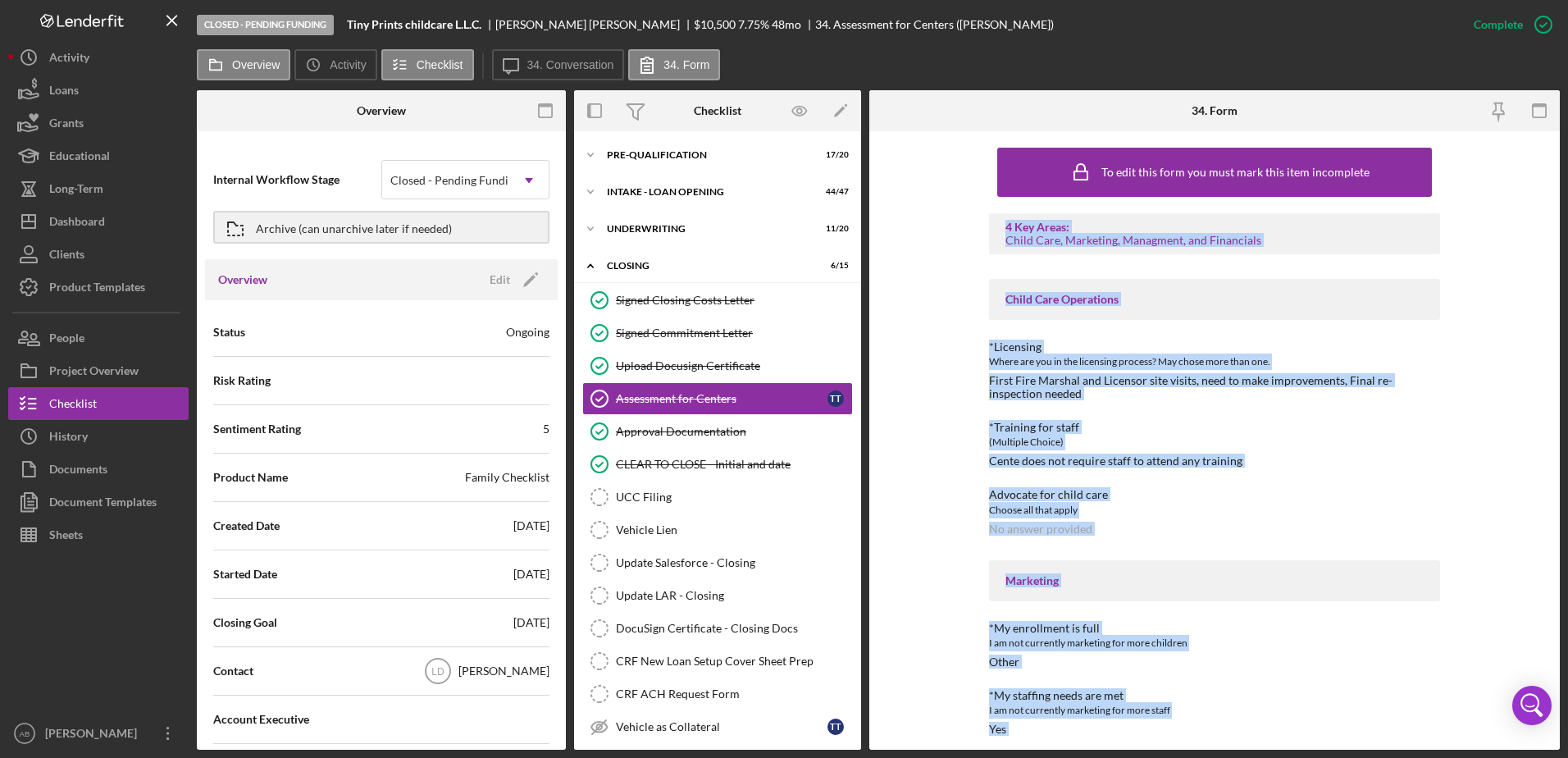
drag, startPoint x: 1393, startPoint y: 734, endPoint x: 1005, endPoint y: 232, distance: 634.5
click at [1113, 431] on div "*Training for staff" at bounding box center [1214, 427] width 451 height 14
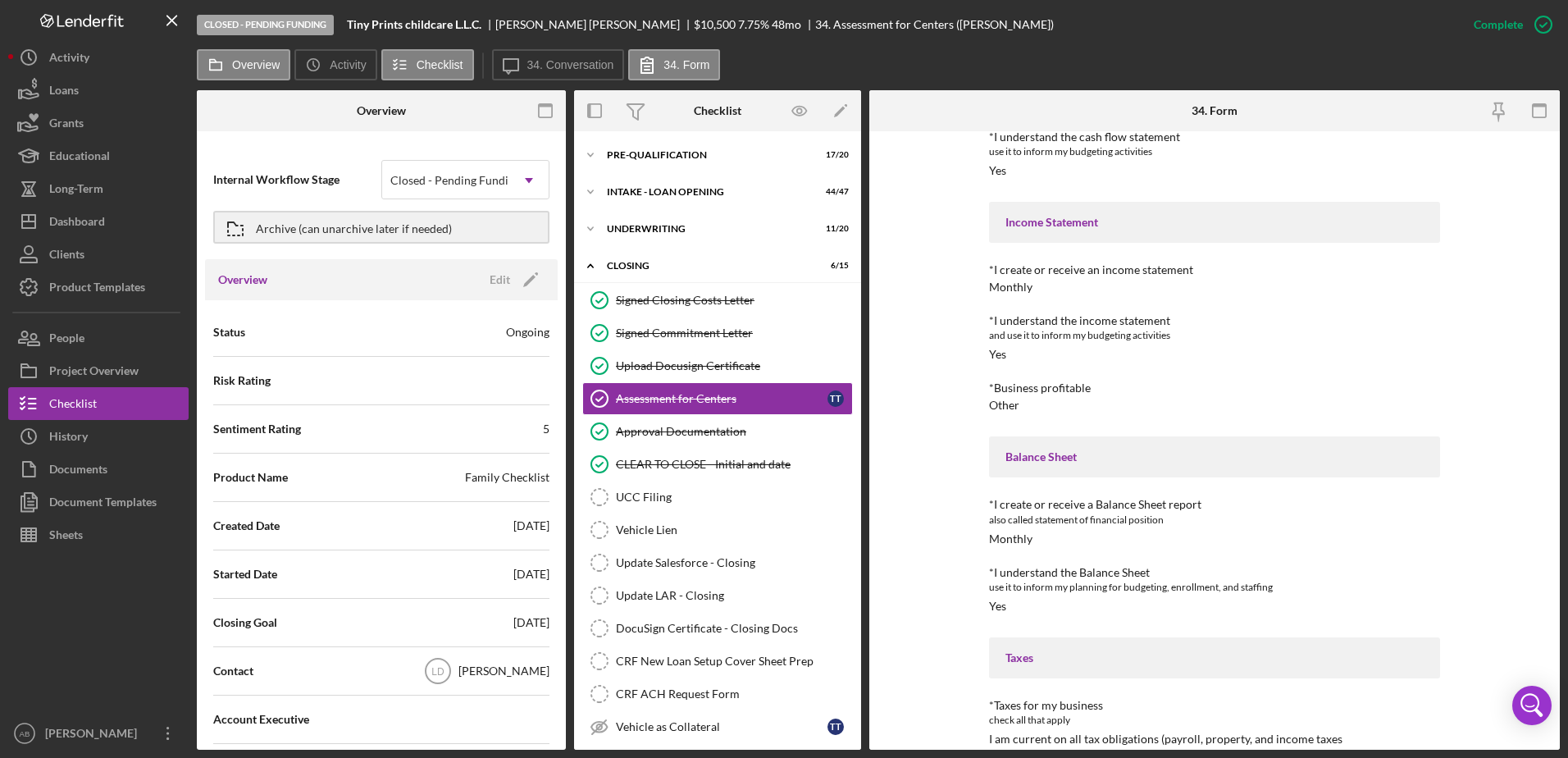
scroll to position [2582, 0]
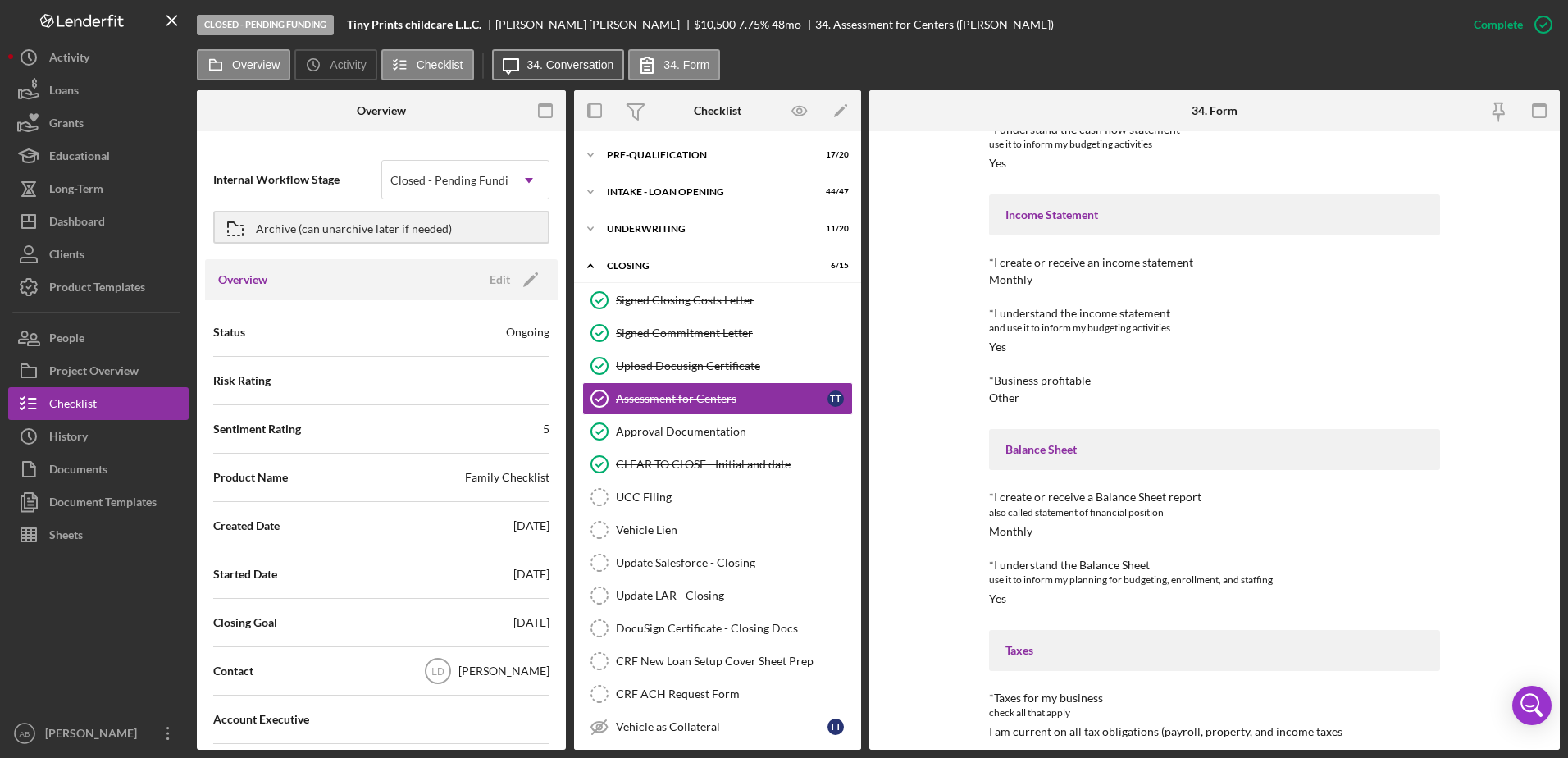
click at [568, 73] on button "Icon/Message 34. Conversation" at bounding box center [559, 65] width 133 height 32
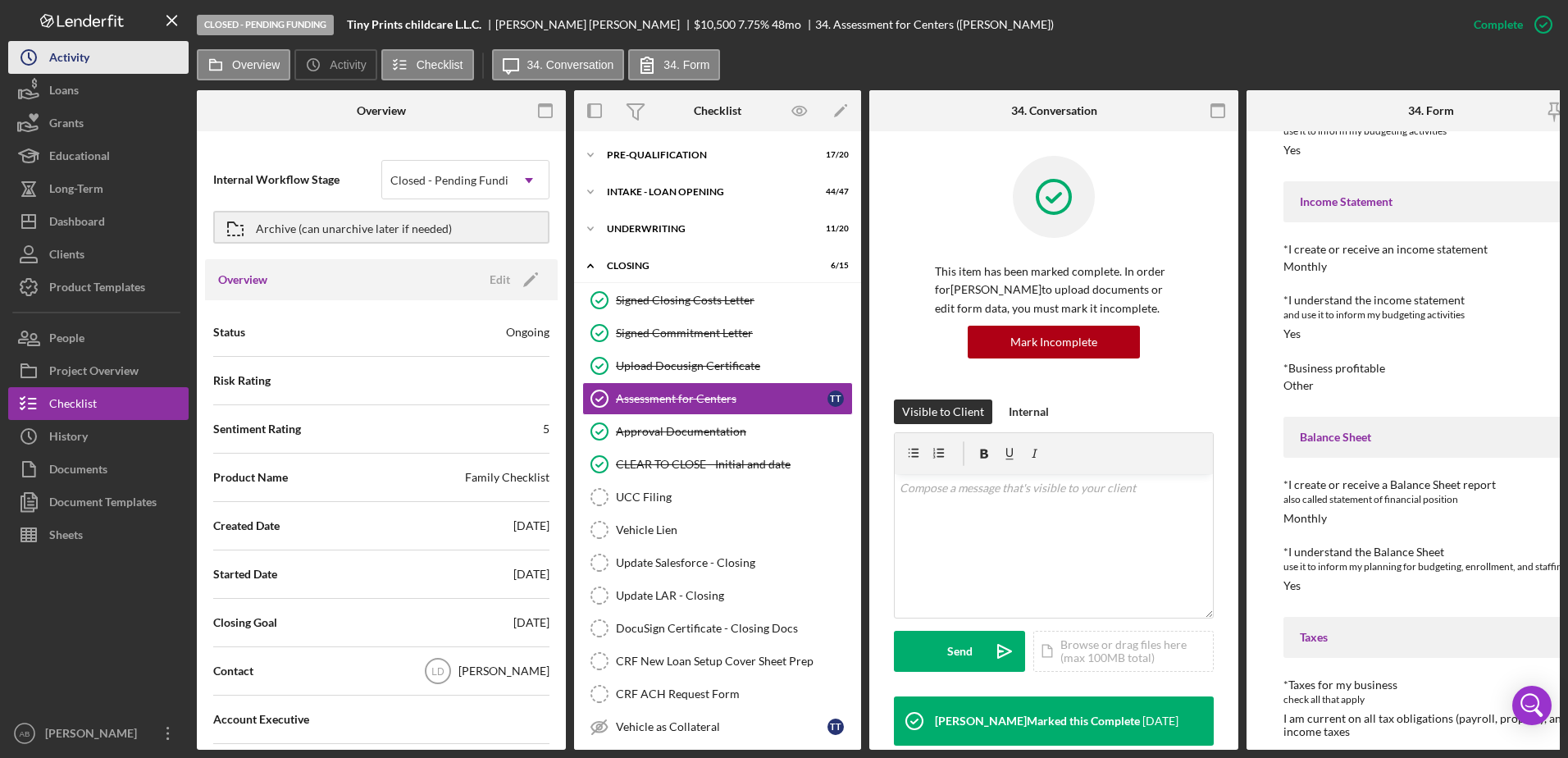
click at [69, 58] on div "Activity" at bounding box center [69, 59] width 41 height 37
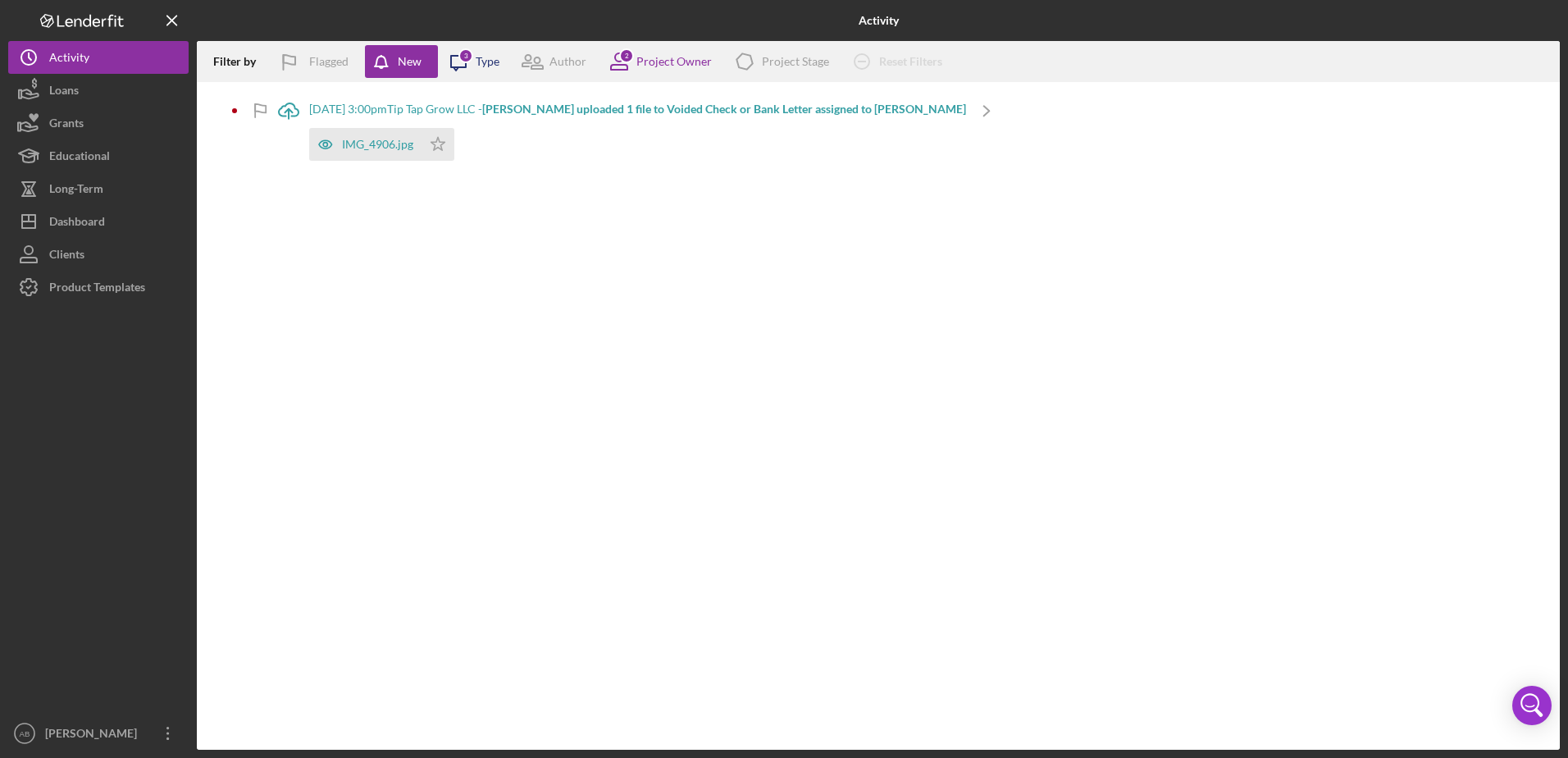
click at [475, 60] on icon "Icon/Message" at bounding box center [459, 62] width 41 height 41
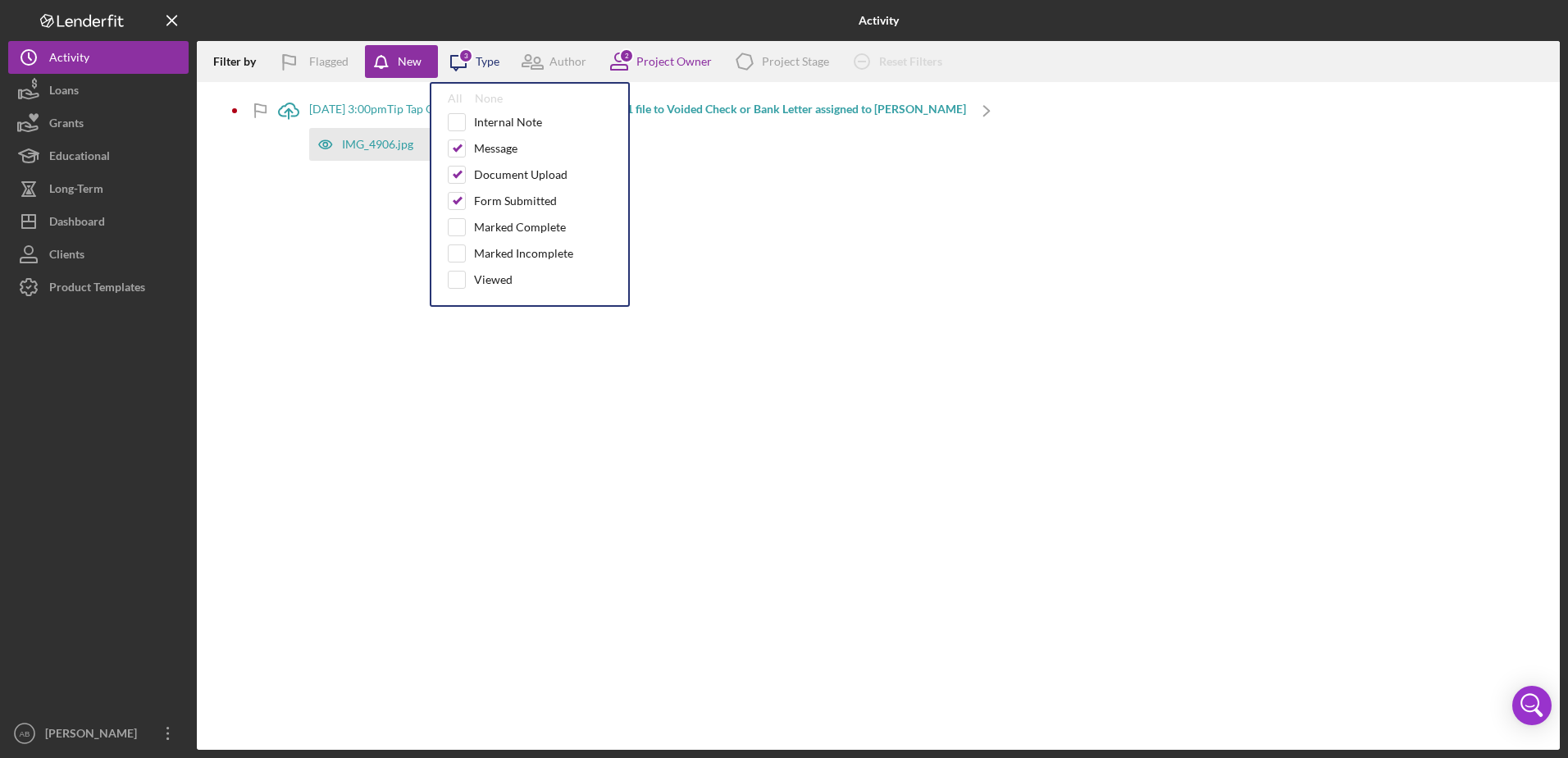
click at [475, 60] on icon "Icon/Message" at bounding box center [459, 62] width 41 height 41
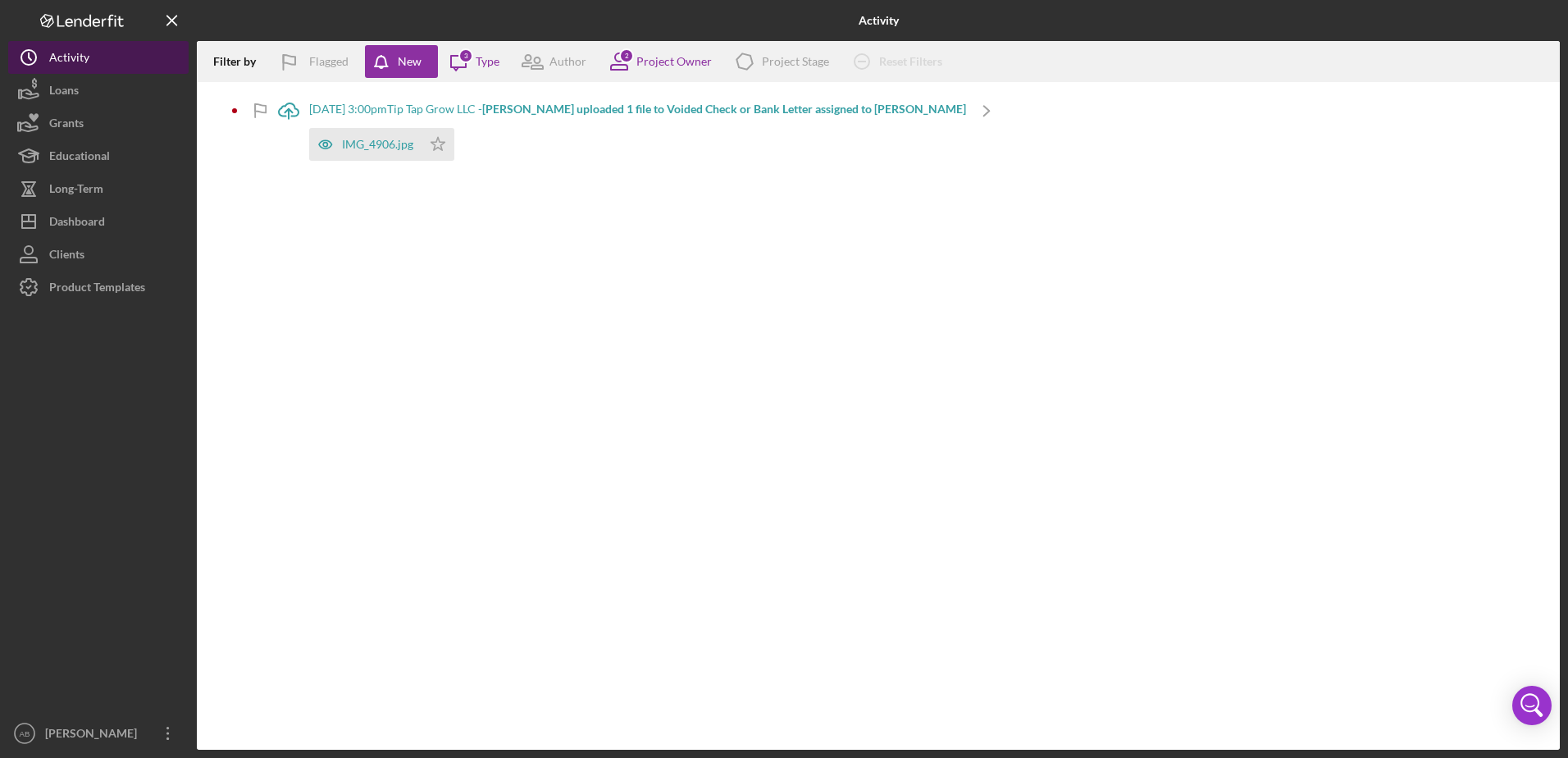
click at [58, 58] on div "Activity" at bounding box center [69, 59] width 41 height 37
click at [69, 95] on div "Loans" at bounding box center [64, 92] width 30 height 37
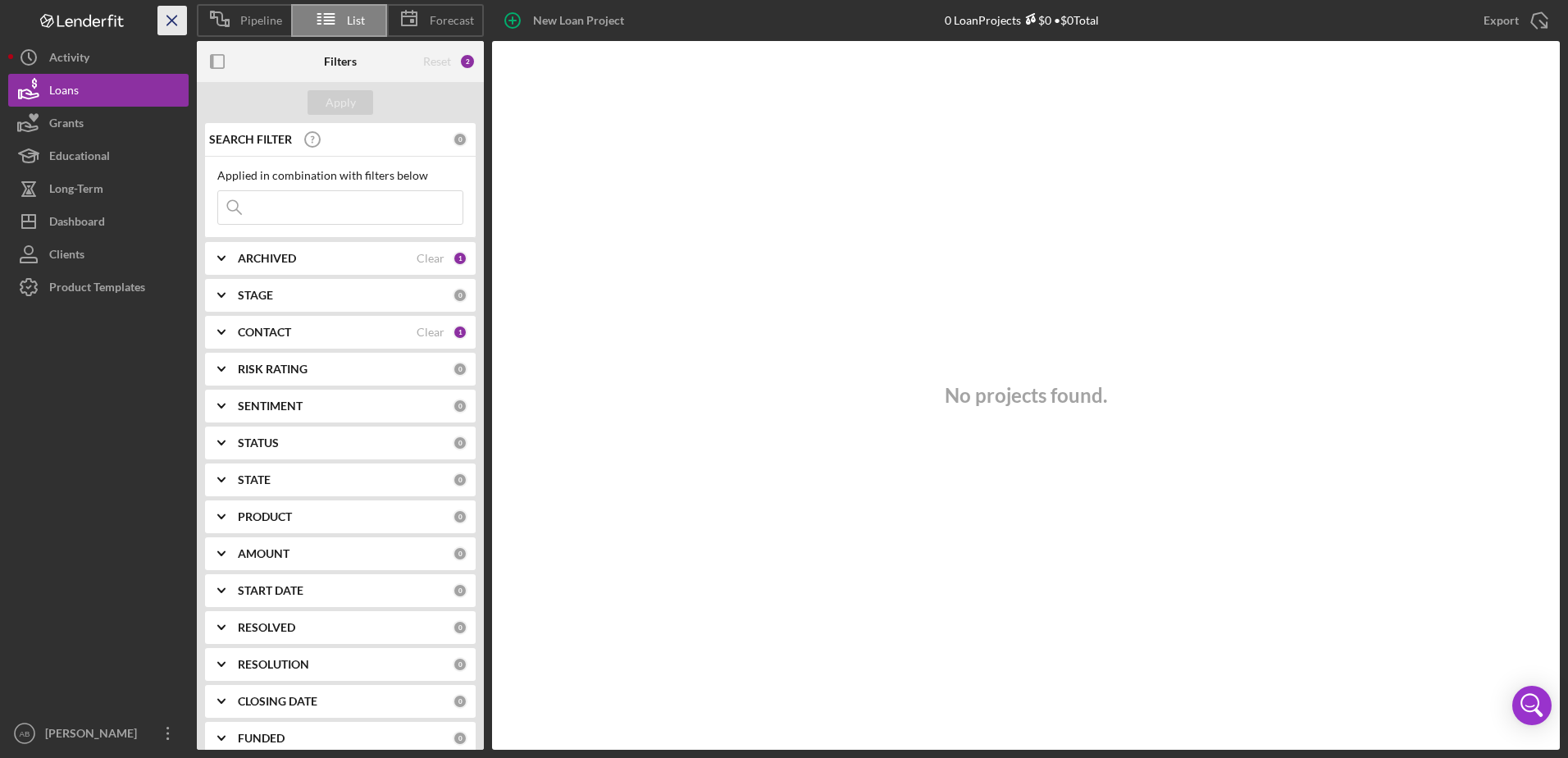
click at [170, 18] on div "Pipeline List Forecast New Loan Project 0 Loan Projects $0 • $0 Total Export Ic…" at bounding box center [784, 374] width 1552 height 750
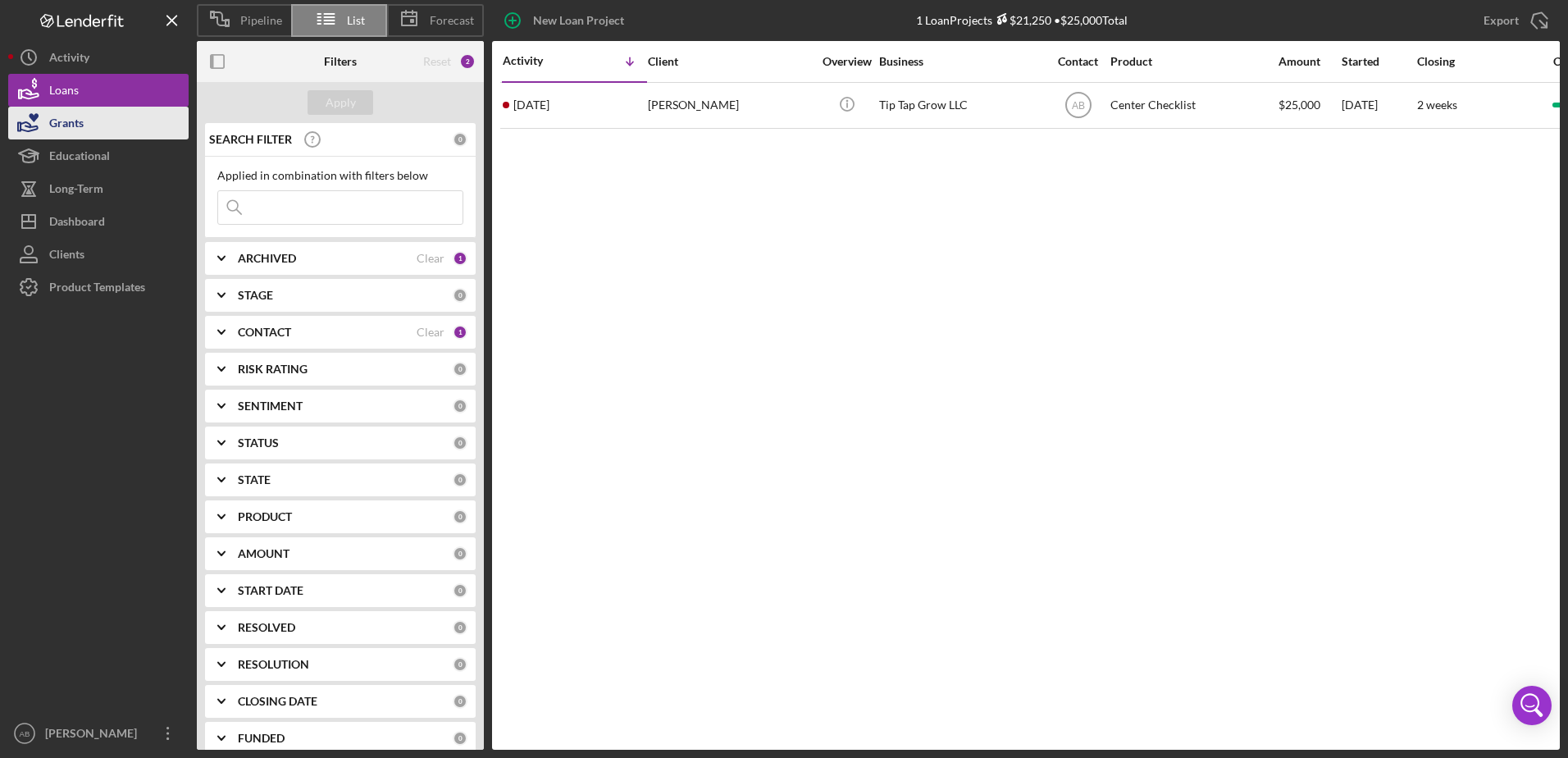
click at [127, 130] on button "Grants" at bounding box center [98, 122] width 180 height 32
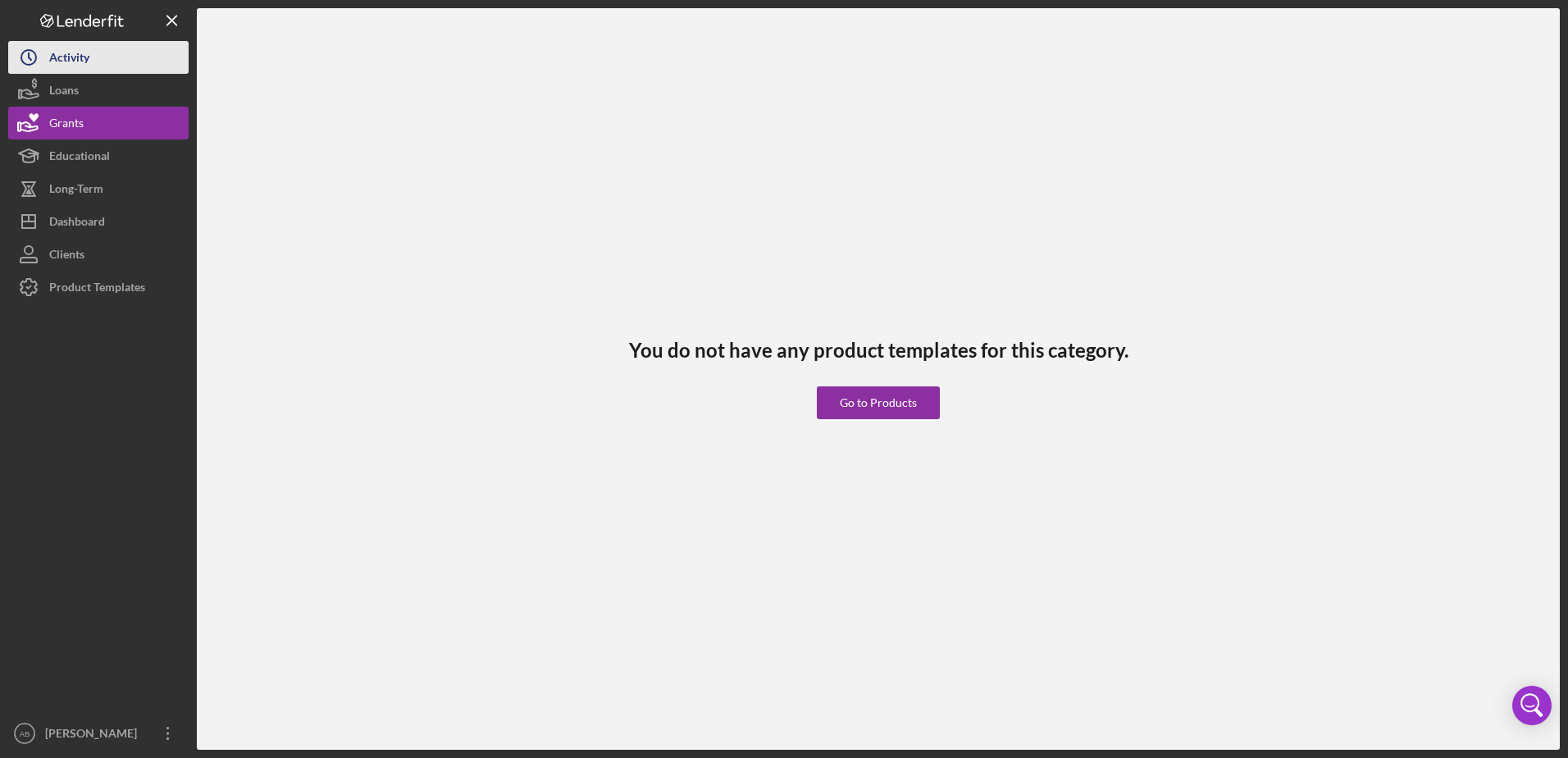
click at [125, 69] on button "Icon/History Activity" at bounding box center [98, 58] width 180 height 32
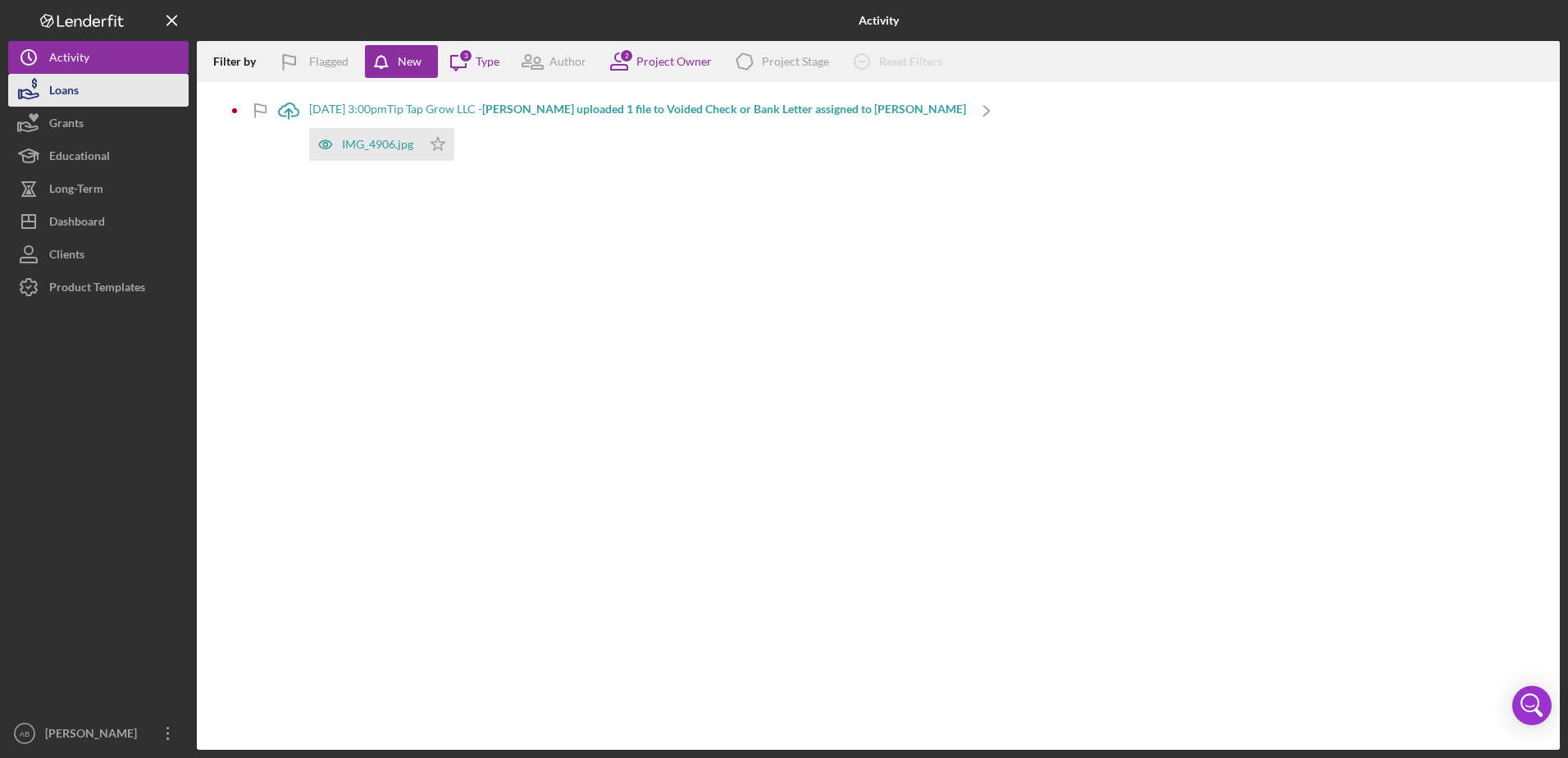
click at [70, 91] on div "Loans" at bounding box center [64, 92] width 30 height 37
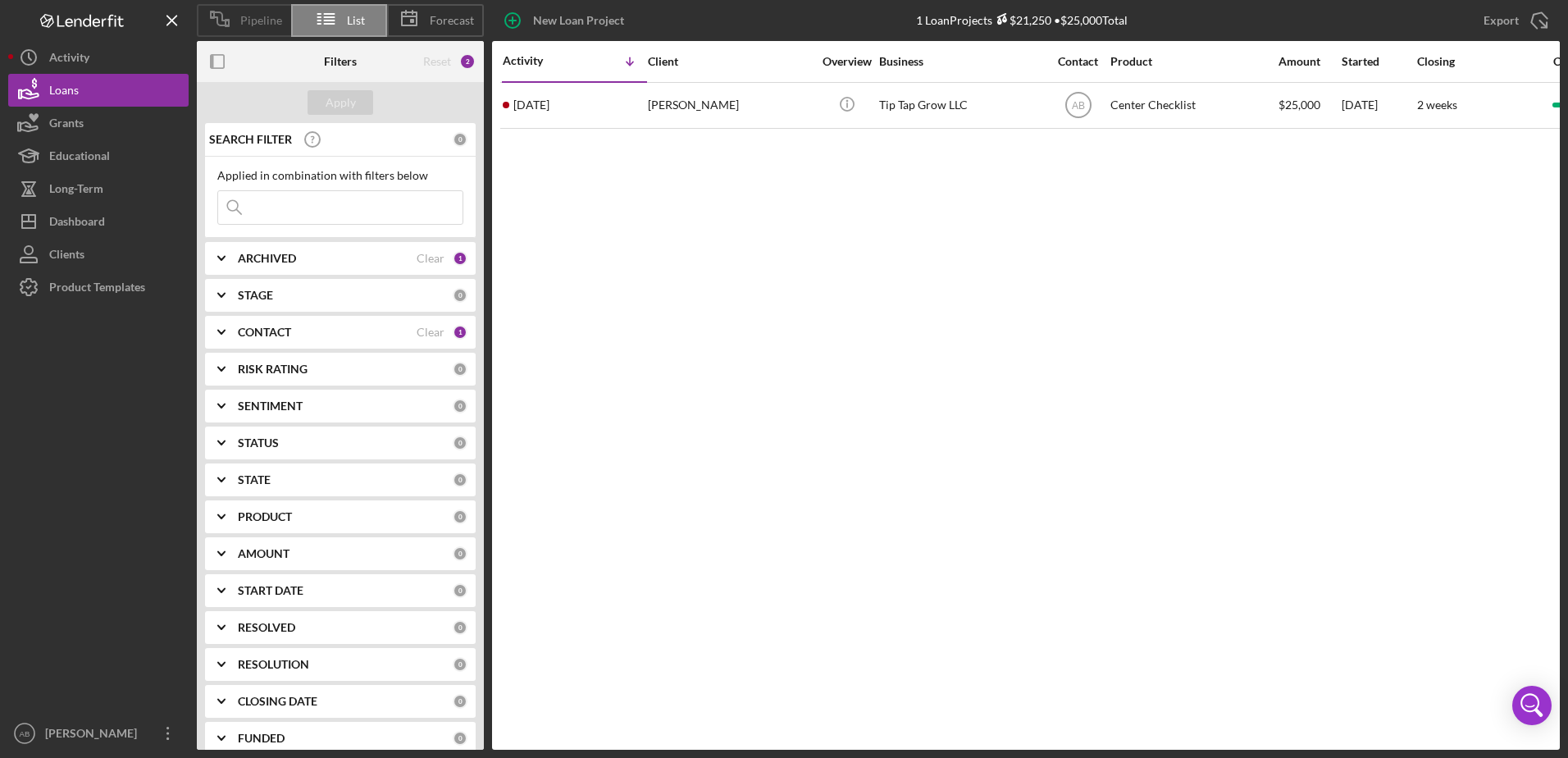
click at [264, 13] on div "Pipeline" at bounding box center [244, 21] width 95 height 32
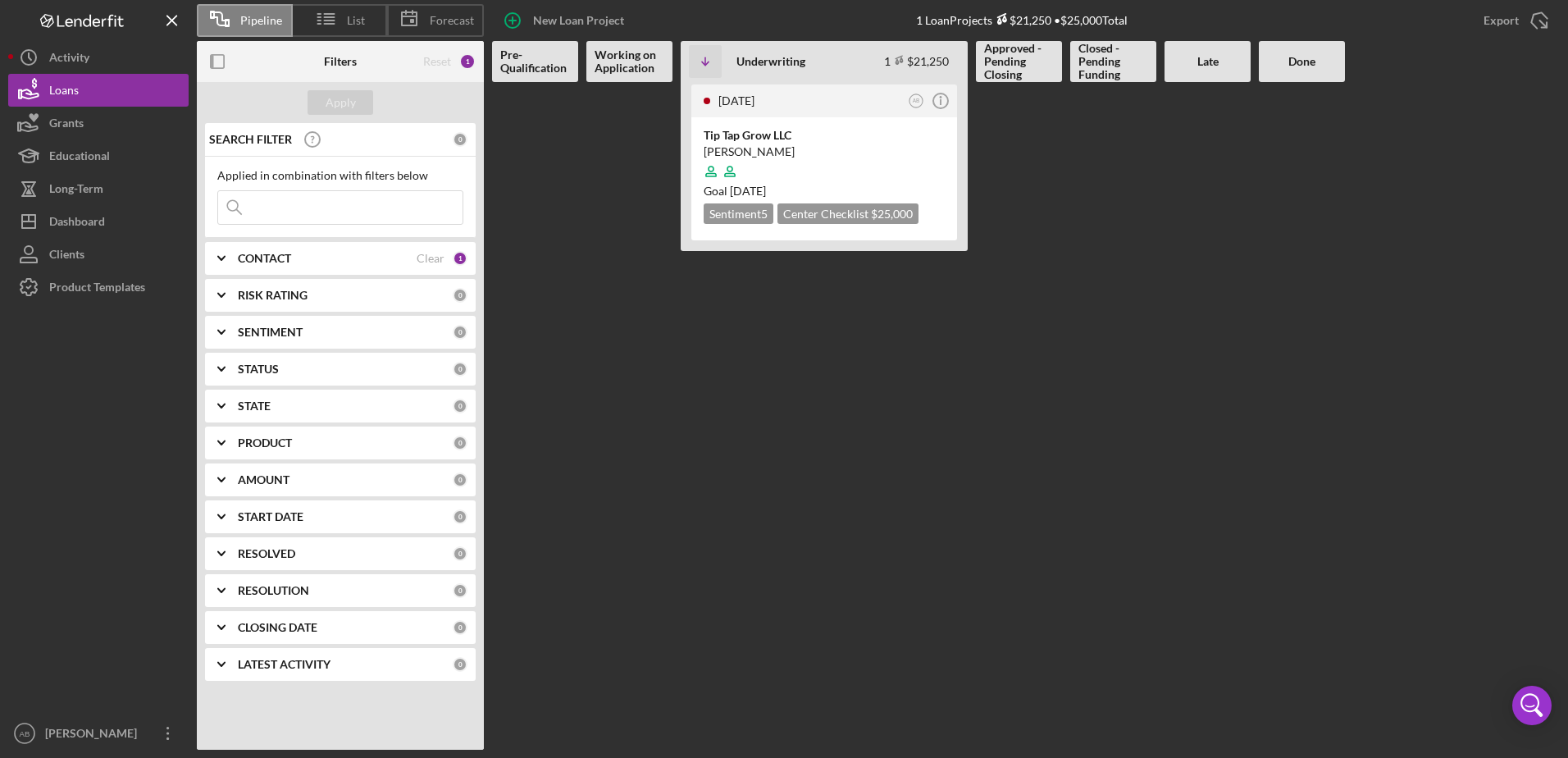
click at [615, 56] on b "Working on Application" at bounding box center [629, 61] width 69 height 26
click at [334, 17] on line at bounding box center [329, 17] width 10 height 0
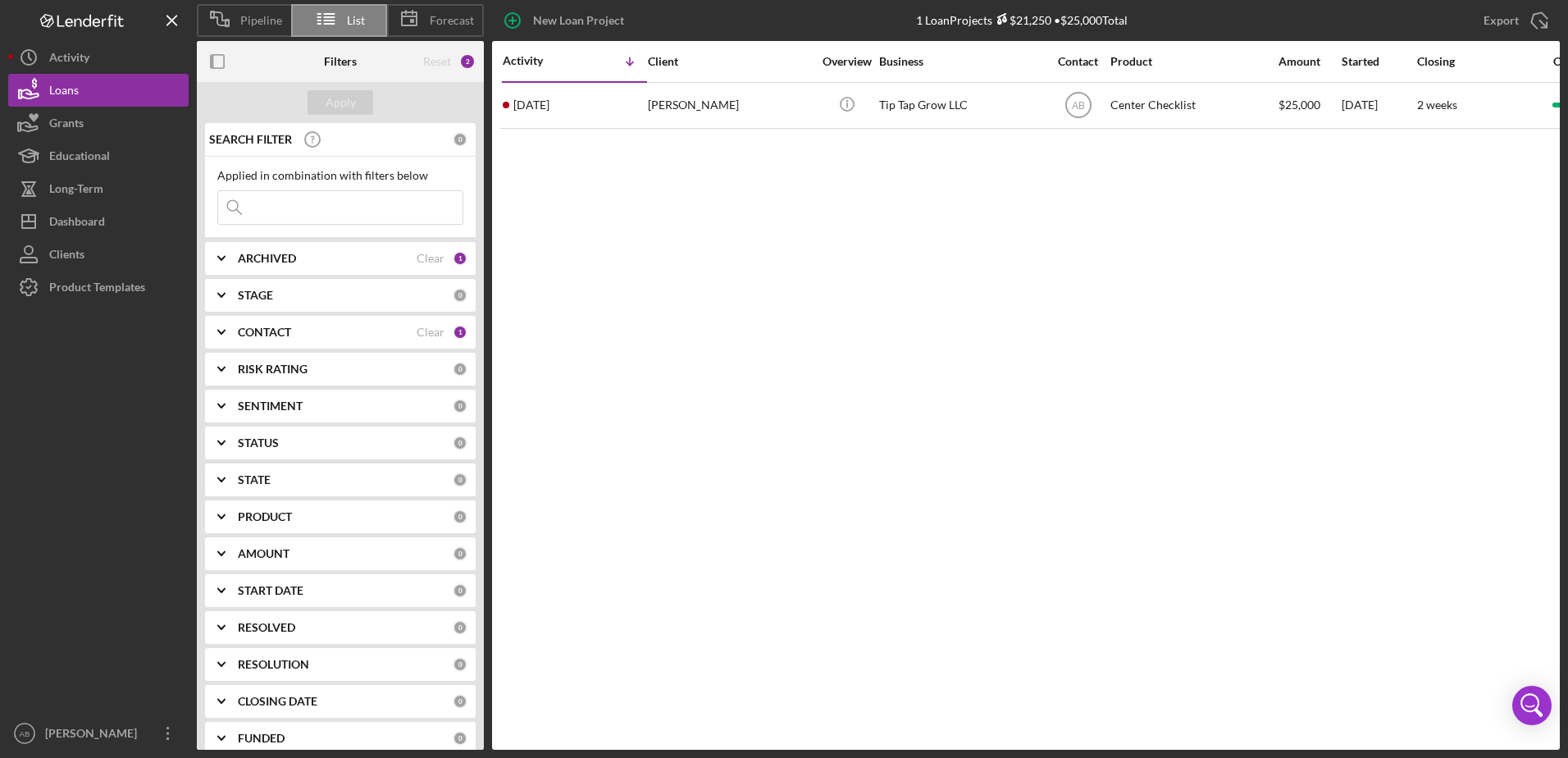
click at [449, 59] on div "Reset" at bounding box center [437, 61] width 28 height 14
click at [468, 65] on div "2" at bounding box center [467, 61] width 16 height 16
click at [469, 55] on div "2" at bounding box center [467, 61] width 16 height 16
click at [74, 66] on div "Activity" at bounding box center [69, 59] width 41 height 37
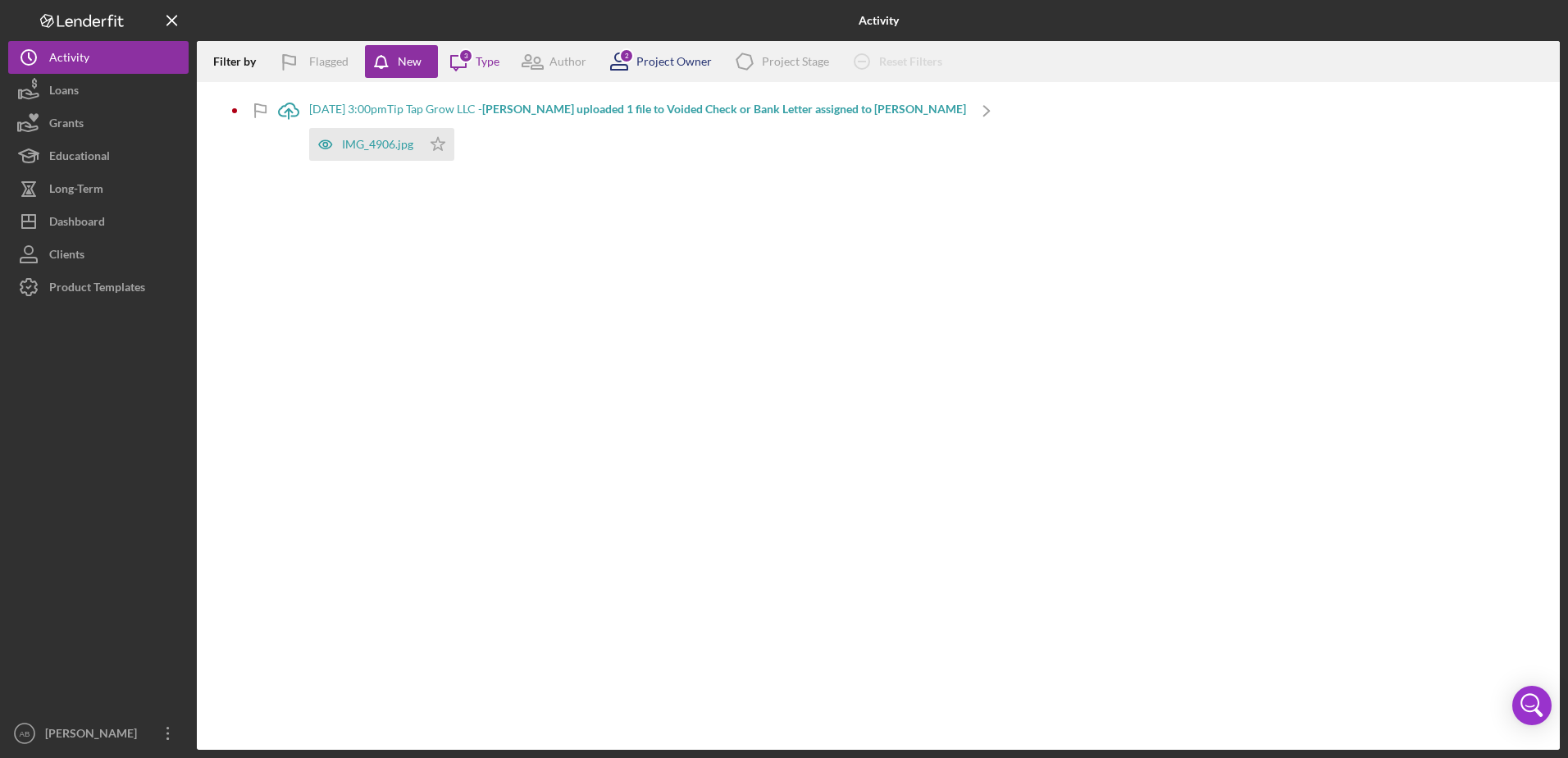
click at [663, 68] on div "Project Owner" at bounding box center [674, 61] width 76 height 14
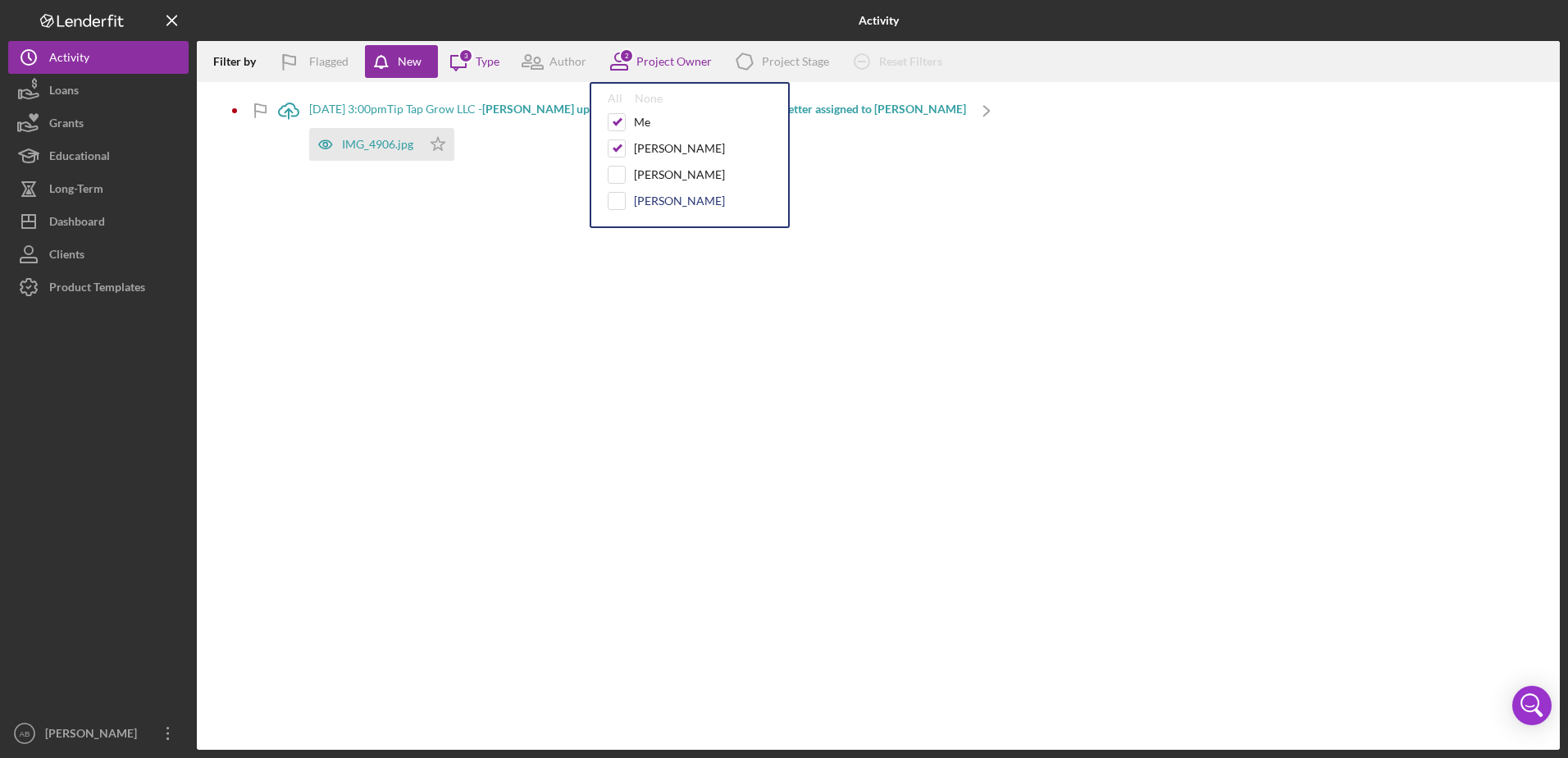
click at [643, 197] on div "[PERSON_NAME]" at bounding box center [679, 201] width 91 height 14
checkbox input "true"
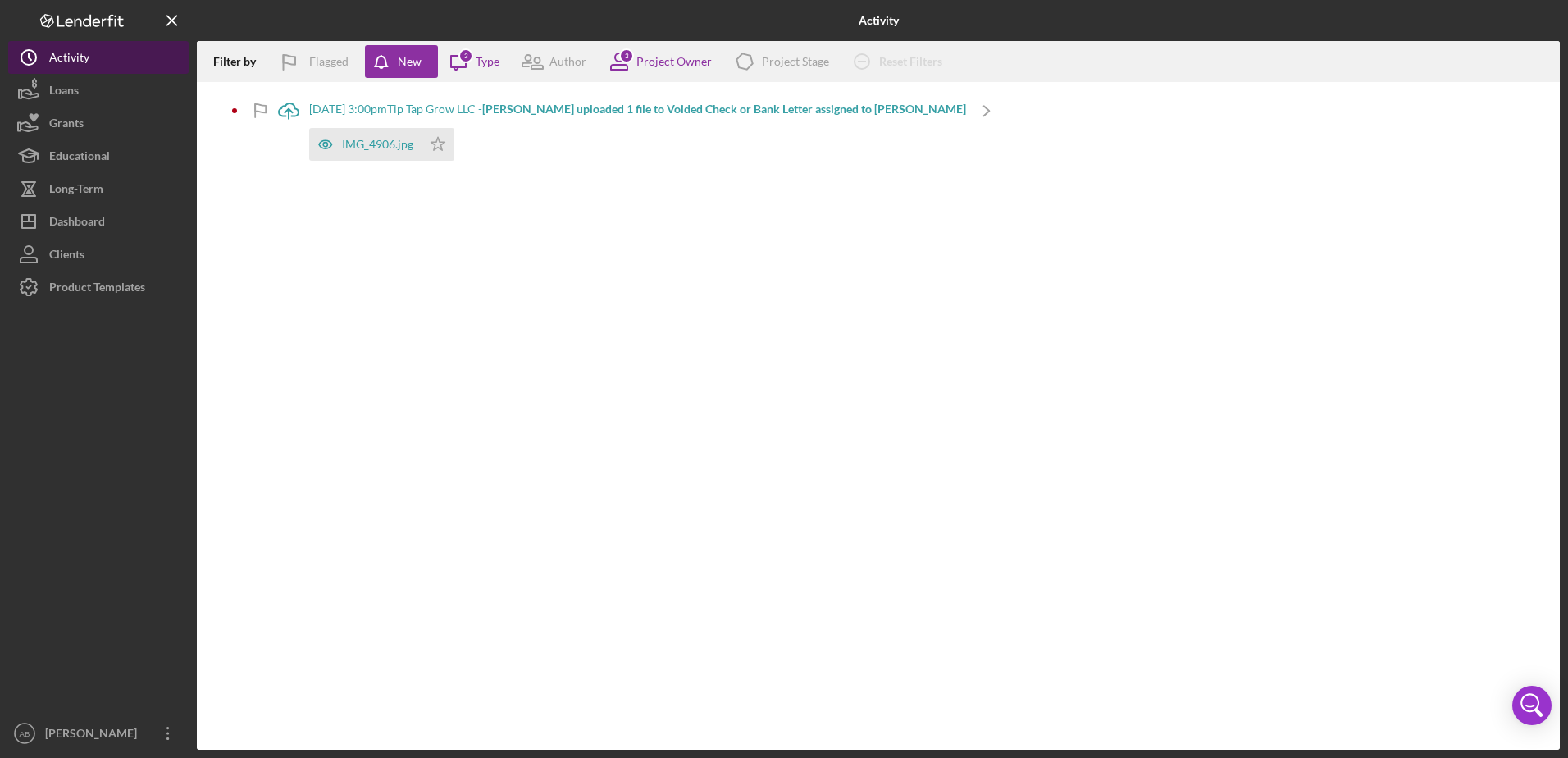
click at [114, 50] on button "Icon/History Activity" at bounding box center [98, 58] width 180 height 32
click at [84, 96] on button "Loans" at bounding box center [98, 90] width 180 height 32
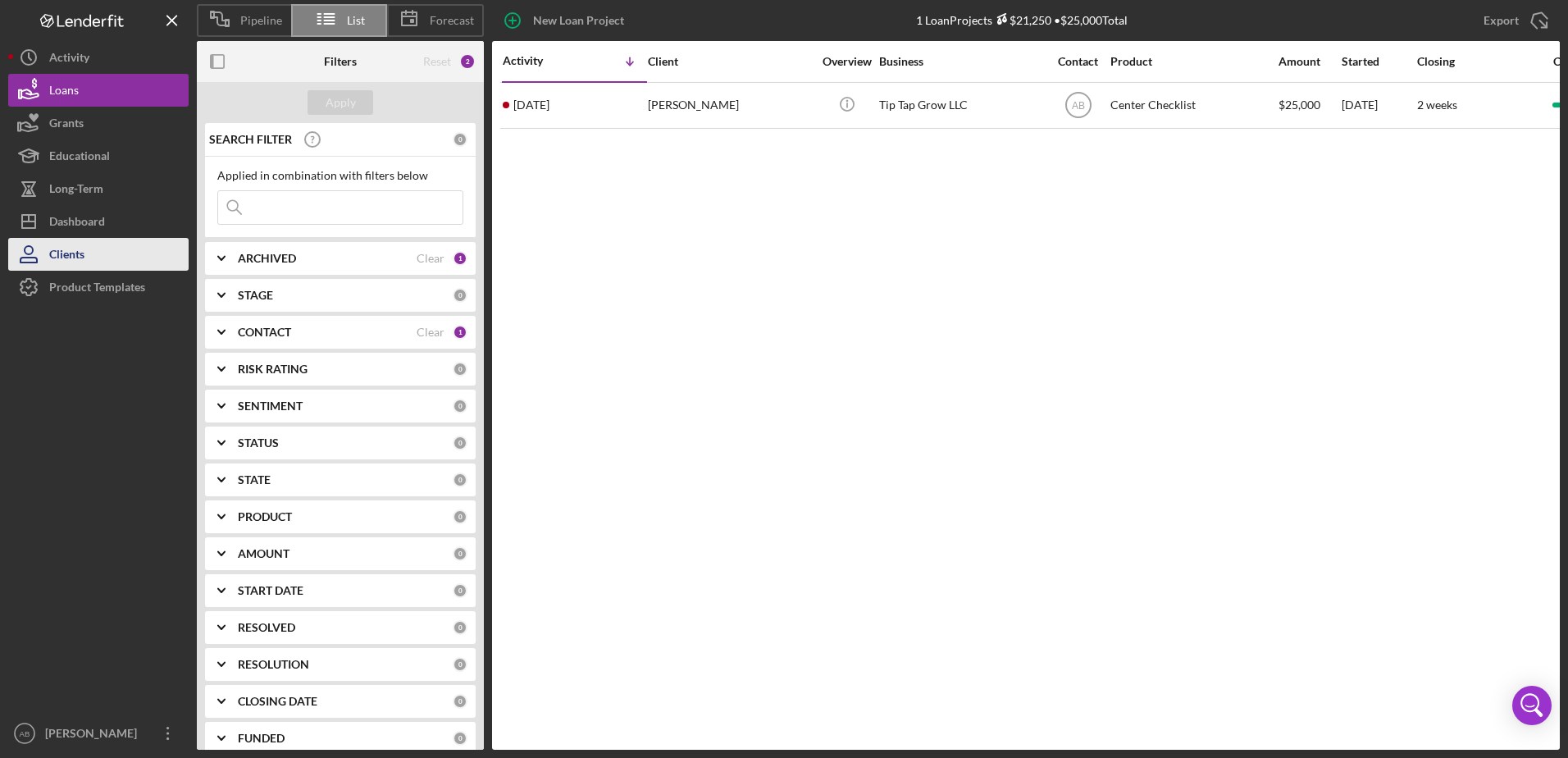
click at [93, 245] on button "Clients" at bounding box center [98, 254] width 180 height 32
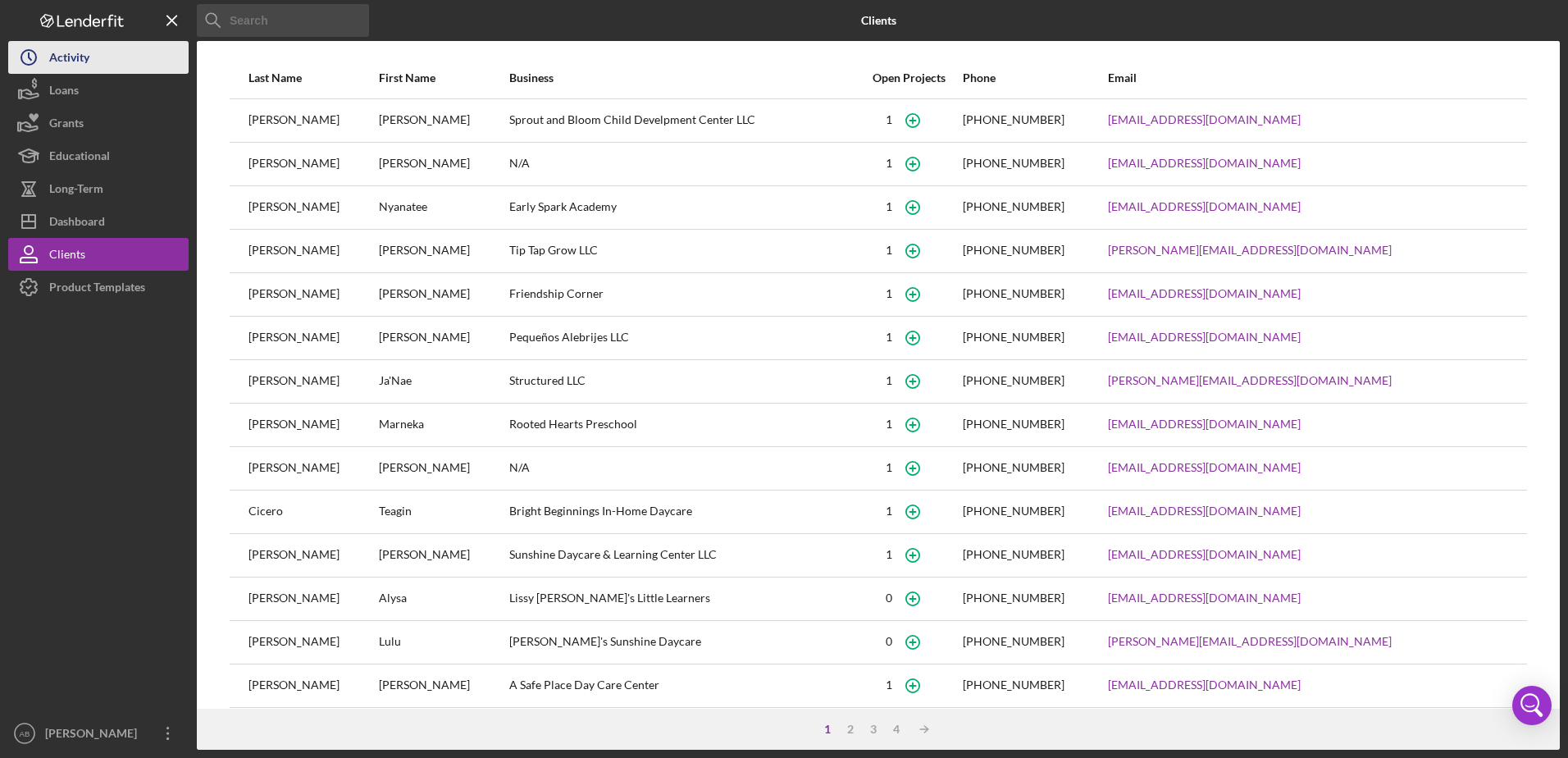
click at [91, 65] on button "Icon/History Activity" at bounding box center [98, 58] width 180 height 32
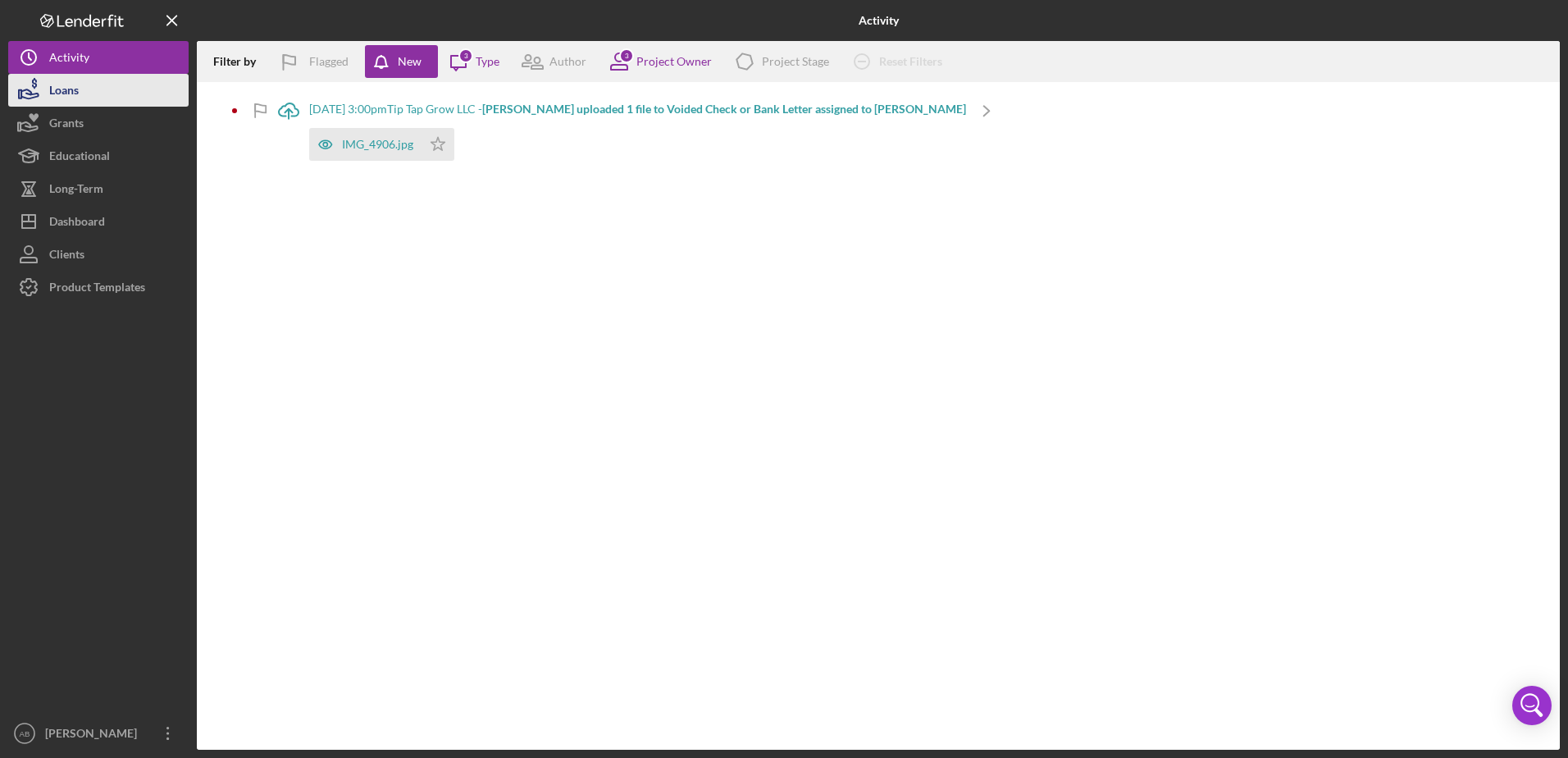
click at [86, 91] on button "Loans" at bounding box center [98, 90] width 180 height 32
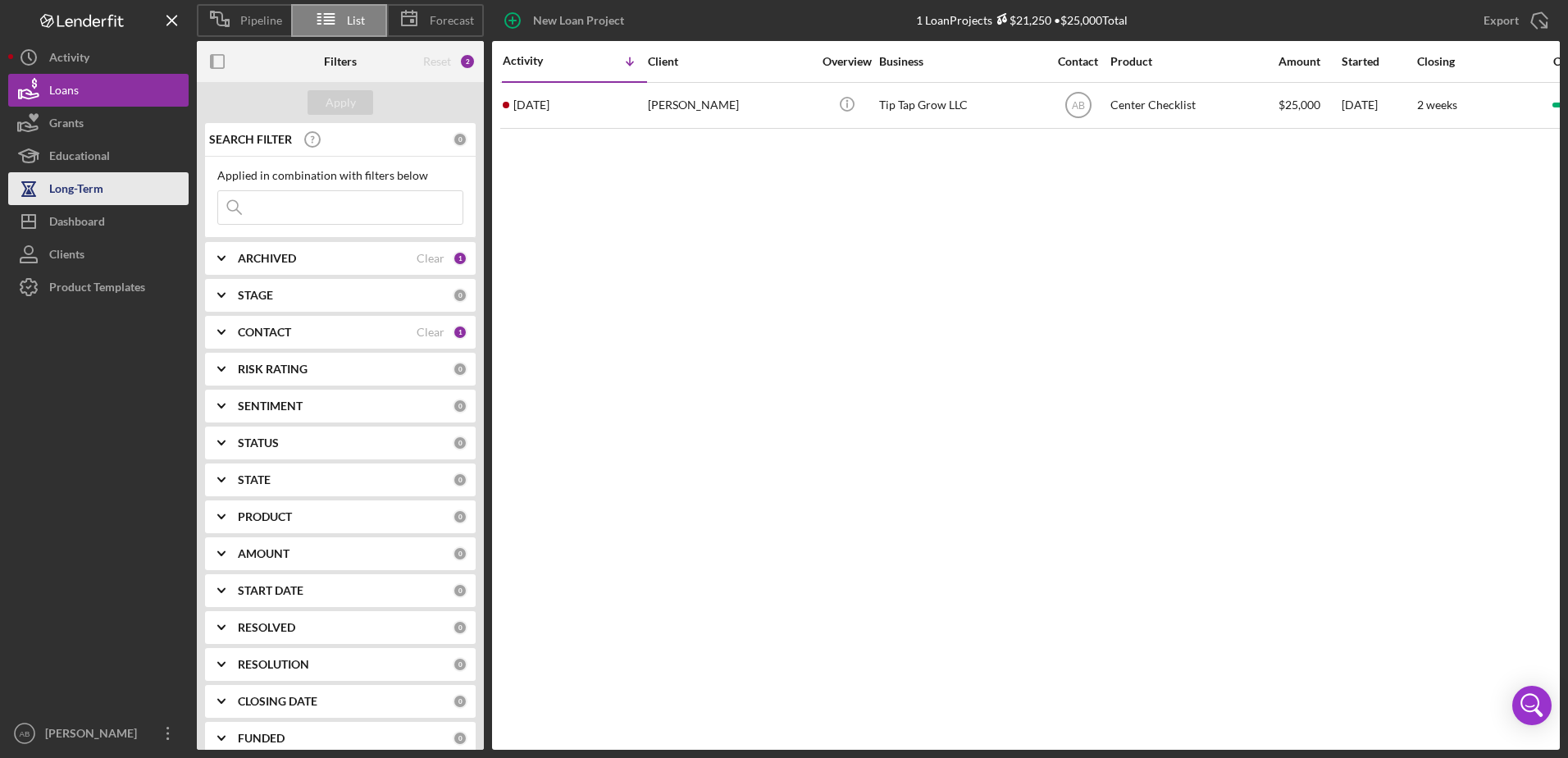
click at [104, 197] on button "Long-Term" at bounding box center [98, 188] width 180 height 32
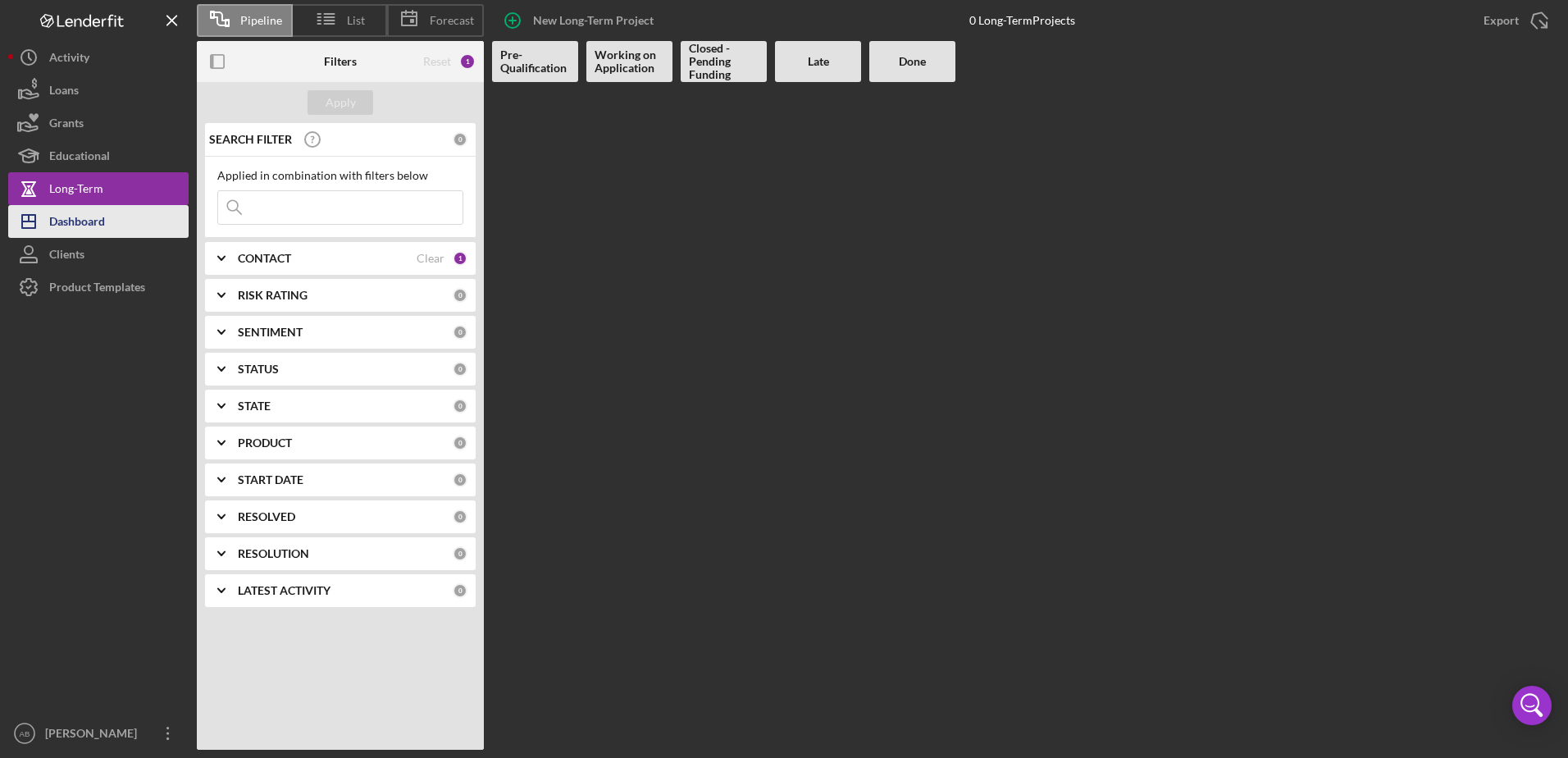
click at [100, 228] on div "Dashboard" at bounding box center [77, 223] width 56 height 37
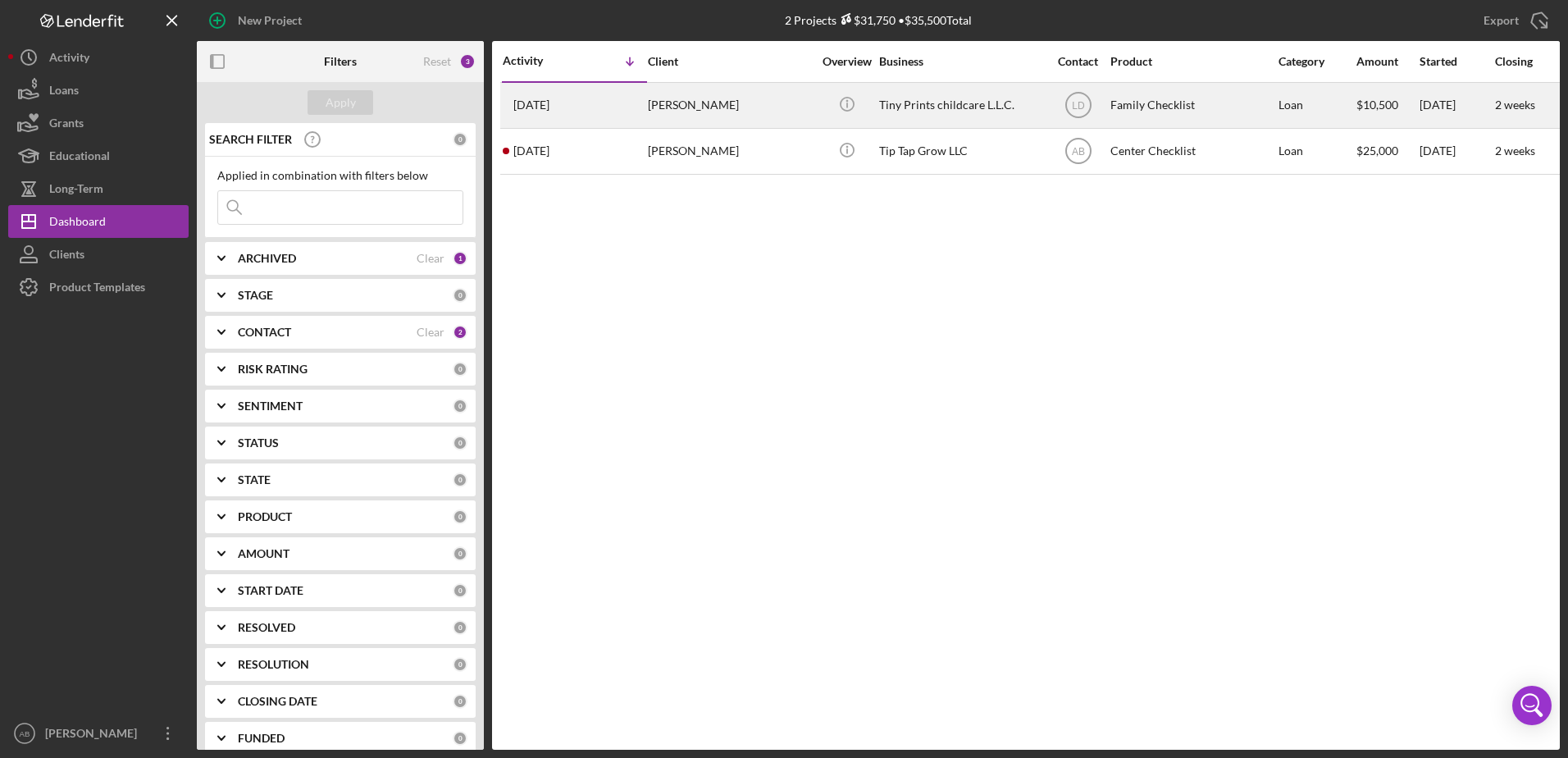
click at [550, 106] on time "[DATE]" at bounding box center [531, 104] width 36 height 14
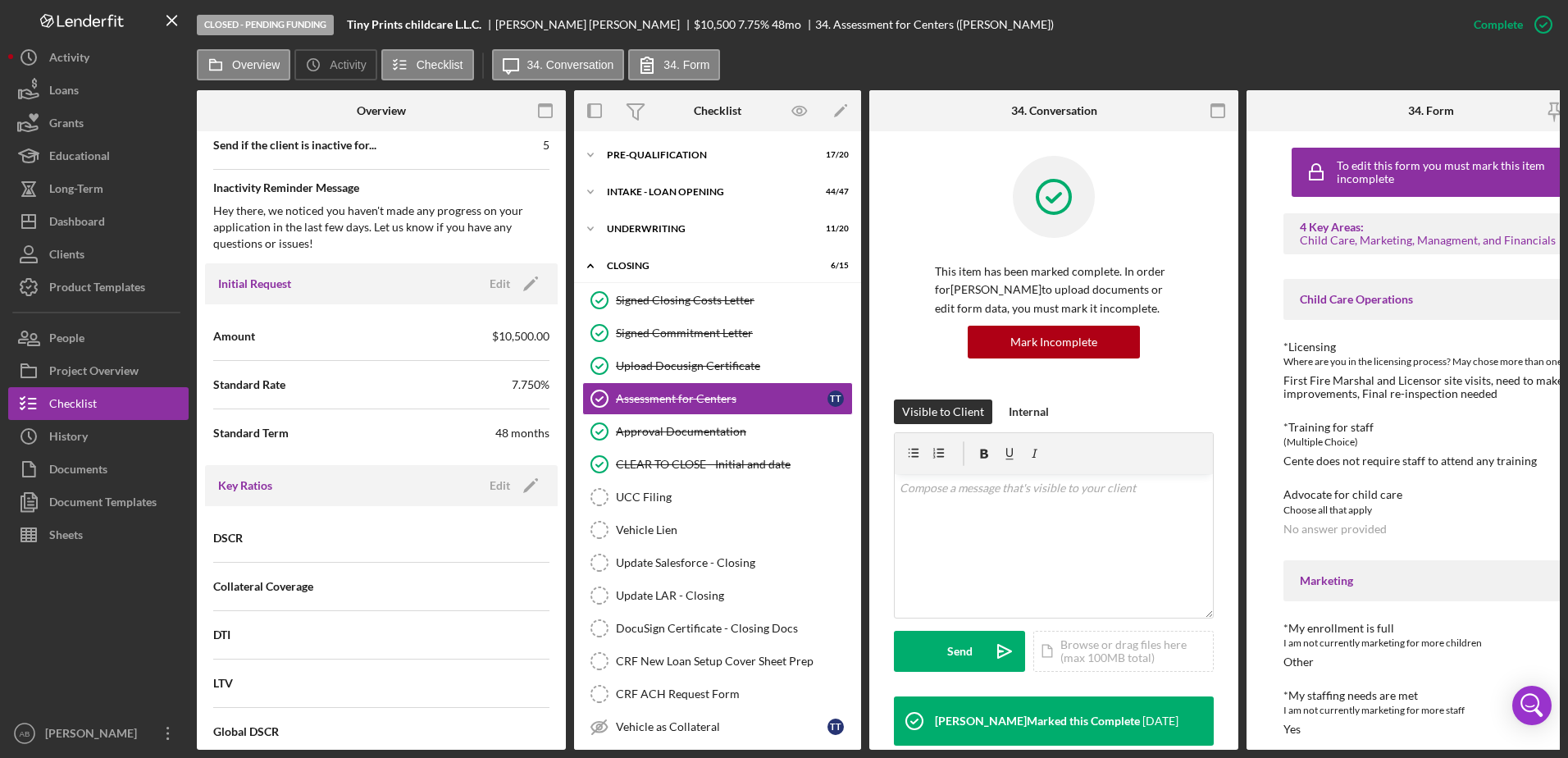
scroll to position [411, 0]
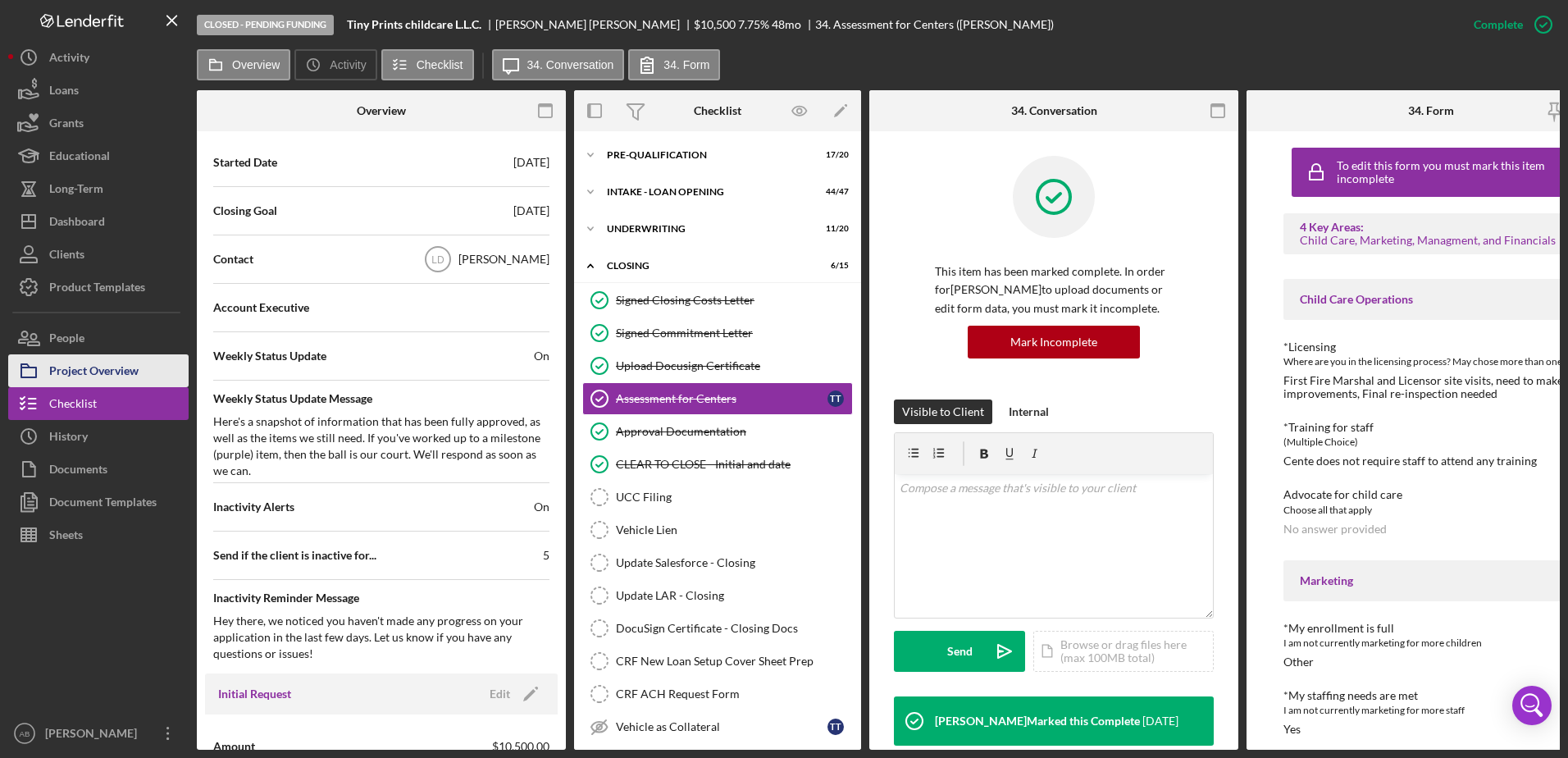
click at [71, 364] on div "Project Overview" at bounding box center [94, 373] width 89 height 37
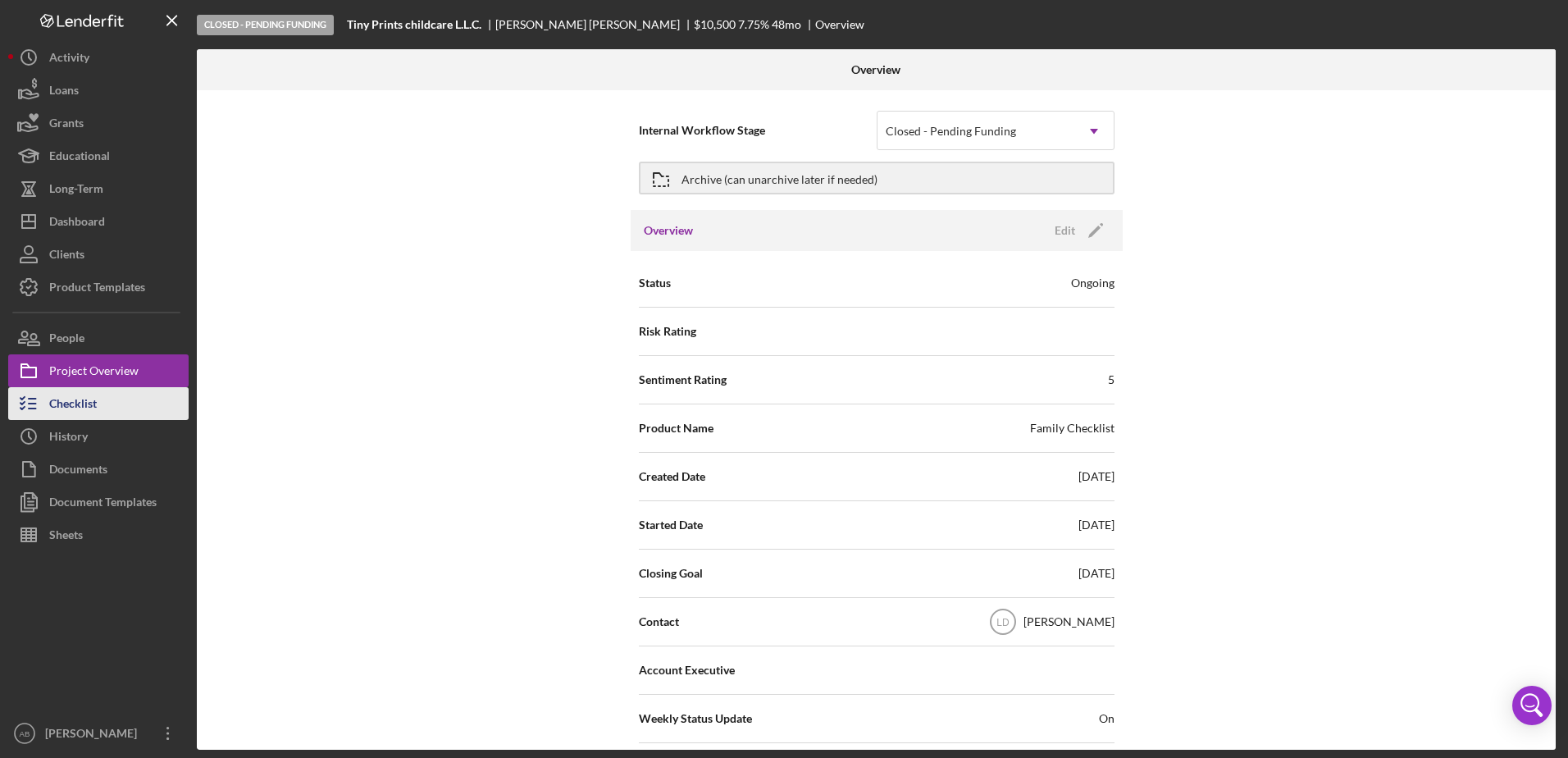
click at [78, 399] on div "Checklist" at bounding box center [73, 405] width 48 height 37
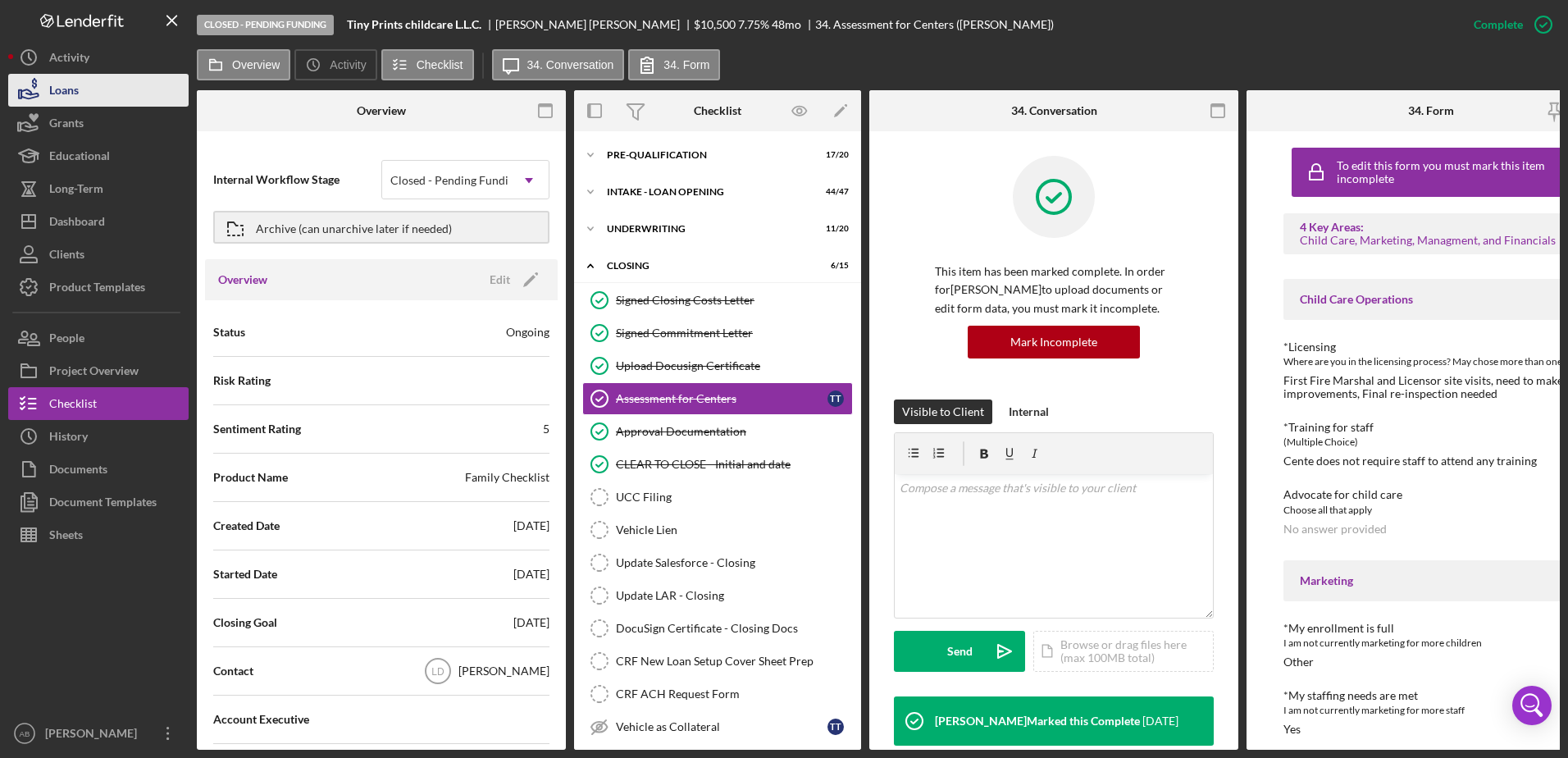
click at [40, 85] on icon "button" at bounding box center [29, 90] width 41 height 41
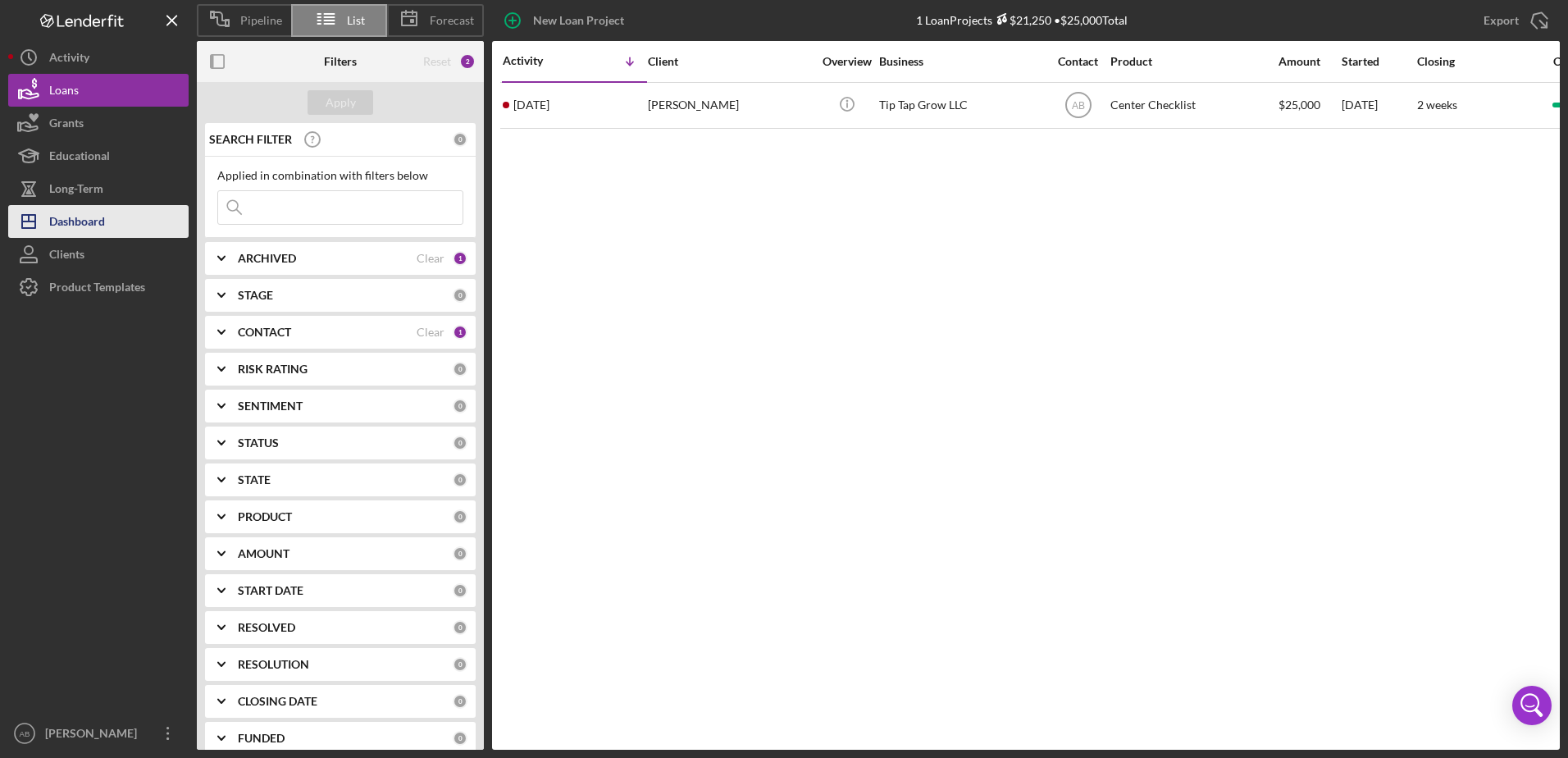
click at [72, 222] on div "Dashboard" at bounding box center [77, 223] width 56 height 37
